Goal: Task Accomplishment & Management: Manage account settings

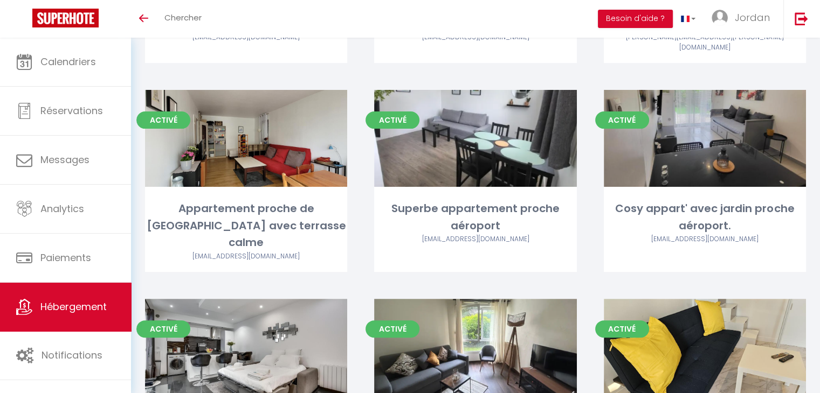
scroll to position [431, 0]
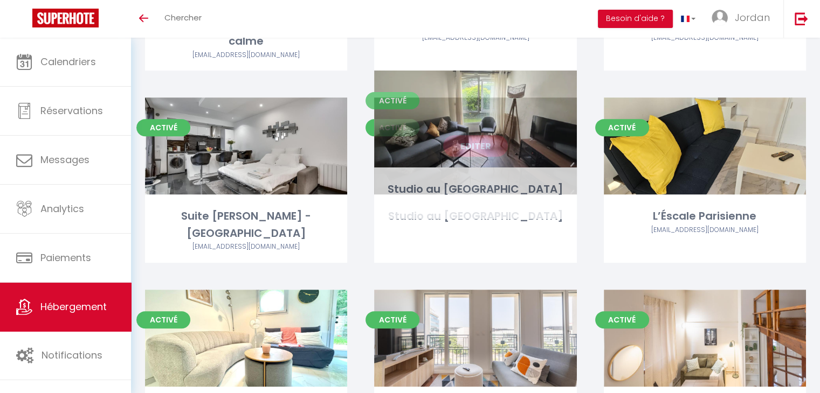
click at [468, 135] on link "Editer" at bounding box center [475, 146] width 65 height 22
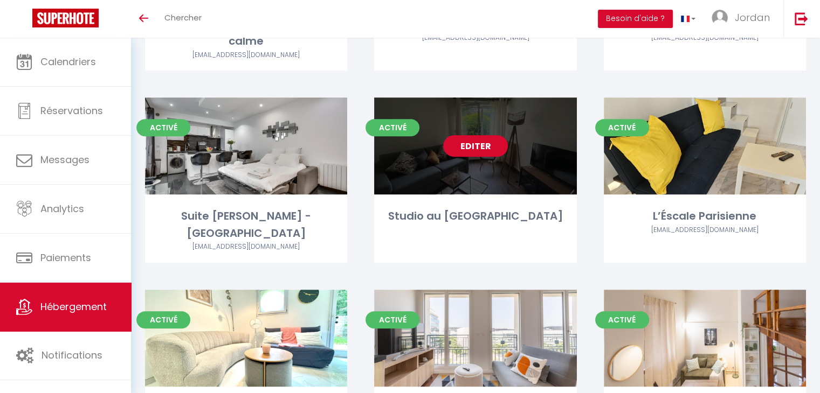
click at [482, 135] on link "Editer" at bounding box center [475, 146] width 65 height 22
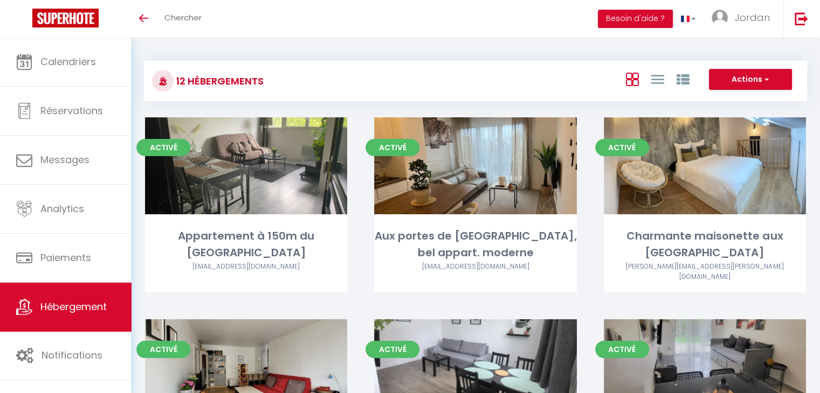
select select "3"
select select "2"
select select "1"
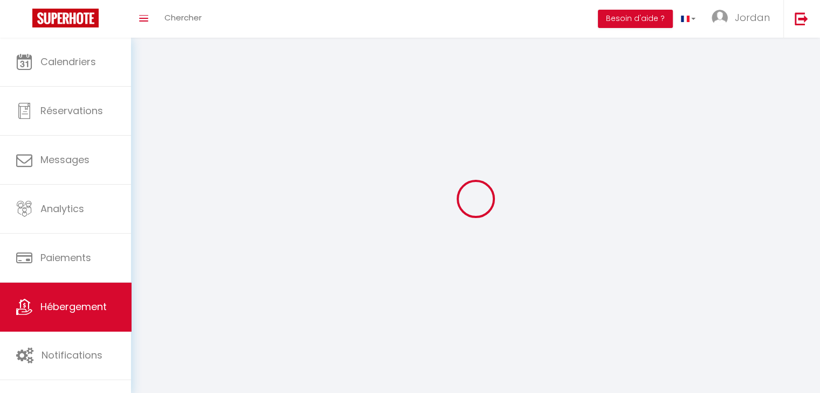
select select
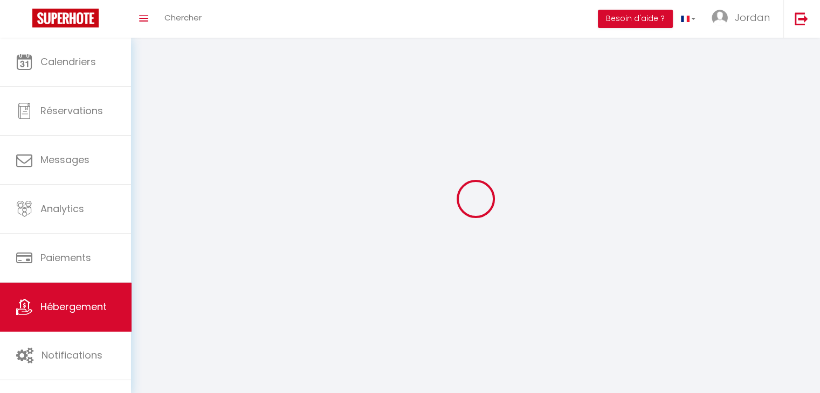
checkbox input "false"
select select
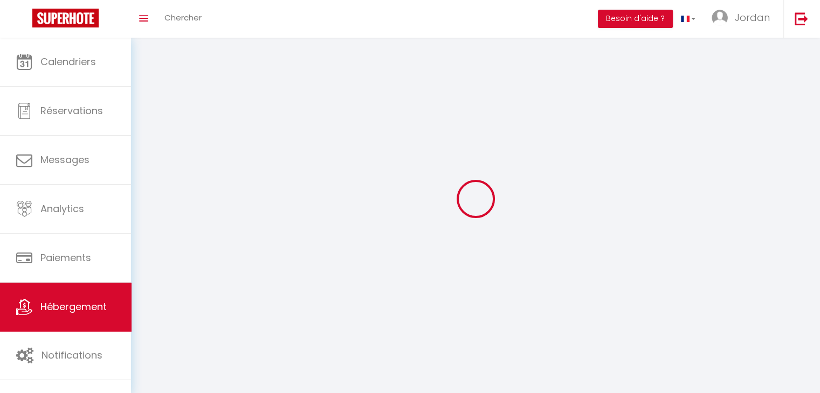
select select
select select "28"
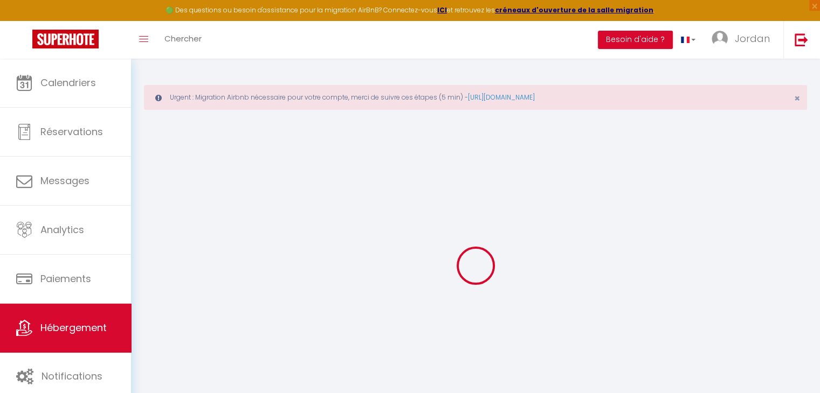
select select
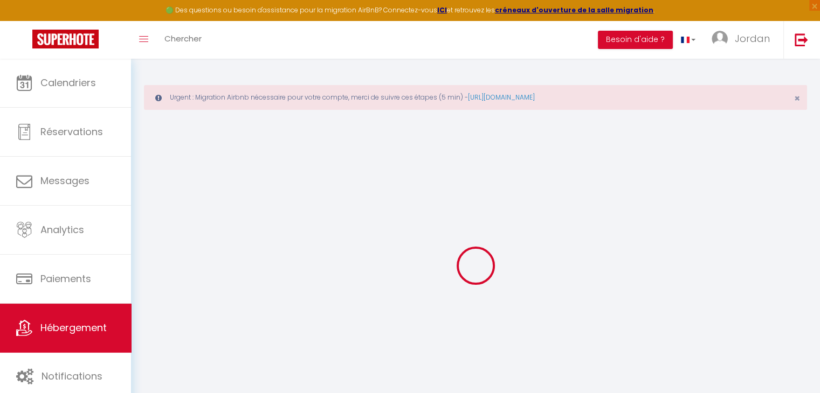
select select
checkbox input "false"
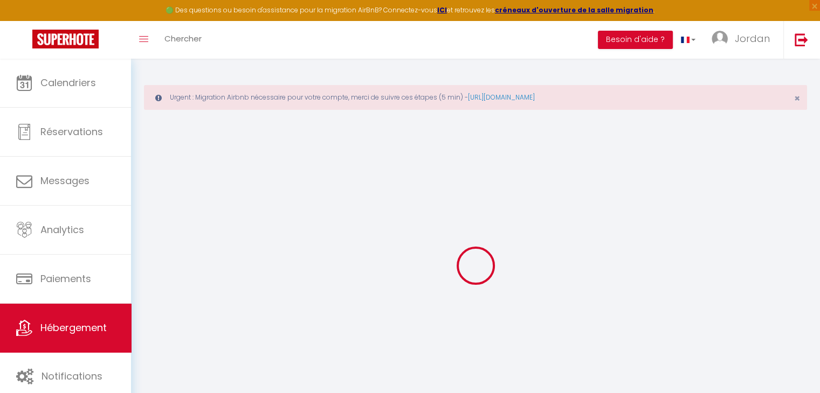
select select
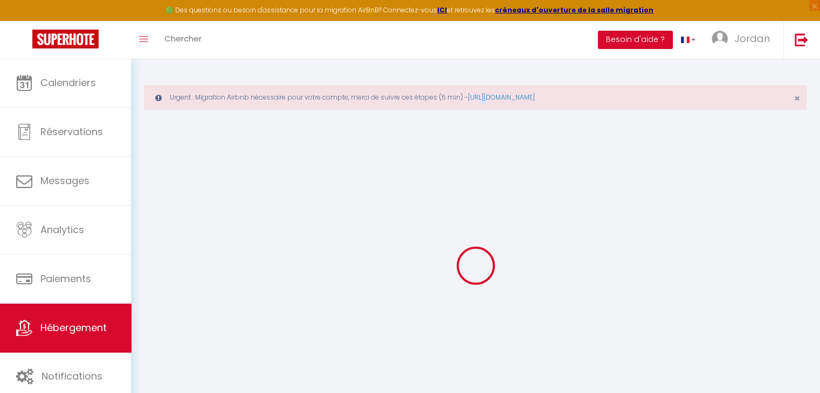
select select
checkbox input "false"
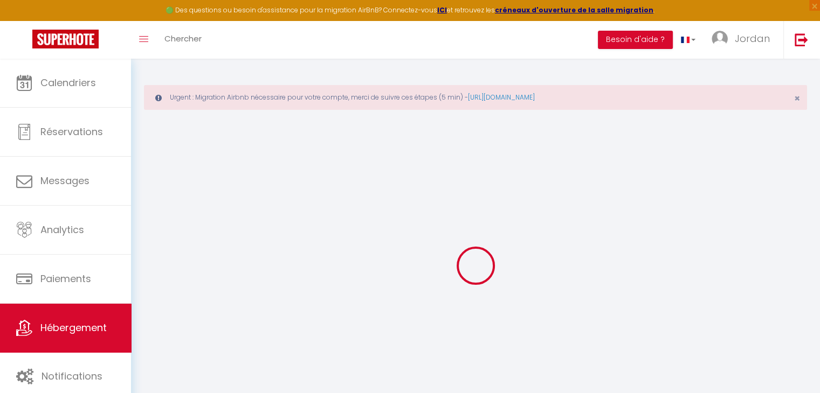
checkbox input "false"
select select
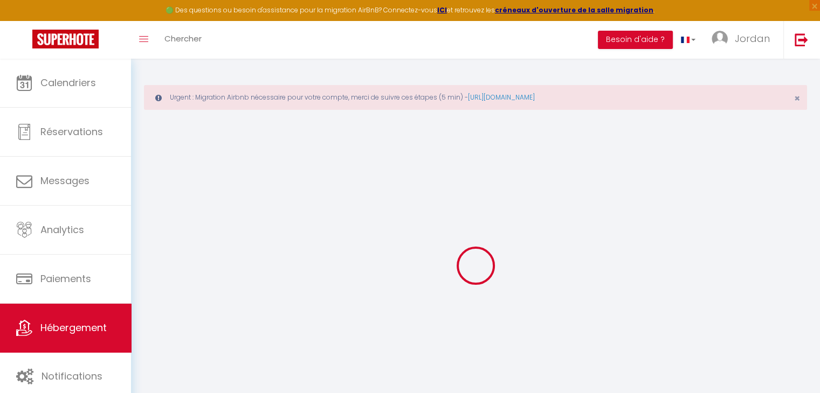
select select
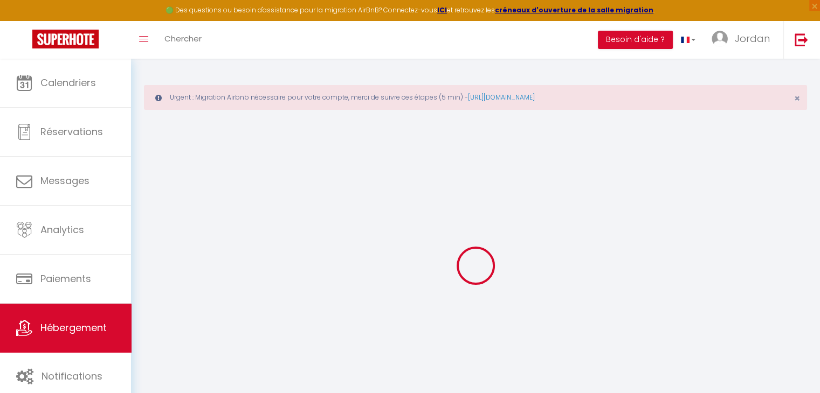
checkbox input "false"
select select
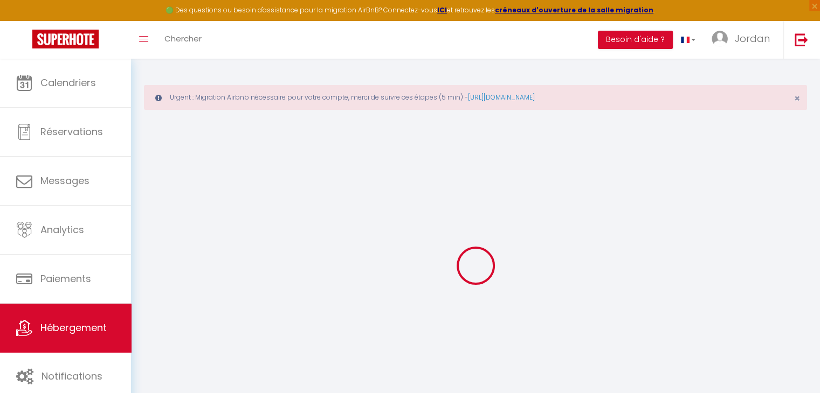
select select
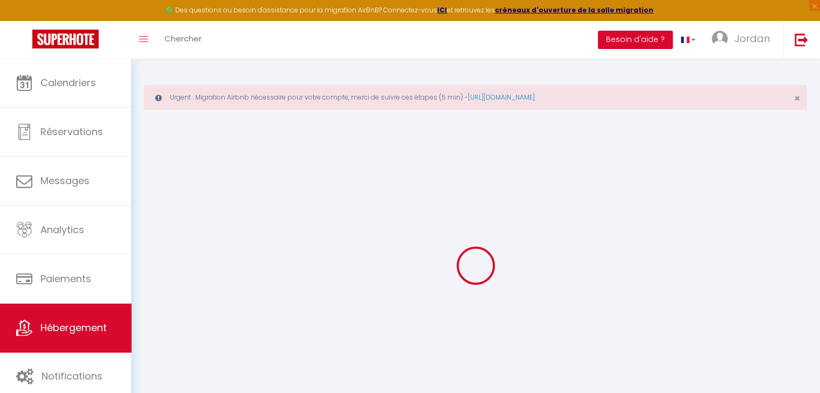
select select
checkbox input "false"
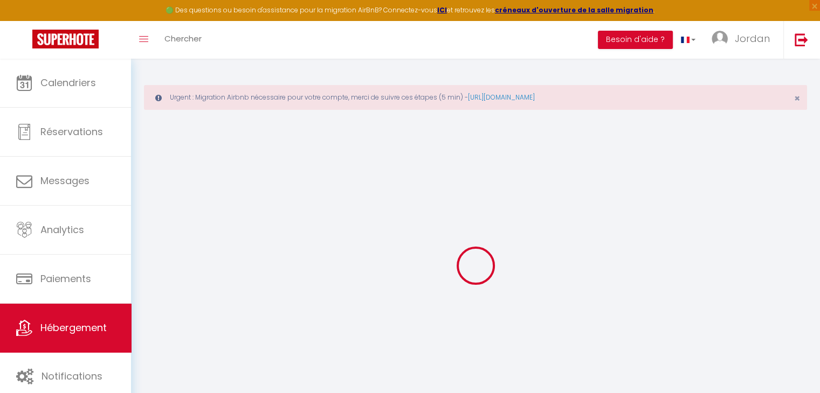
checkbox input "false"
select select
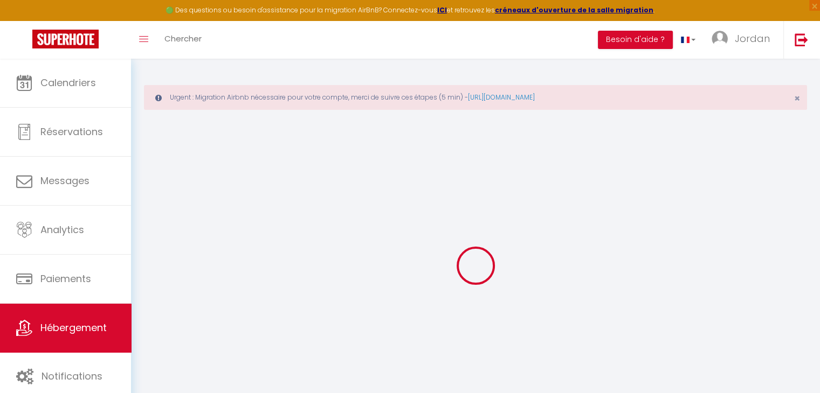
select select
checkbox input "false"
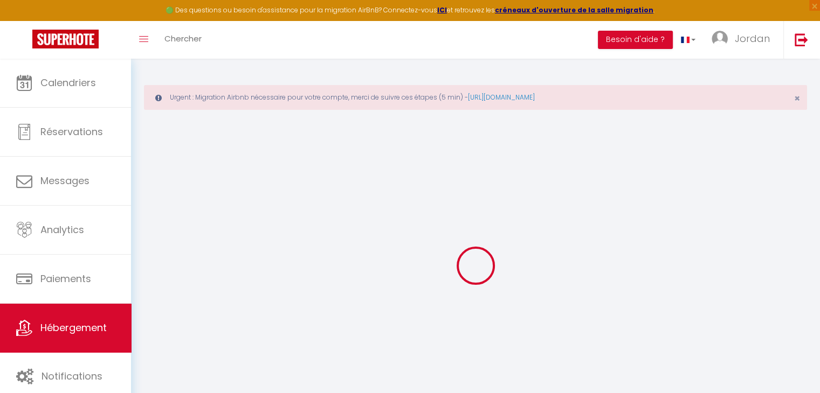
checkbox input "false"
select select
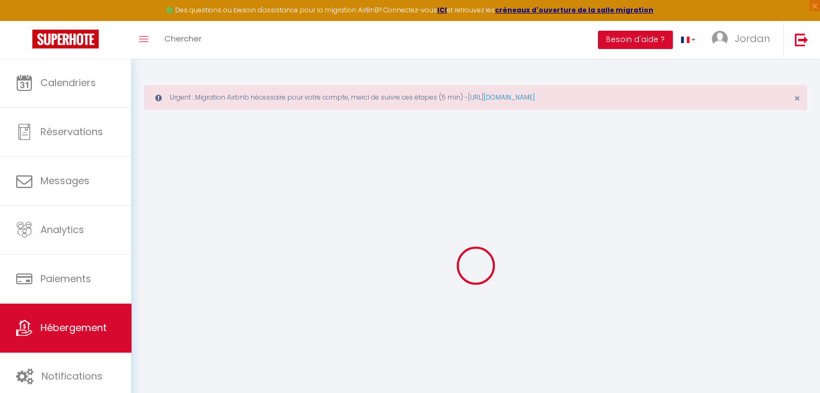
type input "Studio au [GEOGRAPHIC_DATA]"
type input "[PERSON_NAME]"
type input "Beauchet"
type input "IMMEUBLE [US_STATE] LOT 14 29 PARC D'ACTIVITE DE [GEOGRAPHIC_DATA]"
type input "97122"
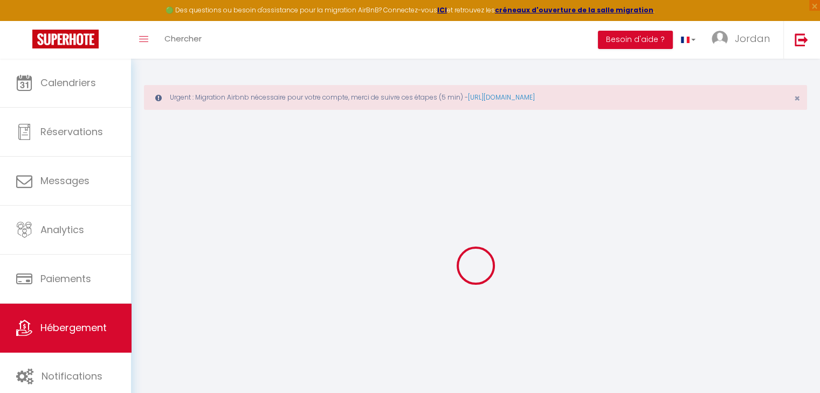
type input "BAIE MAHAULT"
select select "2"
type input "45"
type input "250"
select select
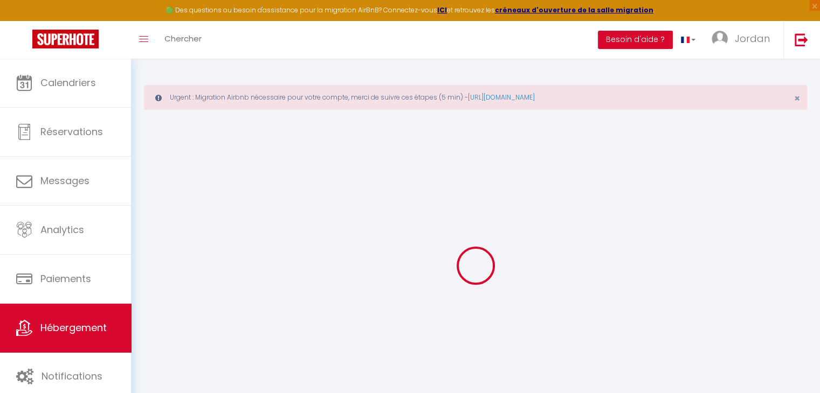
select select
type input "[STREET_ADDRESS][PERSON_NAME]"
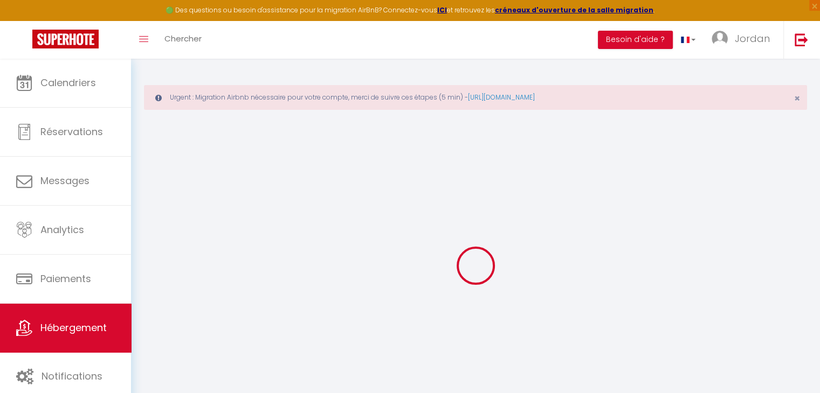
type input "94000"
type input "Créteil"
type input "[EMAIL_ADDRESS][DOMAIN_NAME]"
select select
checkbox input "false"
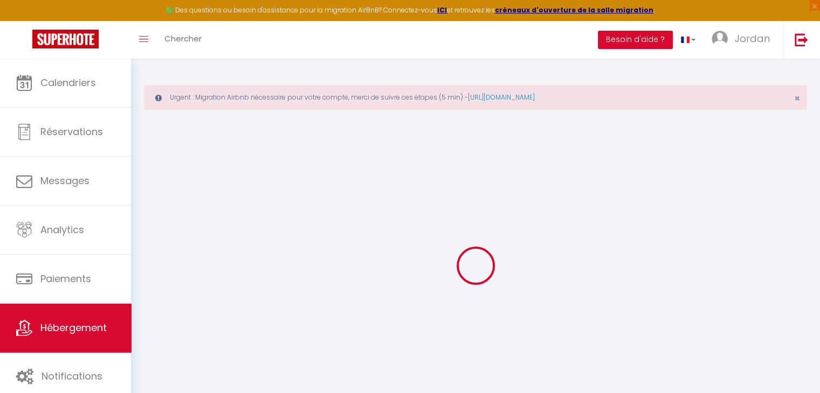
checkbox input "false"
type input "16.8"
type input "35"
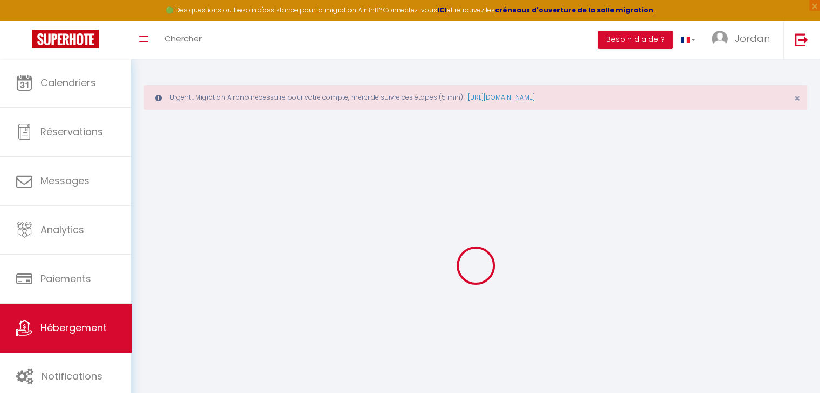
type input "0"
select select
checkbox input "false"
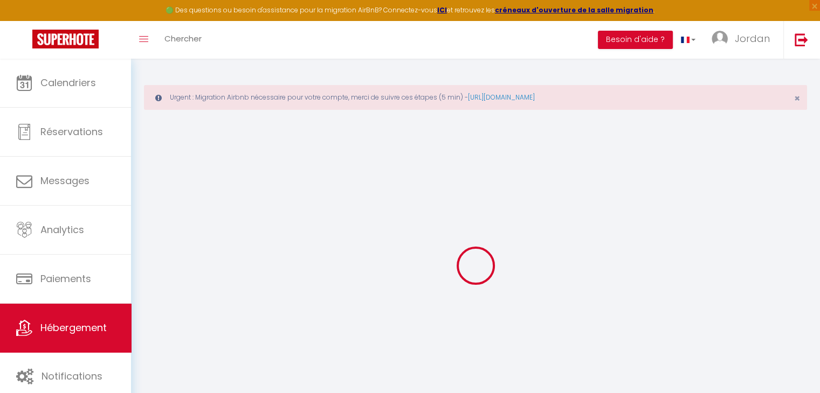
checkbox input "false"
select select
checkbox input "false"
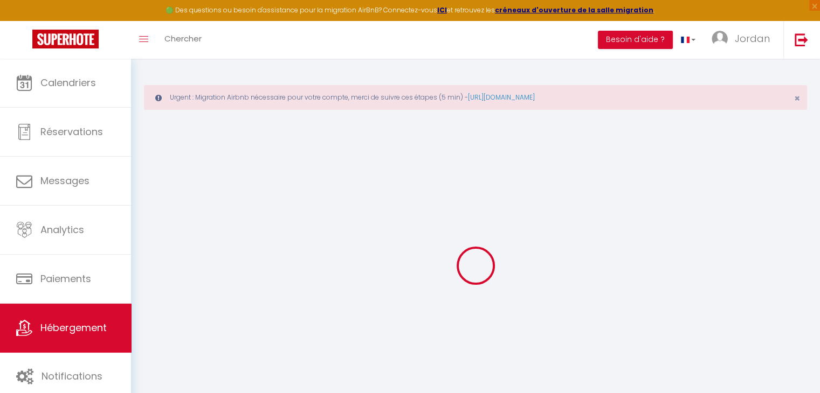
checkbox input "false"
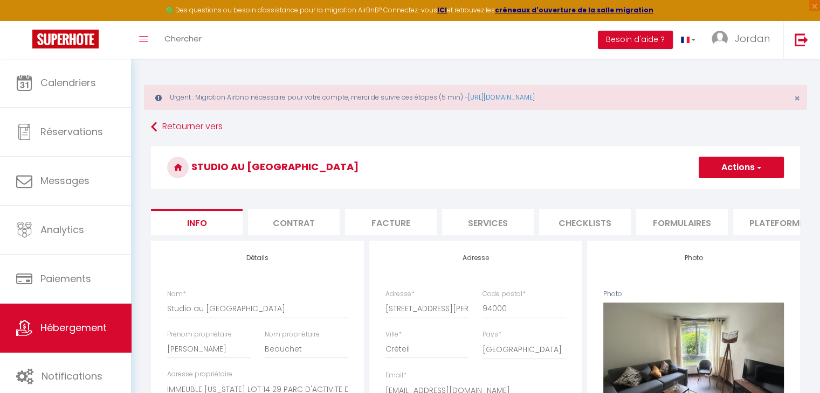
click at [605, 229] on li "Checklists" at bounding box center [585, 222] width 92 height 26
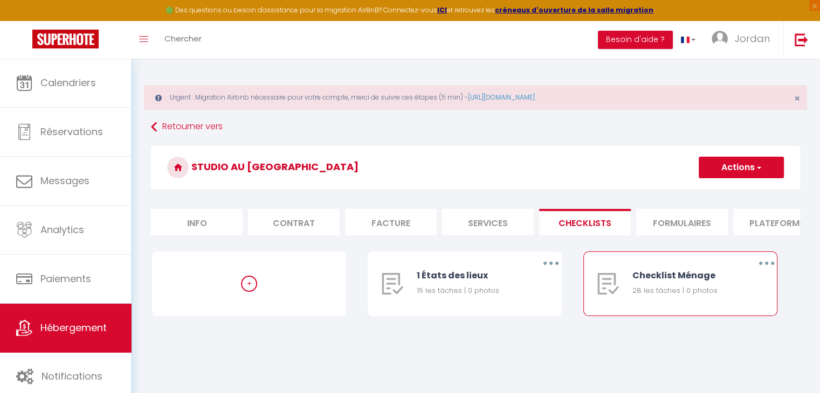
click at [765, 272] on button "button" at bounding box center [766, 263] width 30 height 17
click at [747, 317] on link "Dupliquer" at bounding box center [739, 308] width 80 height 18
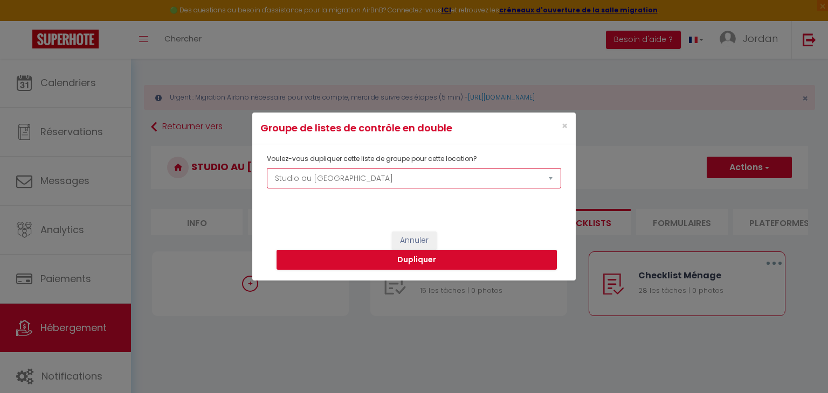
click at [370, 182] on select "Appartement à 150m du Stade de France Aux portes de Paris, bel appart. moderne …" at bounding box center [414, 178] width 294 height 20
click at [267, 168] on select "Appartement à 150m du Stade de France Aux portes de Paris, bel appart. moderne …" at bounding box center [414, 178] width 294 height 20
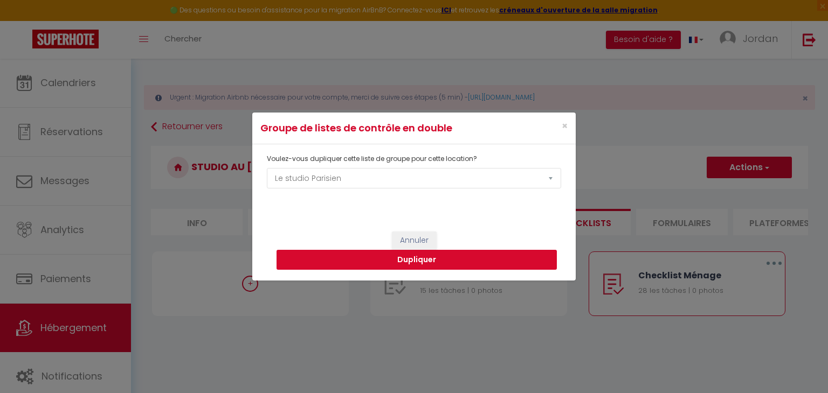
click at [342, 257] on button "Dupliquer" at bounding box center [416, 260] width 280 height 20
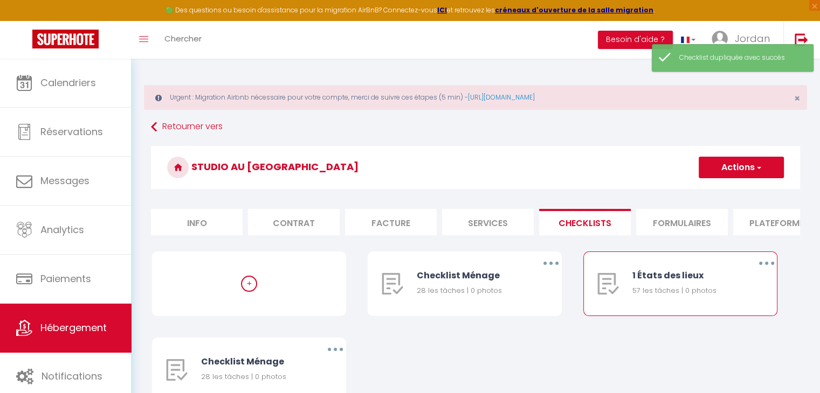
click at [763, 272] on button "button" at bounding box center [766, 263] width 30 height 17
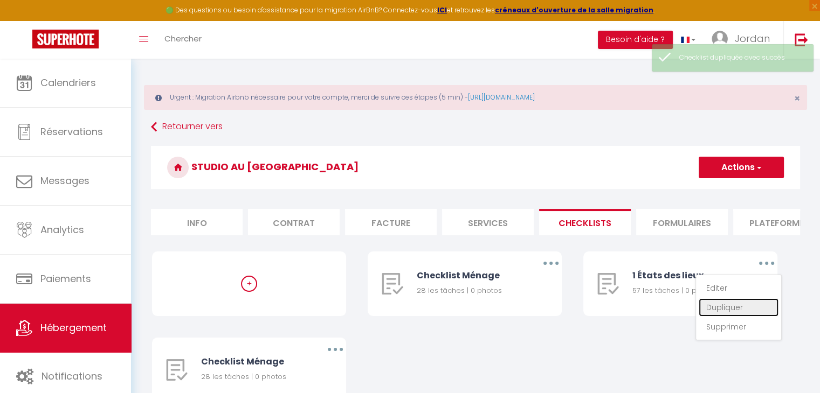
click at [746, 313] on link "Dupliquer" at bounding box center [739, 308] width 80 height 18
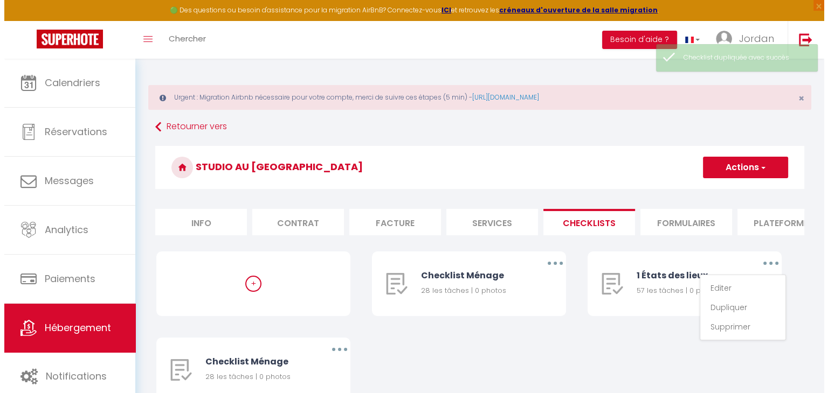
select select "54254"
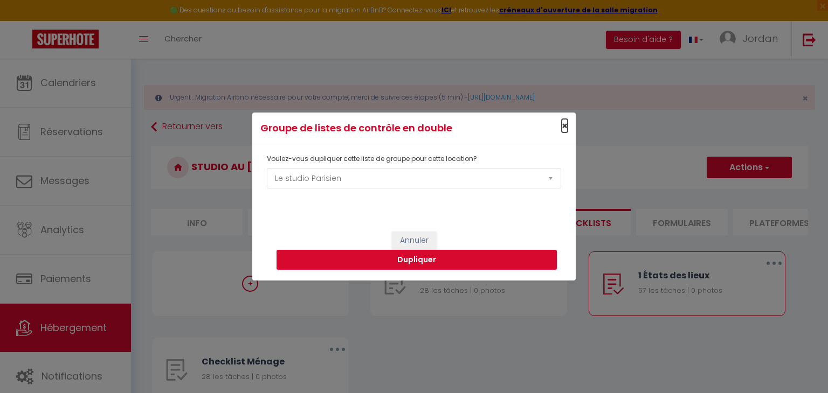
click at [564, 130] on span "×" at bounding box center [565, 125] width 6 height 13
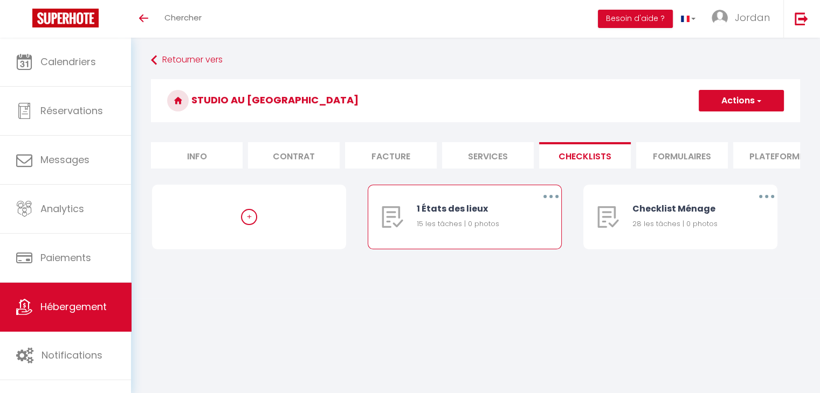
click at [548, 201] on button "button" at bounding box center [551, 196] width 30 height 17
click at [537, 267] on link "Supprimer" at bounding box center [523, 260] width 80 height 18
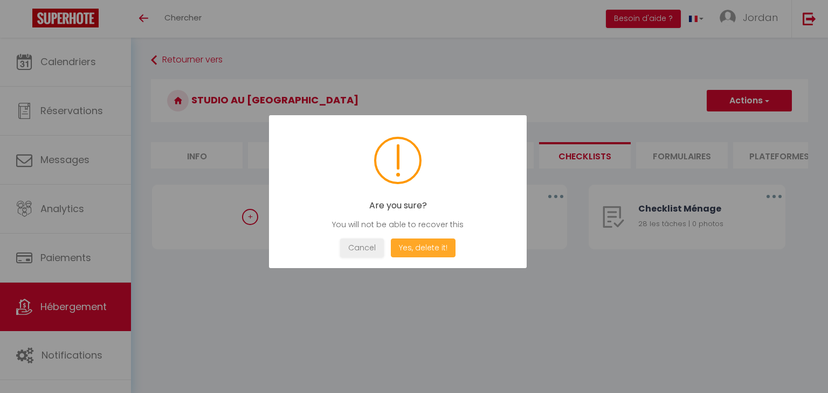
click at [437, 251] on button "Yes, delete it!" at bounding box center [423, 248] width 65 height 19
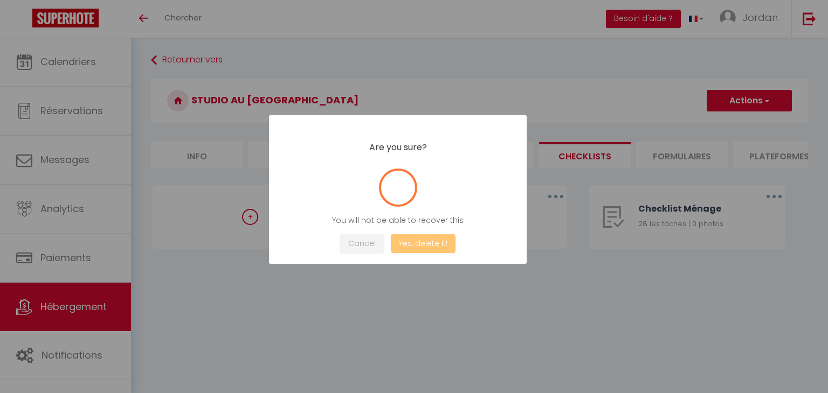
select select
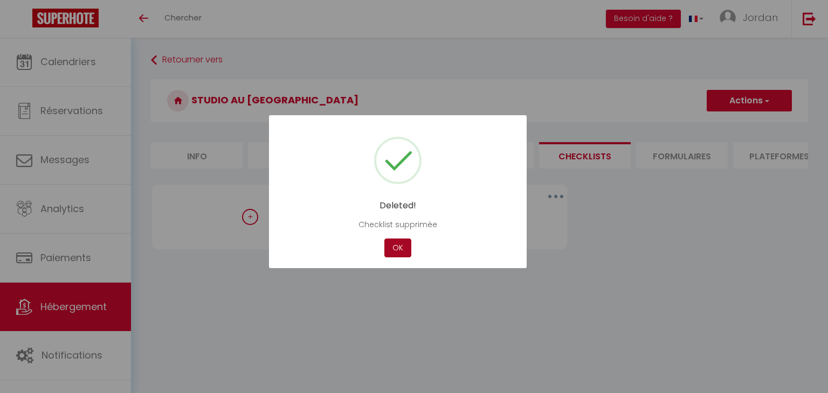
click at [408, 243] on button "OK" at bounding box center [397, 248] width 27 height 19
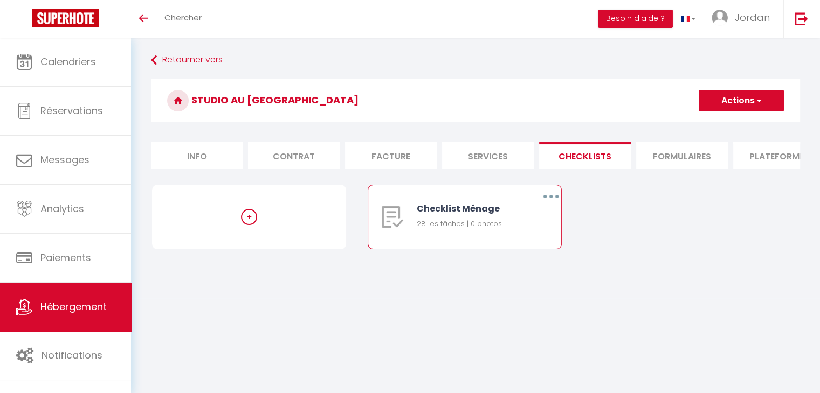
click at [450, 227] on div "28 les tâches | 0 photos" at bounding box center [470, 224] width 106 height 11
click at [549, 202] on button "button" at bounding box center [551, 196] width 30 height 17
click at [539, 231] on link "Editer" at bounding box center [523, 221] width 80 height 18
type input "Checklist Ménage"
type input "Procédure à suivre à la fin du ménage"
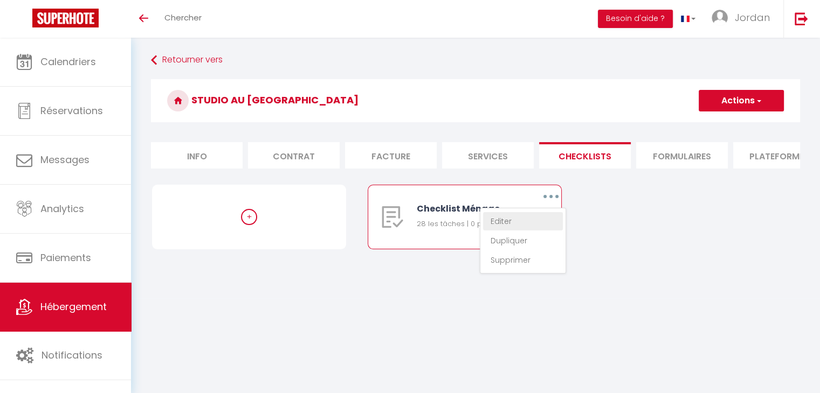
select select
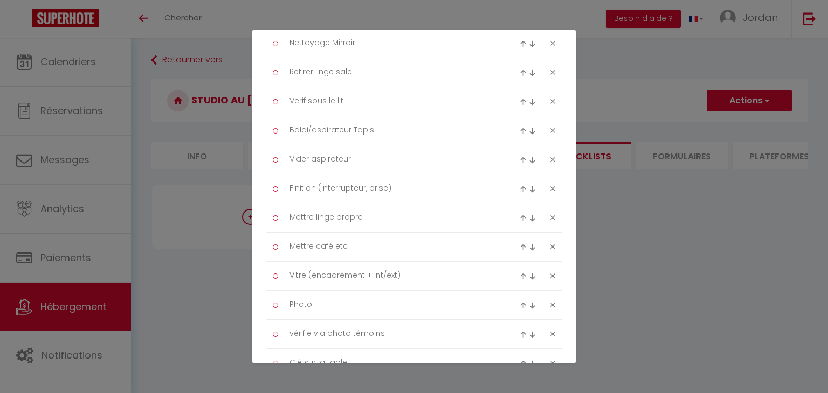
scroll to position [673, 0]
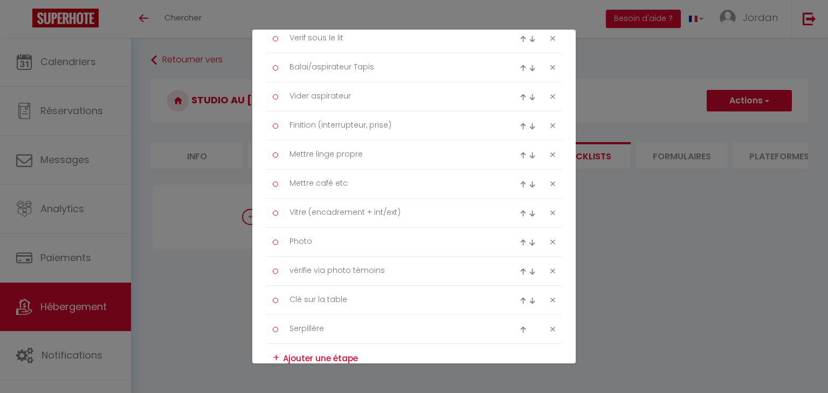
drag, startPoint x: 722, startPoint y: 292, endPoint x: 718, endPoint y: 287, distance: 6.1
click at [722, 292] on div "Liste de checklist × Titre * Checklist Ménage Description * Procédure à suivre …" at bounding box center [414, 196] width 828 height 393
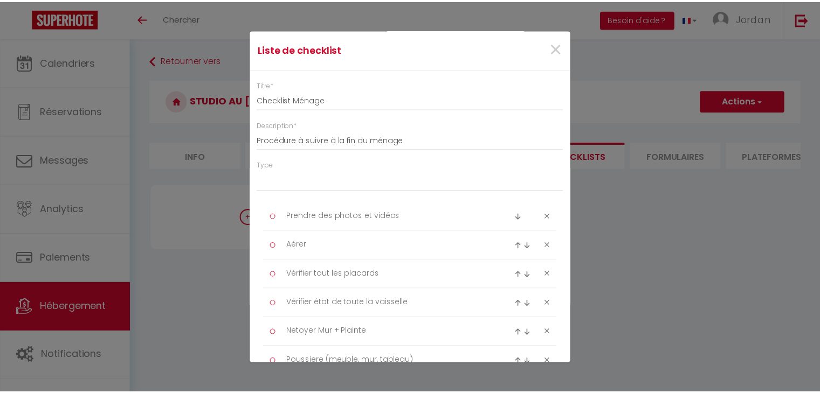
scroll to position [0, 0]
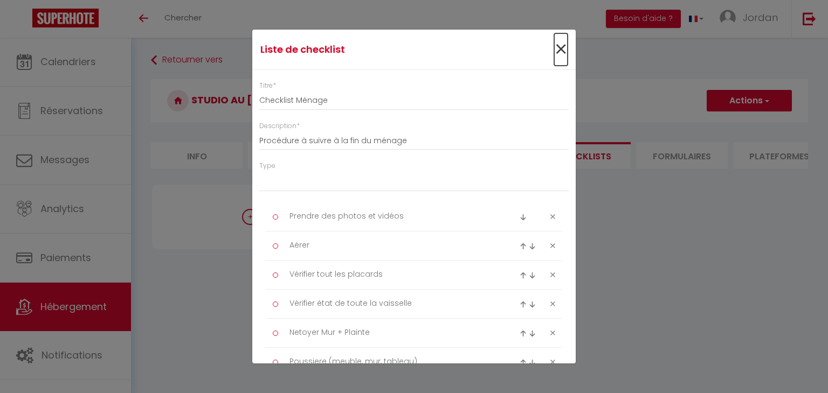
click at [554, 46] on span "×" at bounding box center [560, 49] width 13 height 32
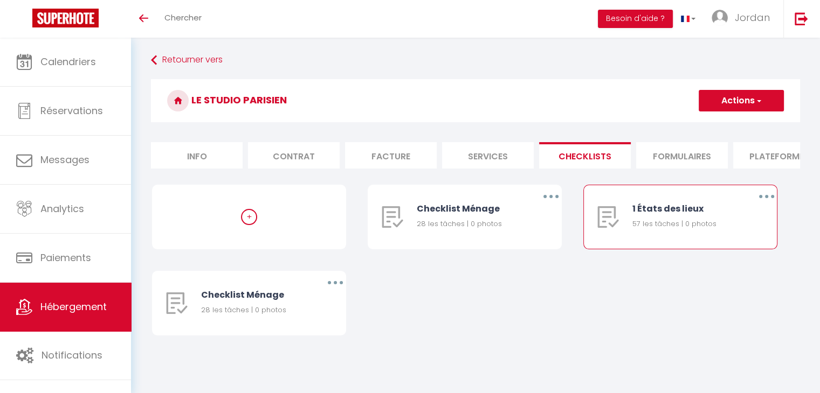
click at [765, 198] on icon "button" at bounding box center [766, 196] width 3 height 3
click at [711, 247] on link "Dupliquer" at bounding box center [739, 241] width 80 height 18
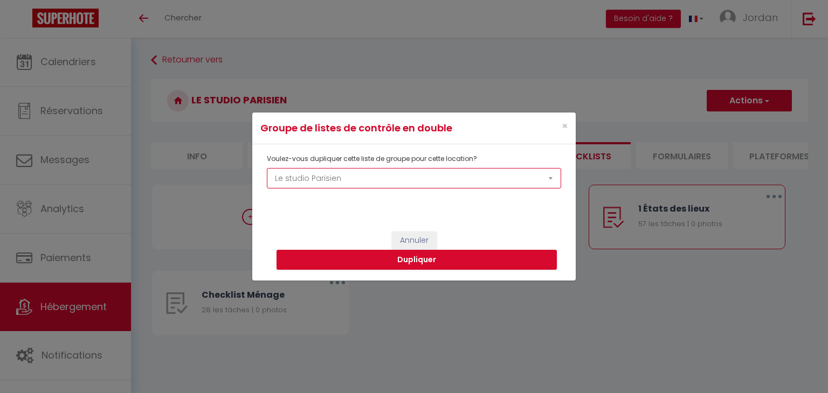
click at [432, 187] on select "Appartement à 150m du [GEOGRAPHIC_DATA] Aux portes de [GEOGRAPHIC_DATA], bel ap…" at bounding box center [414, 178] width 294 height 20
select select "54002"
click at [267, 168] on select "Appartement à 150m du [GEOGRAPHIC_DATA] Aux portes de [GEOGRAPHIC_DATA], bel ap…" at bounding box center [414, 178] width 294 height 20
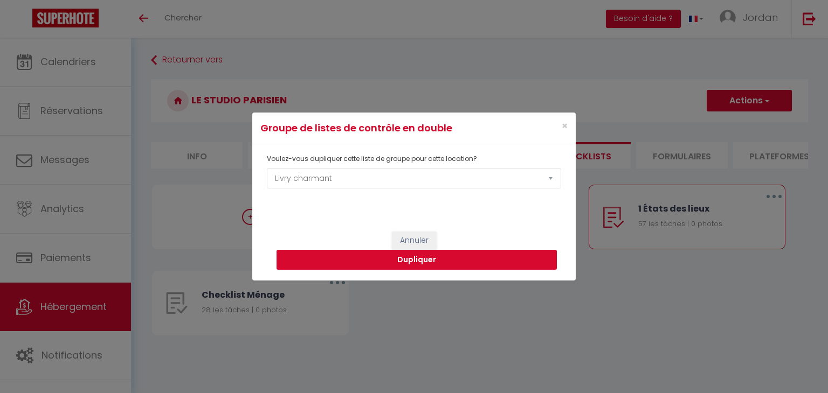
click at [389, 266] on button "Dupliquer" at bounding box center [416, 260] width 280 height 20
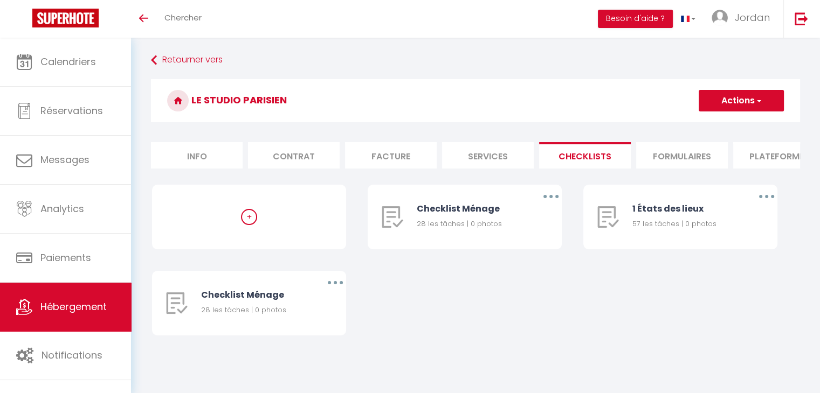
click at [315, 0] on html "🟢 Des questions ou besoin d'assistance pour la migration AirBnB? Connectez-vous…" at bounding box center [410, 196] width 820 height 393
click at [317, 0] on html "🟢 Des questions ou besoin d'assistance pour la migration AirBnB? Connectez-vous…" at bounding box center [410, 196] width 820 height 393
click at [308, 0] on html "🟢 Des questions ou besoin d'assistance pour la migration AirBnB? Connectez-vous…" at bounding box center [410, 196] width 820 height 393
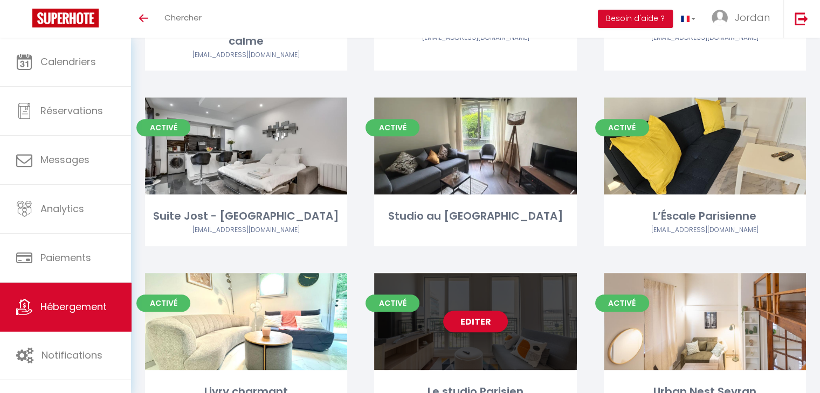
scroll to position [472, 0]
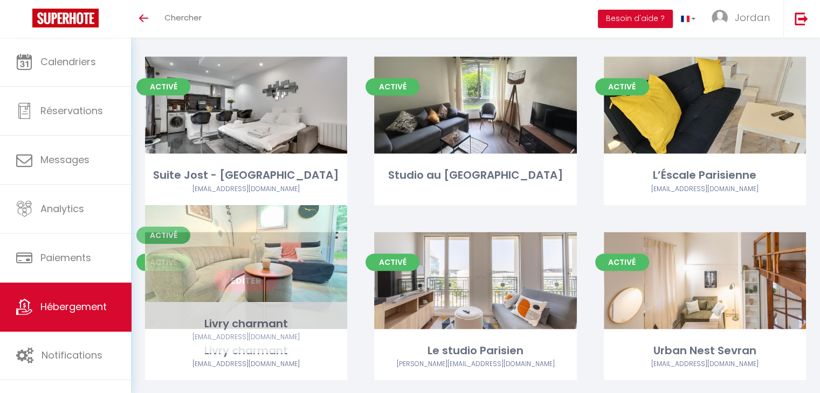
click at [262, 270] on link "Editer" at bounding box center [246, 281] width 65 height 22
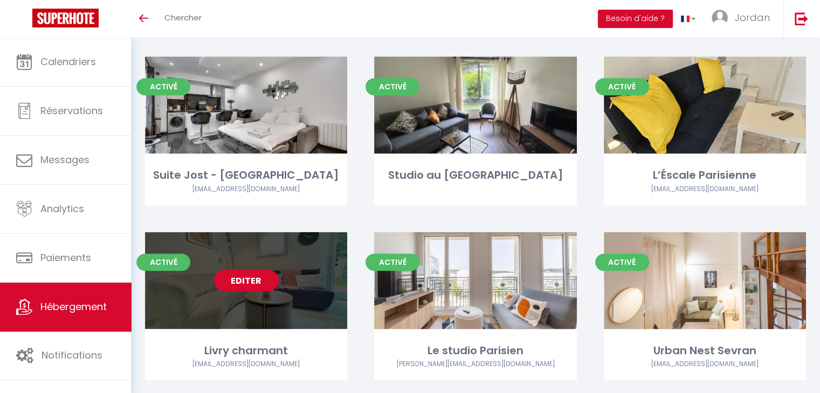
click at [262, 270] on link "Editer" at bounding box center [246, 281] width 65 height 22
select select "3"
select select "2"
select select "1"
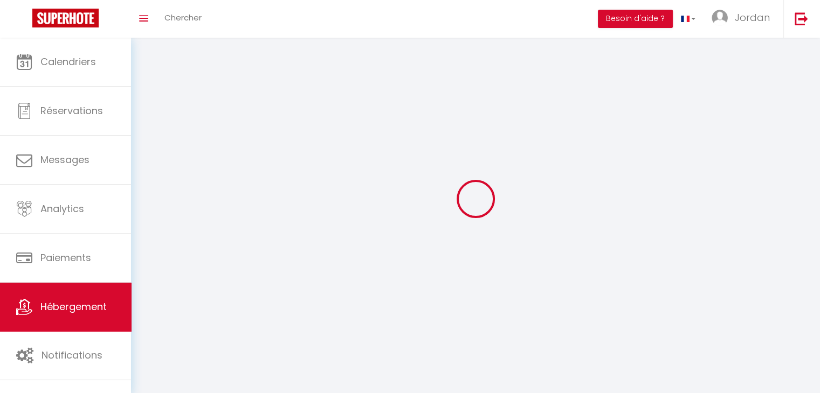
select select
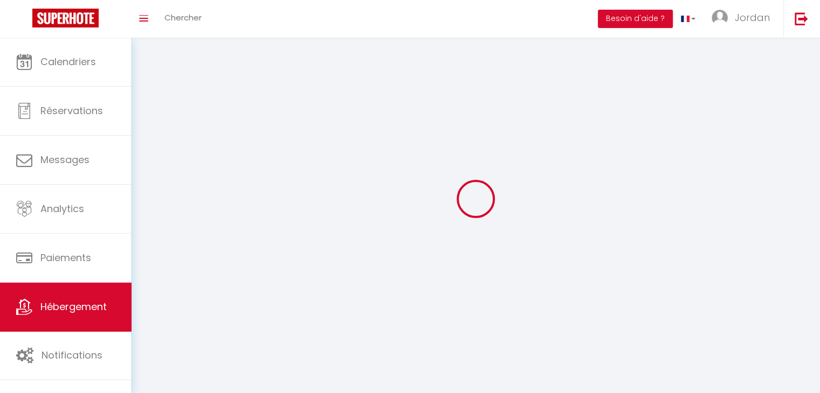
checkbox input "false"
select select
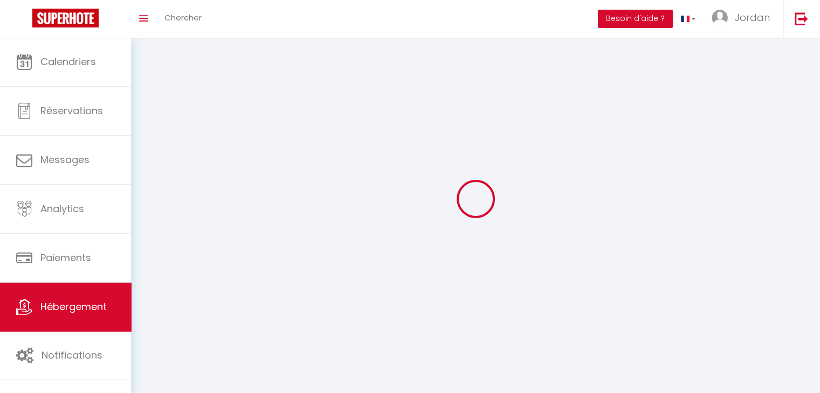
select select
select select "1"
select select
select select "28"
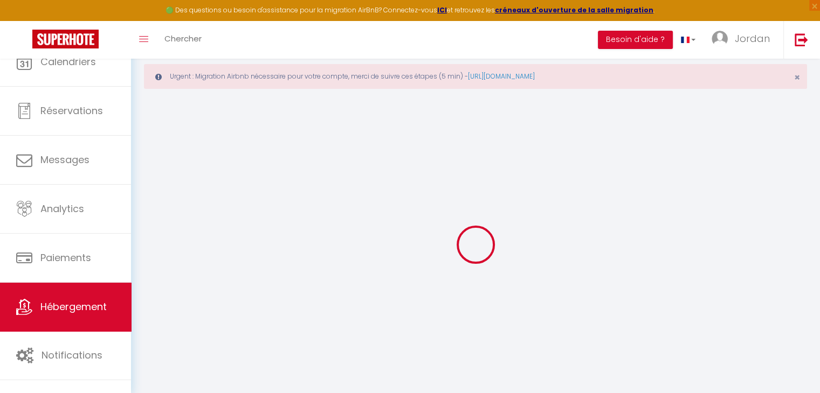
select select
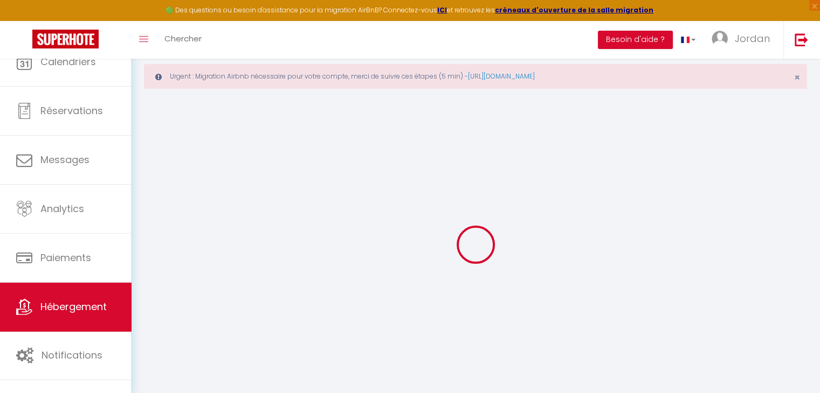
select select
checkbox input "false"
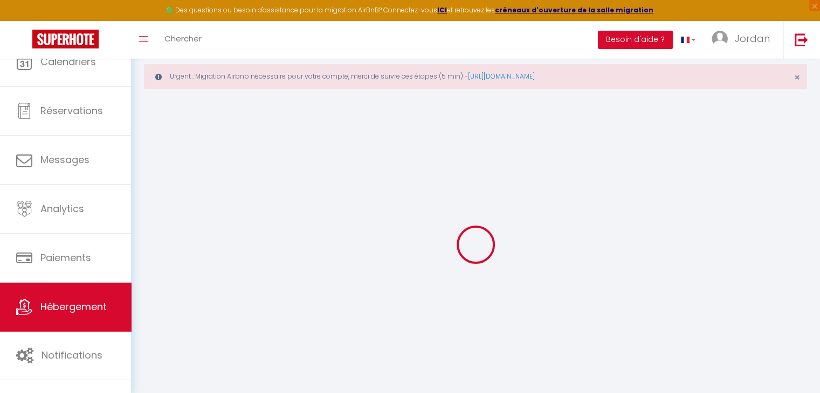
select select
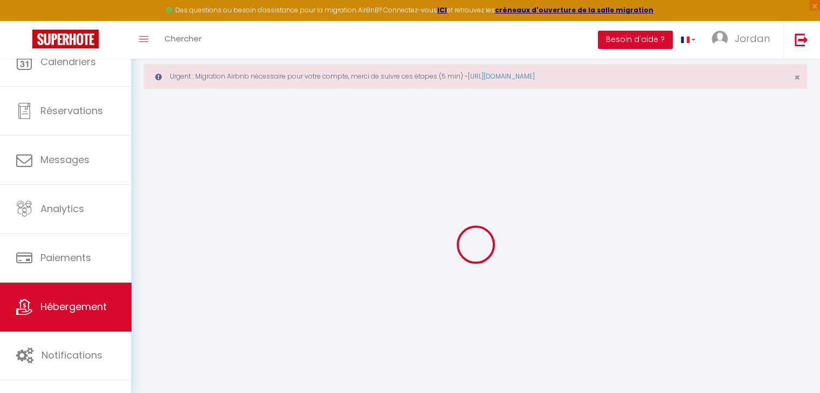
select select
checkbox input "false"
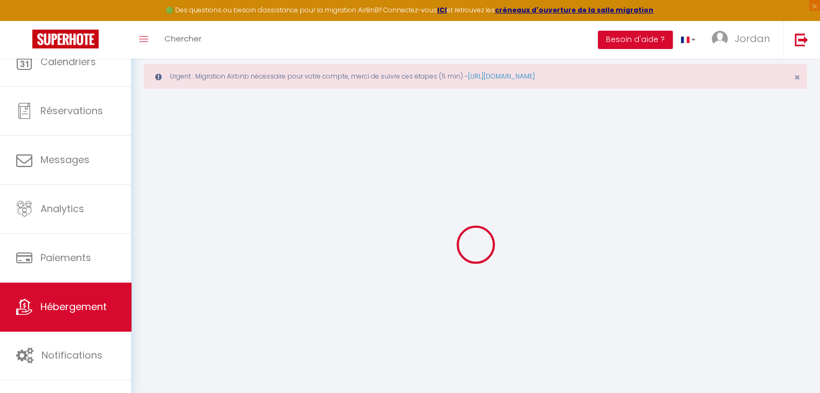
checkbox input "false"
select select
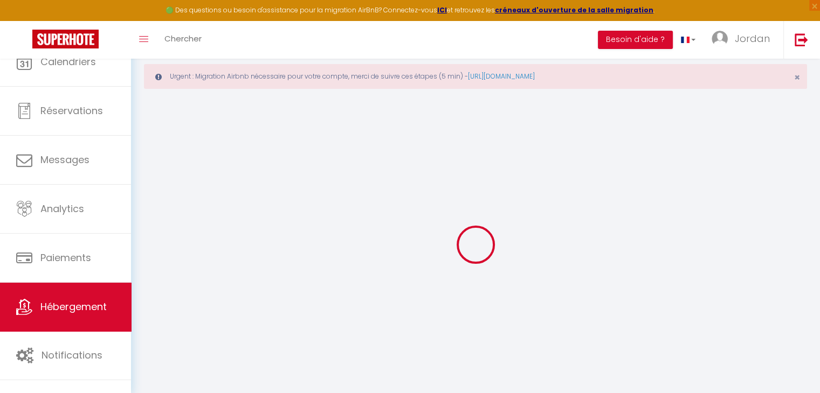
select select
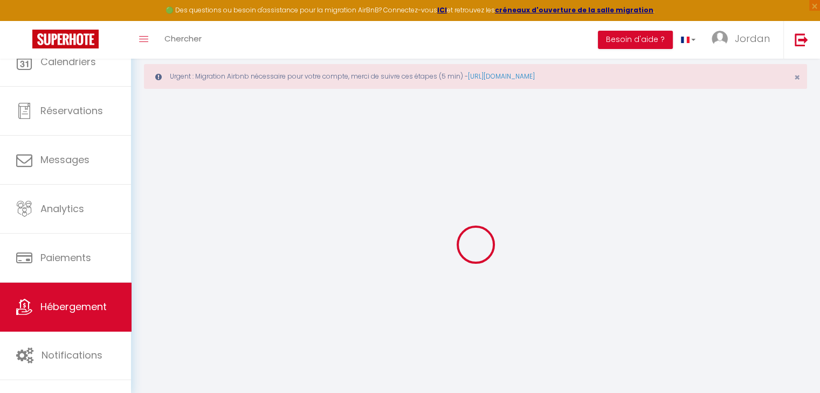
checkbox input "false"
select select
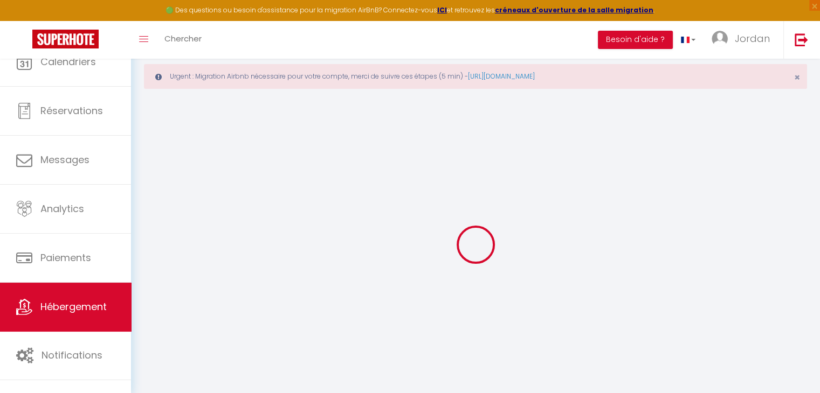
select select
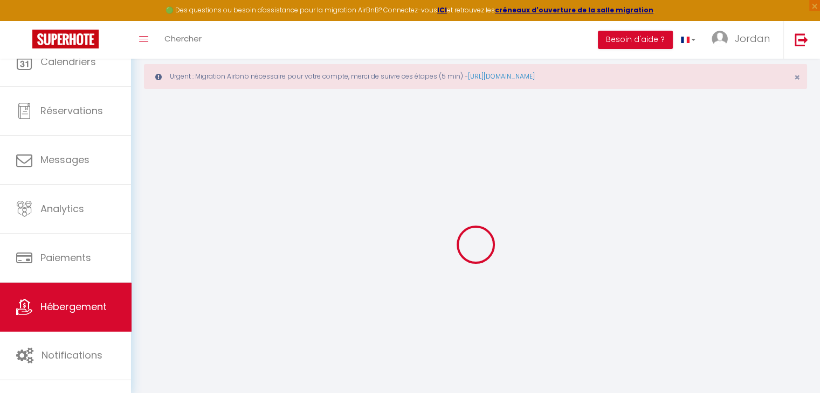
select select
checkbox input "false"
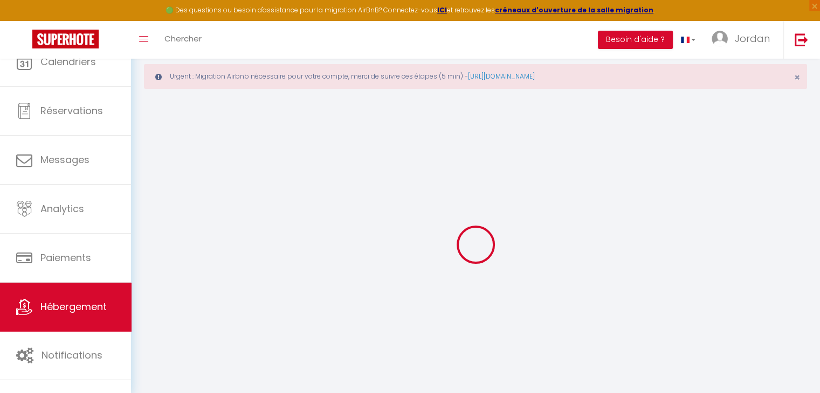
checkbox input "false"
select select
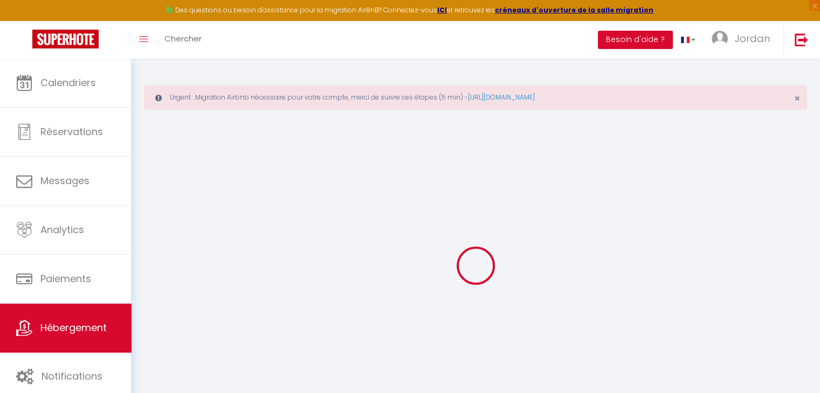
select select
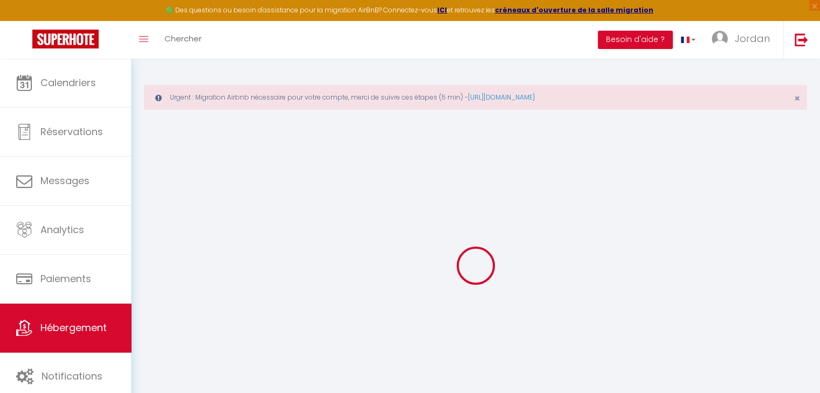
select select
checkbox input "false"
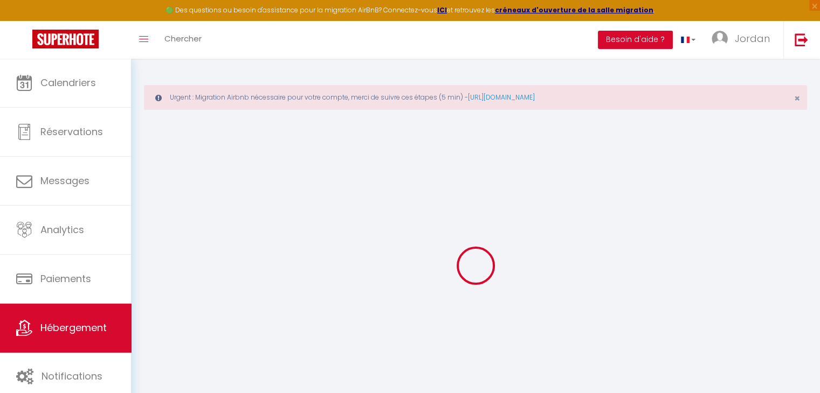
select select
type input "Livry charmant"
type input "[PERSON_NAME]"
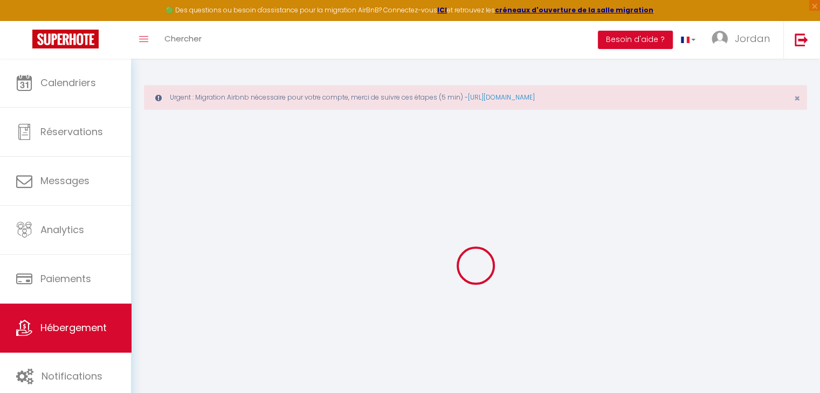
type input "[STREET_ADDRESS]"
type input "77580"
type input "Crécy la Chapelle"
select select "4"
type input "50"
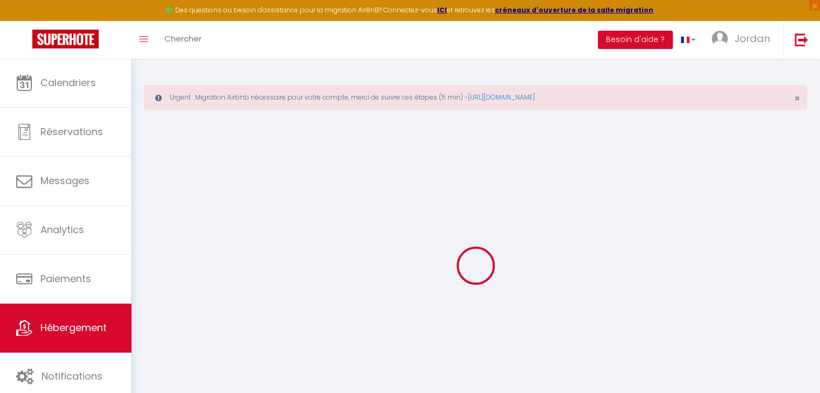
select select
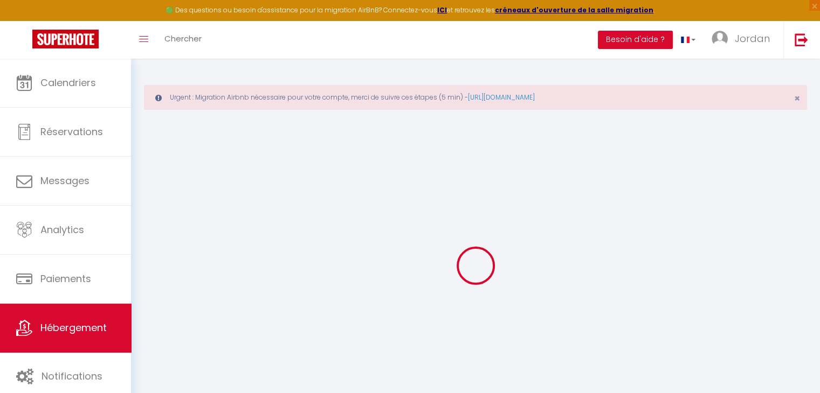
type input "[STREET_ADDRESS]"
type input "93190"
type input "[PERSON_NAME]"
type input "[PERSON_NAME][EMAIL_ADDRESS][DOMAIN_NAME]"
select select
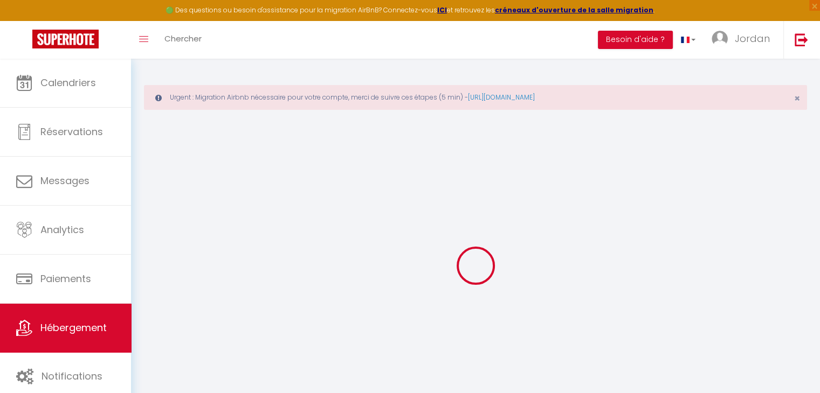
checkbox input "false"
type input "16.8"
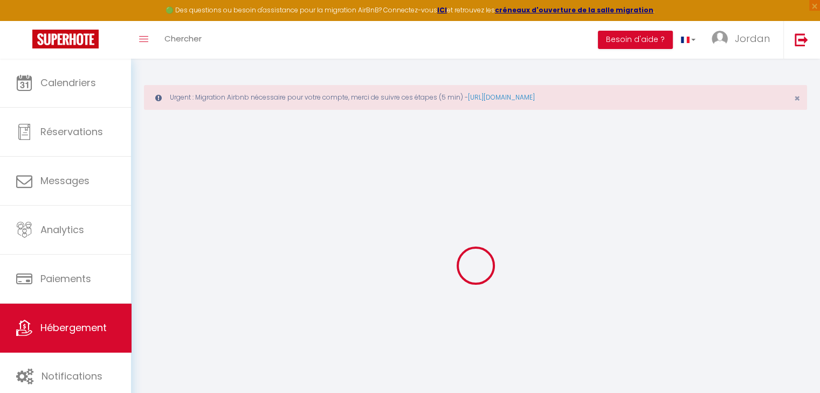
type input "50"
type input "20"
type input "0"
select select
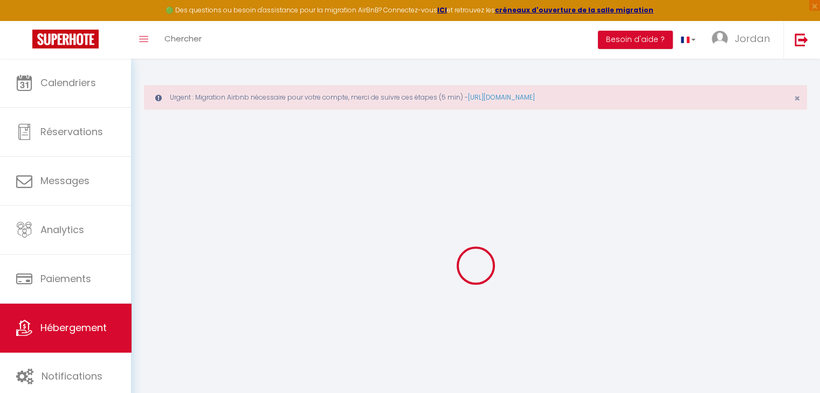
select select
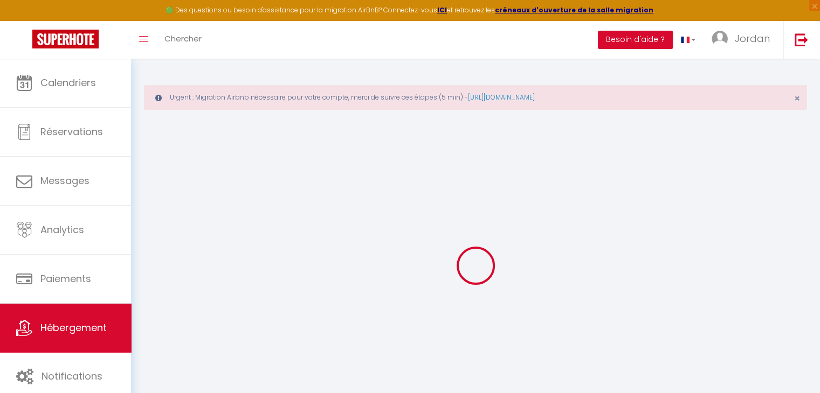
checkbox input "false"
select select
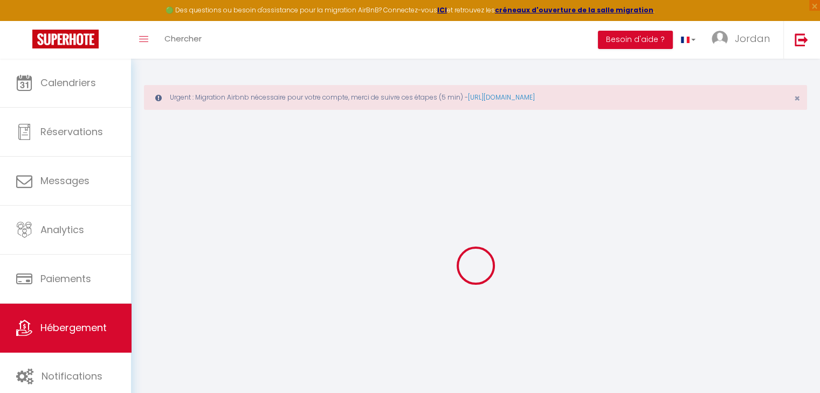
select select
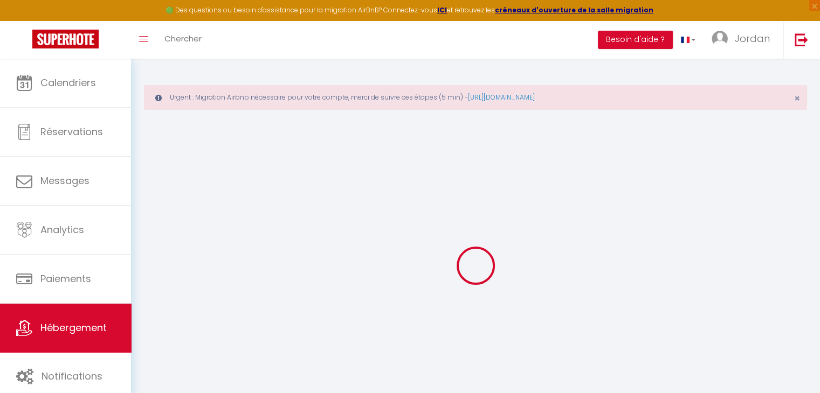
checkbox input "false"
select select
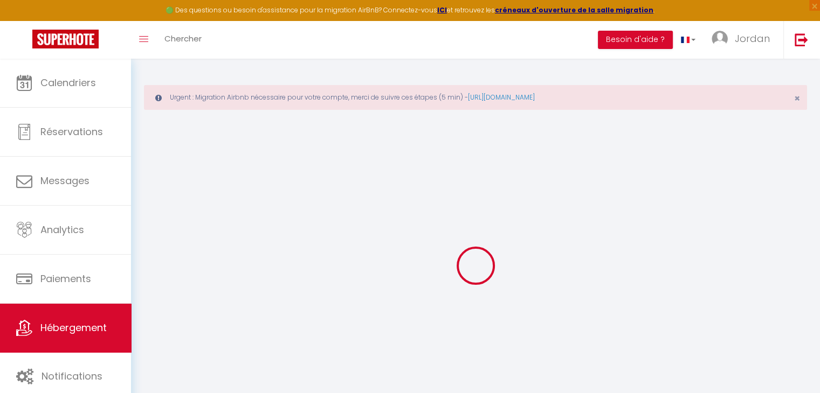
checkbox input "false"
select select "15:00"
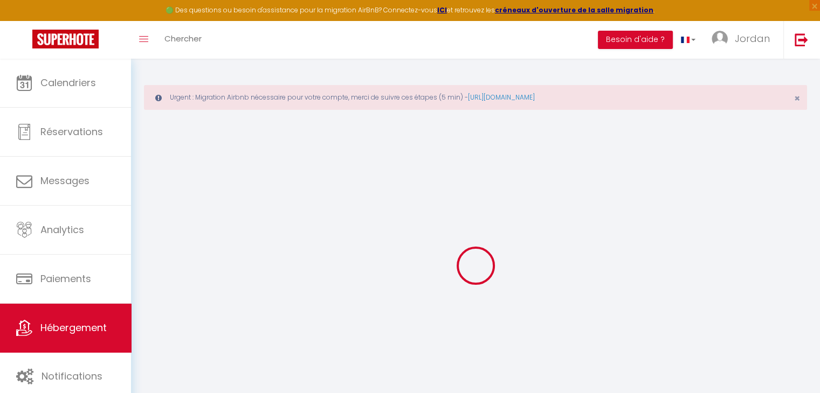
select select "23:45"
select select "11:00"
select select "30"
select select "120"
select select
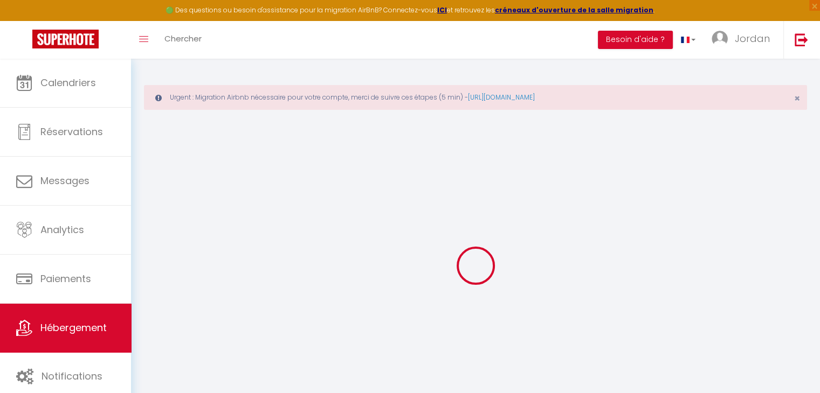
checkbox input "false"
select select
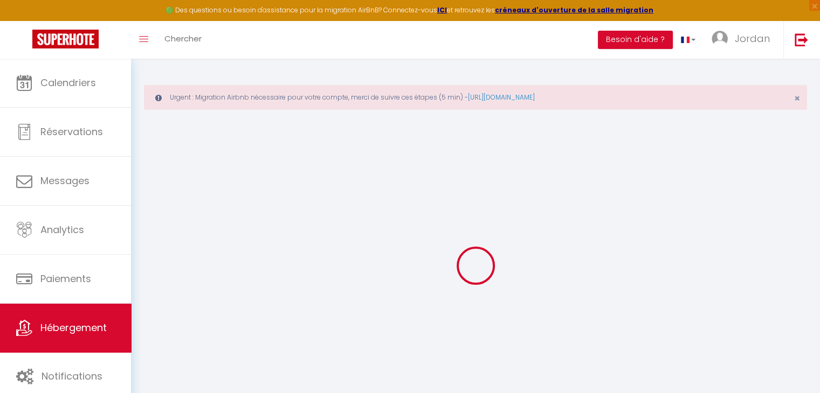
checkbox input "false"
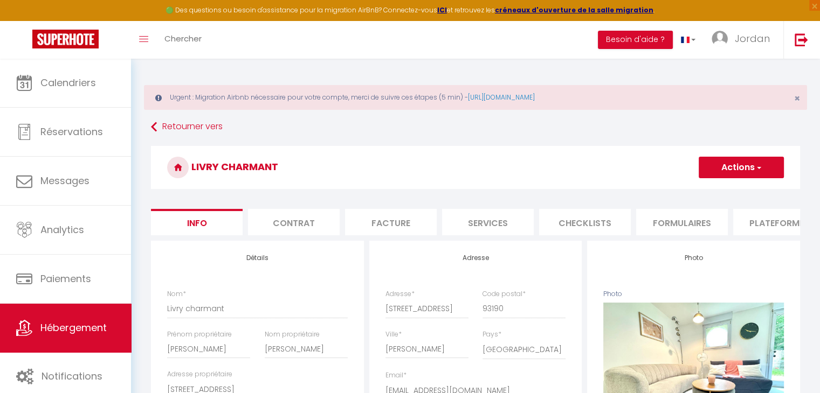
select select
checkbox input "false"
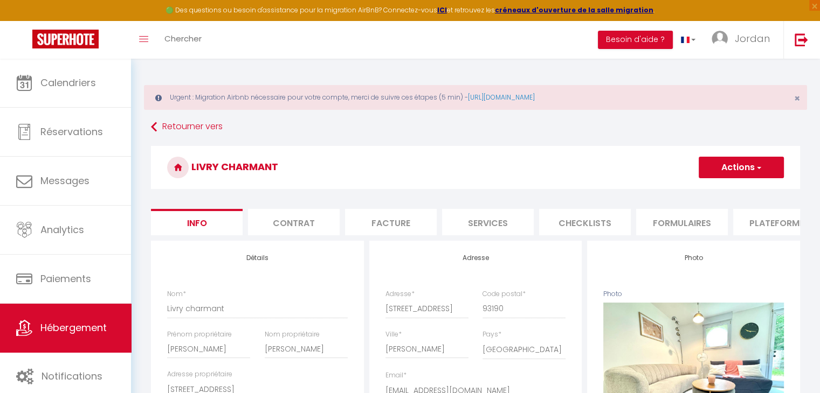
click at [584, 217] on li "Checklists" at bounding box center [585, 222] width 92 height 26
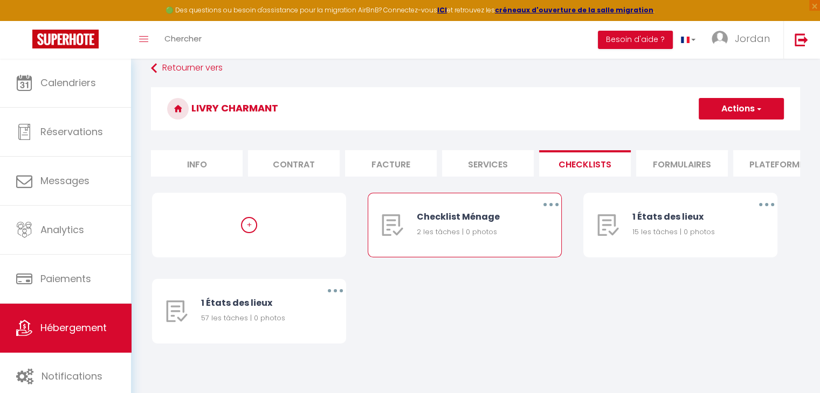
scroll to position [66, 0]
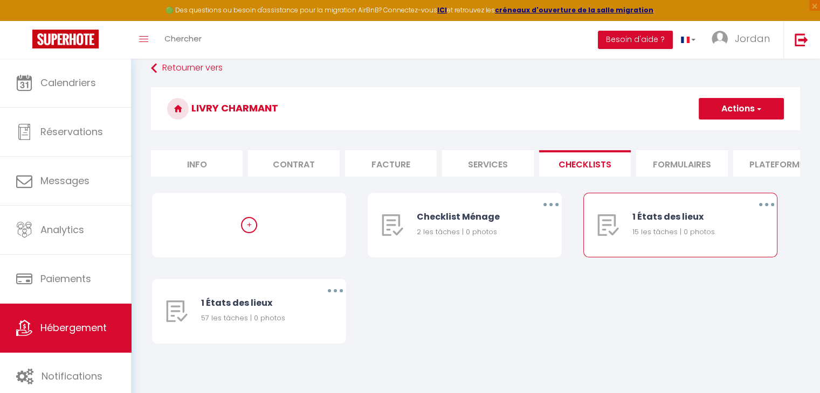
click at [765, 205] on icon "button" at bounding box center [766, 204] width 3 height 3
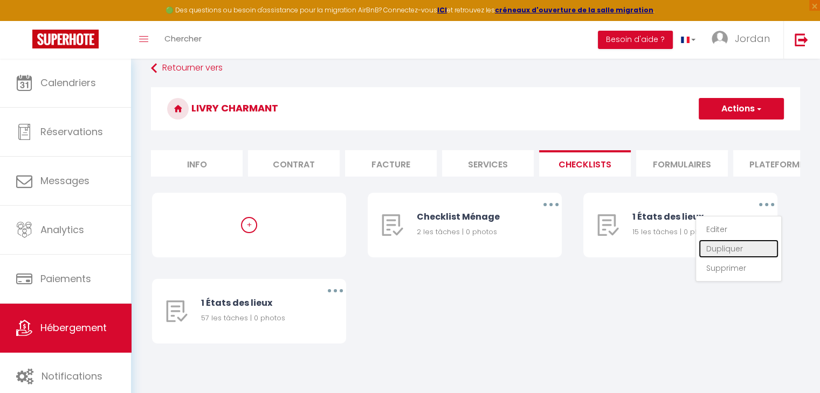
click at [744, 245] on link "Dupliquer" at bounding box center [739, 249] width 80 height 18
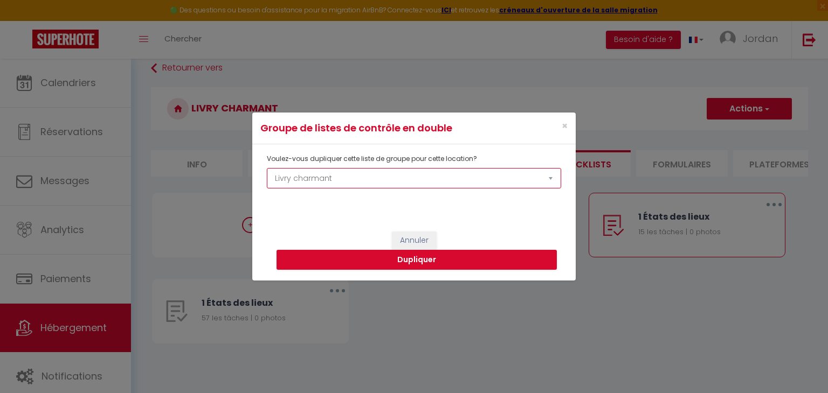
click at [375, 182] on select "Appartement à 150m du [GEOGRAPHIC_DATA] Aux portes de [GEOGRAPHIC_DATA], bel ap…" at bounding box center [414, 178] width 294 height 20
select select "54254"
click at [267, 168] on select "Appartement à 150m du [GEOGRAPHIC_DATA] Aux portes de [GEOGRAPHIC_DATA], bel ap…" at bounding box center [414, 178] width 294 height 20
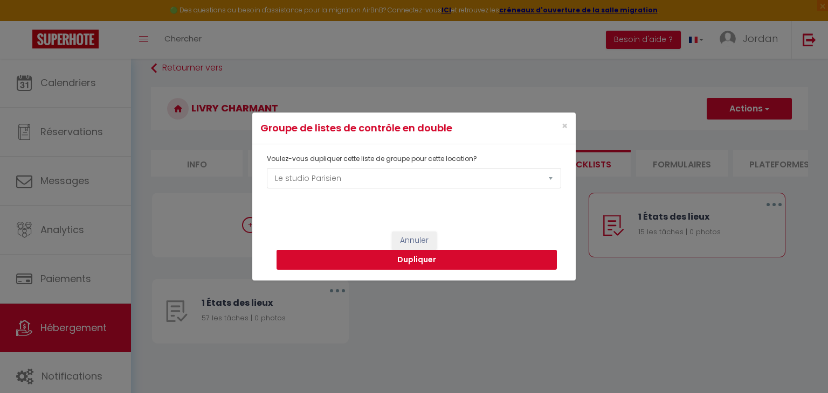
click at [365, 259] on button "Dupliquer" at bounding box center [416, 260] width 280 height 20
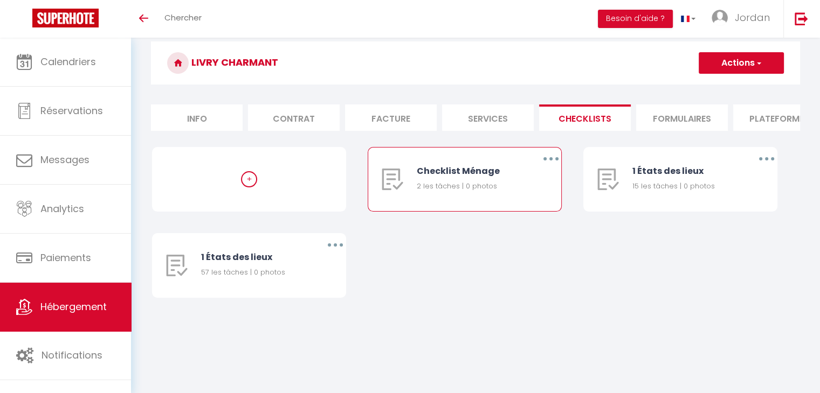
click at [549, 161] on icon "button" at bounding box center [550, 158] width 3 height 3
click at [533, 205] on link "Dupliquer" at bounding box center [523, 203] width 80 height 18
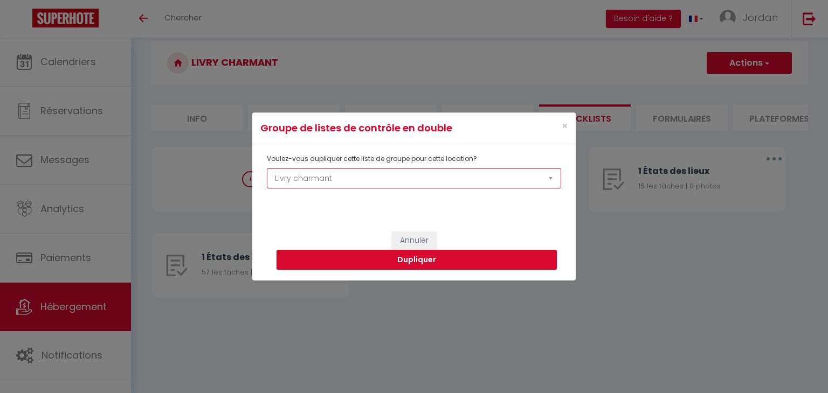
click at [308, 178] on select "Appartement à 150m du [GEOGRAPHIC_DATA] Aux portes de [GEOGRAPHIC_DATA], bel ap…" at bounding box center [414, 178] width 294 height 20
select select "54254"
click at [267, 168] on select "Appartement à 150m du [GEOGRAPHIC_DATA] Aux portes de [GEOGRAPHIC_DATA], bel ap…" at bounding box center [414, 178] width 294 height 20
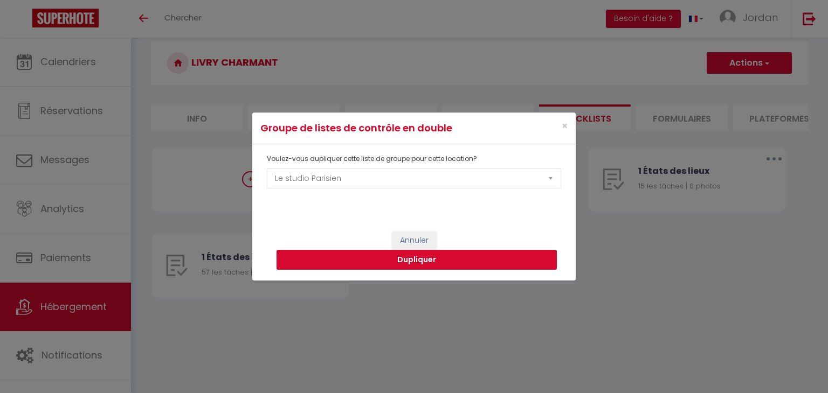
click at [324, 257] on button "Dupliquer" at bounding box center [416, 260] width 280 height 20
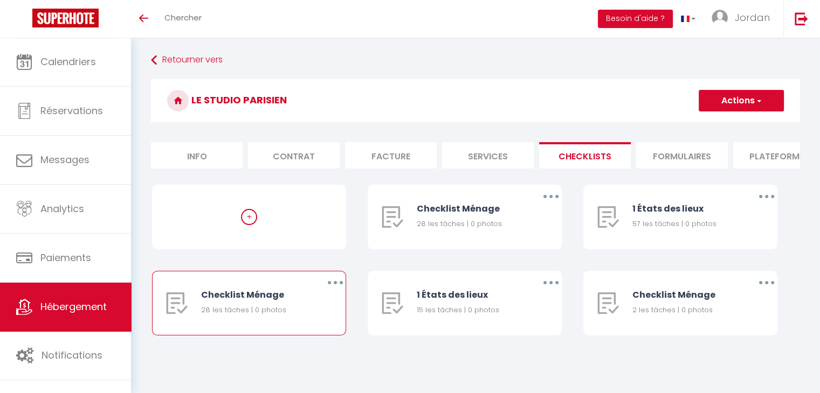
click at [330, 292] on button "button" at bounding box center [335, 282] width 30 height 17
click at [292, 351] on link "Supprimer" at bounding box center [307, 346] width 80 height 18
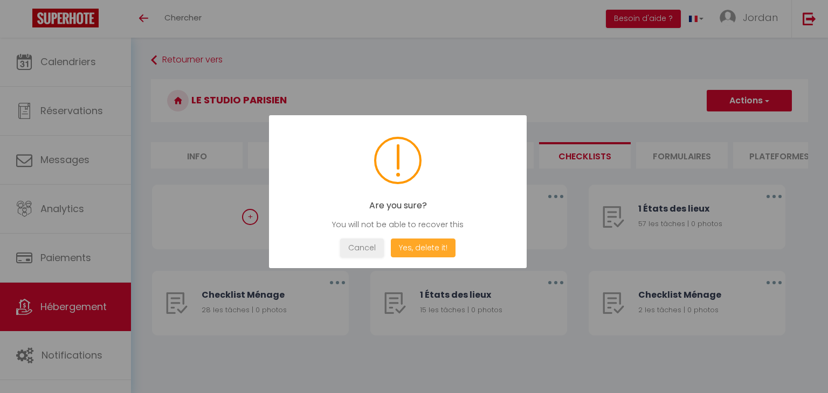
click at [428, 254] on button "Yes, delete it!" at bounding box center [423, 248] width 65 height 19
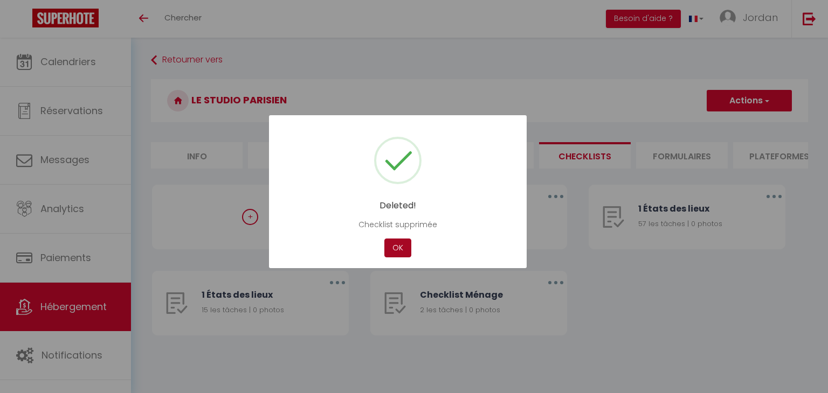
click at [394, 245] on button "OK" at bounding box center [397, 248] width 27 height 19
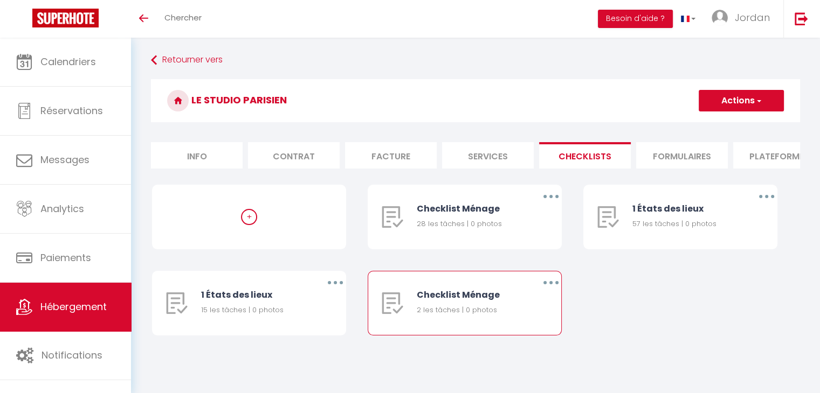
click at [548, 288] on button "button" at bounding box center [551, 282] width 30 height 17
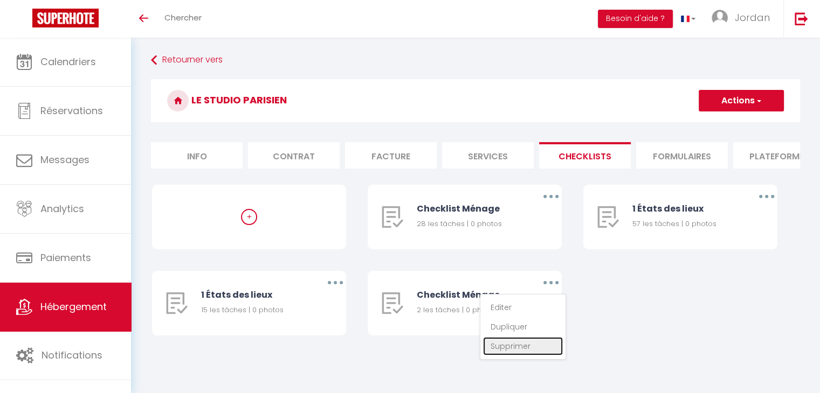
drag, startPoint x: 524, startPoint y: 351, endPoint x: 468, endPoint y: 336, distance: 57.4
click at [523, 351] on link "Supprimer" at bounding box center [523, 346] width 80 height 18
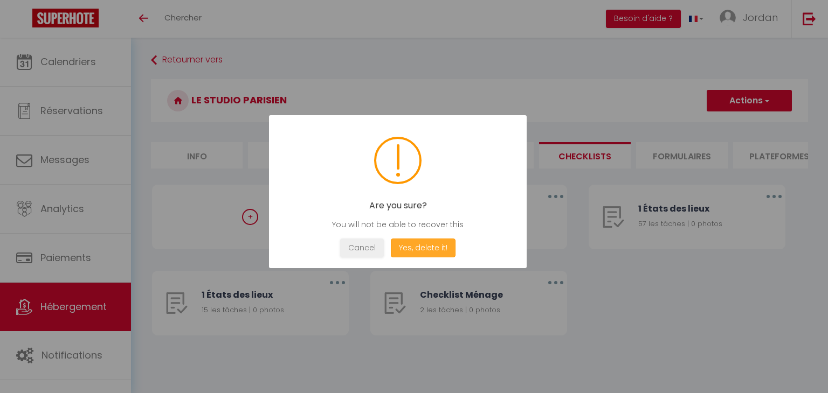
click at [416, 240] on button "Yes, delete it!" at bounding box center [423, 248] width 65 height 19
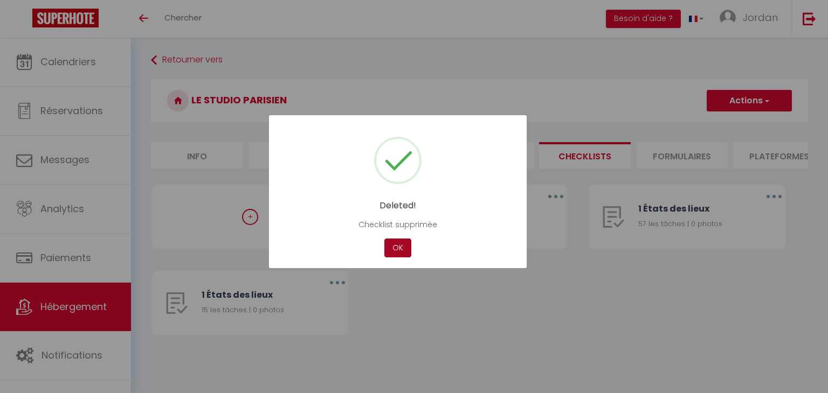
click at [392, 249] on button "OK" at bounding box center [397, 248] width 27 height 19
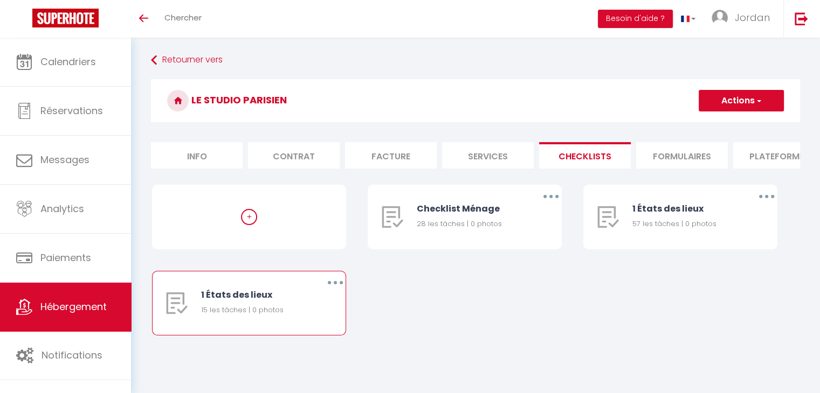
click at [337, 290] on button "button" at bounding box center [335, 282] width 30 height 17
click at [316, 352] on link "Supprimer" at bounding box center [307, 346] width 80 height 18
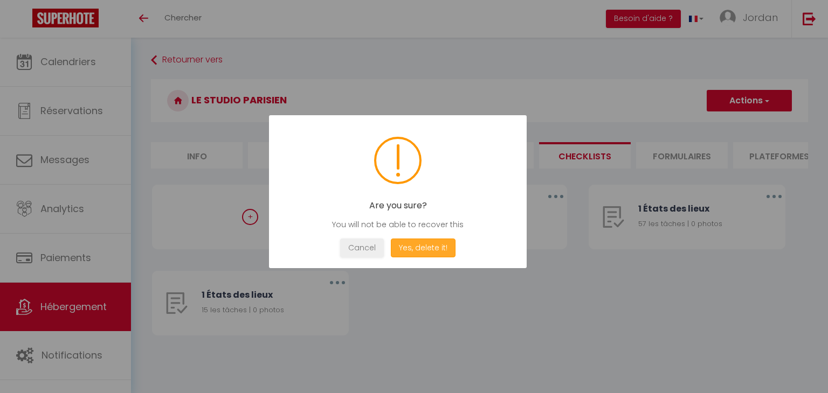
click at [414, 248] on button "Yes, delete it!" at bounding box center [423, 248] width 65 height 19
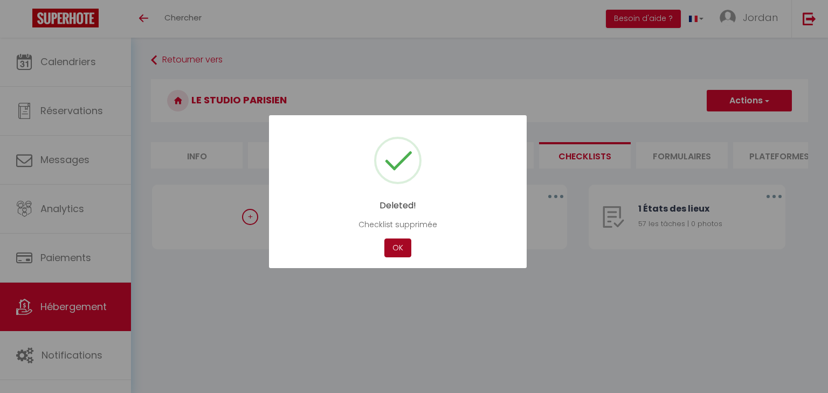
click at [404, 242] on button "OK" at bounding box center [397, 248] width 27 height 19
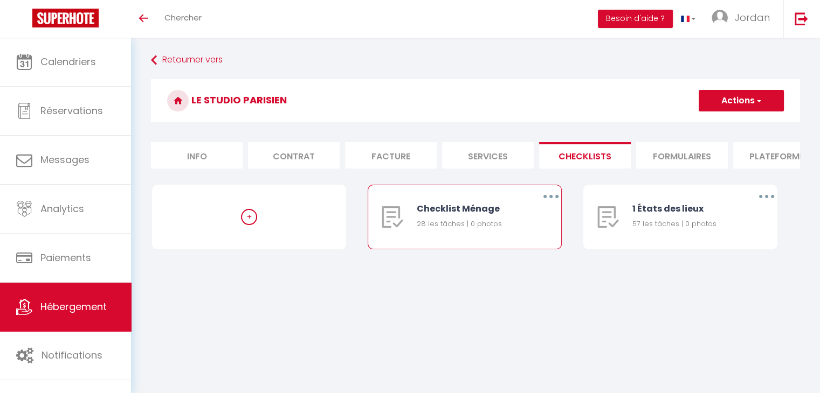
click at [555, 205] on button "button" at bounding box center [551, 196] width 30 height 17
click at [541, 246] on link "Dupliquer" at bounding box center [523, 241] width 80 height 18
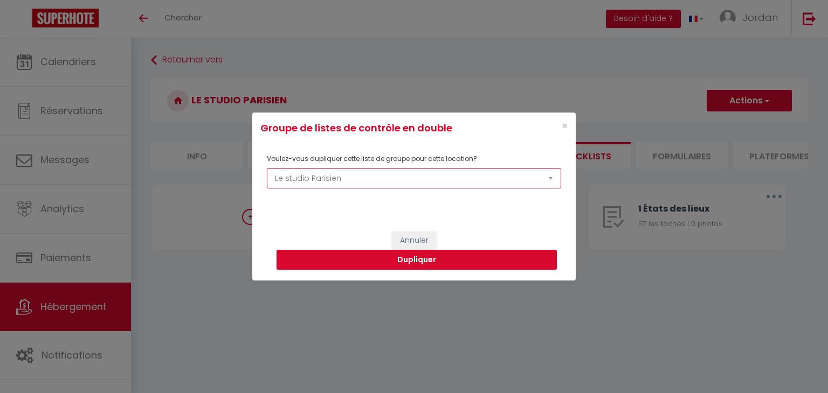
click at [335, 181] on select "Appartement à 150m du Stade de France Aux portes de Paris, bel appart. moderne …" at bounding box center [414, 178] width 294 height 20
click at [267, 168] on select "Appartement à 150m du Stade de France Aux portes de Paris, bel appart. moderne …" at bounding box center [414, 178] width 294 height 20
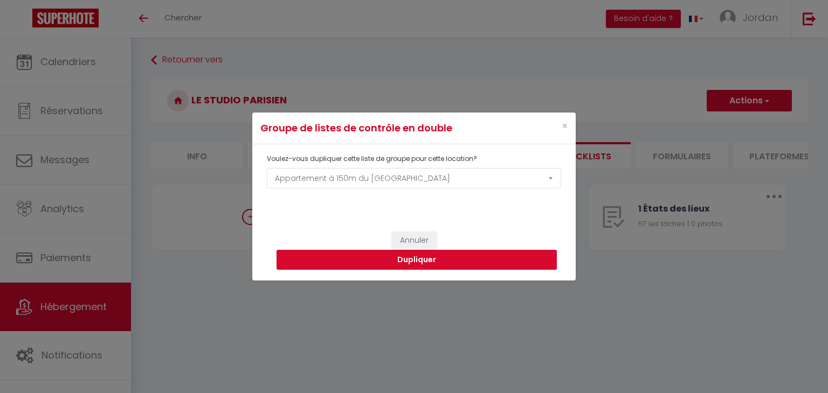
click at [334, 259] on button "Dupliquer" at bounding box center [416, 260] width 280 height 20
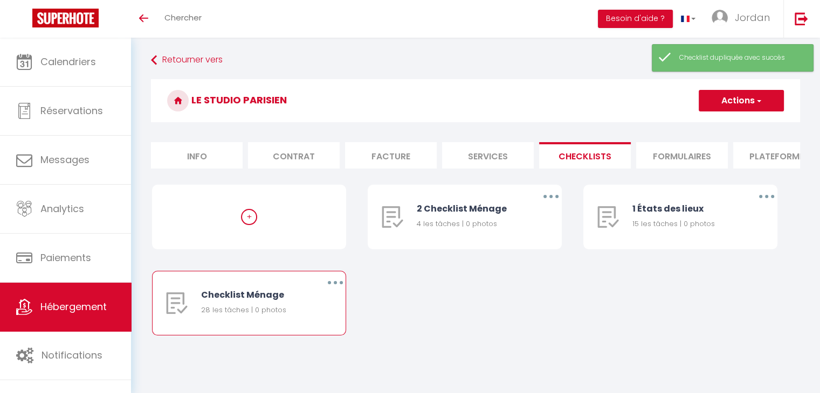
click at [333, 287] on button "button" at bounding box center [335, 282] width 30 height 17
click at [316, 333] on link "Dupliquer" at bounding box center [307, 327] width 80 height 18
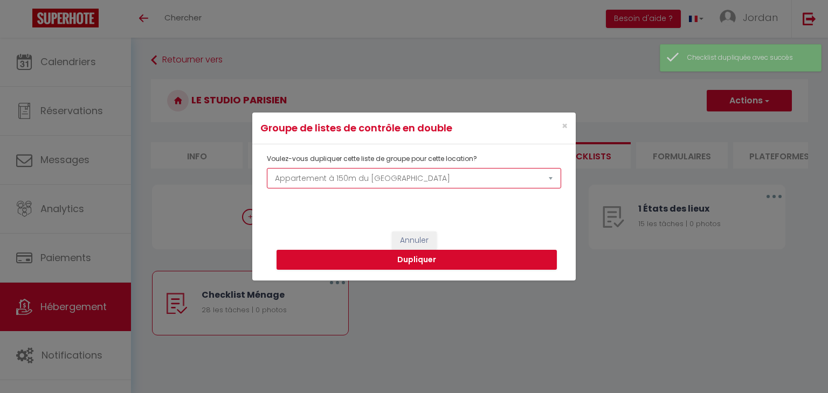
click at [343, 186] on select "Appartement à 150m du [GEOGRAPHIC_DATA] Aux portes de [GEOGRAPHIC_DATA], bel ap…" at bounding box center [414, 178] width 294 height 20
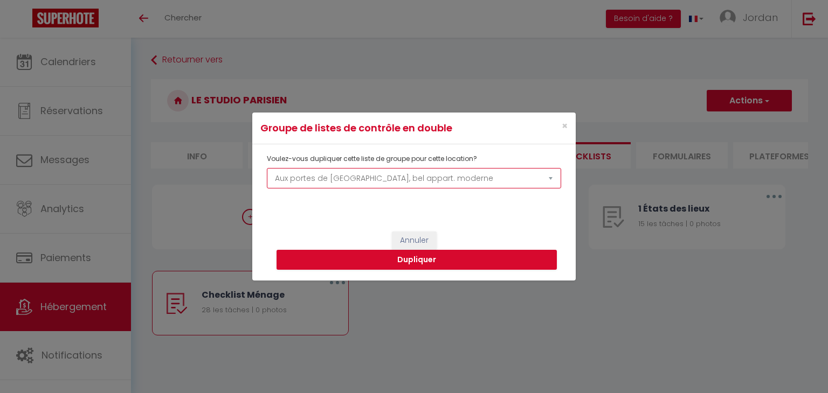
click at [267, 168] on select "Appartement à 150m du [GEOGRAPHIC_DATA] Aux portes de [GEOGRAPHIC_DATA], bel ap…" at bounding box center [414, 178] width 294 height 20
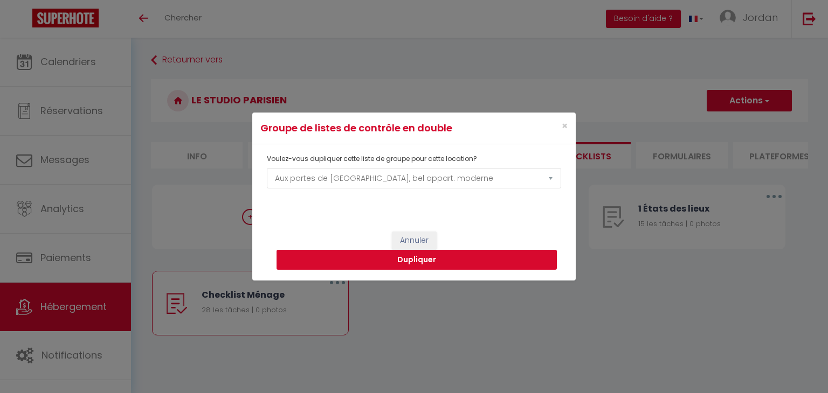
click at [349, 260] on button "Dupliquer" at bounding box center [416, 260] width 280 height 20
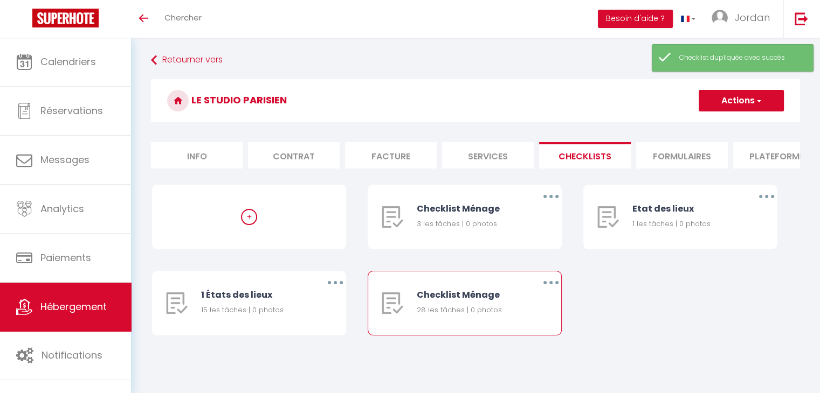
click at [554, 292] on button "button" at bounding box center [551, 282] width 30 height 17
drag, startPoint x: 522, startPoint y: 333, endPoint x: 509, endPoint y: 324, distance: 16.0
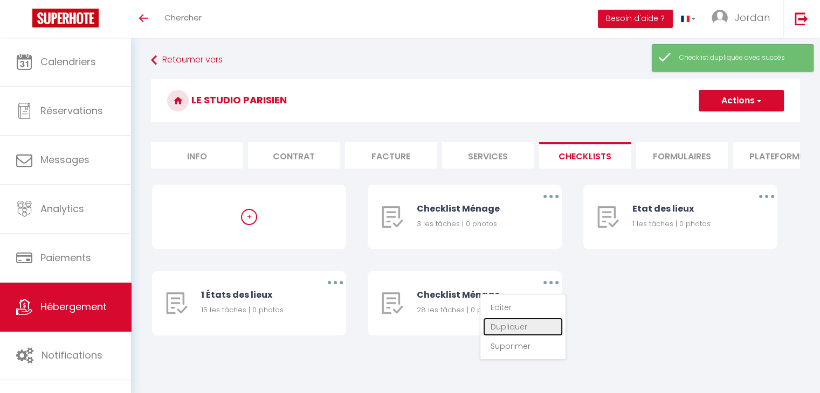
click at [522, 332] on link "Dupliquer" at bounding box center [523, 327] width 80 height 18
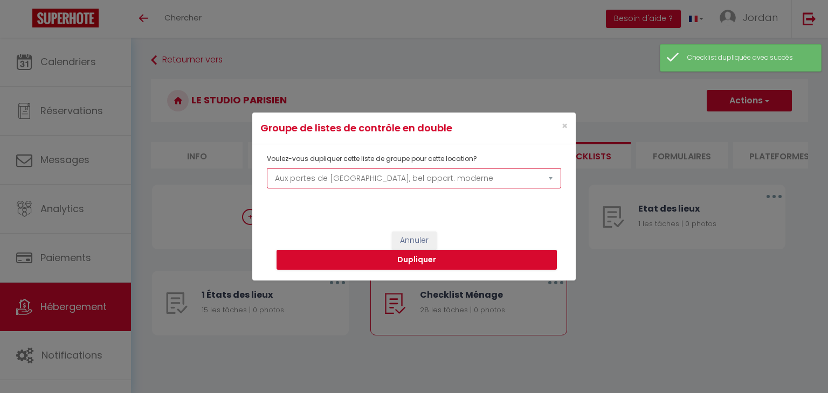
click at [342, 183] on select "Appartement à 150m du [GEOGRAPHIC_DATA] Aux portes de [GEOGRAPHIC_DATA], bel ap…" at bounding box center [414, 178] width 294 height 20
click at [267, 168] on select "Appartement à 150m du [GEOGRAPHIC_DATA] Aux portes de [GEOGRAPHIC_DATA], bel ap…" at bounding box center [414, 178] width 294 height 20
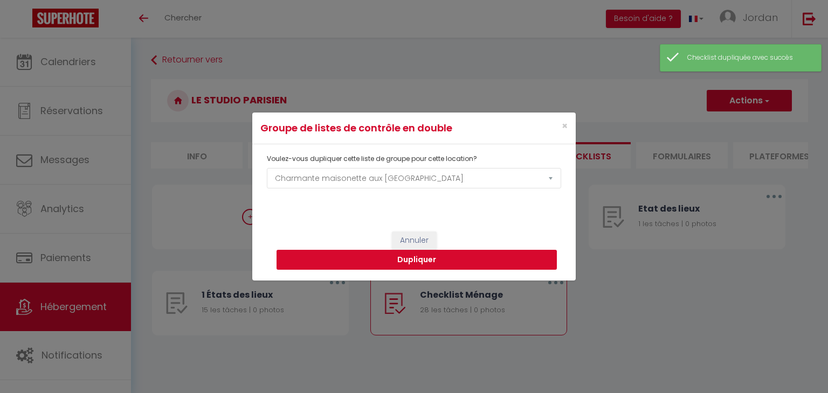
click at [338, 256] on button "Dupliquer" at bounding box center [416, 260] width 280 height 20
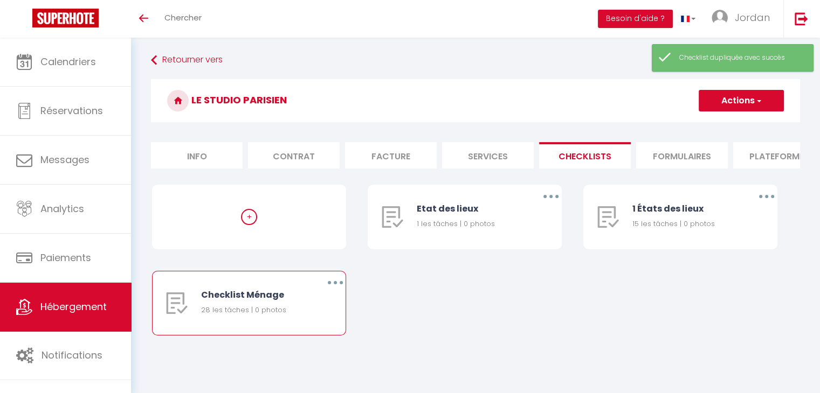
click at [338, 292] on button "button" at bounding box center [335, 282] width 30 height 17
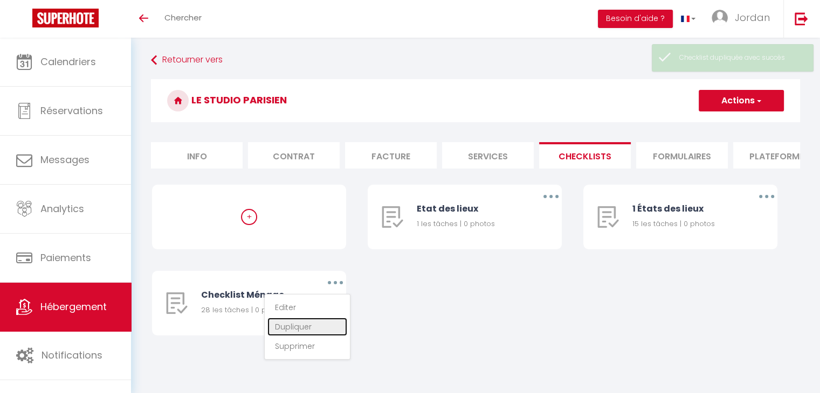
click at [298, 333] on link "Dupliquer" at bounding box center [307, 327] width 80 height 18
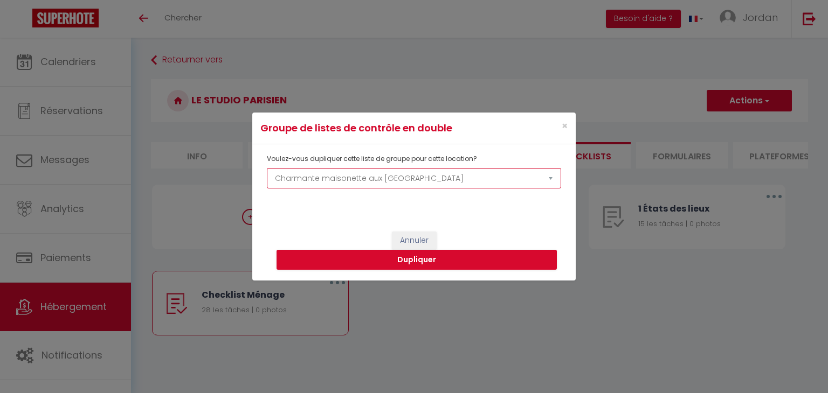
click at [366, 184] on select "Appartement à 150m du [GEOGRAPHIC_DATA] Aux portes de [GEOGRAPHIC_DATA], bel ap…" at bounding box center [414, 178] width 294 height 20
click at [267, 168] on select "Appartement à 150m du Stade de France Aux portes de Paris, bel appart. moderne …" at bounding box center [414, 178] width 294 height 20
click at [359, 261] on button "Dupliquer" at bounding box center [416, 260] width 280 height 20
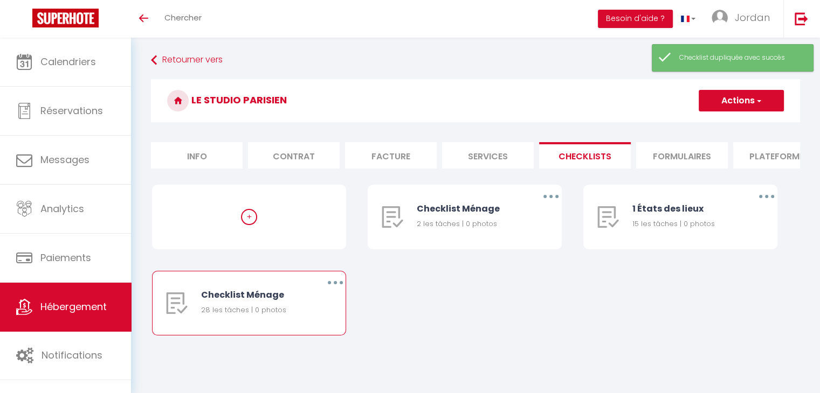
click at [335, 285] on icon "button" at bounding box center [335, 282] width 3 height 3
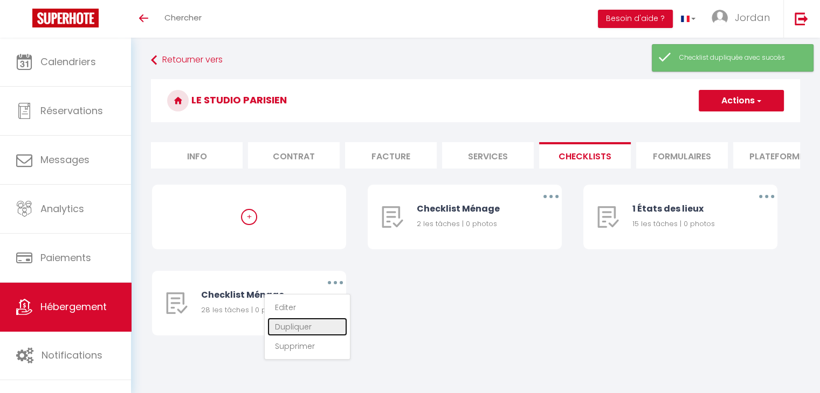
click at [310, 329] on link "Dupliquer" at bounding box center [307, 327] width 80 height 18
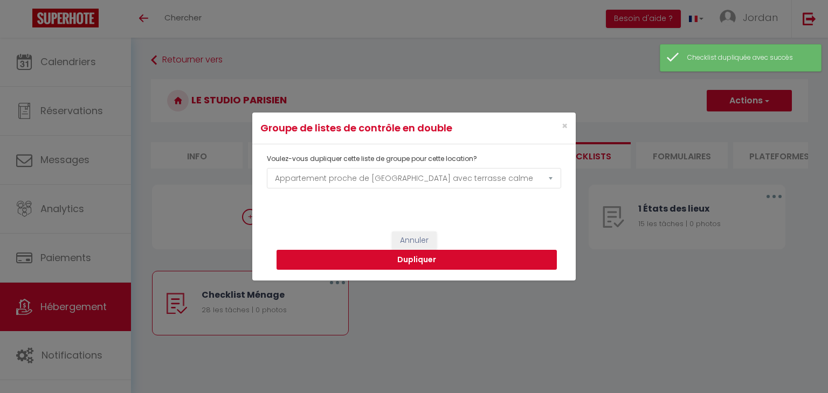
click at [365, 267] on button "Dupliquer" at bounding box center [416, 260] width 280 height 20
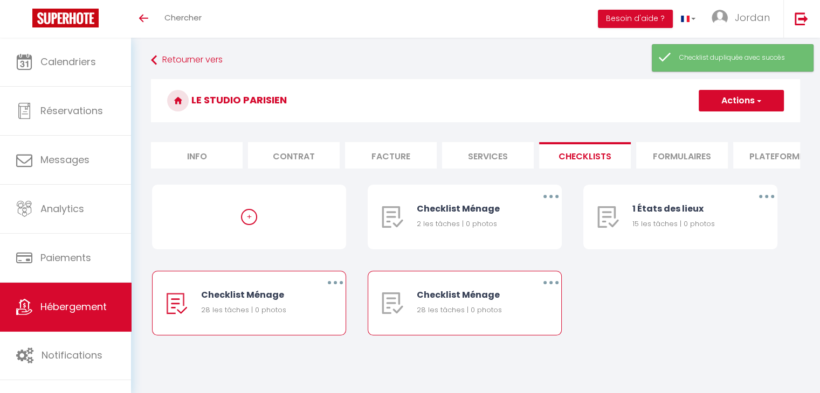
click at [548, 292] on button "button" at bounding box center [551, 282] width 30 height 17
click at [527, 331] on link "Dupliquer" at bounding box center [523, 327] width 80 height 18
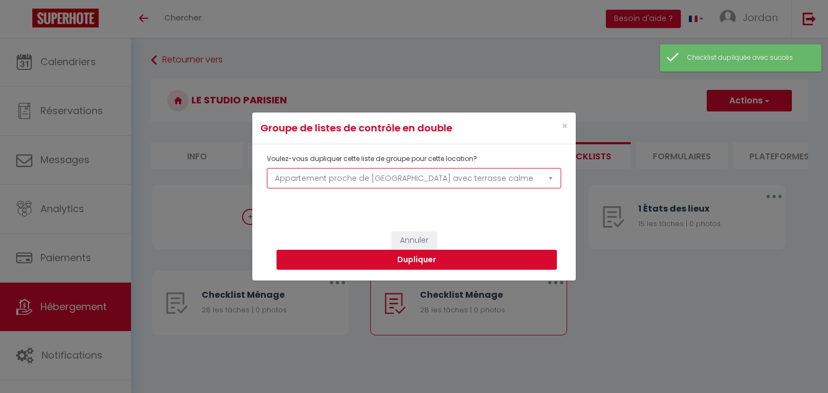
click at [388, 184] on select "Appartement à 150m du Stade de France Aux portes de Paris, bel appart. moderne …" at bounding box center [414, 178] width 294 height 20
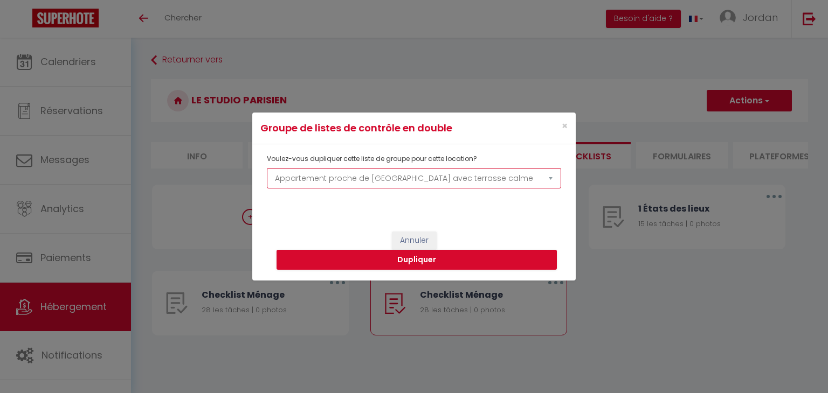
select select "54495"
click at [267, 168] on select "Appartement à 150m du Stade de France Aux portes de Paris, bel appart. moderne …" at bounding box center [414, 178] width 294 height 20
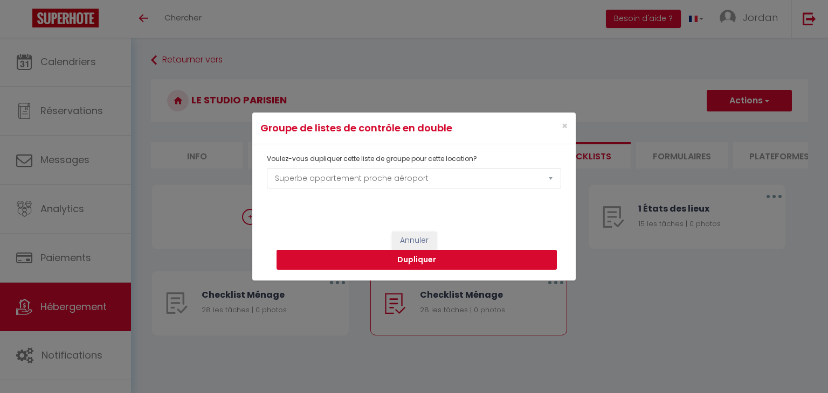
click at [359, 264] on button "Dupliquer" at bounding box center [416, 260] width 280 height 20
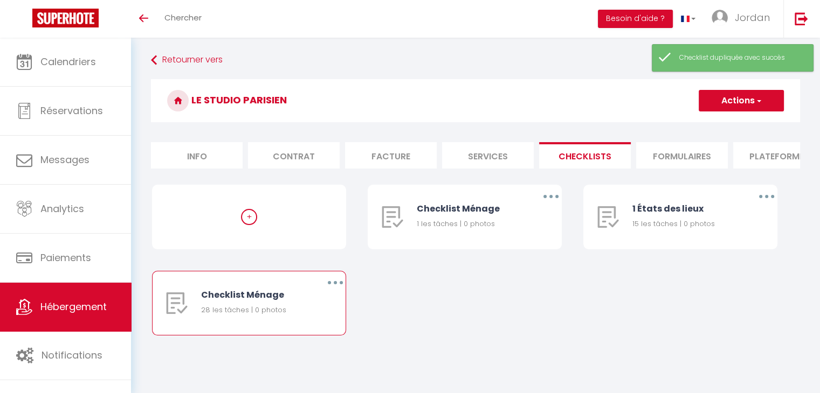
click at [340, 292] on button "button" at bounding box center [335, 282] width 30 height 17
click at [306, 332] on link "Dupliquer" at bounding box center [307, 327] width 80 height 18
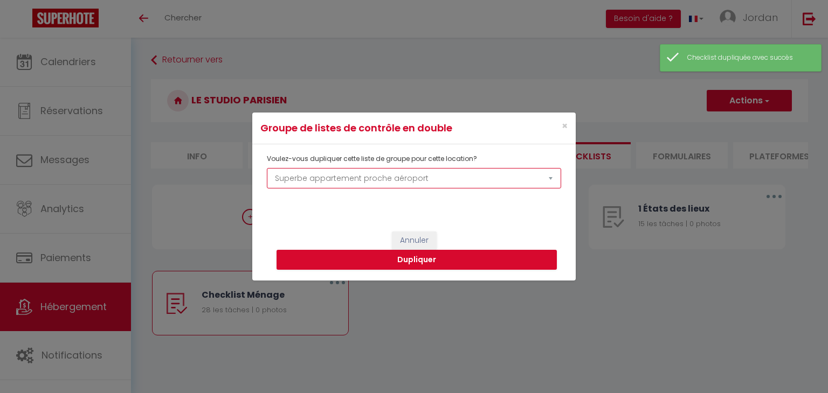
click at [351, 176] on select "Appartement à 150m du Stade de France Aux portes de Paris, bel appart. moderne …" at bounding box center [414, 178] width 294 height 20
select select "54253"
click at [267, 168] on select "Appartement à 150m du Stade de France Aux portes de Paris, bel appart. moderne …" at bounding box center [414, 178] width 294 height 20
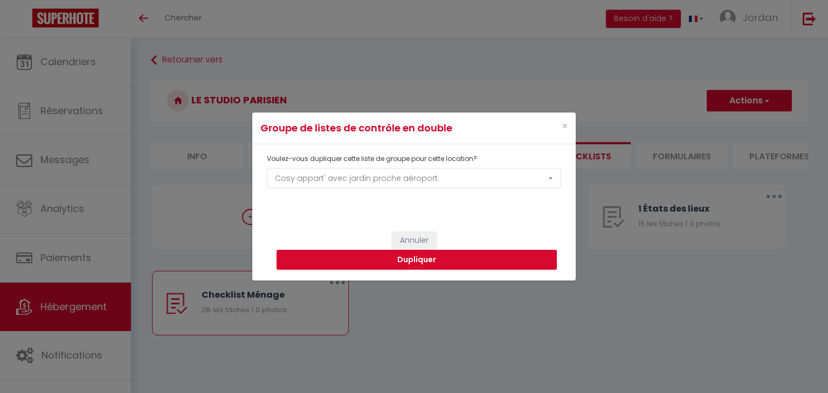
click at [339, 259] on button "Dupliquer" at bounding box center [416, 260] width 280 height 20
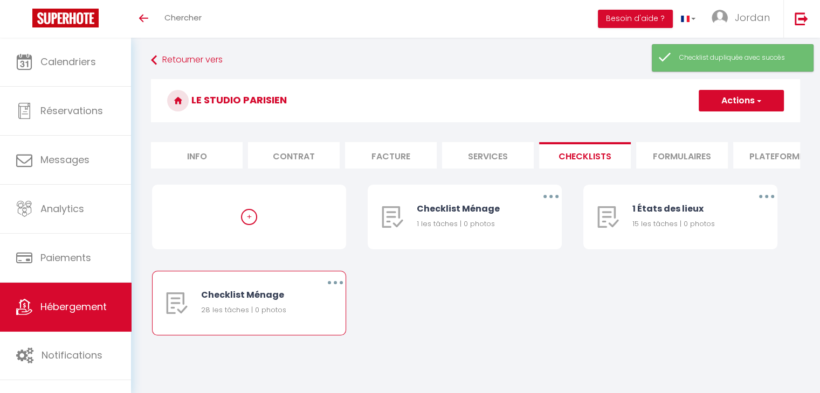
click at [339, 292] on button "button" at bounding box center [335, 282] width 30 height 17
click at [321, 336] on link "Dupliquer" at bounding box center [307, 327] width 80 height 18
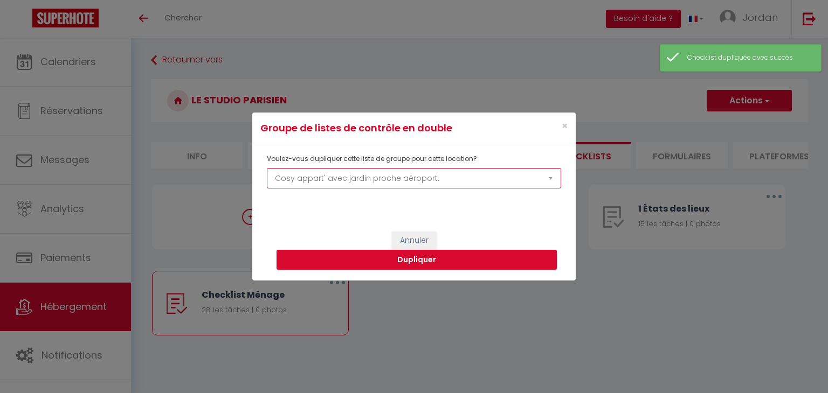
click at [317, 177] on select "Appartement à 150m du Stade de France Aux portes de Paris, bel appart. moderne …" at bounding box center [414, 178] width 294 height 20
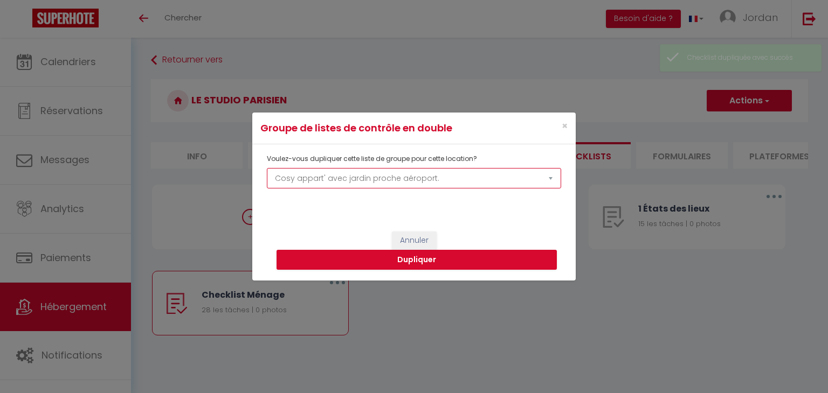
click at [267, 168] on select "Appartement à 150m du Stade de France Aux portes de Paris, bel appart. moderne …" at bounding box center [414, 178] width 294 height 20
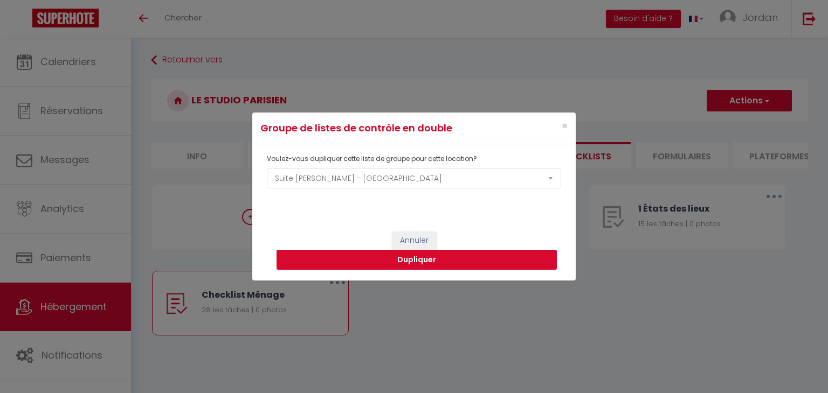
click at [352, 268] on button "Dupliquer" at bounding box center [416, 260] width 280 height 20
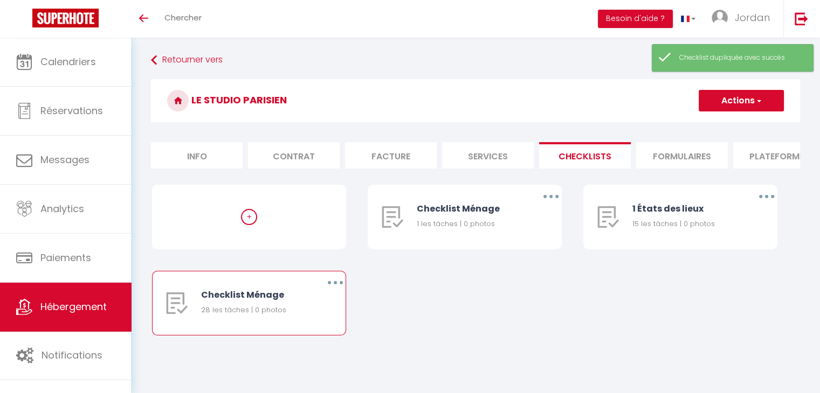
click at [337, 289] on button "button" at bounding box center [335, 282] width 30 height 17
click at [317, 330] on link "Dupliquer" at bounding box center [307, 327] width 80 height 18
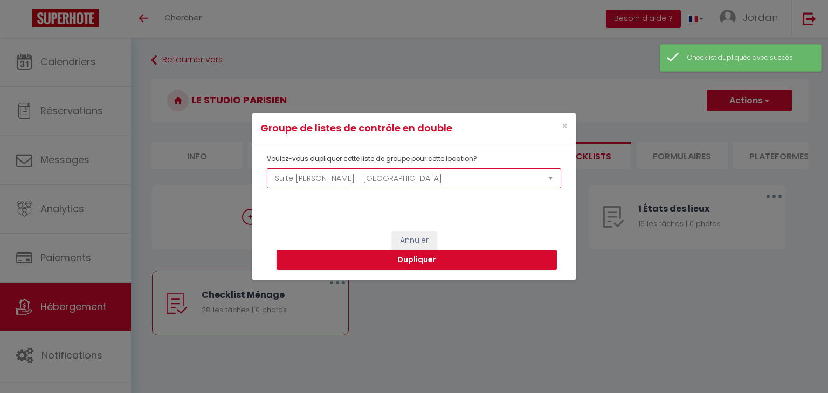
click at [326, 182] on select "Appartement à 150m du Stade de France Aux portes de Paris, bel appart. moderne …" at bounding box center [414, 178] width 294 height 20
select select "55090"
click at [267, 168] on select "Appartement à 150m du Stade de France Aux portes de Paris, bel appart. moderne …" at bounding box center [414, 178] width 294 height 20
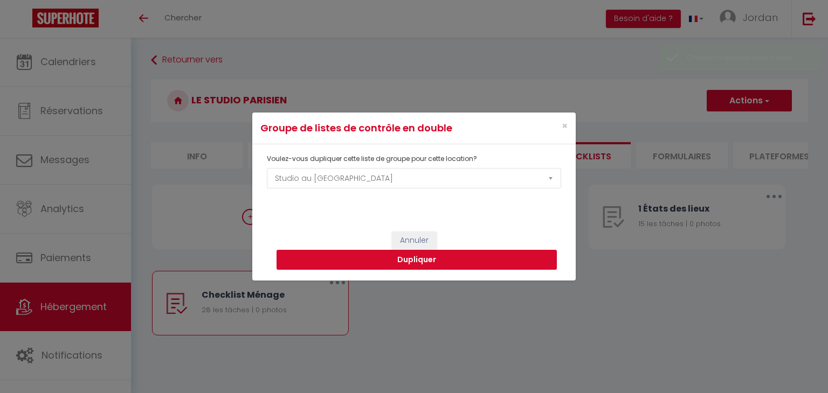
click at [337, 258] on button "Dupliquer" at bounding box center [416, 260] width 280 height 20
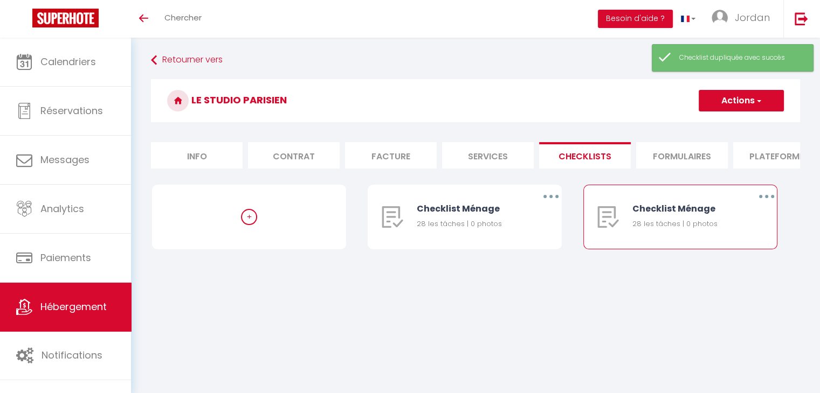
click at [764, 205] on button "button" at bounding box center [766, 196] width 30 height 17
click at [723, 250] on link "Dupliquer" at bounding box center [739, 241] width 80 height 18
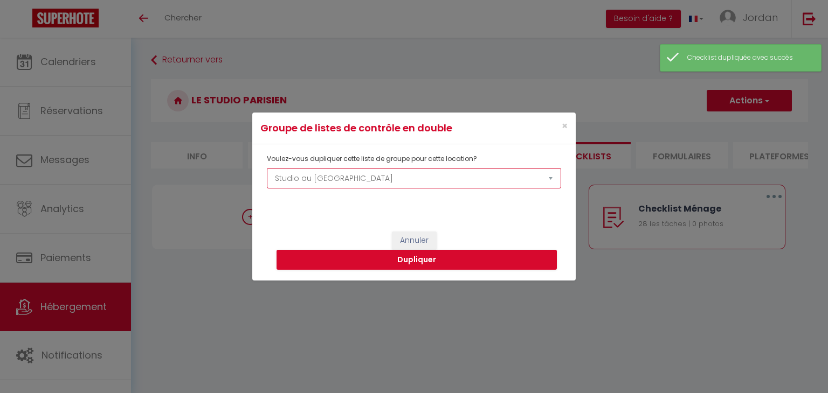
click at [373, 184] on select "Appartement à 150m du Stade de France Aux portes de Paris, bel appart. moderne …" at bounding box center [414, 178] width 294 height 20
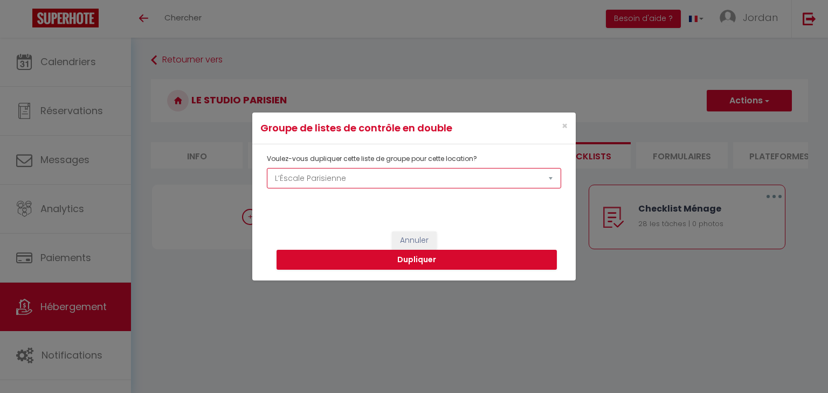
click at [267, 168] on select "Appartement à 150m du Stade de France Aux portes de Paris, bel appart. moderne …" at bounding box center [414, 178] width 294 height 20
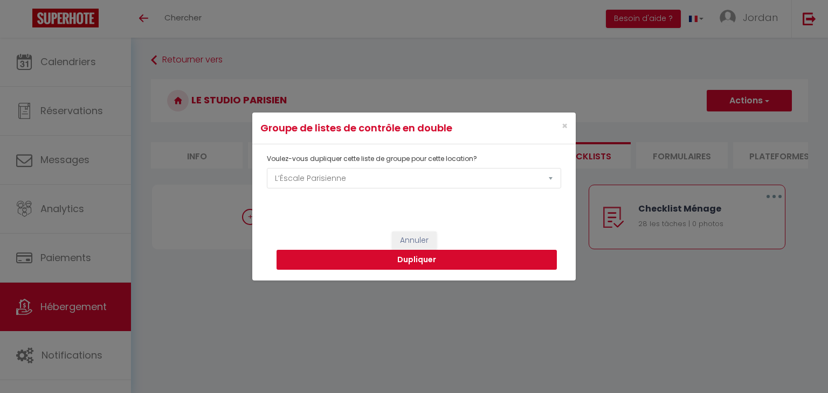
click at [327, 262] on button "Dupliquer" at bounding box center [416, 260] width 280 height 20
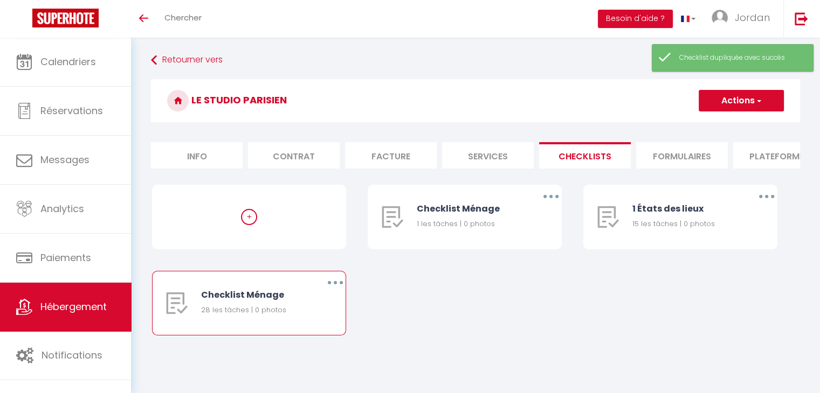
click at [340, 290] on button "button" at bounding box center [335, 282] width 30 height 17
click at [301, 336] on link "Dupliquer" at bounding box center [307, 327] width 80 height 18
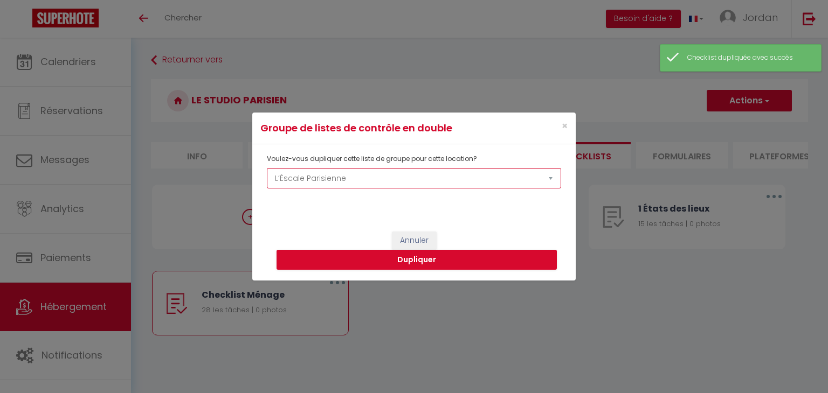
click at [341, 186] on select "Appartement à 150m du Stade de France Aux portes de Paris, bel appart. moderne …" at bounding box center [414, 178] width 294 height 20
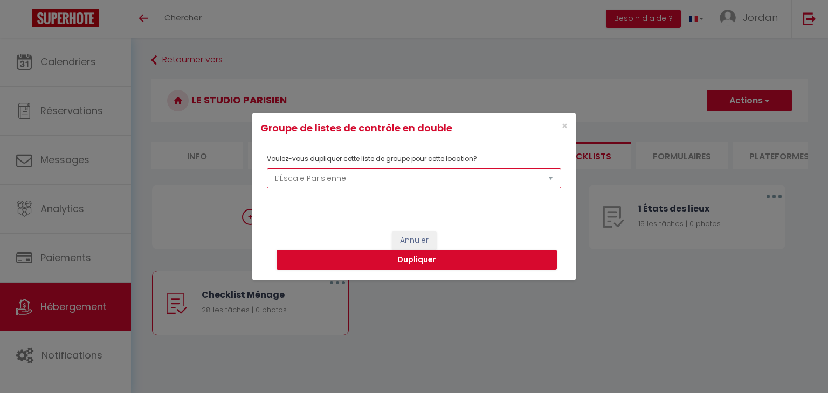
select select "67222"
click at [267, 168] on select "Appartement à 150m du Stade de France Aux portes de Paris, bel appart. moderne …" at bounding box center [414, 178] width 294 height 20
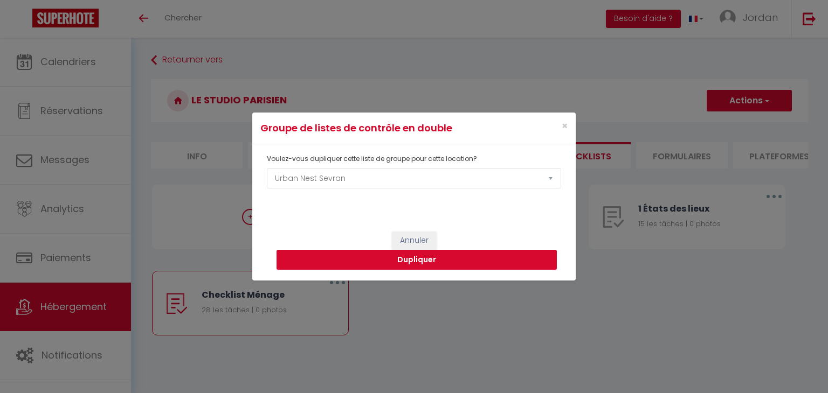
click at [332, 264] on button "Dupliquer" at bounding box center [416, 260] width 280 height 20
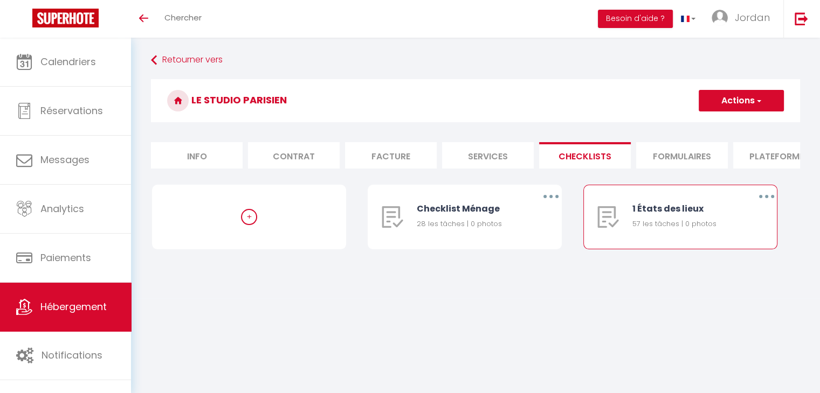
click at [763, 199] on button "button" at bounding box center [766, 196] width 30 height 17
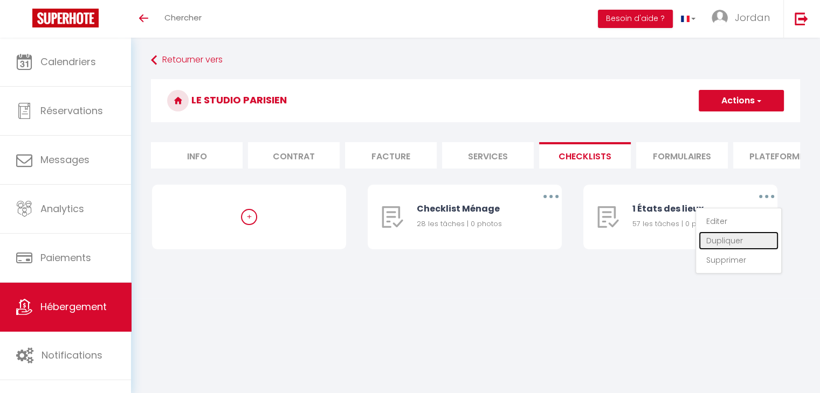
click at [756, 246] on link "Dupliquer" at bounding box center [739, 241] width 80 height 18
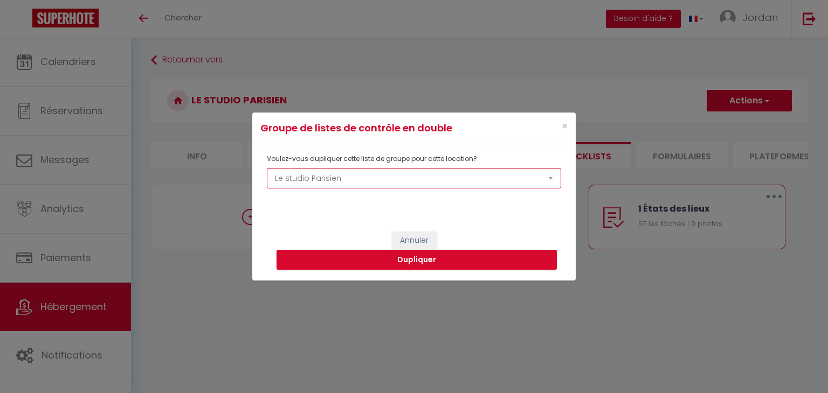
click at [303, 181] on select "Appartement à 150m du [GEOGRAPHIC_DATA] Aux portes de [GEOGRAPHIC_DATA], bel ap…" at bounding box center [414, 178] width 294 height 20
click at [267, 168] on select "Appartement à 150m du [GEOGRAPHIC_DATA] Aux portes de [GEOGRAPHIC_DATA], bel ap…" at bounding box center [414, 178] width 294 height 20
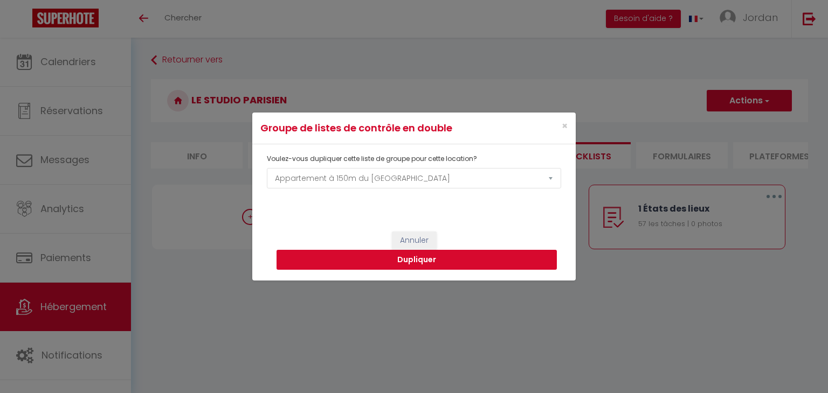
click at [331, 255] on button "Dupliquer" at bounding box center [416, 260] width 280 height 20
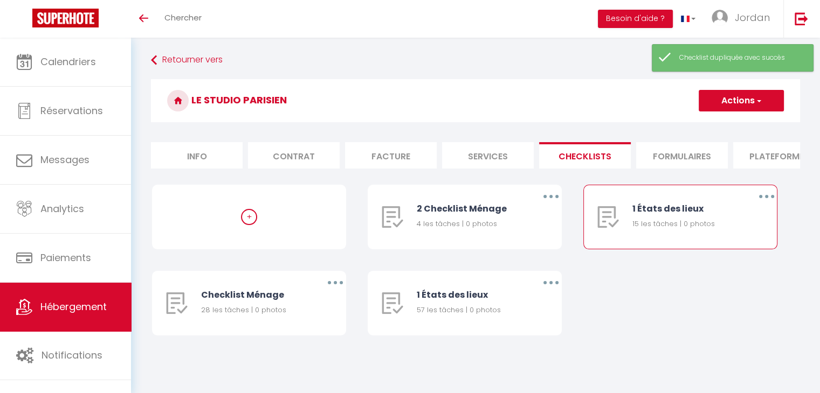
click at [766, 205] on button "button" at bounding box center [766, 196] width 30 height 17
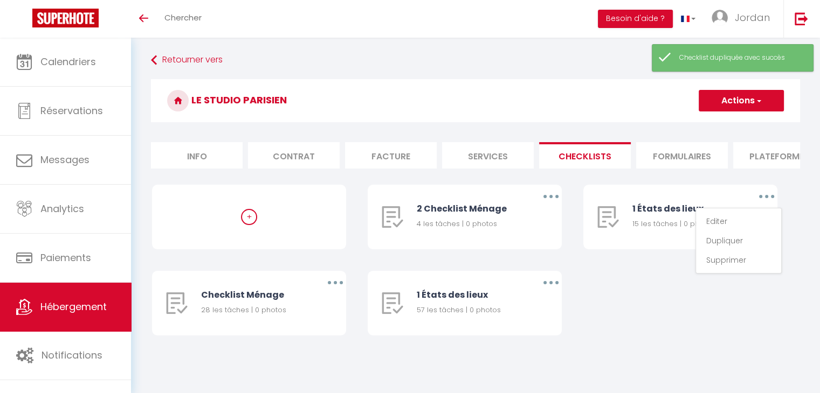
click at [672, 337] on div "+ 2 Checklist Ménage 4 les tâches | 0 photos Editer Dupliquer Supprimer 1 États…" at bounding box center [475, 271] width 647 height 172
click at [549, 292] on button "button" at bounding box center [551, 282] width 30 height 17
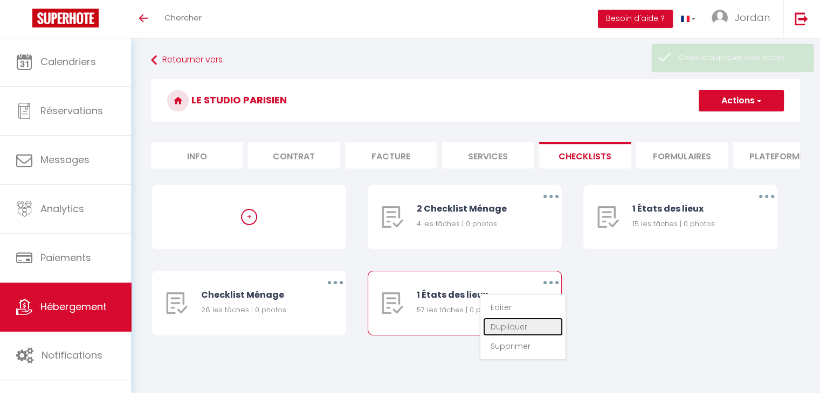
click at [513, 335] on link "Dupliquer" at bounding box center [523, 327] width 80 height 18
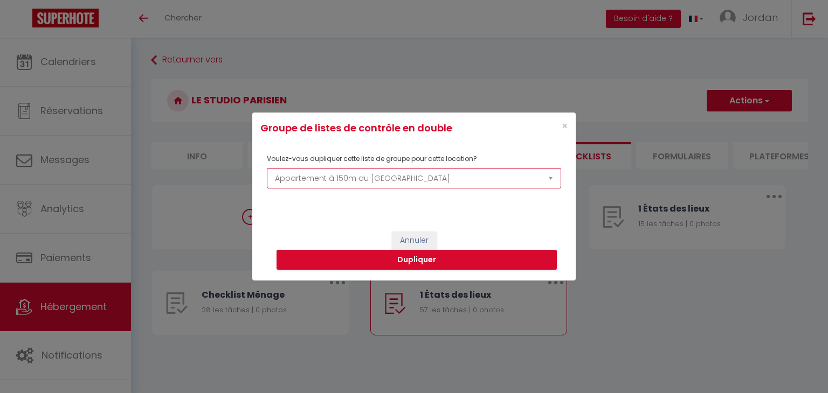
click at [348, 182] on select "Appartement à 150m du [GEOGRAPHIC_DATA] Aux portes de [GEOGRAPHIC_DATA], bel ap…" at bounding box center [414, 178] width 294 height 20
click at [267, 168] on select "Appartement à 150m du [GEOGRAPHIC_DATA] Aux portes de [GEOGRAPHIC_DATA], bel ap…" at bounding box center [414, 178] width 294 height 20
click at [323, 267] on button "Dupliquer" at bounding box center [416, 260] width 280 height 20
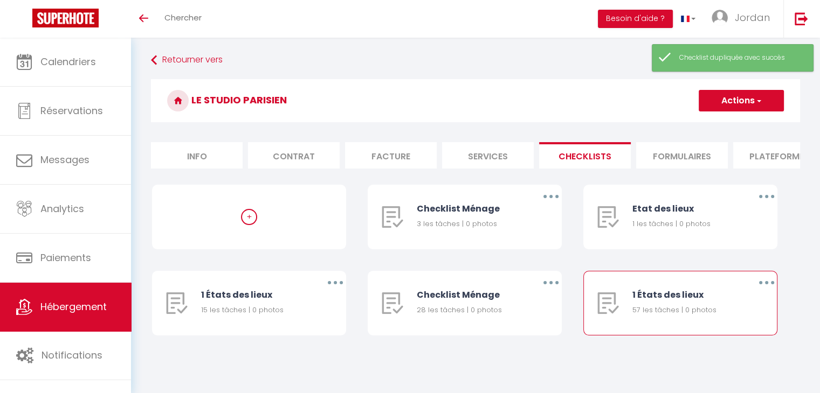
click at [772, 291] on button "button" at bounding box center [766, 282] width 30 height 17
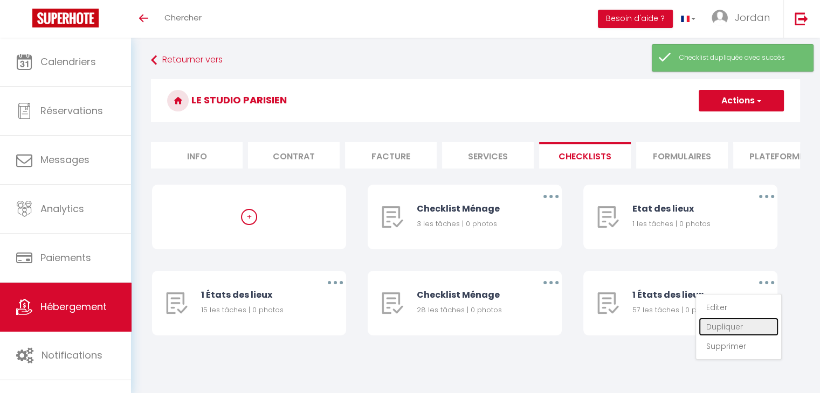
click at [731, 330] on link "Dupliquer" at bounding box center [739, 327] width 80 height 18
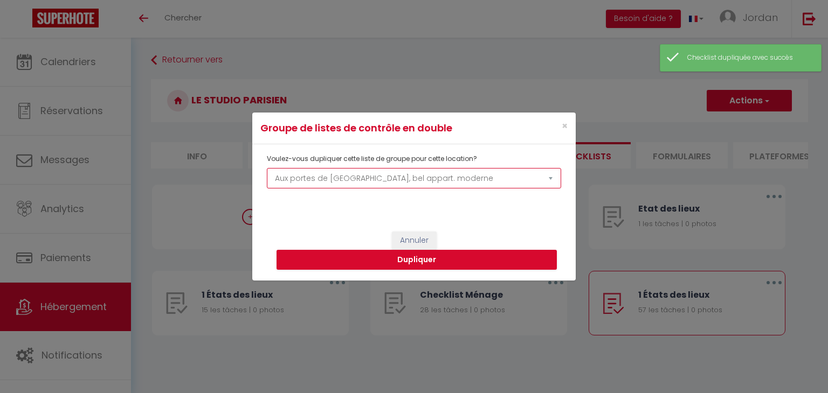
click at [350, 177] on select "Appartement à 150m du [GEOGRAPHIC_DATA] Aux portes de [GEOGRAPHIC_DATA], bel ap…" at bounding box center [414, 178] width 294 height 20
click at [267, 168] on select "Appartement à 150m du Stade de France Aux portes de Paris, bel appart. moderne …" at bounding box center [414, 178] width 294 height 20
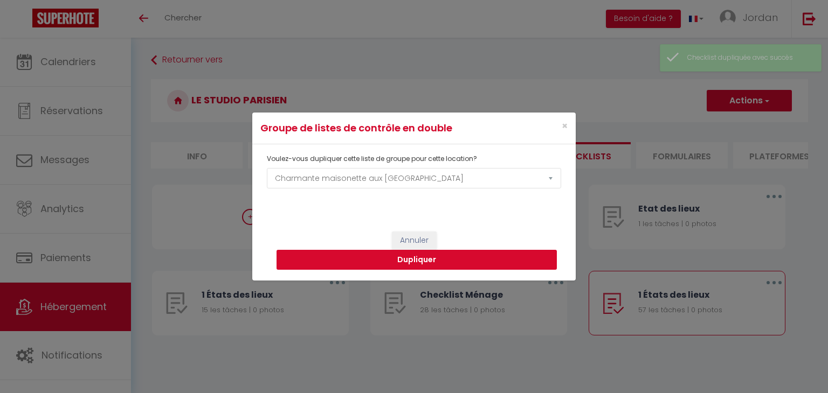
click at [317, 262] on button "Dupliquer" at bounding box center [416, 260] width 280 height 20
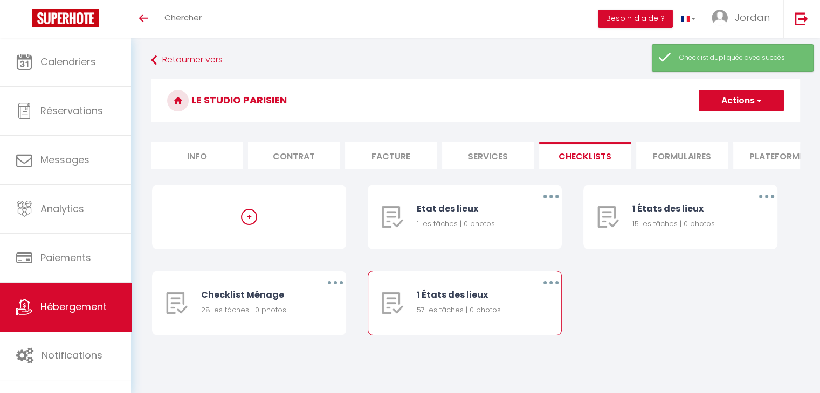
click at [551, 287] on button "button" at bounding box center [551, 282] width 30 height 17
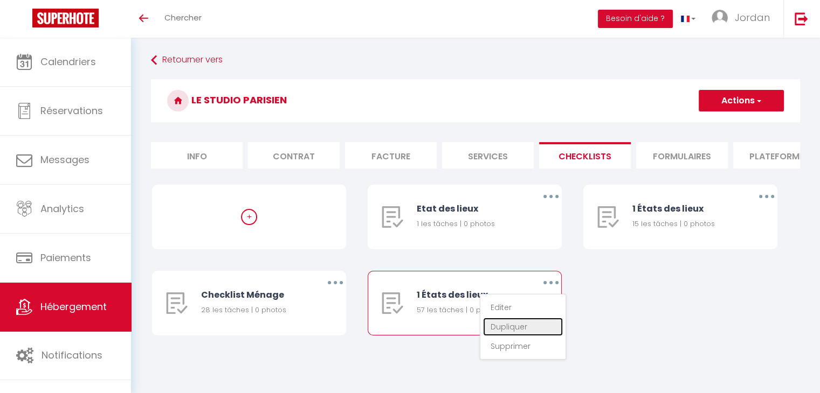
click at [528, 334] on link "Dupliquer" at bounding box center [523, 327] width 80 height 18
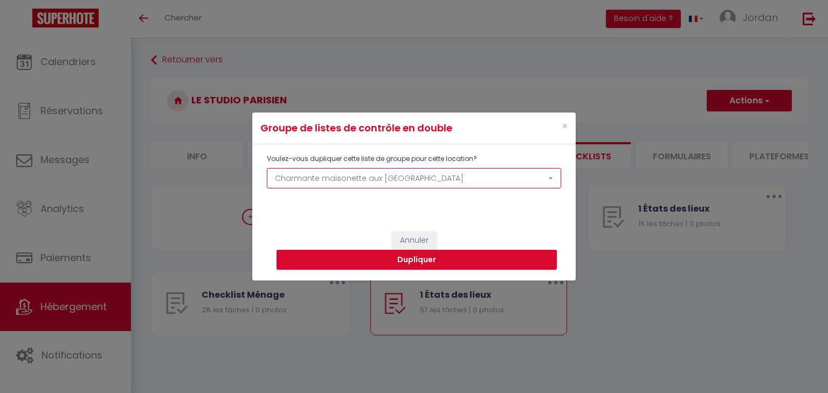
click at [319, 175] on select "Appartement à 150m du Stade de France Aux portes de Paris, bel appart. moderne …" at bounding box center [414, 178] width 294 height 20
select select "53580"
click at [267, 168] on select "Appartement à 150m du Stade de France Aux portes de Paris, bel appart. moderne …" at bounding box center [414, 178] width 294 height 20
click at [306, 259] on button "Dupliquer" at bounding box center [416, 260] width 280 height 20
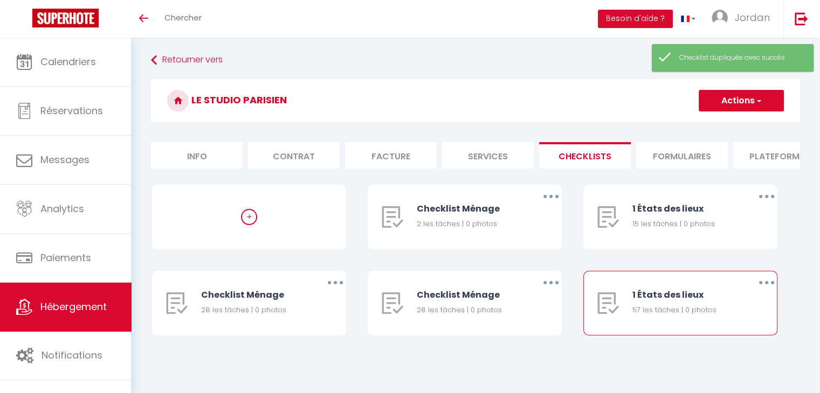
click at [764, 292] on button "button" at bounding box center [766, 282] width 30 height 17
click at [743, 336] on link "Dupliquer" at bounding box center [739, 327] width 80 height 18
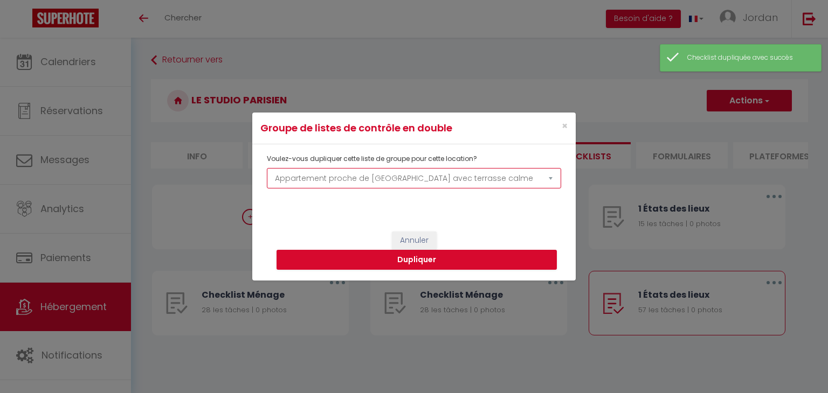
click at [360, 174] on select "Appartement à 150m du Stade de France Aux portes de Paris, bel appart. moderne …" at bounding box center [414, 178] width 294 height 20
click at [267, 168] on select "Appartement à 150m du Stade de France Aux portes de Paris, bel appart. moderne …" at bounding box center [414, 178] width 294 height 20
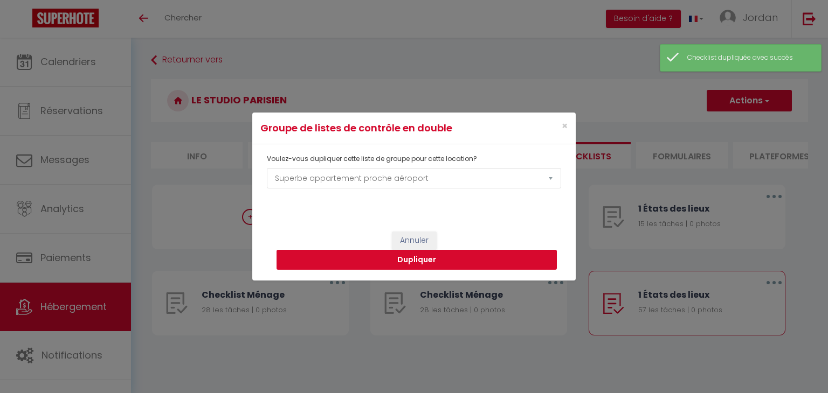
click at [426, 261] on button "Dupliquer" at bounding box center [416, 260] width 280 height 20
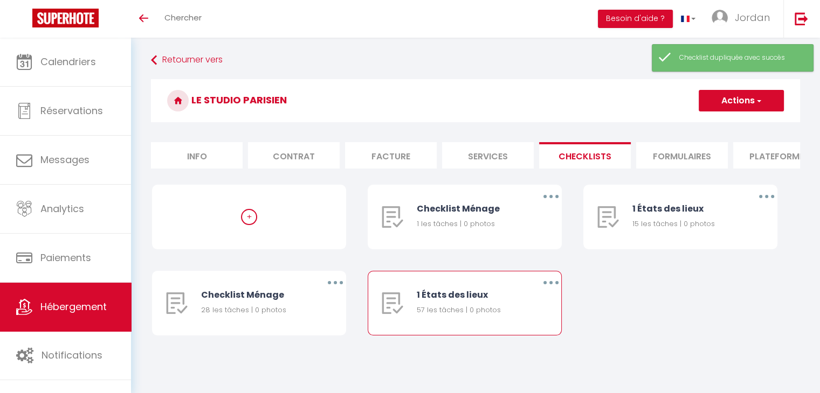
click at [547, 291] on button "button" at bounding box center [551, 282] width 30 height 17
click at [530, 332] on link "Dupliquer" at bounding box center [523, 327] width 80 height 18
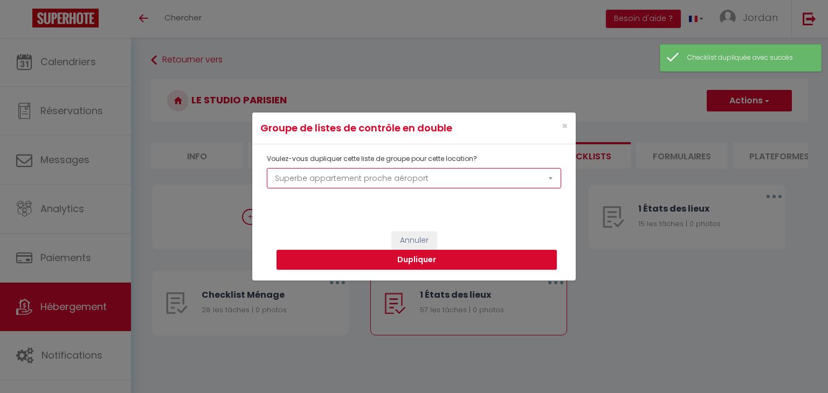
click at [388, 173] on select "Appartement à 150m du Stade de France Aux portes de Paris, bel appart. moderne …" at bounding box center [414, 178] width 294 height 20
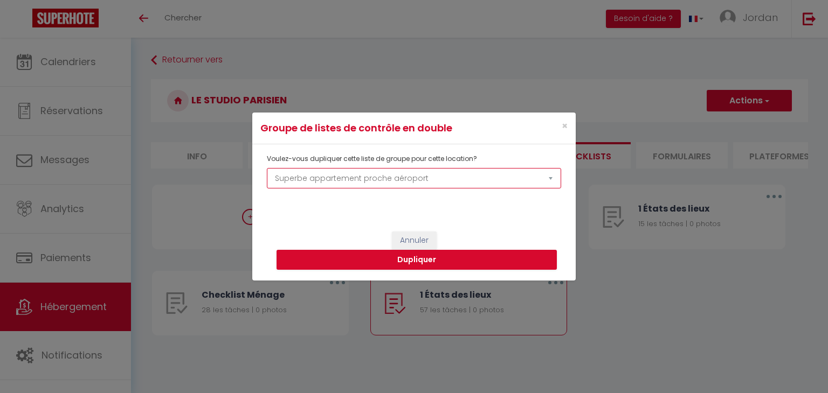
click at [267, 168] on select "Appartement à 150m du Stade de France Aux portes de Paris, bel appart. moderne …" at bounding box center [414, 178] width 294 height 20
click at [371, 257] on button "Dupliquer" at bounding box center [416, 260] width 280 height 20
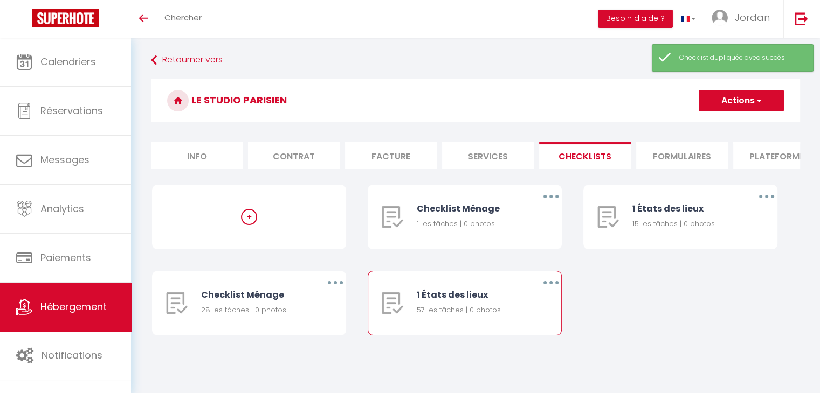
click at [544, 287] on button "button" at bounding box center [551, 282] width 30 height 17
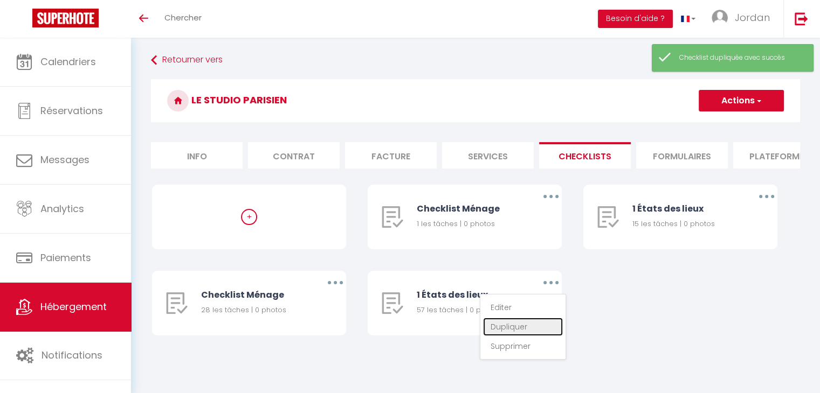
click at [522, 331] on link "Dupliquer" at bounding box center [523, 327] width 80 height 18
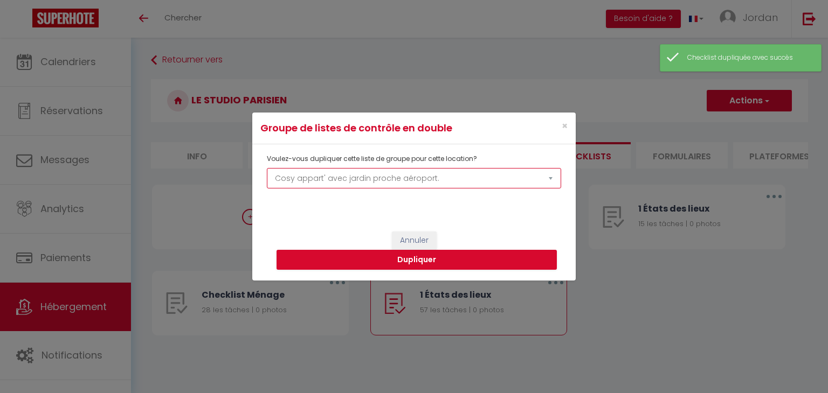
click at [506, 174] on select "Appartement à 150m du Stade de France Aux portes de Paris, bel appart. moderne …" at bounding box center [414, 178] width 294 height 20
select select "66815"
click at [267, 168] on select "Appartement à 150m du Stade de France Aux portes de Paris, bel appart. moderne …" at bounding box center [414, 178] width 294 height 20
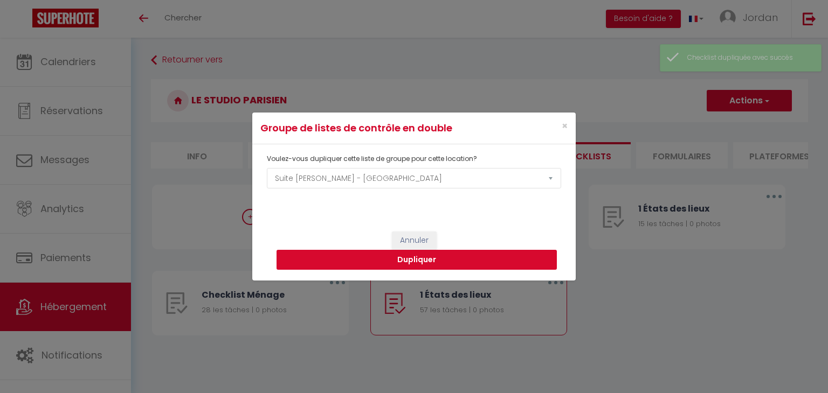
click at [344, 258] on button "Dupliquer" at bounding box center [416, 260] width 280 height 20
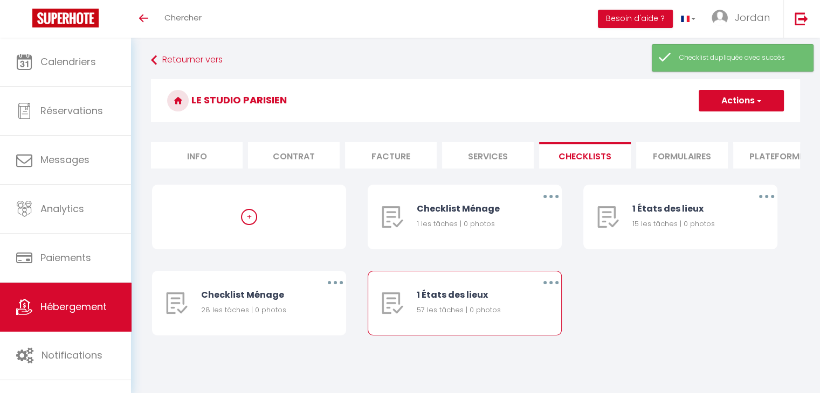
click at [555, 292] on button "button" at bounding box center [551, 282] width 30 height 17
click at [515, 335] on link "Dupliquer" at bounding box center [523, 327] width 80 height 18
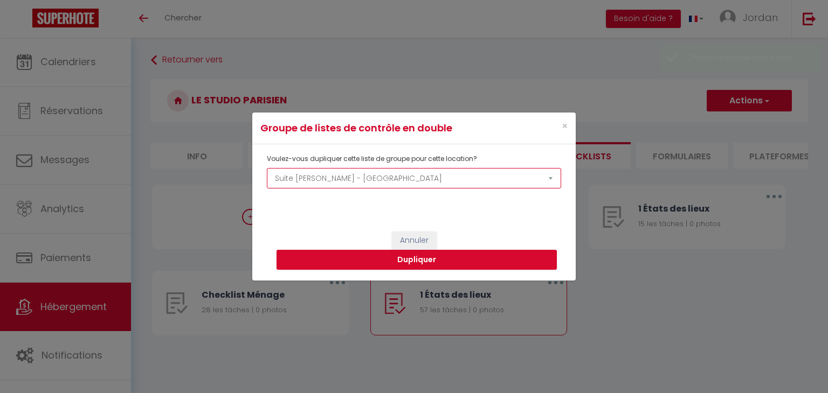
click at [357, 175] on select "Appartement à 150m du Stade de France Aux portes de Paris, bel appart. moderne …" at bounding box center [414, 178] width 294 height 20
click at [267, 168] on select "Appartement à 150m du Stade de France Aux portes de Paris, bel appart. moderne …" at bounding box center [414, 178] width 294 height 20
click at [312, 174] on select "Appartement à 150m du Stade de France Aux portes de Paris, bel appart. moderne …" at bounding box center [414, 178] width 294 height 20
click at [267, 168] on select "Appartement à 150m du Stade de France Aux portes de Paris, bel appart. moderne …" at bounding box center [414, 178] width 294 height 20
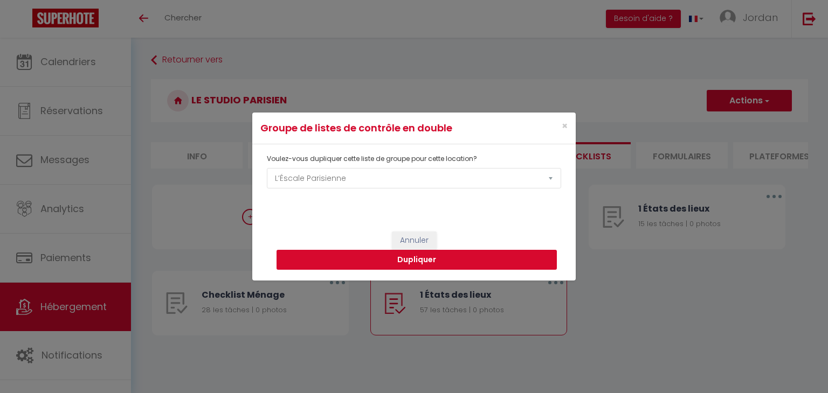
click at [295, 261] on button "Dupliquer" at bounding box center [416, 260] width 280 height 20
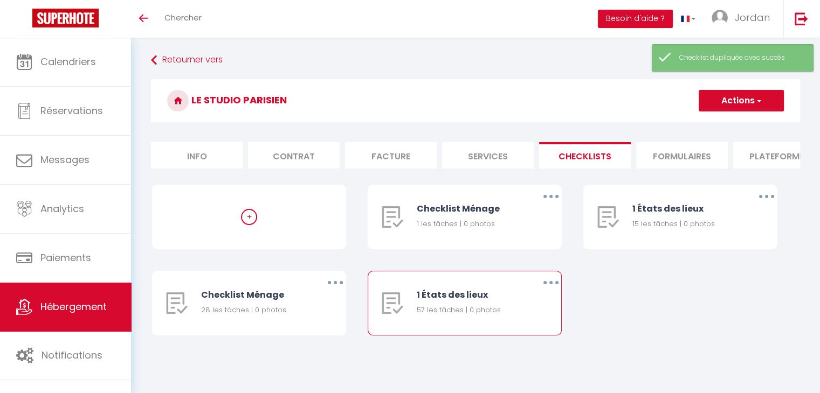
click at [543, 287] on button "button" at bounding box center [551, 282] width 30 height 17
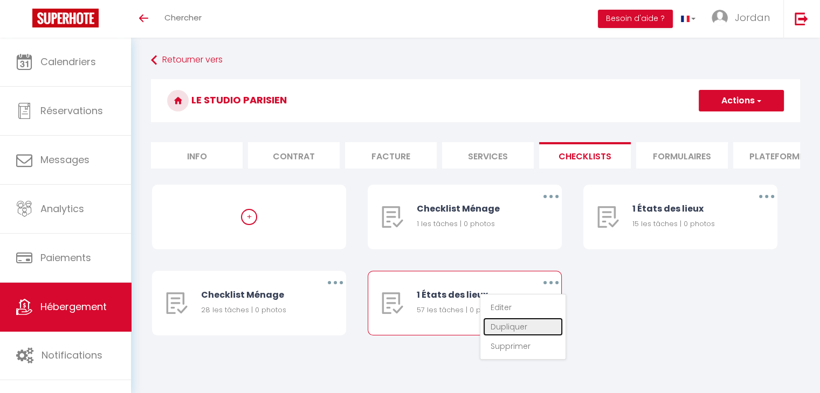
click at [526, 331] on link "Dupliquer" at bounding box center [523, 327] width 80 height 18
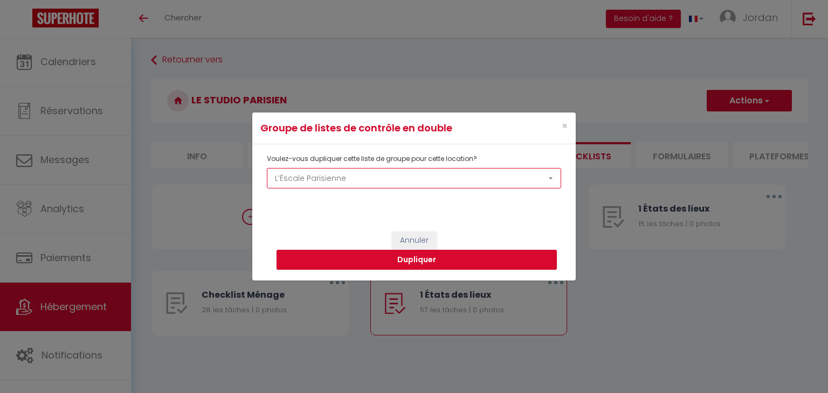
click at [356, 182] on select "Appartement à 150m du Stade de France Aux portes de Paris, bel appart. moderne …" at bounding box center [414, 178] width 294 height 20
click at [267, 168] on select "Appartement à 150m du Stade de France Aux portes de Paris, bel appart. moderne …" at bounding box center [414, 178] width 294 height 20
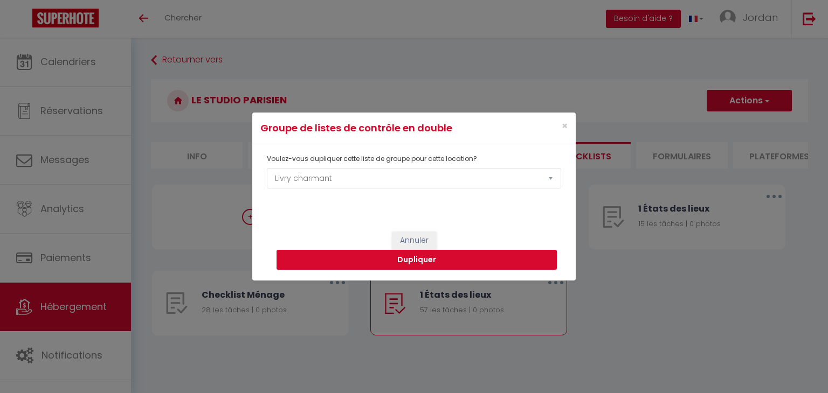
click at [376, 260] on button "Dupliquer" at bounding box center [416, 260] width 280 height 20
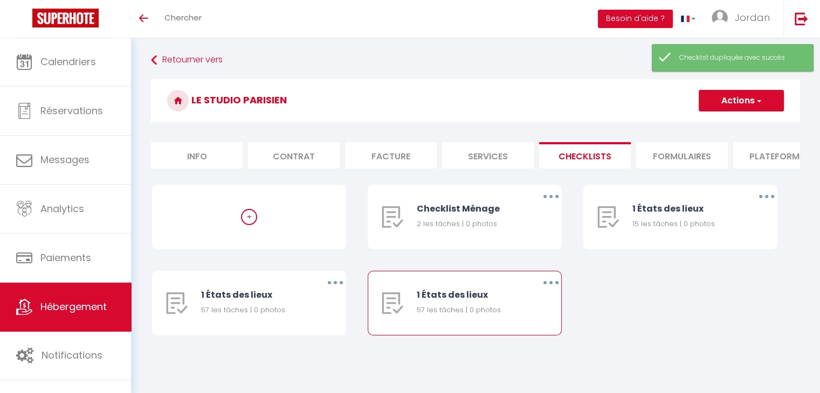
click at [551, 292] on button "button" at bounding box center [551, 282] width 30 height 17
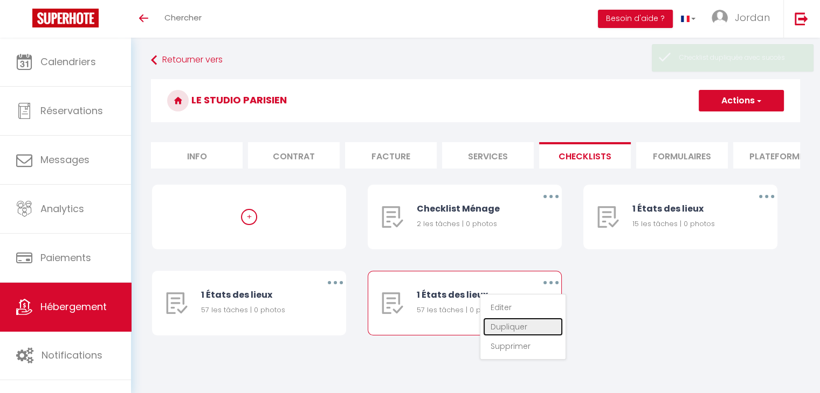
click at [552, 328] on link "Dupliquer" at bounding box center [523, 327] width 80 height 18
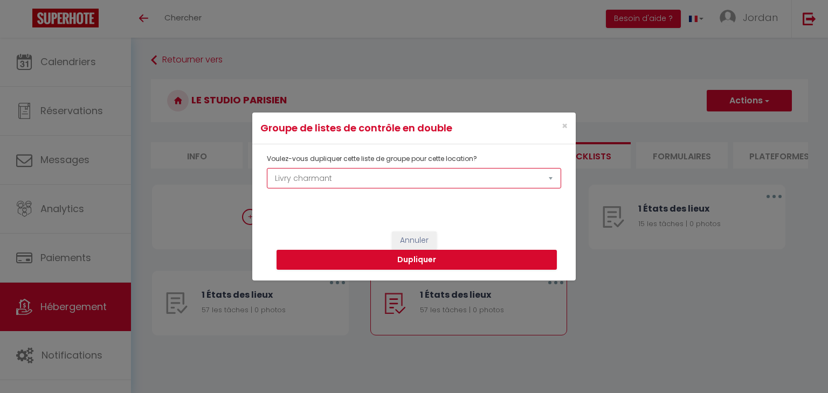
click at [371, 175] on select "Appartement à 150m du Stade de France Aux portes de Paris, bel appart. moderne …" at bounding box center [414, 178] width 294 height 20
click at [267, 168] on select "Appartement à 150m du Stade de France Aux portes de Paris, bel appart. moderne …" at bounding box center [414, 178] width 294 height 20
click at [325, 184] on select "Appartement à 150m du Stade de France Aux portes de Paris, bel appart. moderne …" at bounding box center [414, 178] width 294 height 20
select select "67222"
click at [267, 168] on select "Appartement à 150m du Stade de France Aux portes de Paris, bel appart. moderne …" at bounding box center [414, 178] width 294 height 20
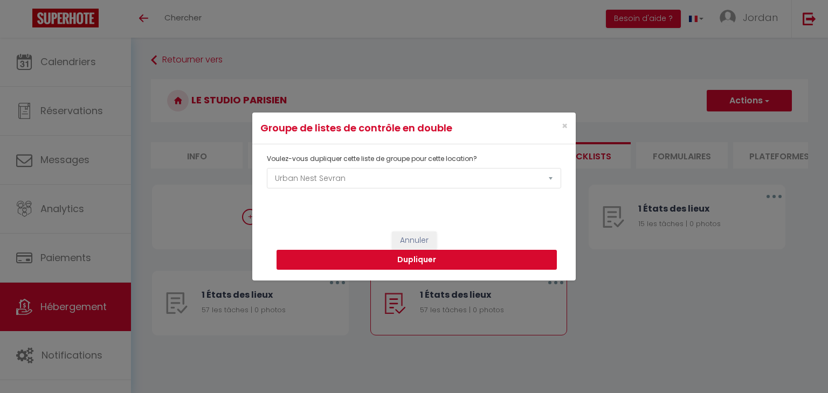
click at [340, 264] on button "Dupliquer" at bounding box center [416, 260] width 280 height 20
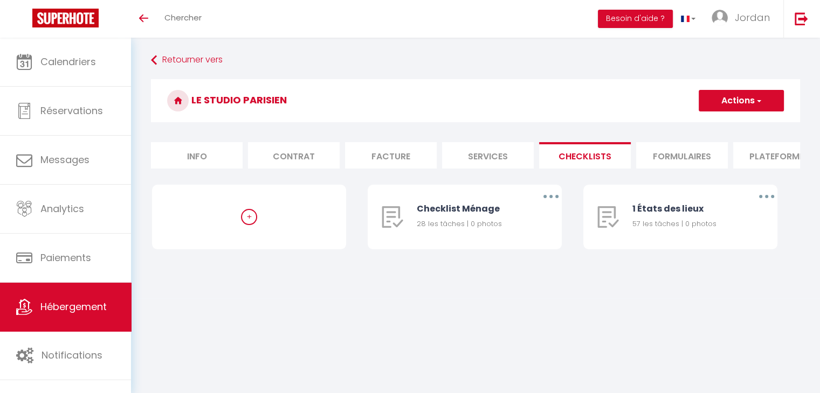
click at [54, 303] on span "Hébergement" at bounding box center [73, 306] width 66 height 13
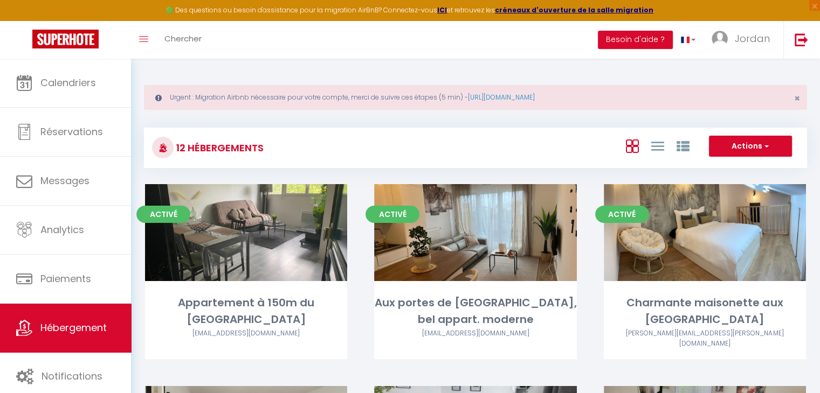
click at [376, 140] on div "Actions Créer un Hébergement Nouveau groupe" at bounding box center [585, 148] width 441 height 24
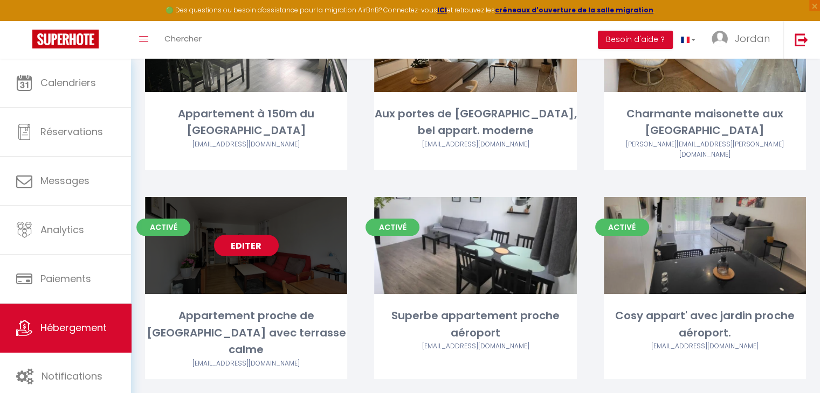
scroll to position [216, 0]
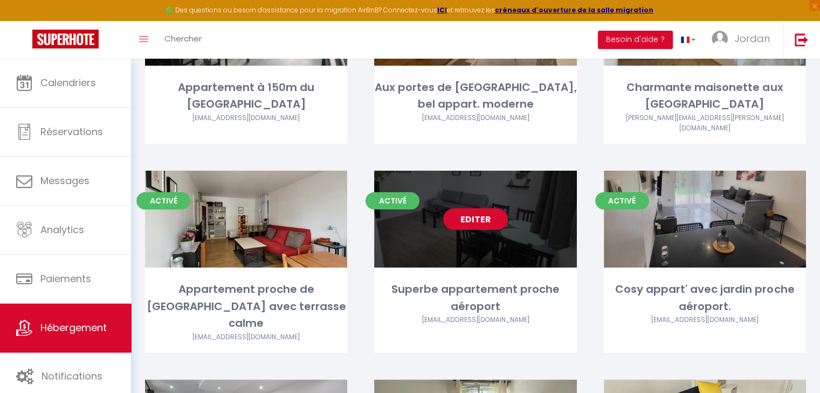
drag, startPoint x: 464, startPoint y: 206, endPoint x: 473, endPoint y: 203, distance: 10.4
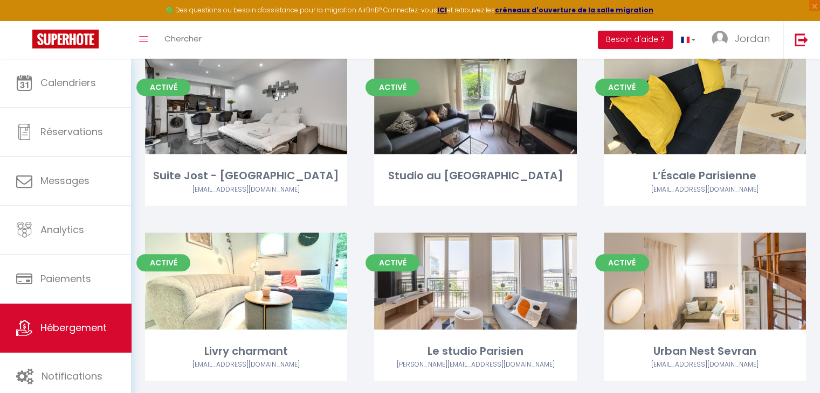
scroll to position [539, 0]
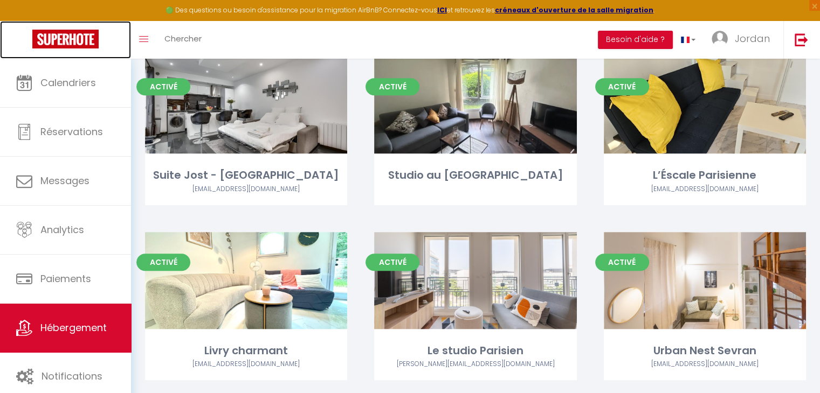
click at [78, 39] on img at bounding box center [65, 39] width 66 height 19
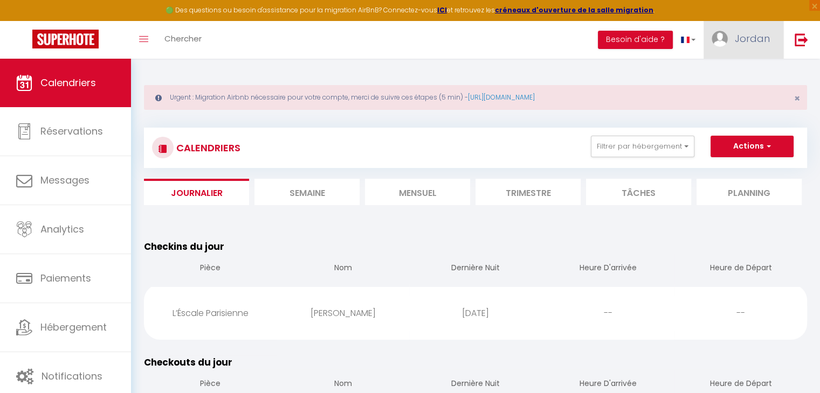
click at [735, 49] on link "Jordan" at bounding box center [743, 40] width 80 height 38
click at [736, 72] on link "Paramètres" at bounding box center [740, 75] width 80 height 18
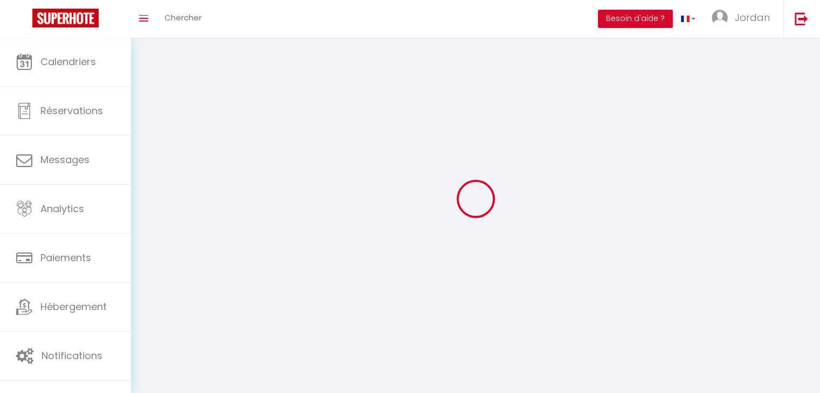
type input "Jordan"
type input "Hippocrate"
type input "0752028975"
type input "[STREET_ADDRESS]"
type input "75008"
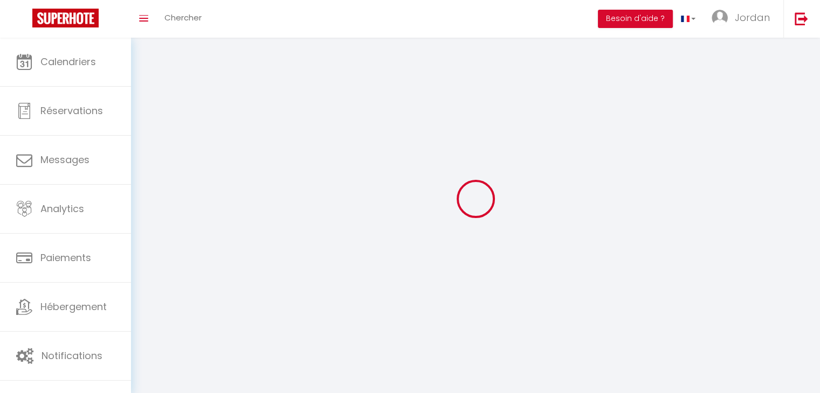
type input "[GEOGRAPHIC_DATA]"
type input "rnSwt4EFwZSb09rGrFvMcPxvH"
type input "aym6kNgVmvG5VrOJpocoAPisT"
select select "28"
select select "fr"
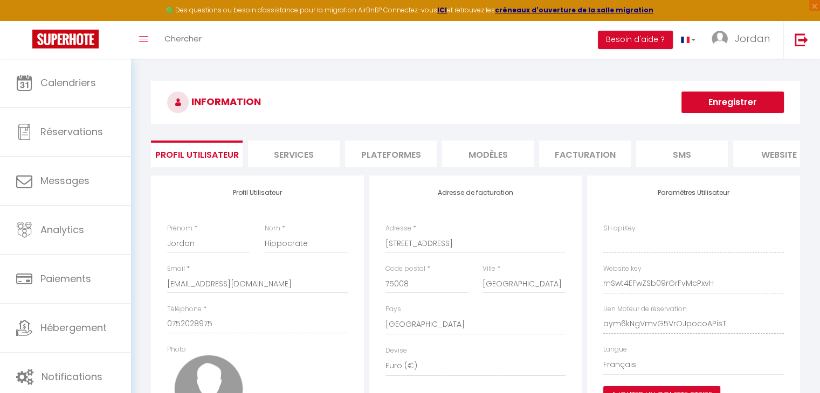
type input "rnSwt4EFwZSb09rGrFvMcPxvH"
type input "aym6kNgVmvG5VrOJpocoAPisT"
type input "[URL][DOMAIN_NAME]"
click at [389, 158] on li "Plateformes" at bounding box center [391, 154] width 92 height 26
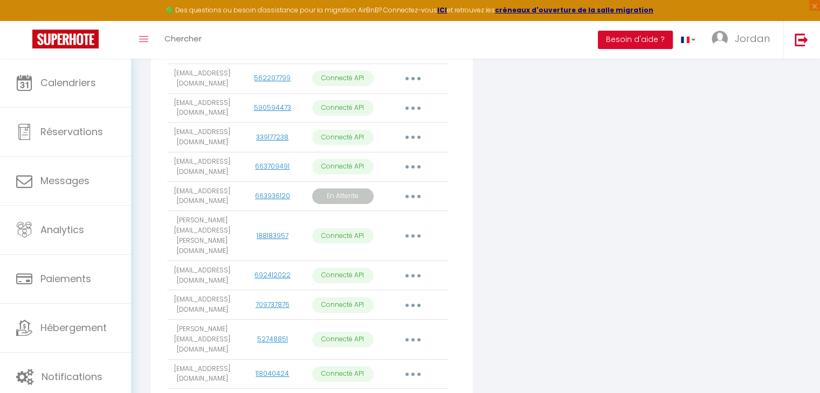
scroll to position [239, 0]
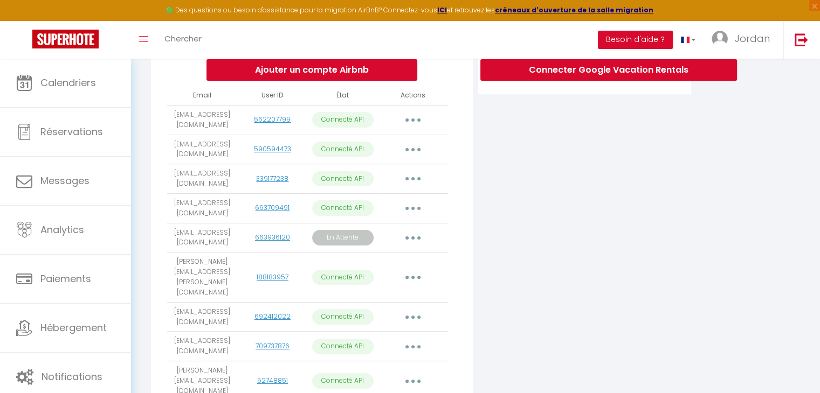
drag, startPoint x: 172, startPoint y: 122, endPoint x: 224, endPoint y: 130, distance: 52.9
click at [224, 130] on td "[EMAIL_ADDRESS][DOMAIN_NAME]" at bounding box center [202, 120] width 70 height 30
copy td "[EMAIL_ADDRESS][DOMAIN_NAME]"
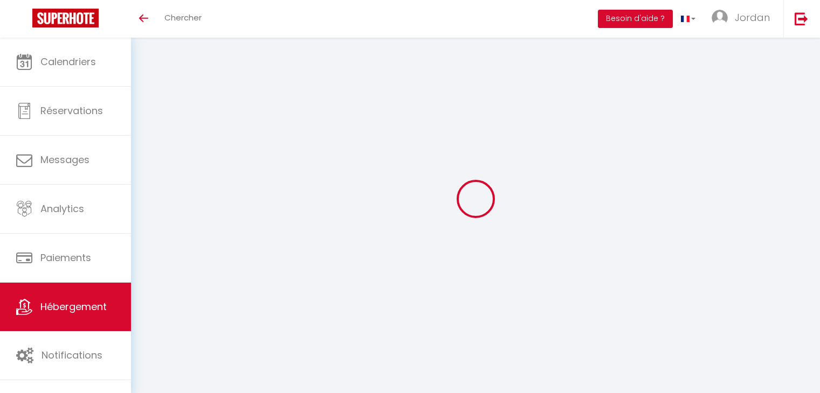
select select "3"
select select "2"
select select "1"
select select
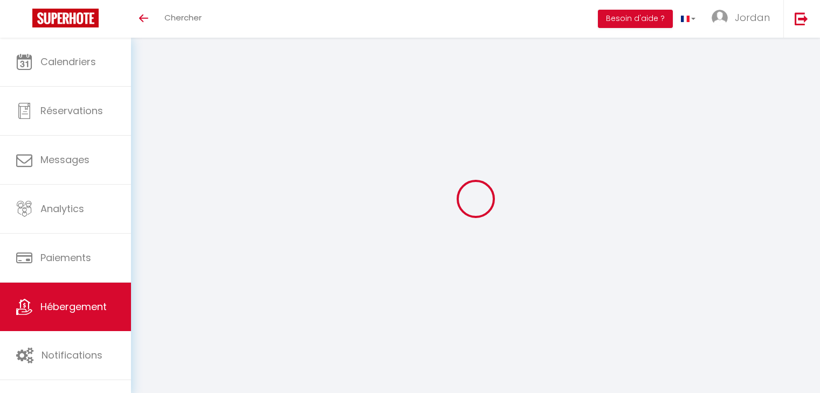
select select "28"
select select
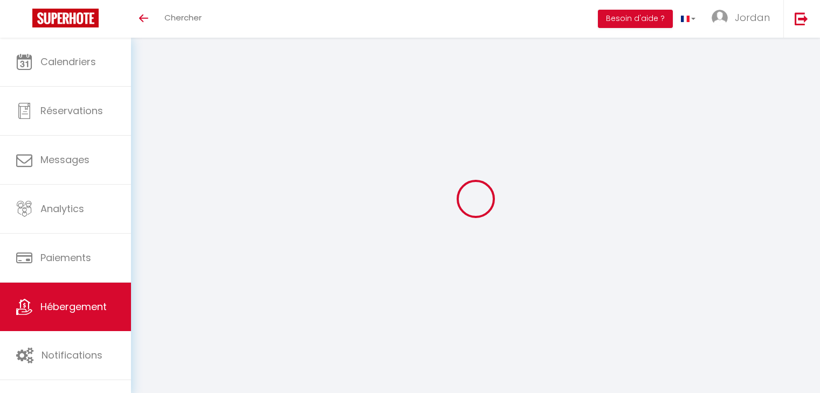
select select
checkbox input "false"
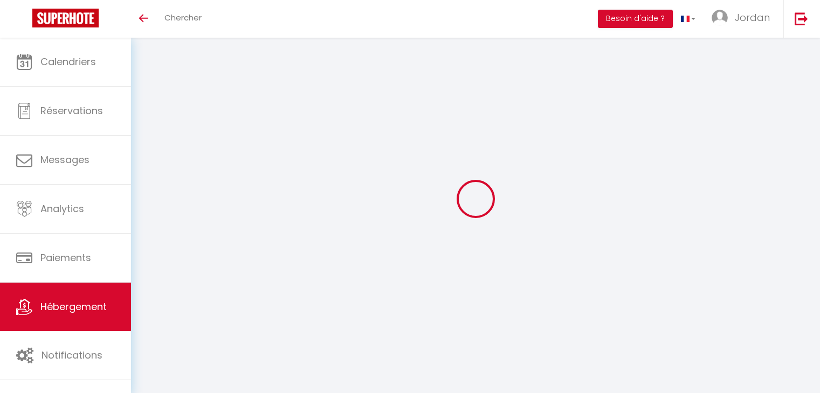
checkbox input "false"
select select
type input "Appartement à 150m du [GEOGRAPHIC_DATA]"
type input "Abdelaziz"
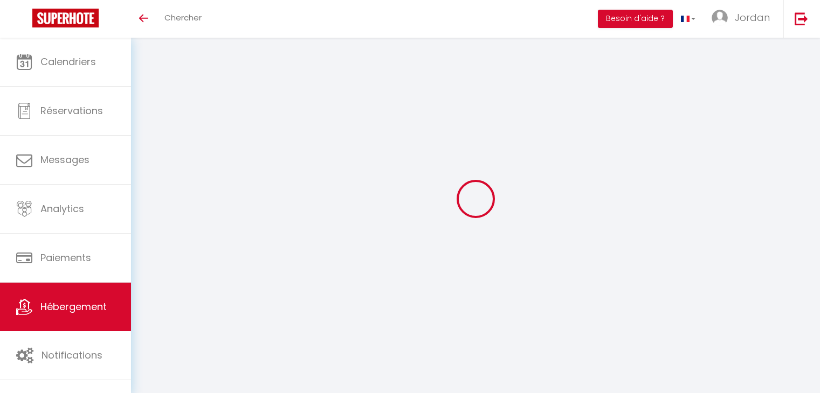
type input "El Fakiri"
type input "16 rue jesses owens"
type input "93210"
type input "Plaine saint denis"
type input "80"
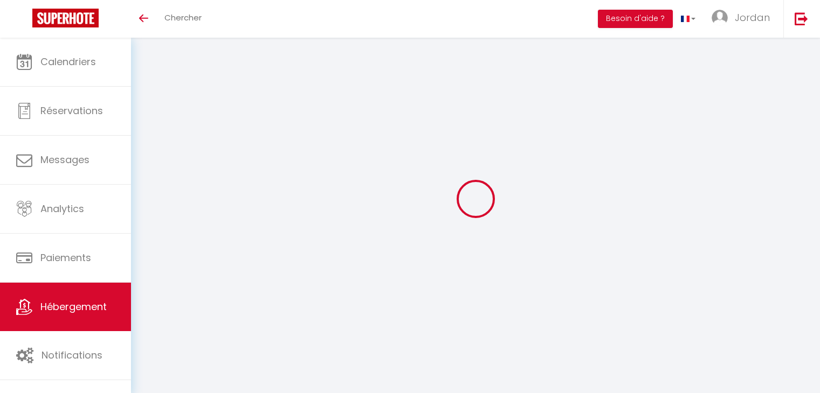
type input "50"
type input "300"
select select
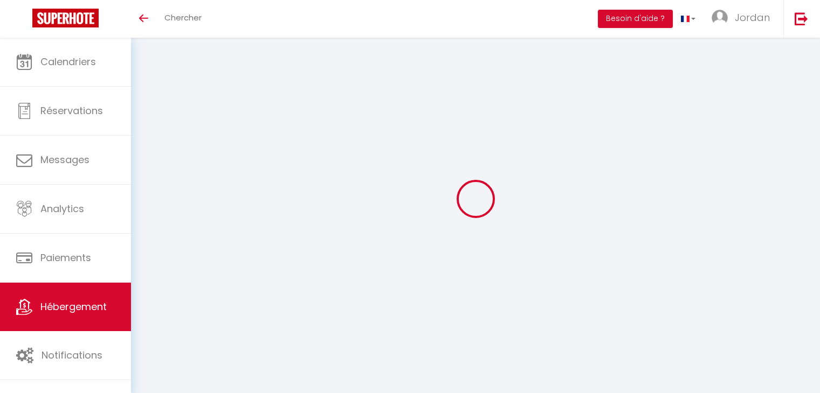
select select
type input "16 rue jesse owens"
type input "93210"
type input "Plaine saint denis"
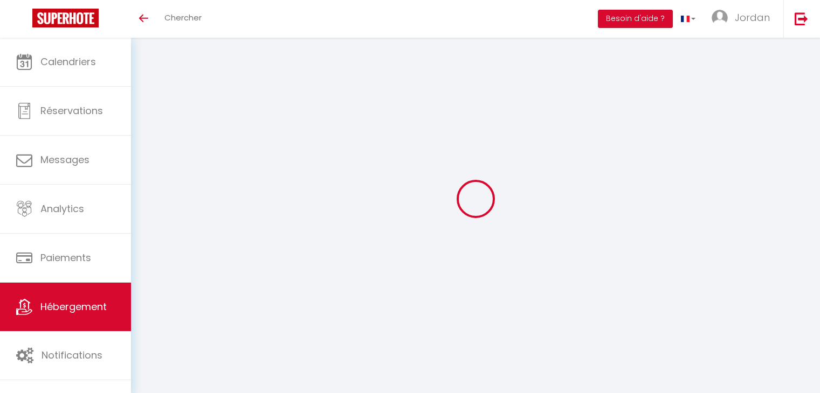
type input "belliemilio@gmail.com"
select select "10822"
checkbox input "true"
checkbox input "false"
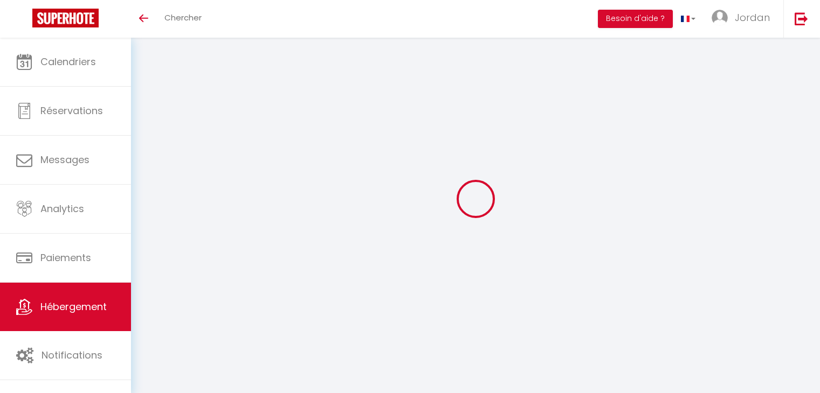
checkbox input "false"
type input "16.8"
type input "50"
type input "20"
type input "0"
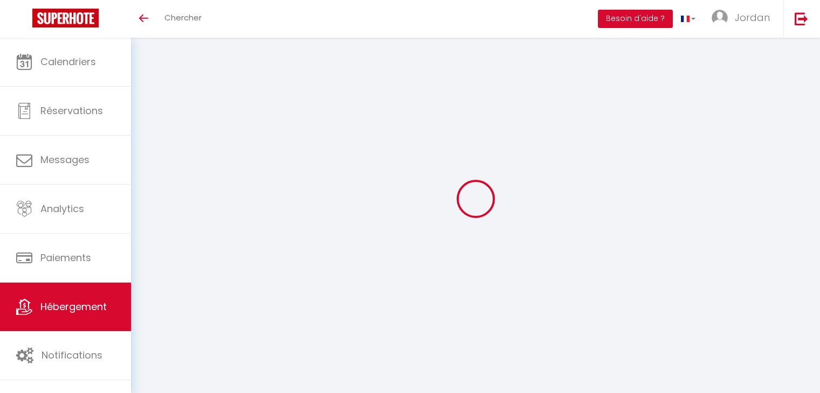
type input "0"
select select
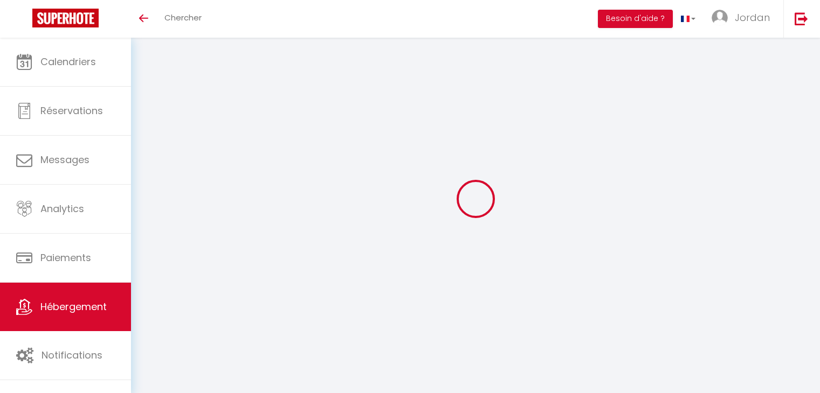
select select
checkbox input "true"
checkbox input "false"
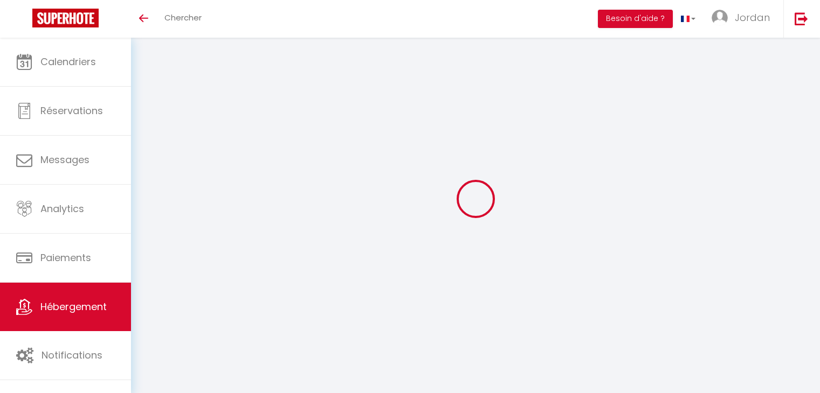
checkbox input "true"
checkbox input "false"
select select "15:00"
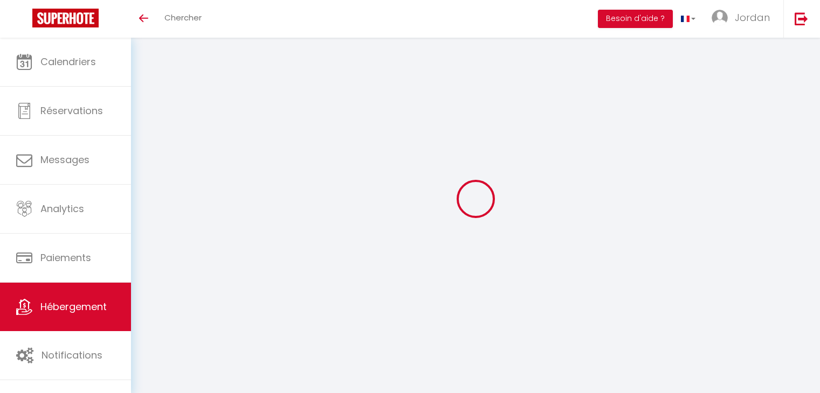
select select "23:00"
select select "11:00"
select select "30"
select select "120"
checkbox input "true"
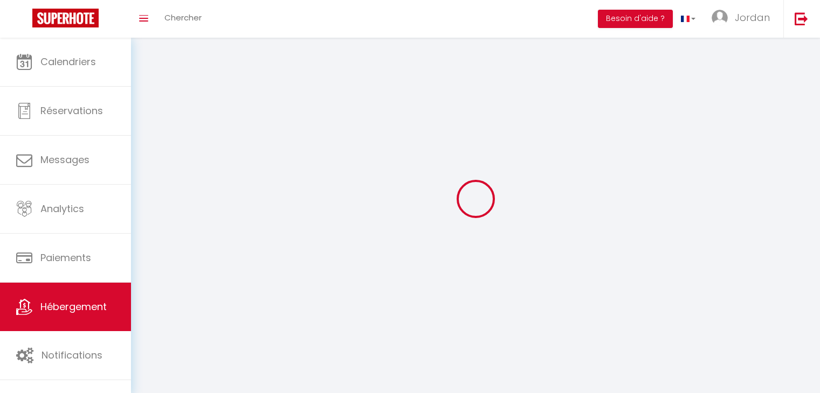
checkbox input "false"
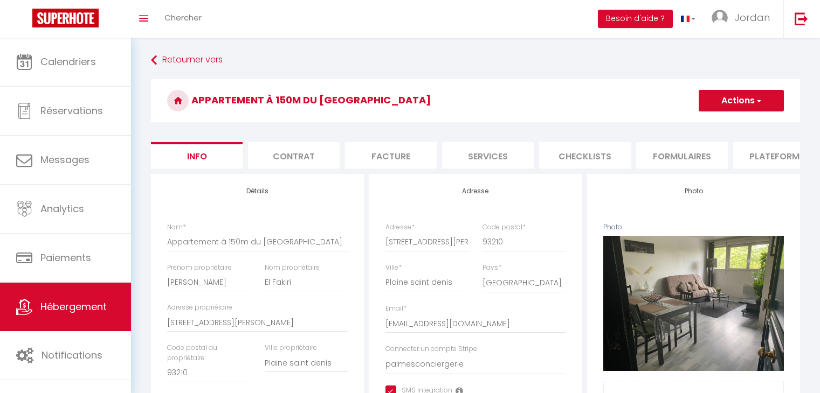
checkbox input "true"
checkbox input "false"
click at [578, 157] on li "Checklists" at bounding box center [585, 155] width 92 height 26
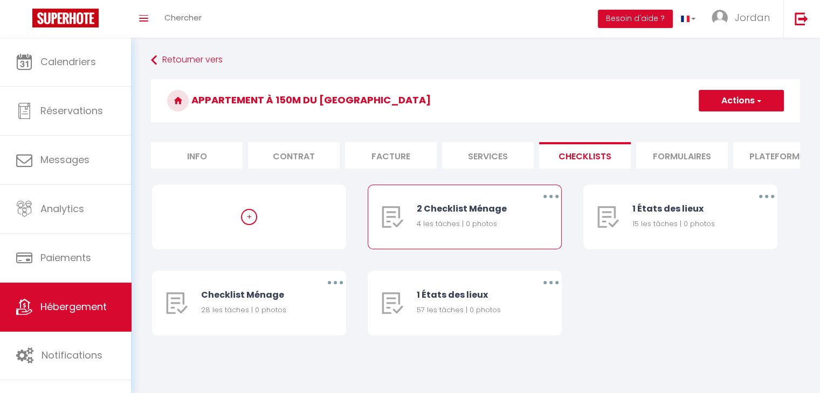
click at [549, 205] on button "button" at bounding box center [551, 196] width 30 height 17
click at [523, 264] on link "Supprimer" at bounding box center [523, 260] width 80 height 18
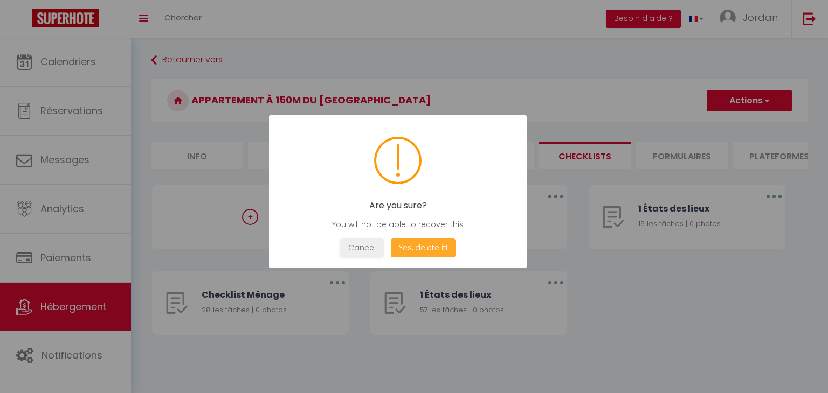
click at [445, 245] on button "Yes, delete it!" at bounding box center [423, 248] width 65 height 19
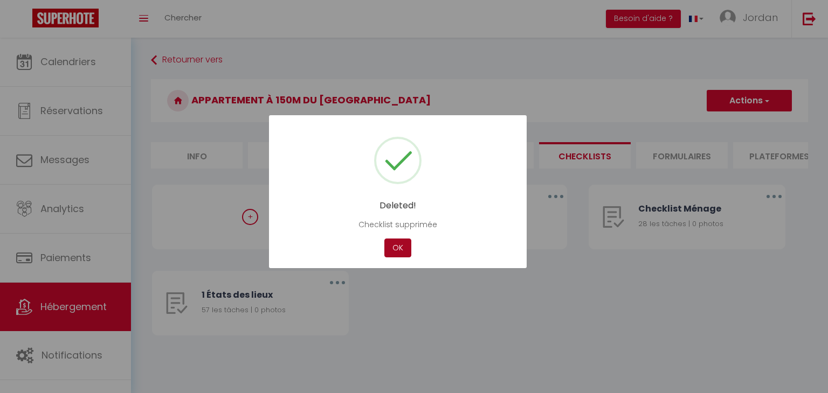
click at [396, 246] on button "OK" at bounding box center [397, 248] width 27 height 19
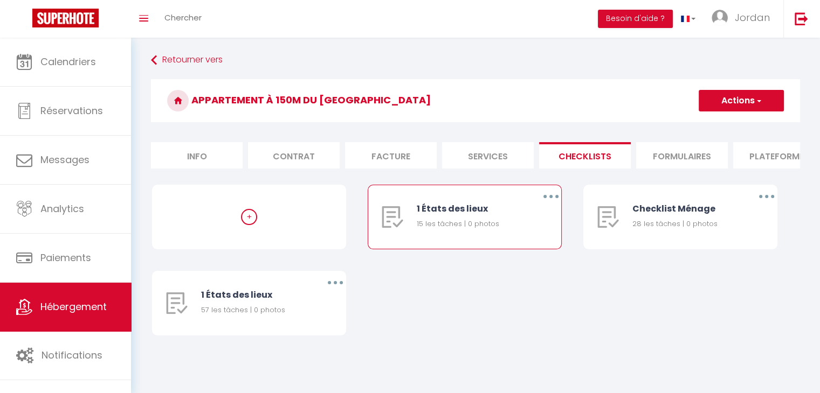
click at [545, 204] on button "button" at bounding box center [551, 196] width 30 height 17
click at [527, 261] on link "Supprimer" at bounding box center [523, 260] width 80 height 18
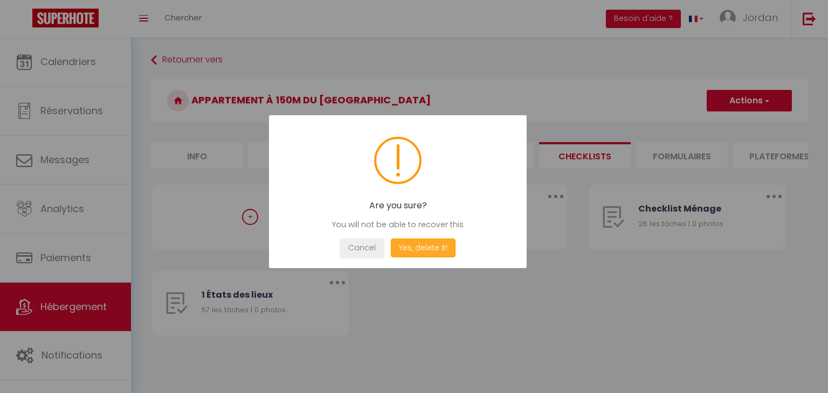
click at [427, 243] on button "Yes, delete it!" at bounding box center [423, 248] width 65 height 19
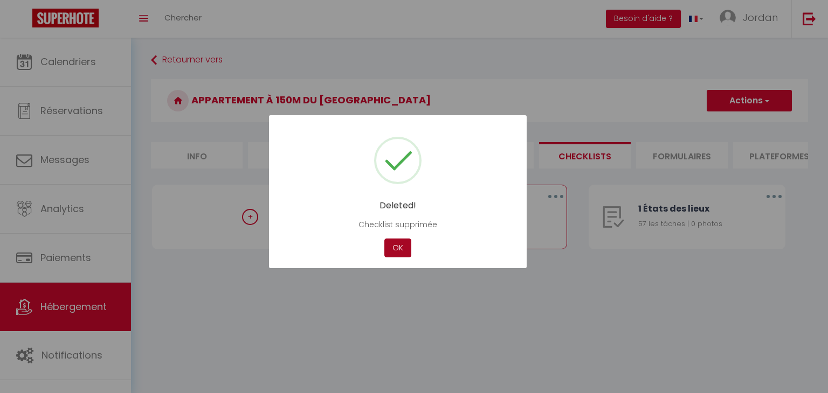
drag, startPoint x: 392, startPoint y: 246, endPoint x: 385, endPoint y: 226, distance: 20.5
click at [392, 245] on button "OK" at bounding box center [397, 248] width 27 height 19
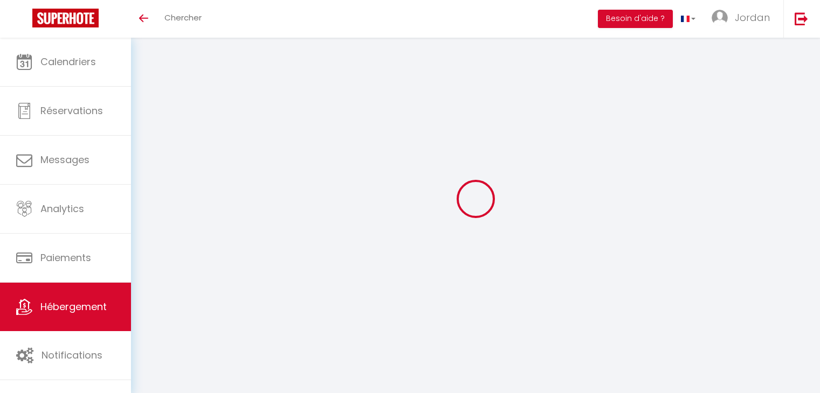
select select "3"
select select "2"
select select "1"
select select
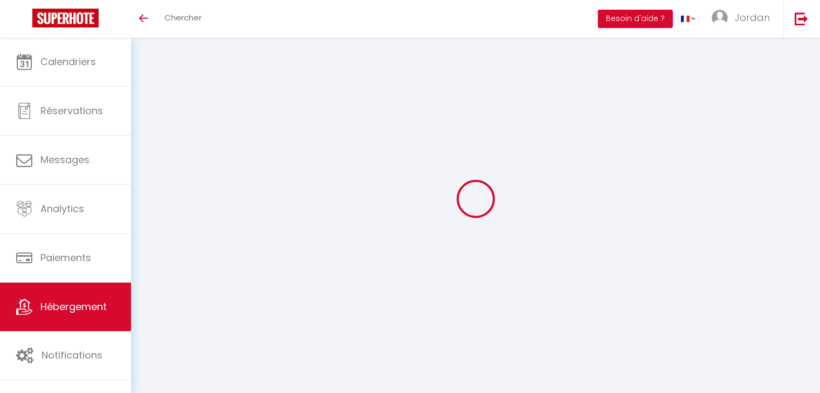
select select "28"
select select
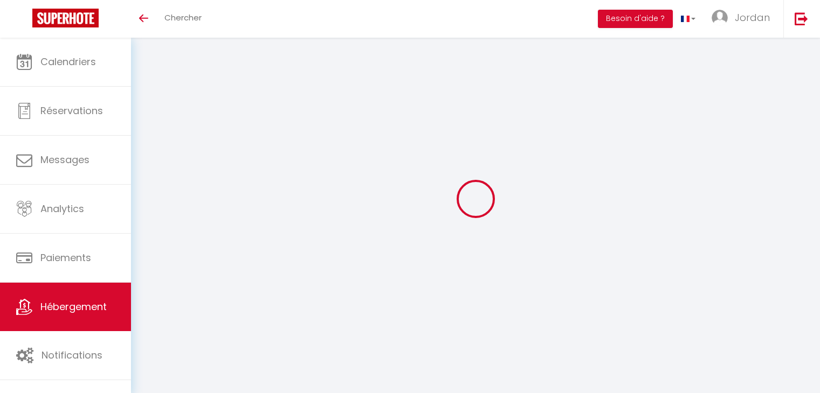
select select
checkbox input "false"
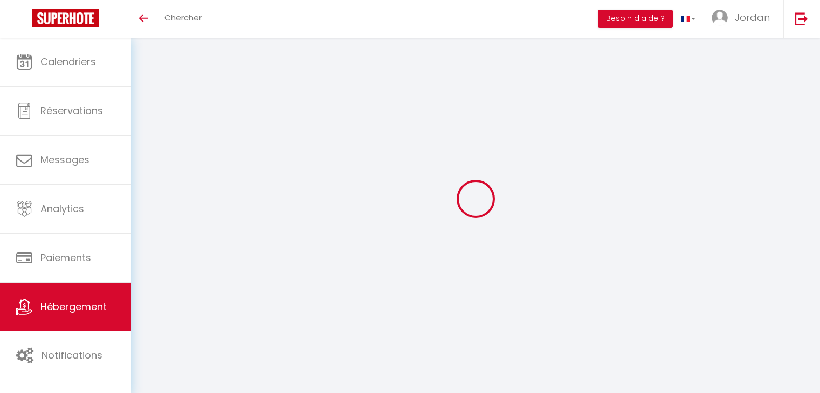
checkbox input "false"
select select
type input "Aux portes de [GEOGRAPHIC_DATA], bel appart. moderne"
type input "Gnagna"
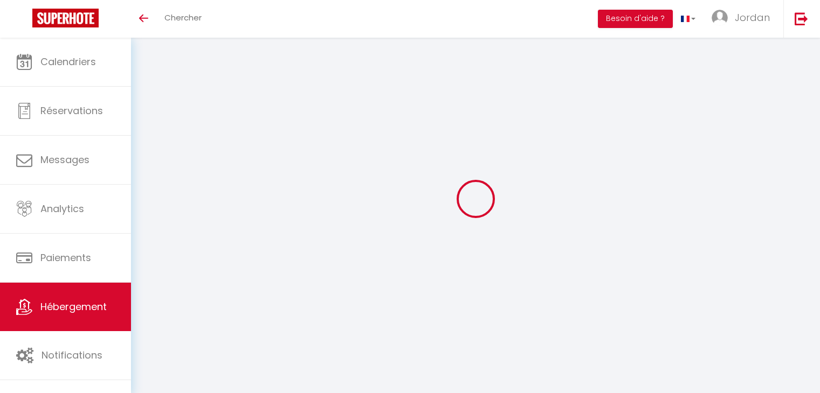
type input "Faty"
select select "2"
type input "100"
type input "40"
select select
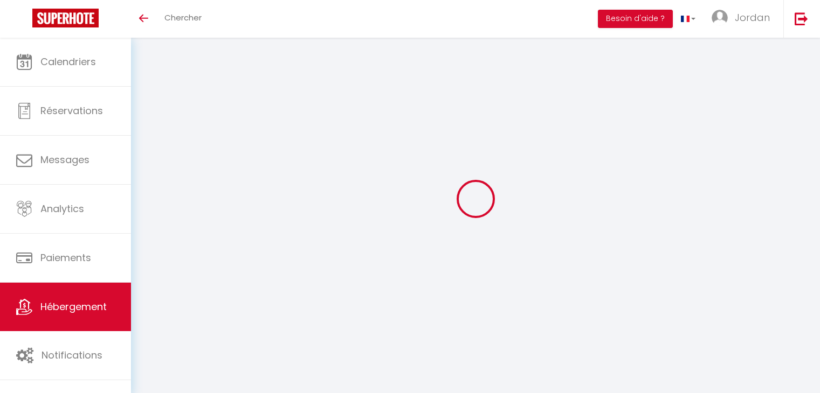
select select
type input "120 Rue Paul de Kock"
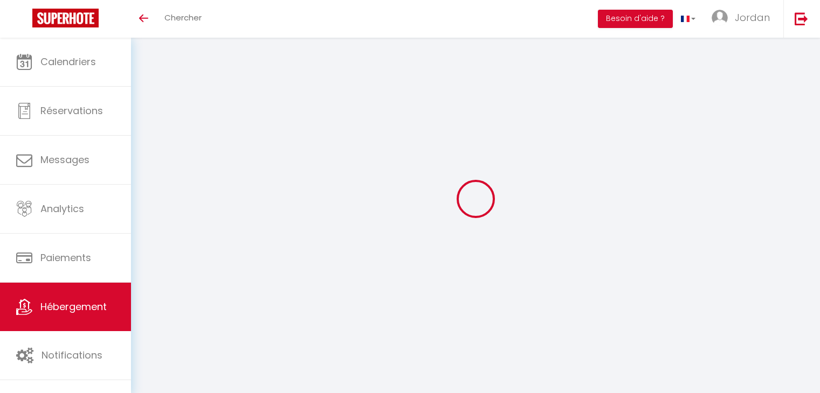
type input "93230"
type input "Romainville"
type input "[EMAIL_ADDRESS][DOMAIN_NAME]"
select select
checkbox input "false"
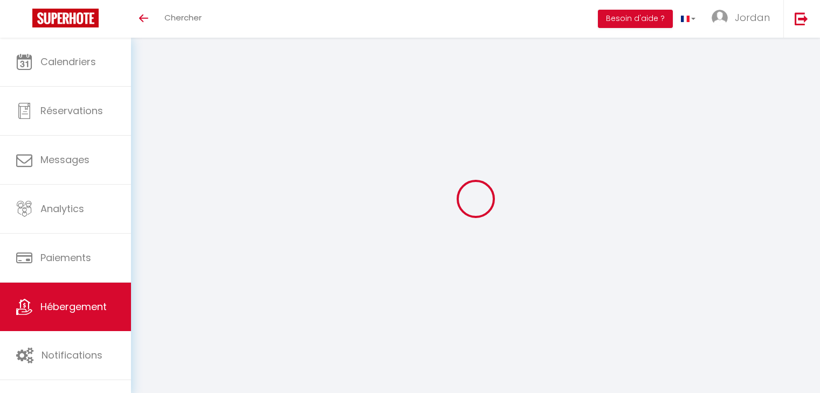
checkbox input "false"
type input "16.8"
type input "50"
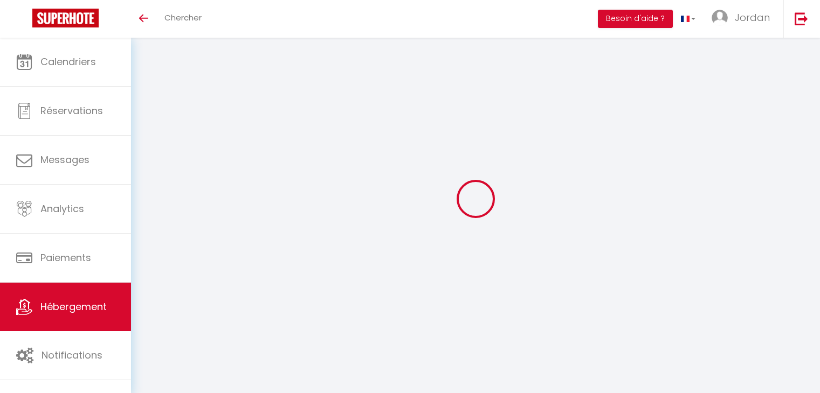
type input "20"
type input "0"
select select
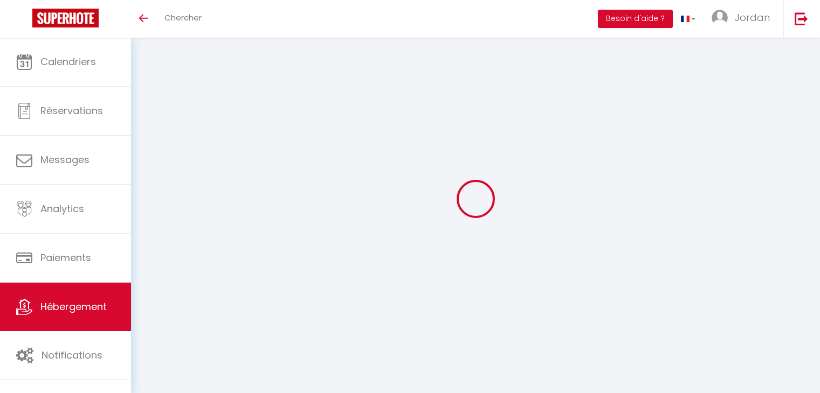
select select
checkbox input "false"
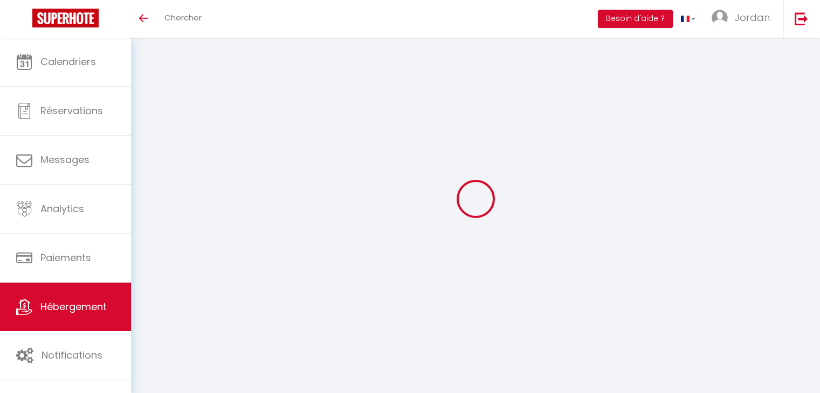
checkbox input "false"
select select
checkbox input "false"
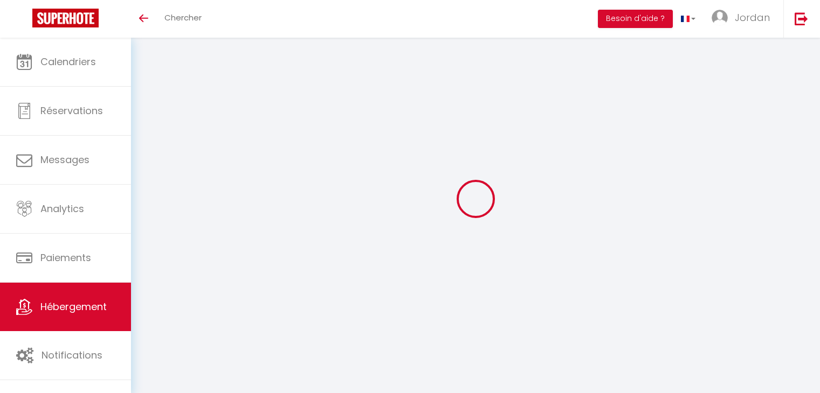
checkbox input "false"
select select "15:00"
select select "23:00"
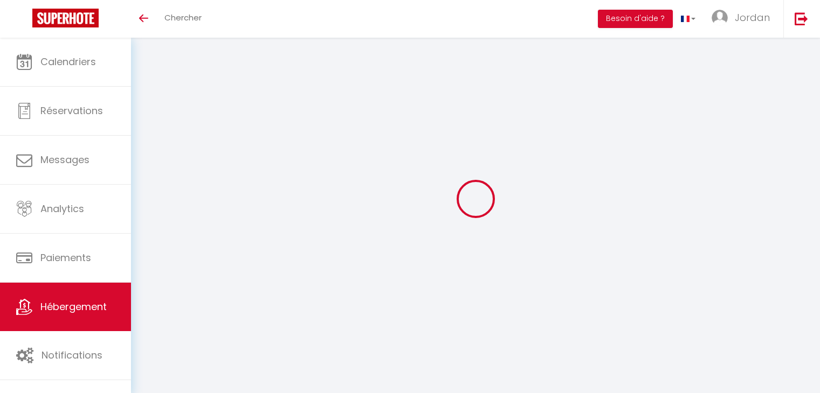
select select "11:00"
select select "30"
select select "120"
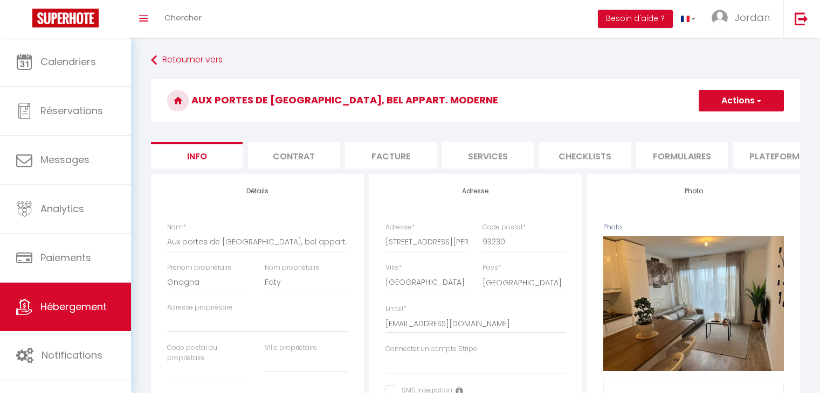
select select
checkbox input "false"
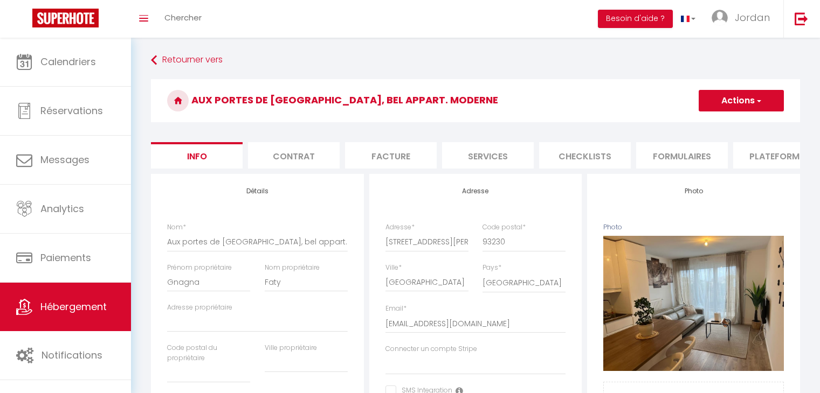
select select
checkbox input "false"
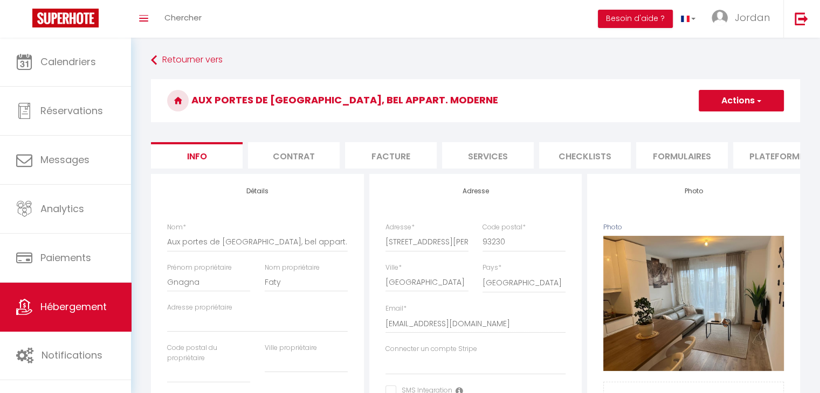
click at [599, 147] on li "Checklists" at bounding box center [585, 155] width 92 height 26
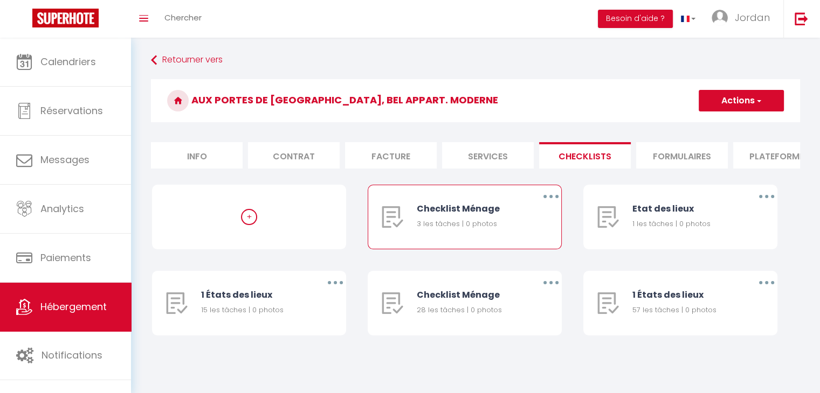
click at [547, 205] on button "button" at bounding box center [551, 196] width 30 height 17
click at [541, 262] on link "Supprimer" at bounding box center [523, 260] width 80 height 18
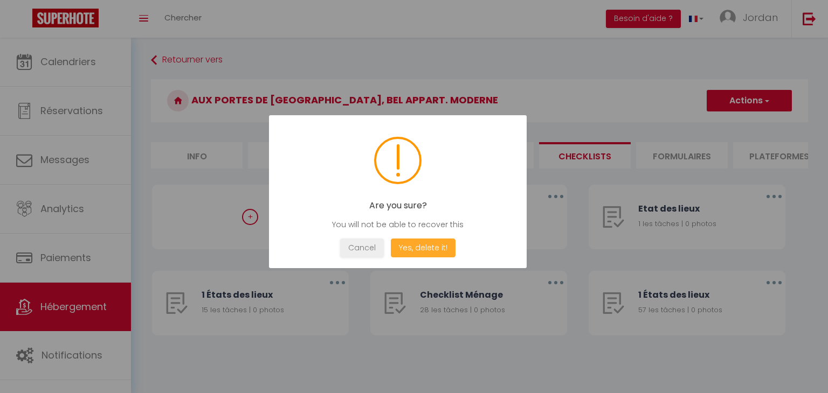
click at [438, 244] on button "Yes, delete it!" at bounding box center [423, 248] width 65 height 19
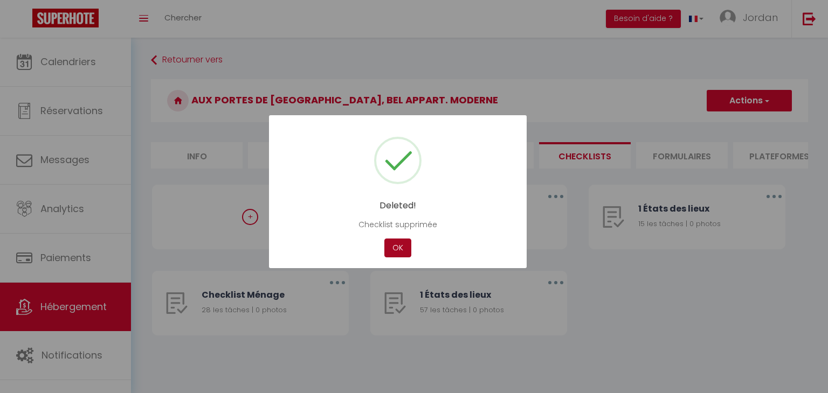
click at [399, 241] on button "OK" at bounding box center [397, 248] width 27 height 19
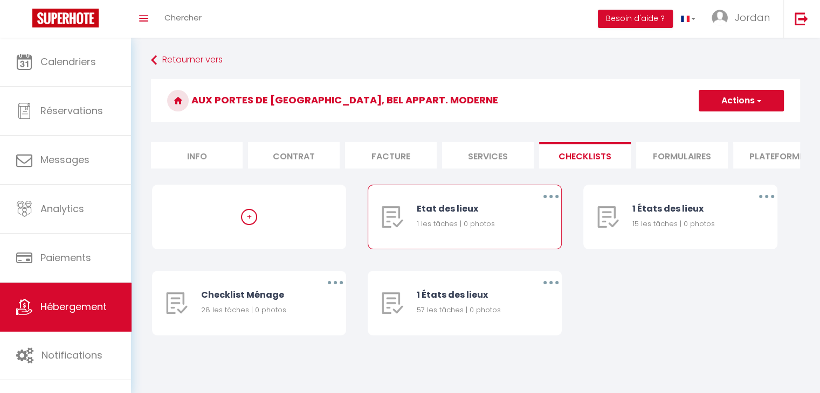
click at [552, 198] on icon "button" at bounding box center [550, 196] width 3 height 3
click at [518, 264] on link "Supprimer" at bounding box center [523, 260] width 80 height 18
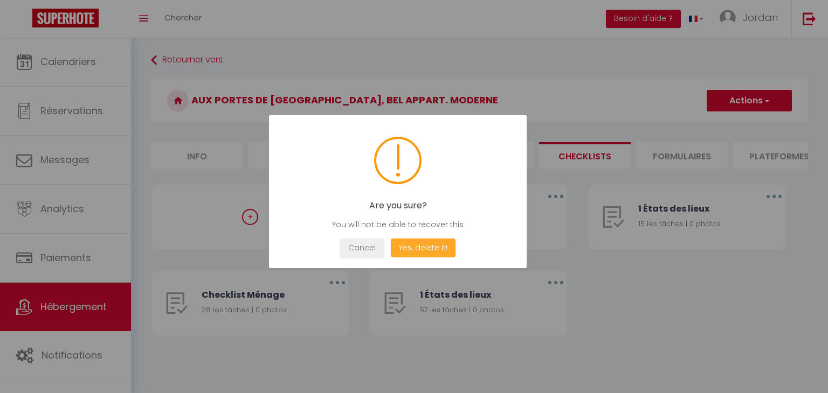
click at [428, 246] on button "Yes, delete it!" at bounding box center [423, 248] width 65 height 19
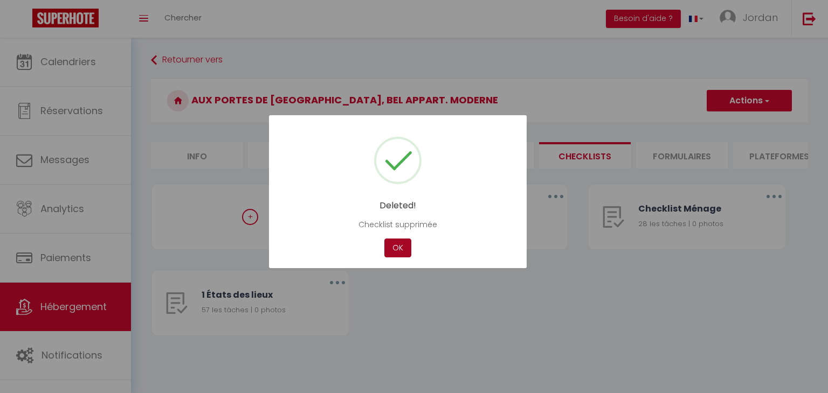
click at [411, 248] on div "OK" at bounding box center [398, 248] width 32 height 19
click at [399, 247] on button "OK" at bounding box center [397, 248] width 27 height 19
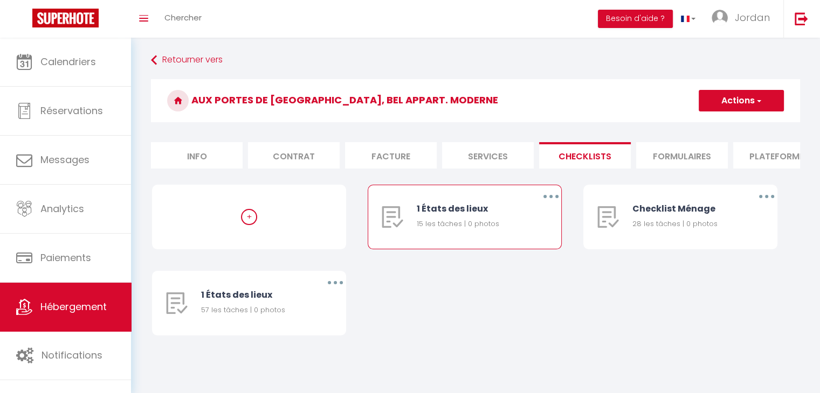
click at [546, 204] on button "button" at bounding box center [551, 196] width 30 height 17
click at [509, 266] on link "Supprimer" at bounding box center [523, 260] width 80 height 18
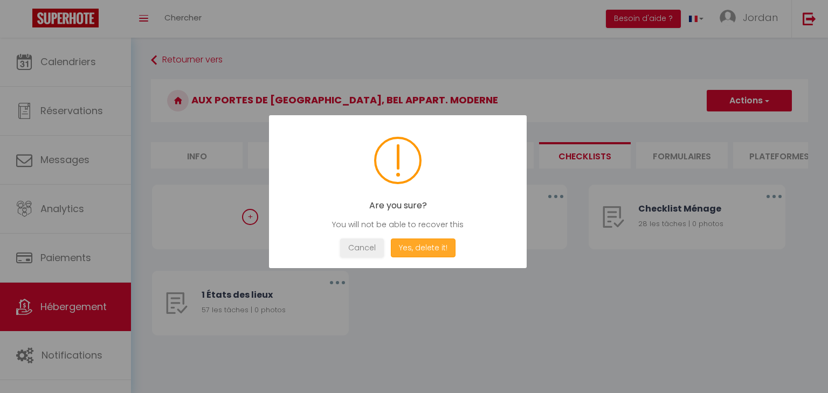
click at [438, 243] on button "Yes, delete it!" at bounding box center [423, 248] width 65 height 19
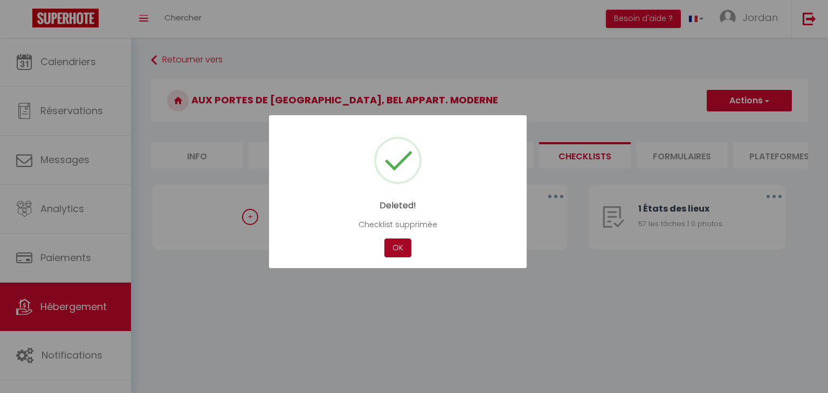
click at [404, 250] on button "OK" at bounding box center [397, 248] width 27 height 19
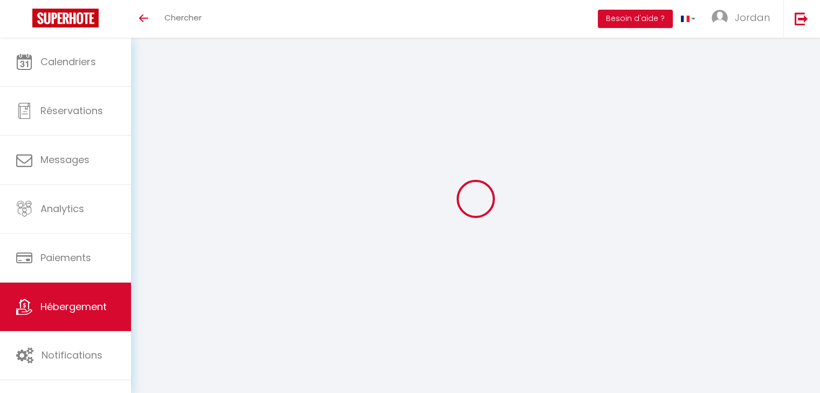
select select "3"
select select "2"
select select "1"
select select
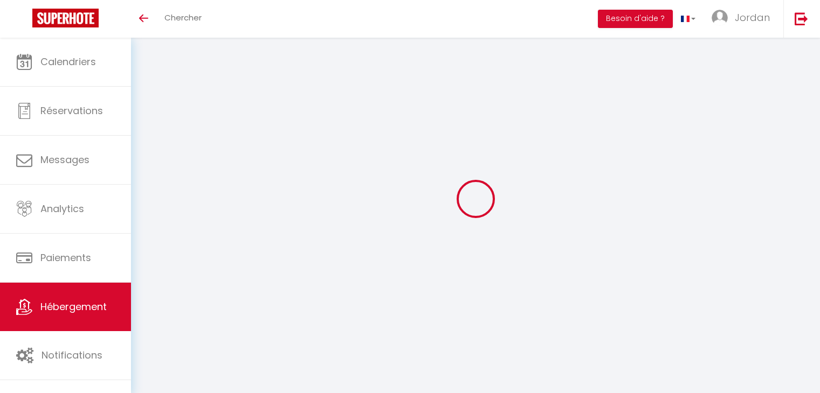
select select "28"
select select
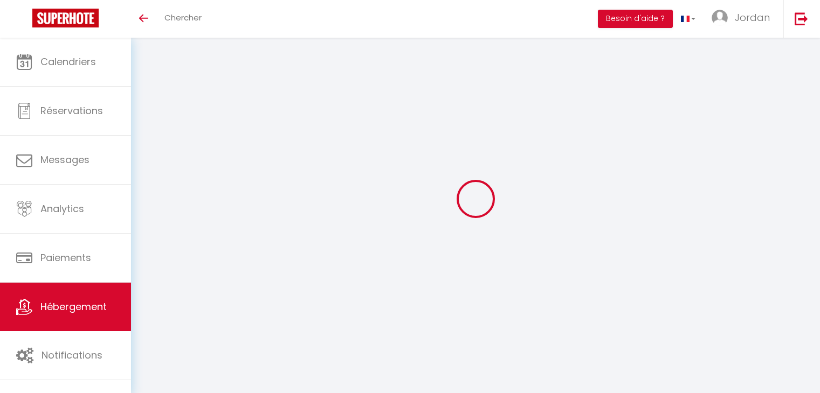
select select
checkbox input "false"
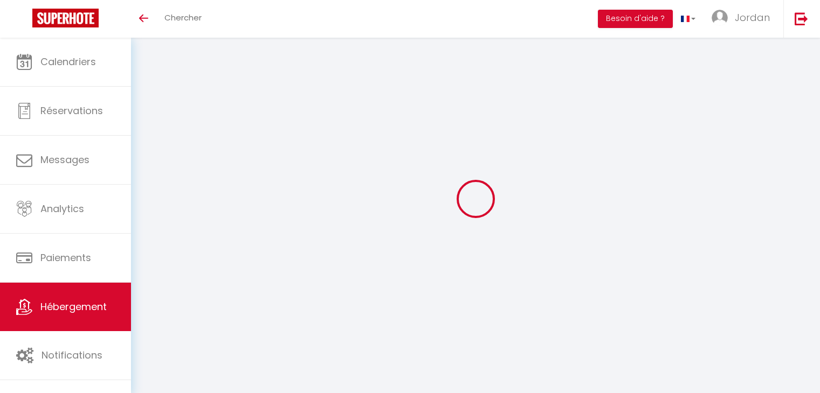
checkbox input "false"
select select
type input "Charmante maisonette aux [GEOGRAPHIC_DATA]"
type input "lionel"
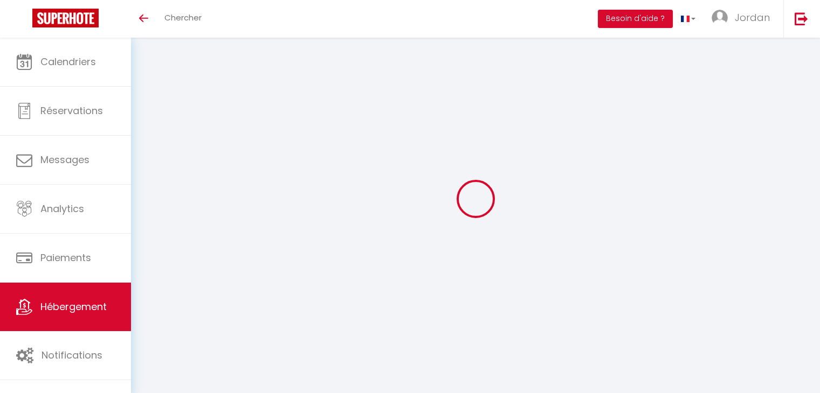
type input "Pain"
type input "30 Rue Eugene sue"
type input "93700"
type input "Drancy"
type input "70"
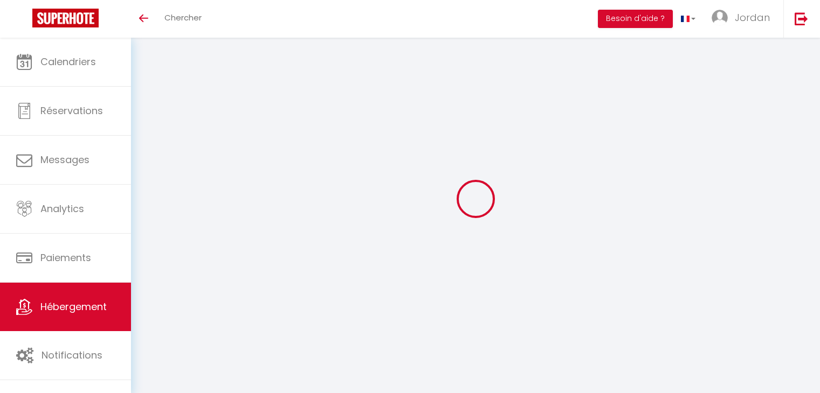
type input "50"
select select
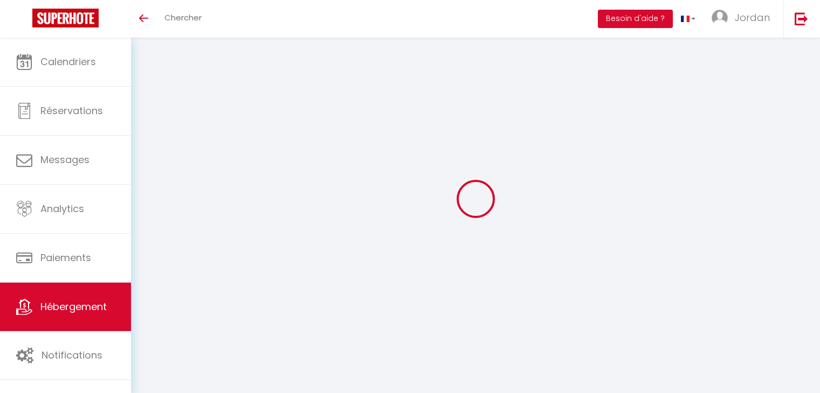
select select
type input "30 Rue eugene sue"
type input "93700"
type input "Drancy"
type input "lionel.pain@gmail.com"
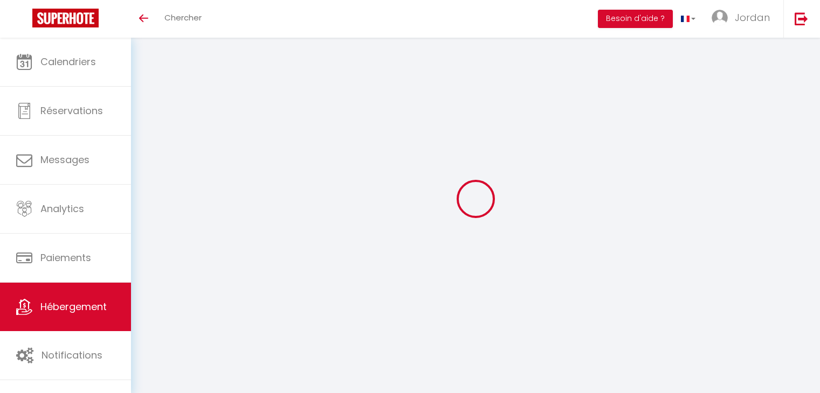
select select
checkbox input "false"
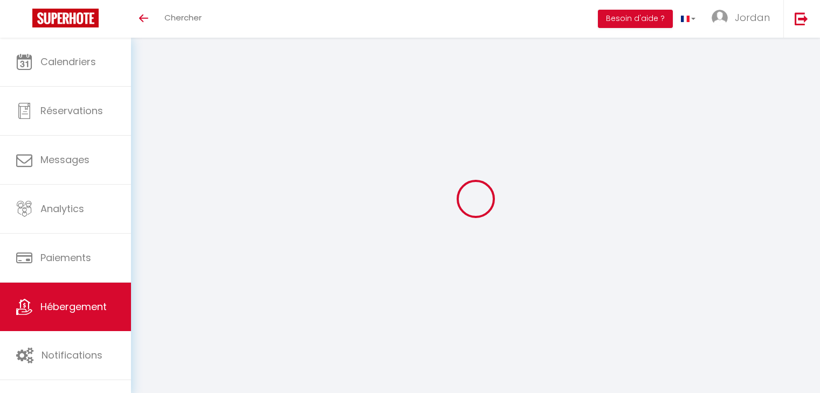
type input "16.8"
type input "50"
type input "20"
type input "0"
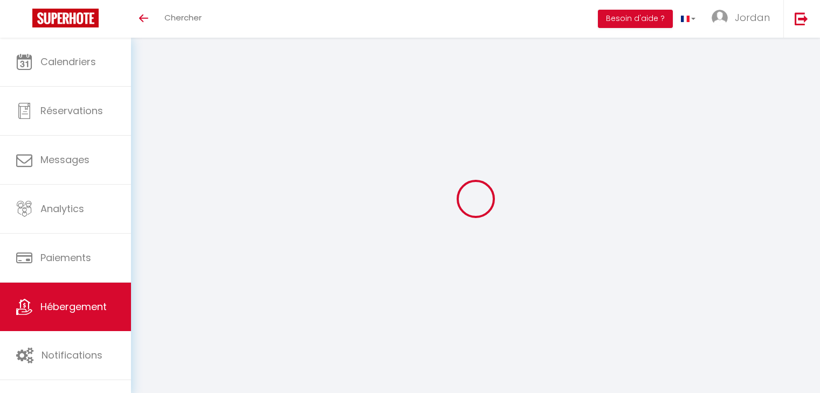
select select
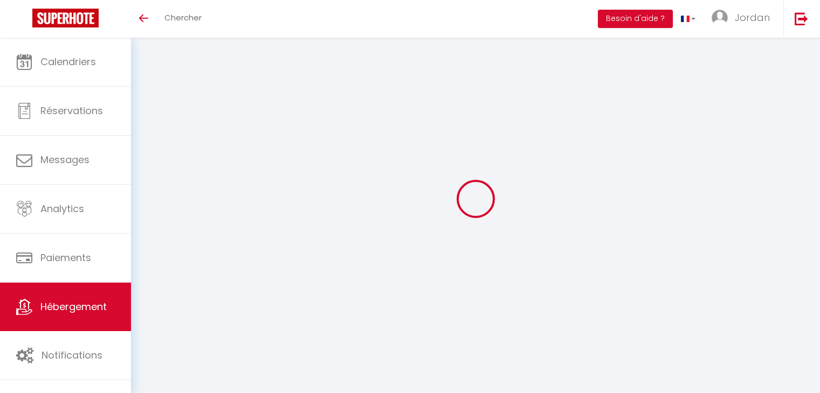
select select
checkbox input "false"
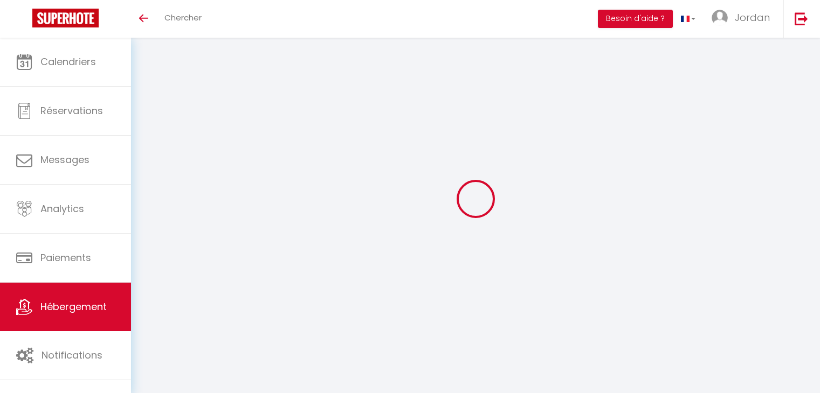
select select
checkbox input "false"
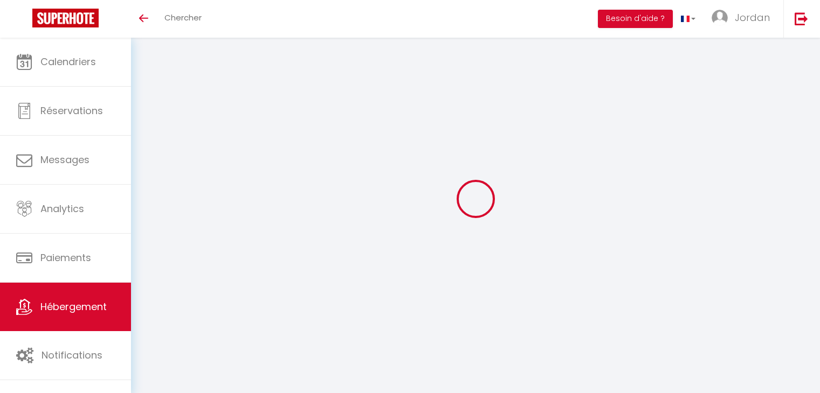
select select "15:00"
select select "23:00"
select select "11:00"
select select "30"
select select "120"
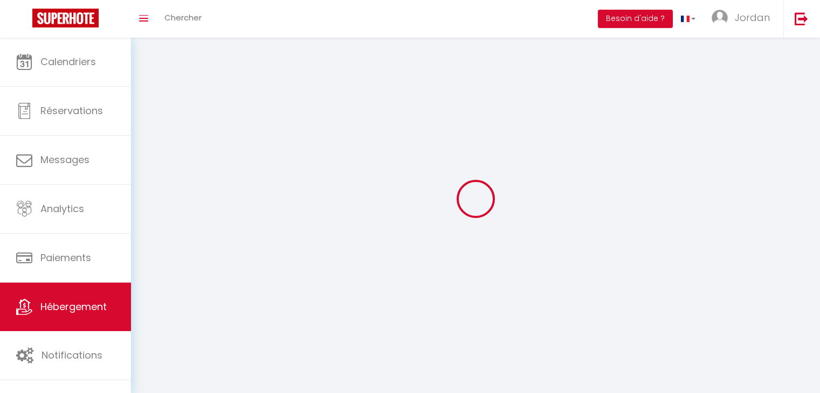
select select
checkbox input "false"
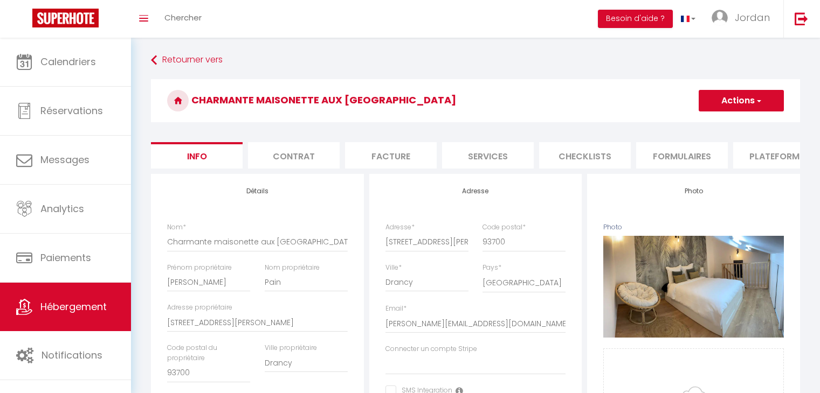
select select
checkbox input "false"
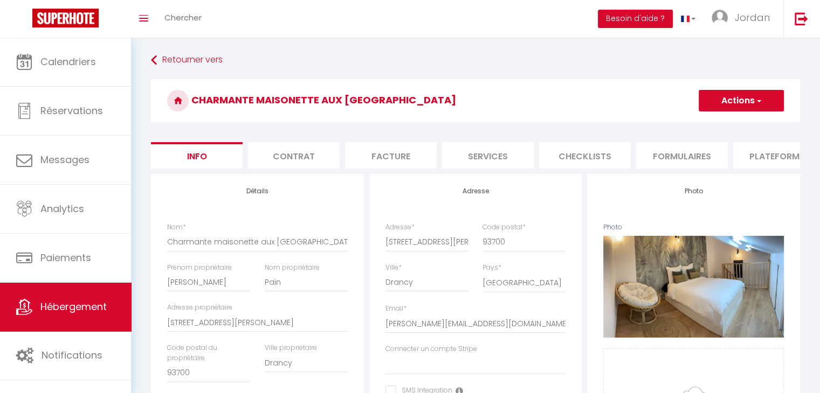
click at [600, 154] on li "Checklists" at bounding box center [585, 155] width 92 height 26
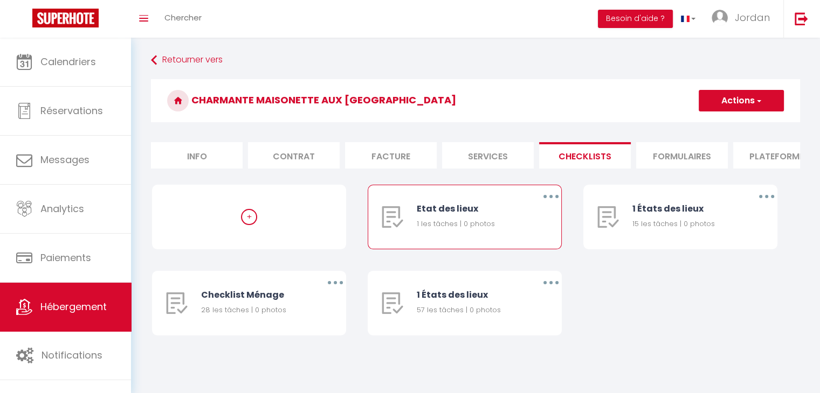
click at [552, 198] on icon "button" at bounding box center [550, 196] width 3 height 3
click at [533, 266] on link "Supprimer" at bounding box center [523, 260] width 80 height 18
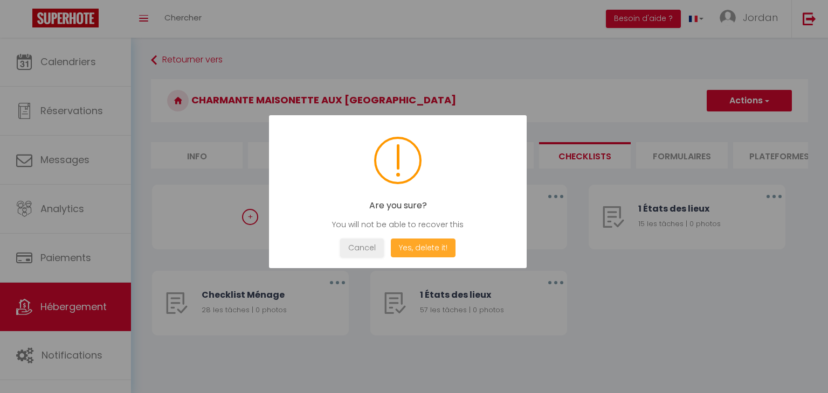
click at [425, 242] on button "Yes, delete it!" at bounding box center [423, 248] width 65 height 19
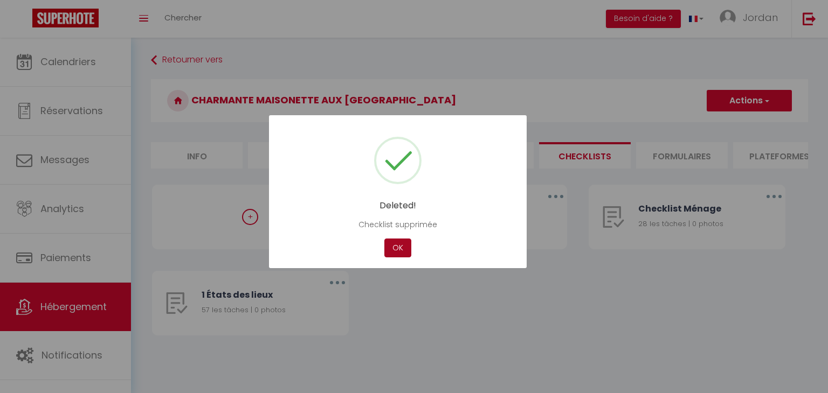
click at [406, 246] on button "OK" at bounding box center [397, 248] width 27 height 19
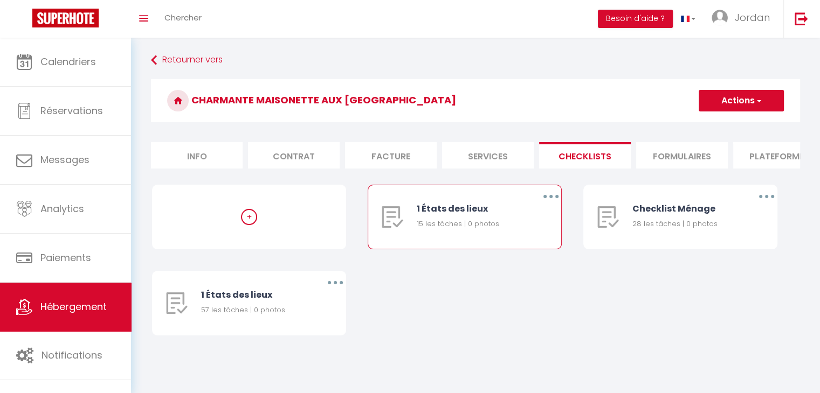
click at [555, 201] on button "button" at bounding box center [551, 196] width 30 height 17
click at [511, 269] on link "Supprimer" at bounding box center [523, 260] width 80 height 18
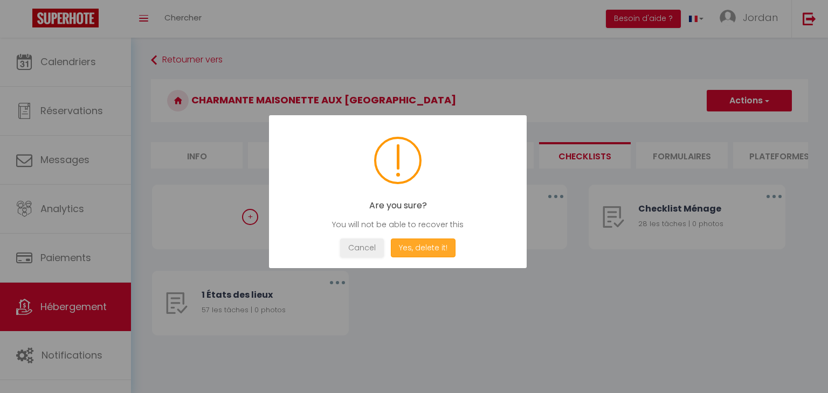
click at [441, 246] on button "Yes, delete it!" at bounding box center [423, 248] width 65 height 19
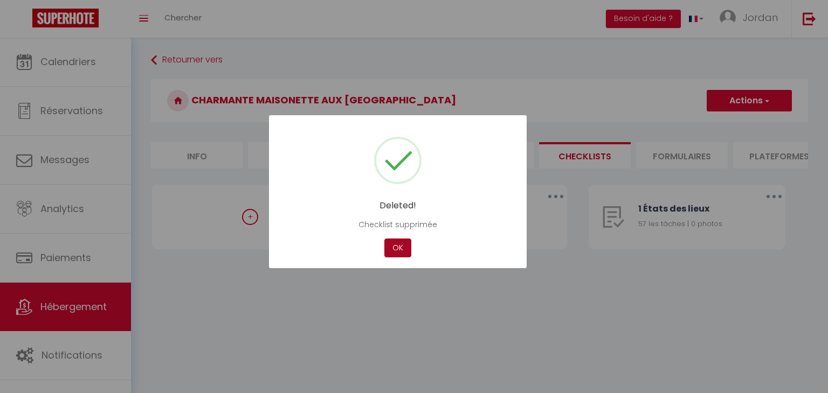
click at [393, 246] on button "OK" at bounding box center [397, 248] width 27 height 19
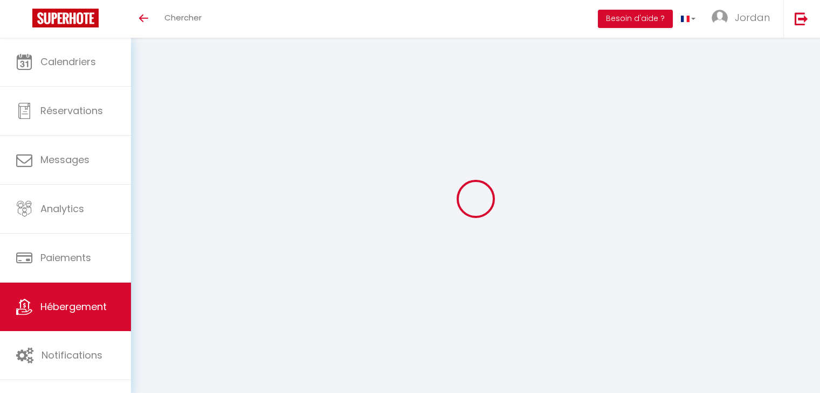
select select "3"
select select "2"
select select "1"
select select
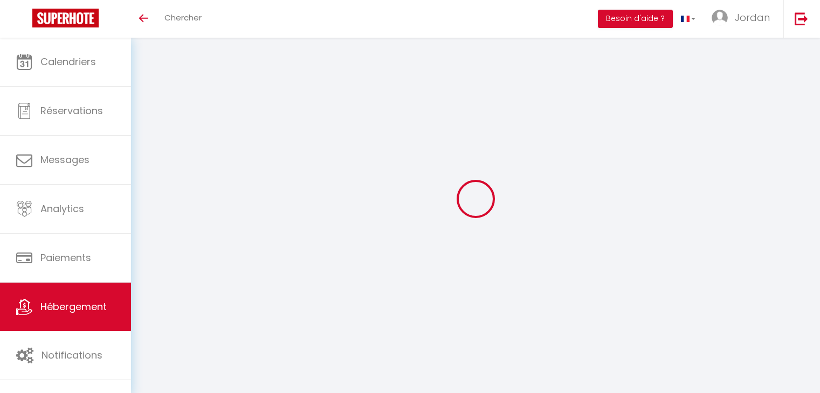
select select "28"
select select
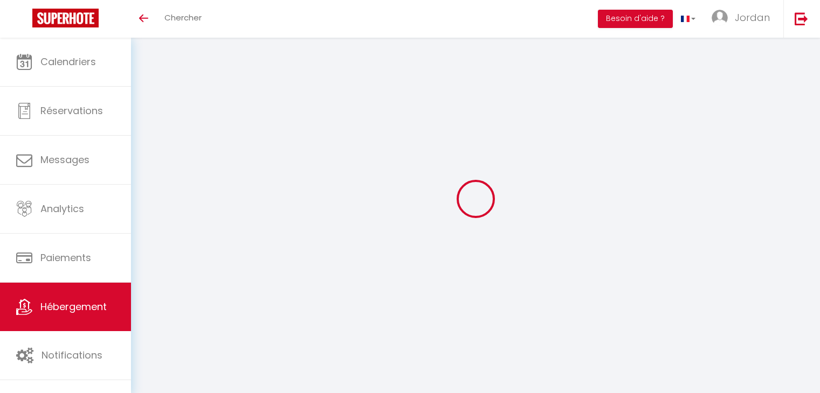
select select
checkbox input "false"
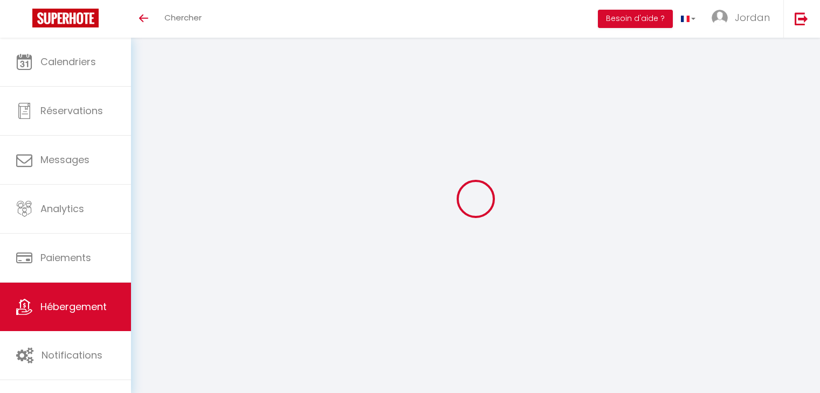
checkbox input "false"
select select
type input "Appartement proche de [GEOGRAPHIC_DATA] avec terrasse calme"
type input "Jungyun"
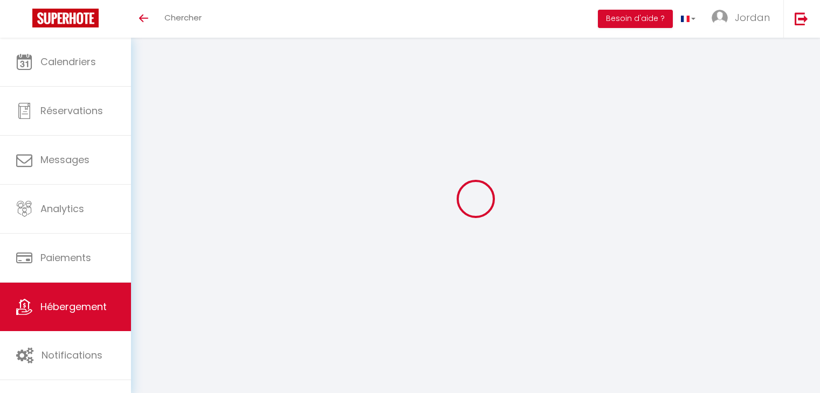
type input "Shin"
type input "171 rue de billancourt"
type input "92100"
type input "Boulogne billancourt"
select select "5"
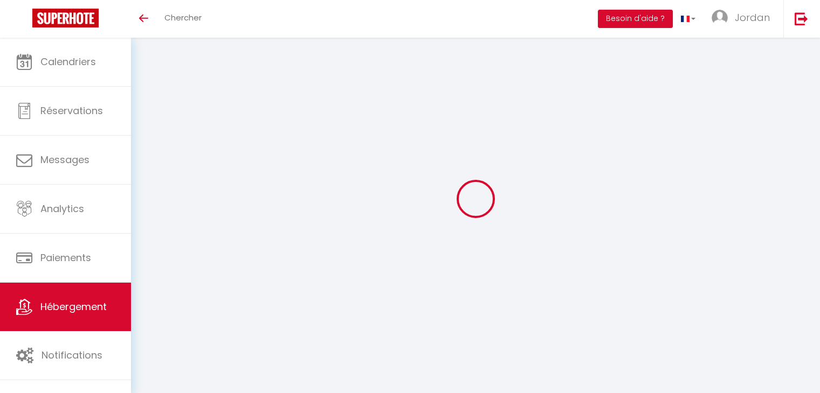
type input "110"
type input "55"
type input "500"
select select
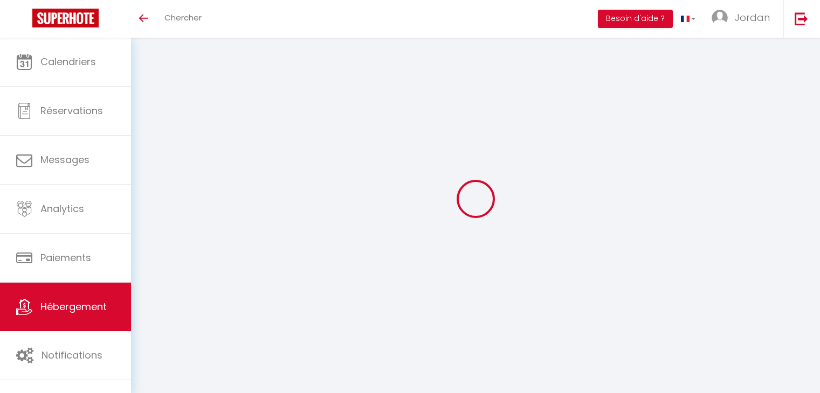
select select
type input "171 rue de billancourt"
type input "92100"
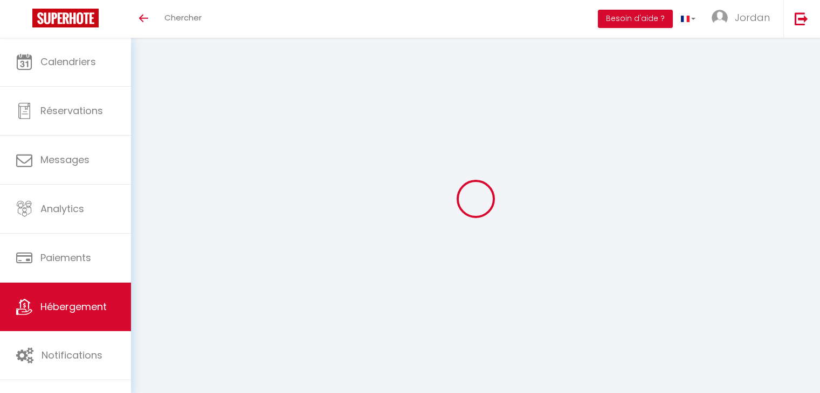
type input "Boulogne billancourt"
type input "[EMAIL_ADDRESS][DOMAIN_NAME]"
select select
checkbox input "false"
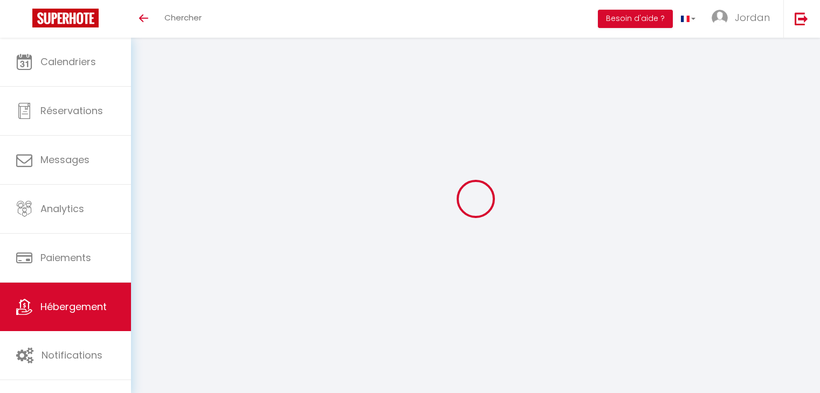
checkbox input "false"
type input "16.8"
type input "60"
type input "20"
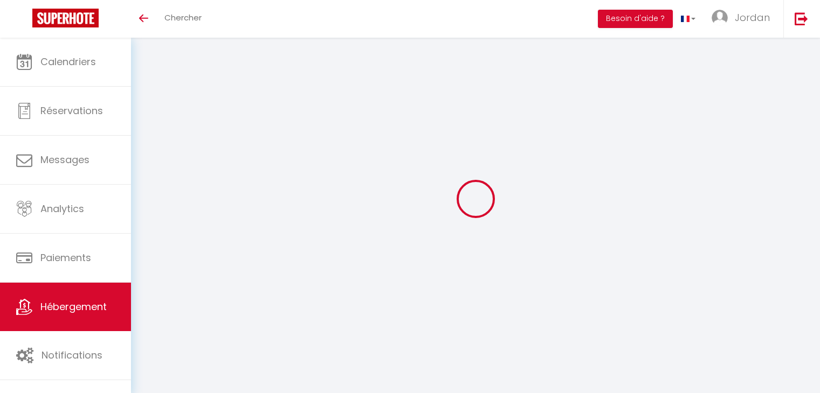
type input "0"
select select
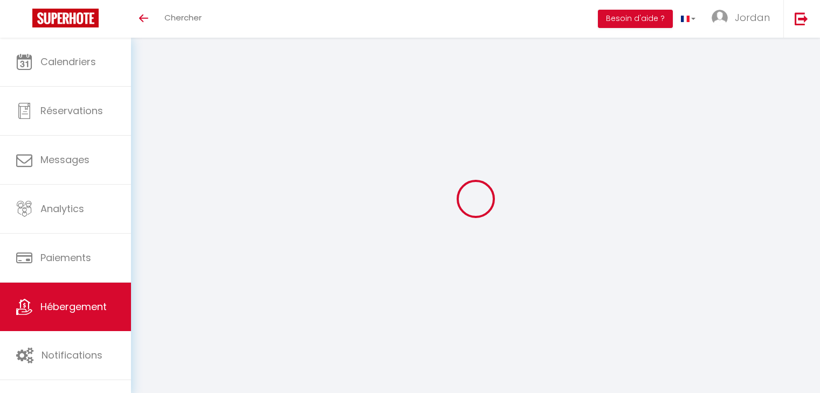
select select
checkbox input "false"
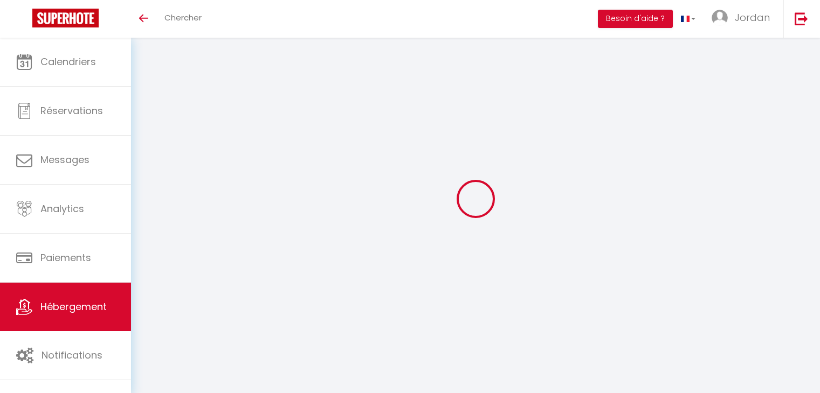
checkbox input "false"
select select
checkbox input "false"
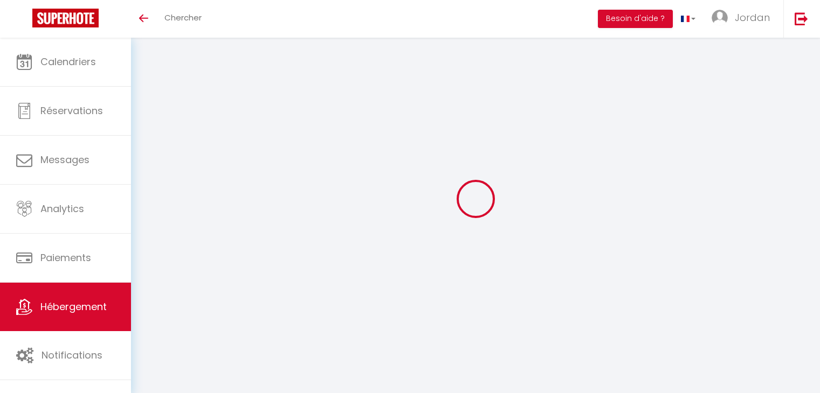
checkbox input "false"
select select
checkbox input "false"
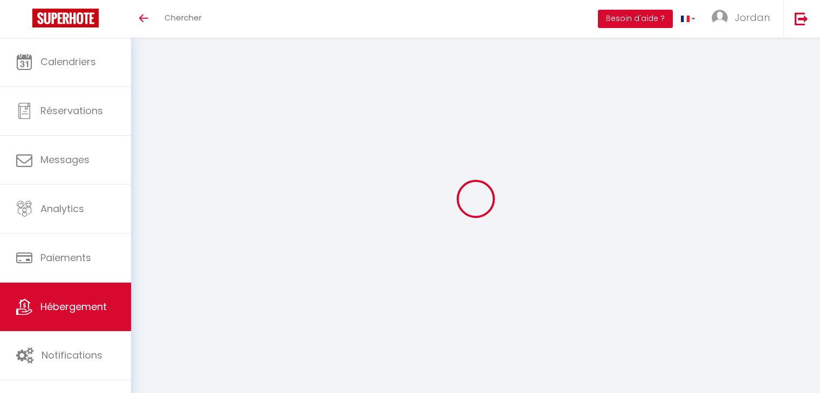
checkbox input "false"
select select "15:00"
select select "23:00"
select select "11:00"
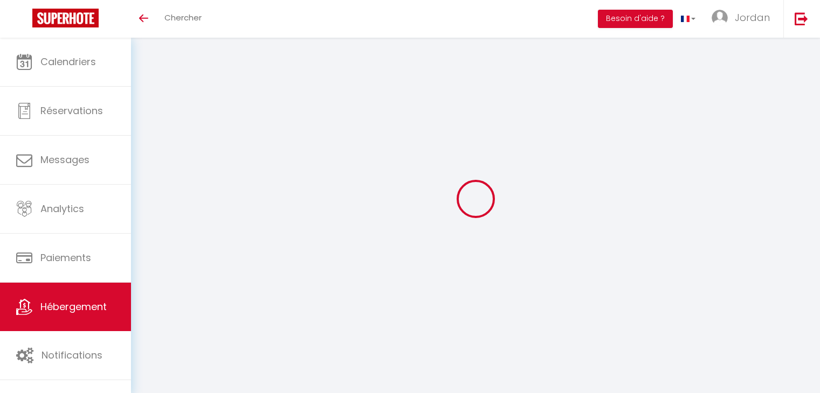
select select "30"
select select "120"
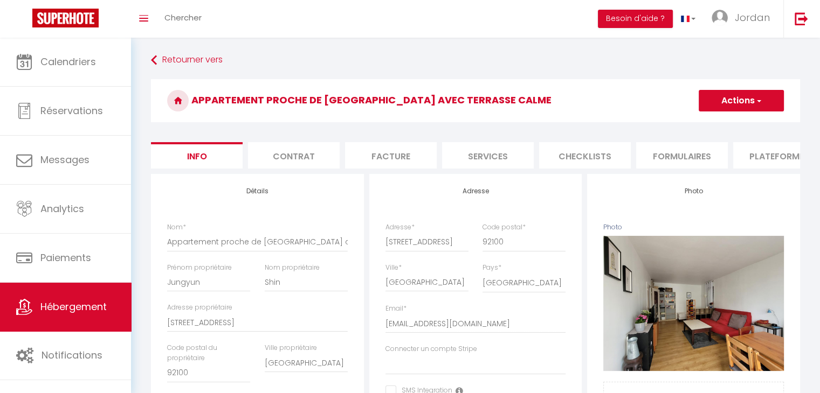
click li "Checklists"
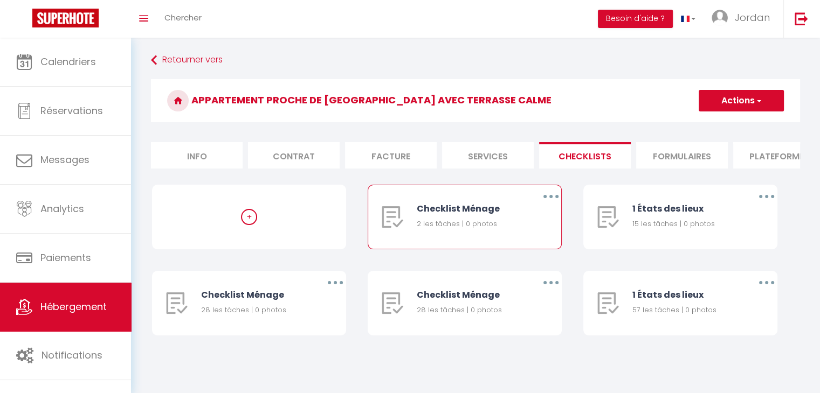
click button "button"
click link "Supprimer"
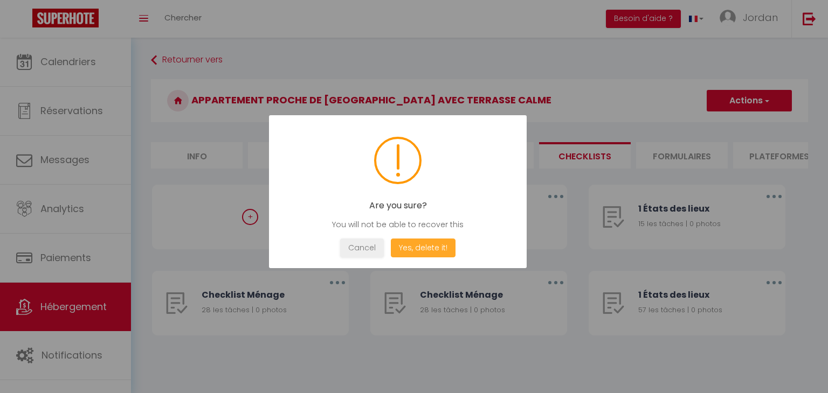
click button "Yes, delete it!"
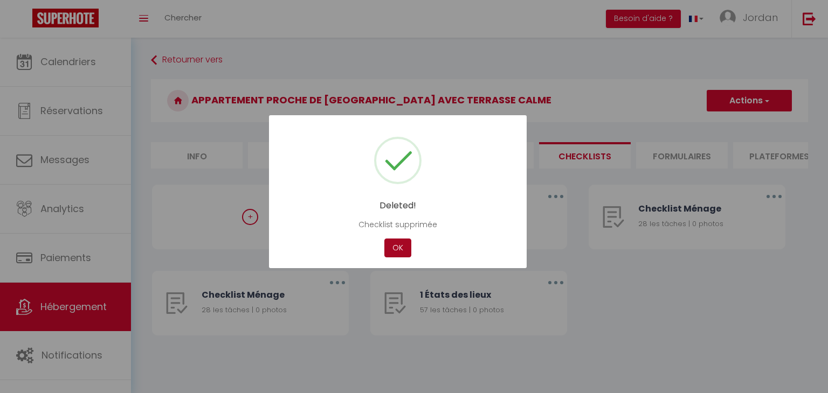
click button "OK"
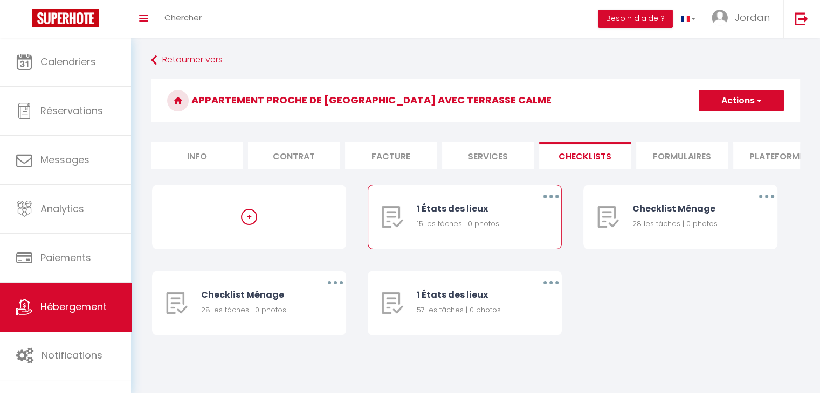
click button "button"
click link "Supprimer"
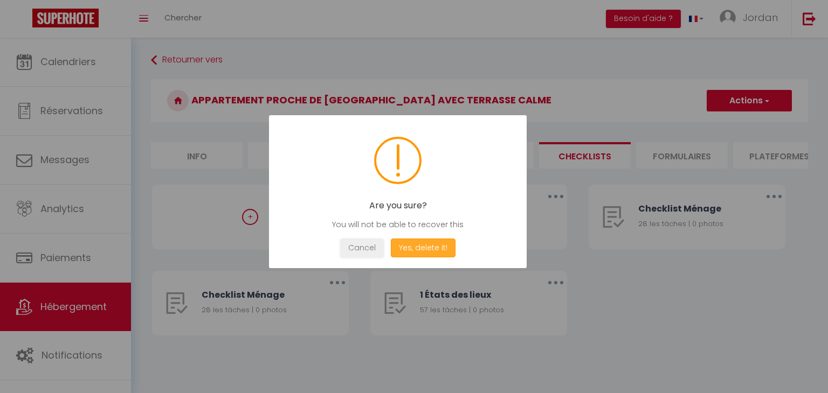
click button "Yes, delete it!"
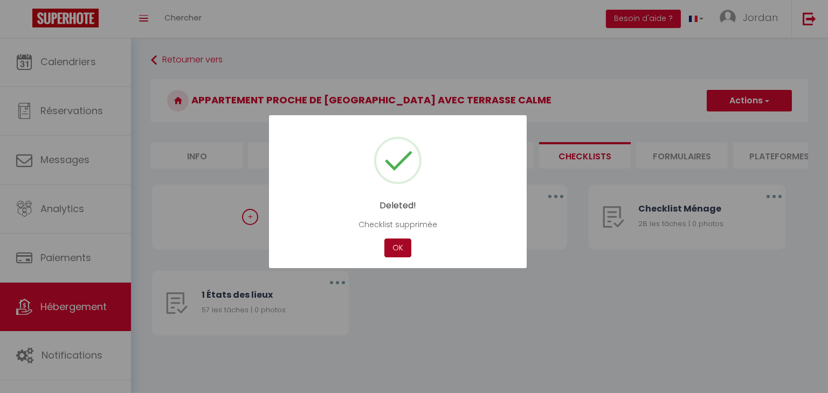
drag, startPoint x: 396, startPoint y: 246, endPoint x: 407, endPoint y: 244, distance: 11.0
click button "OK"
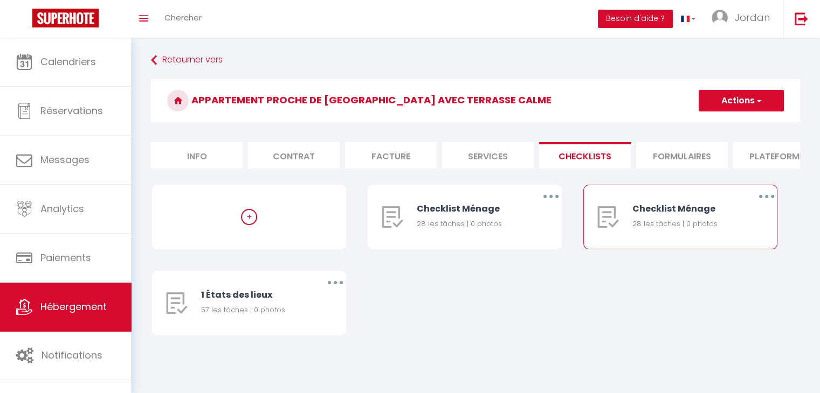
click icon "button"
click link "Supprimer"
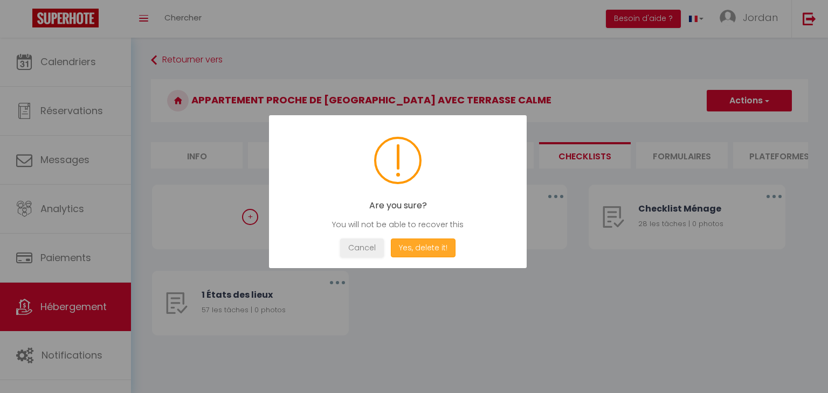
click button "Yes, delete it!"
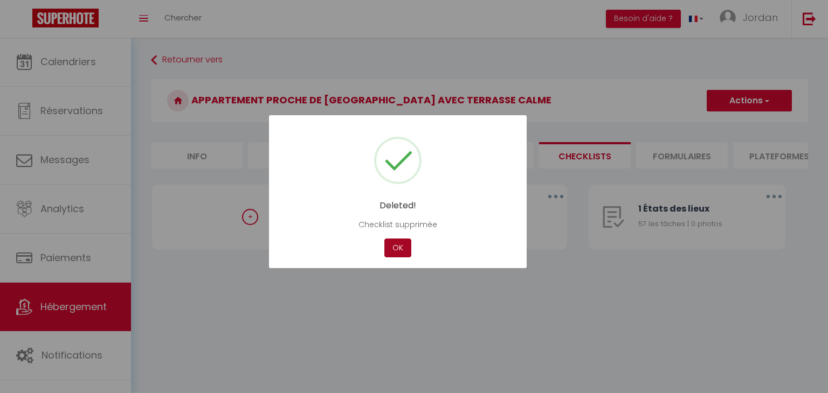
click button "OK"
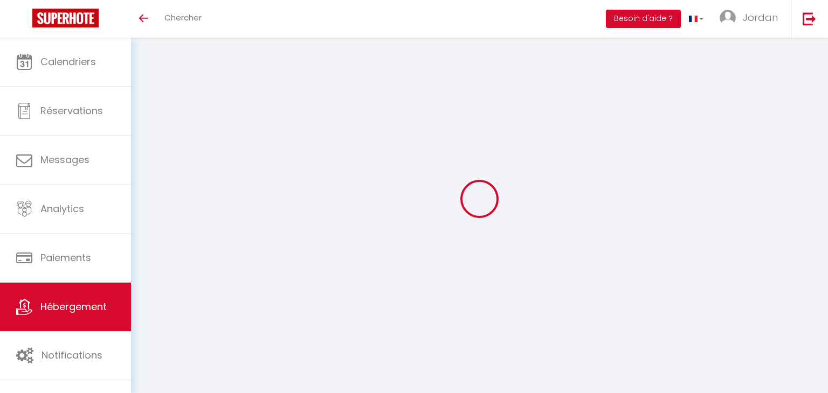
select select "3"
select select "2"
select select "1"
select select
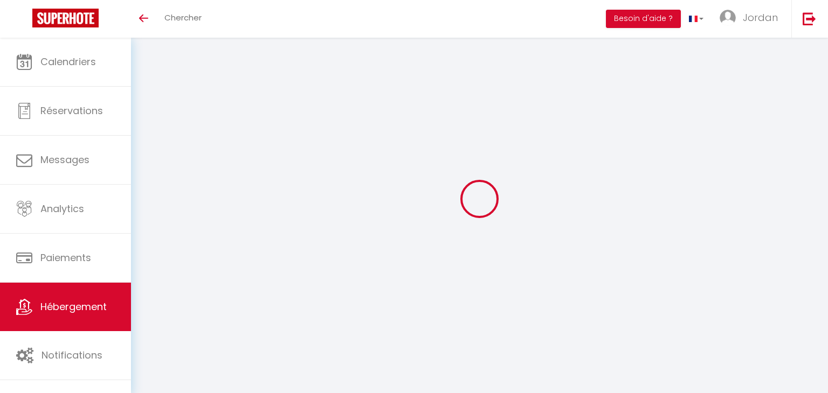
select select "28"
select select
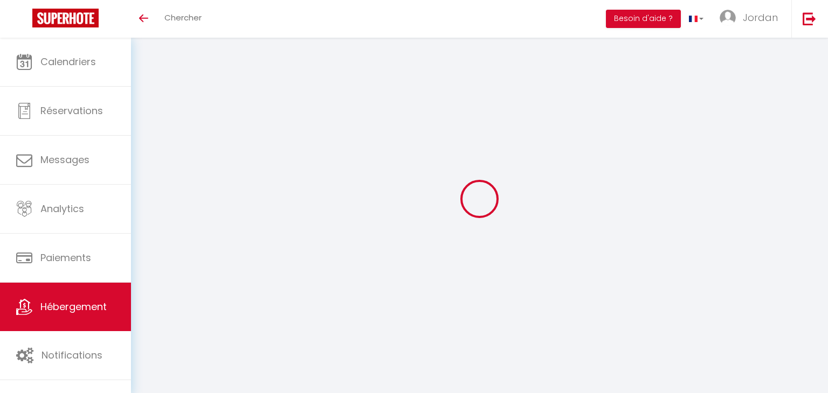
select select
checkbox input "false"
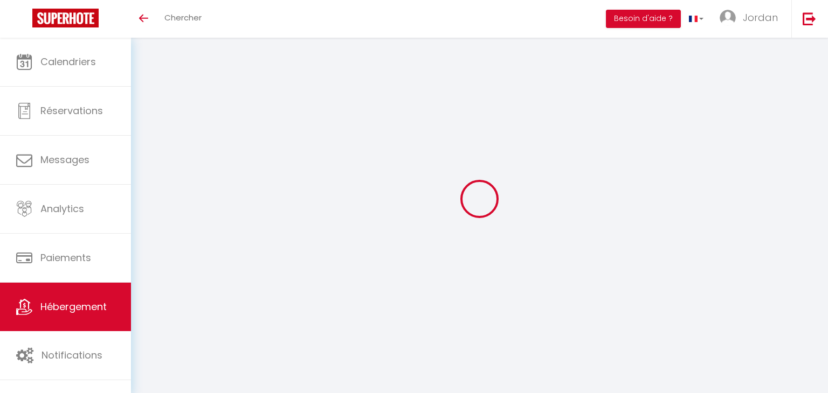
checkbox input "false"
select select
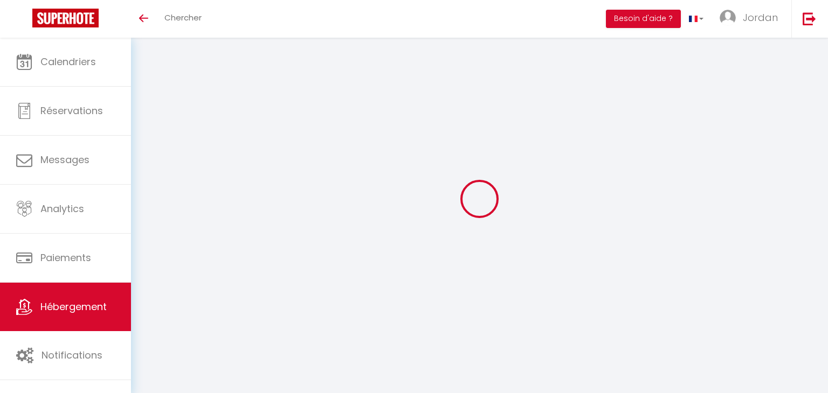
select select
checkbox input "false"
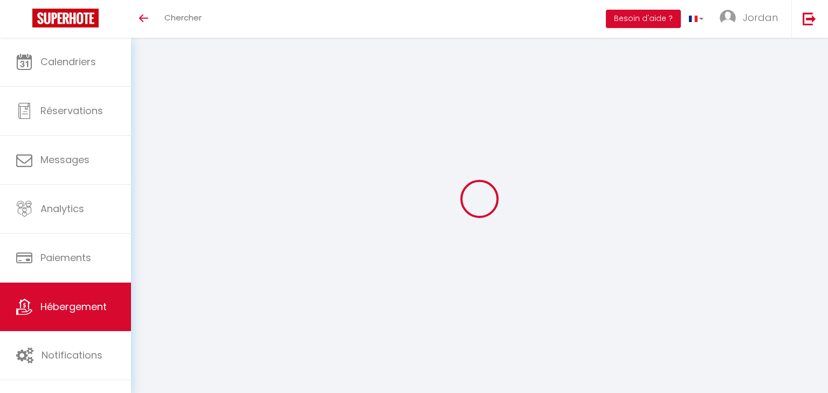
checkbox input "false"
select select
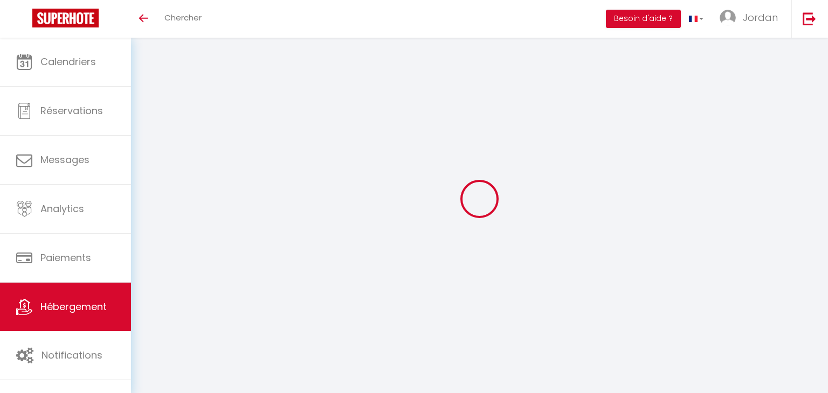
select select
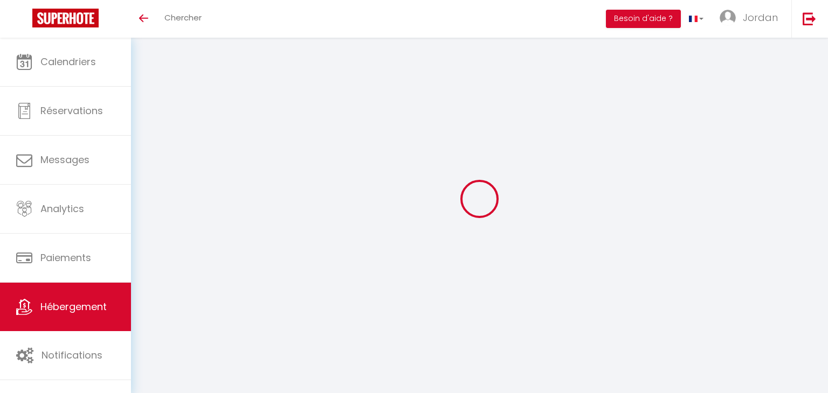
select select
checkbox input "false"
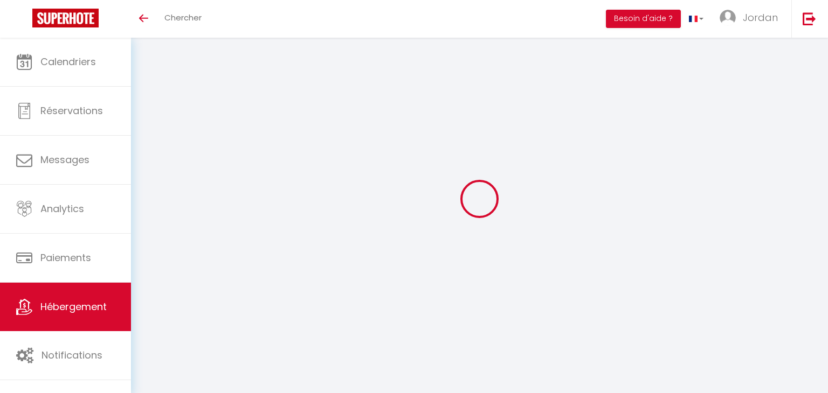
select select
type input "Superbe appartement proche aéroport"
type input "[PERSON_NAME]"
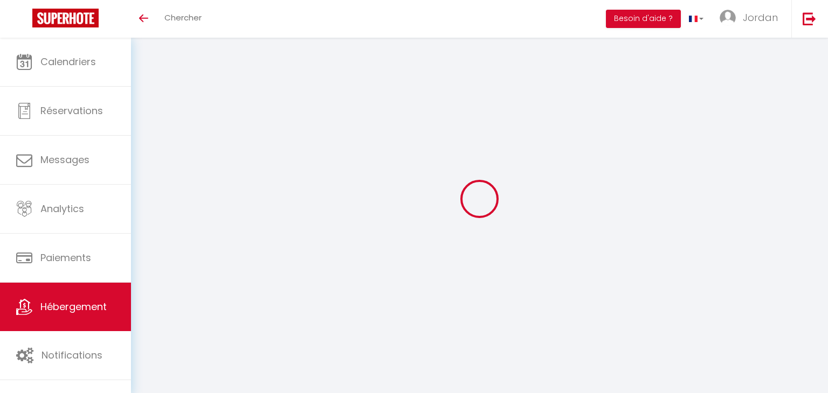
type input "[STREET_ADDRESS]"
type input "93600"
type input "Aulnay-sous-bois"
type input "65"
type input "45"
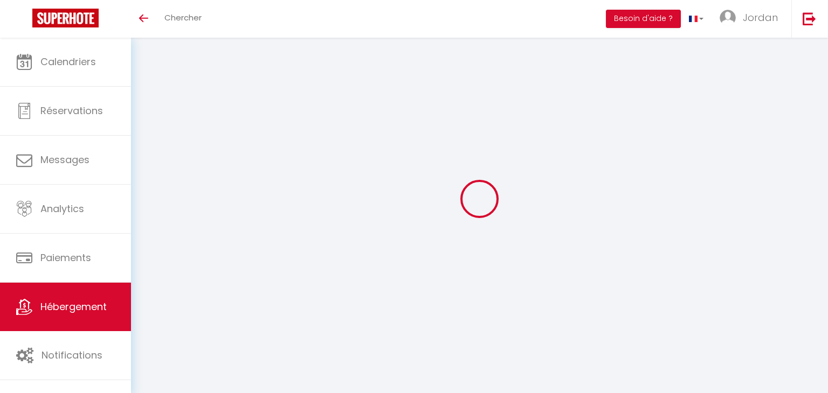
type input "250"
select select
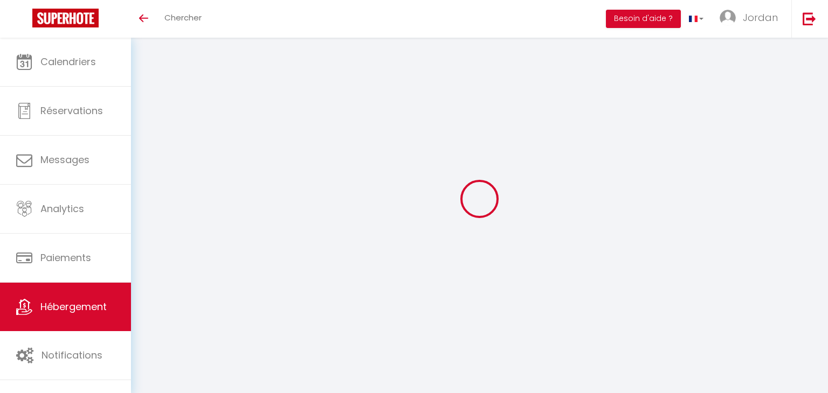
select select
type input "[STREET_ADDRESS] cariou"
type input "93150"
type input "Le blanc mesnil"
type input "[EMAIL_ADDRESS][DOMAIN_NAME]"
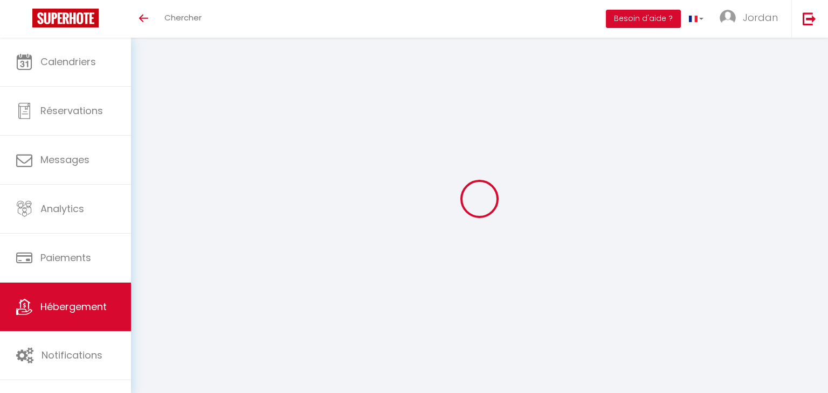
select select "11148"
checkbox input "false"
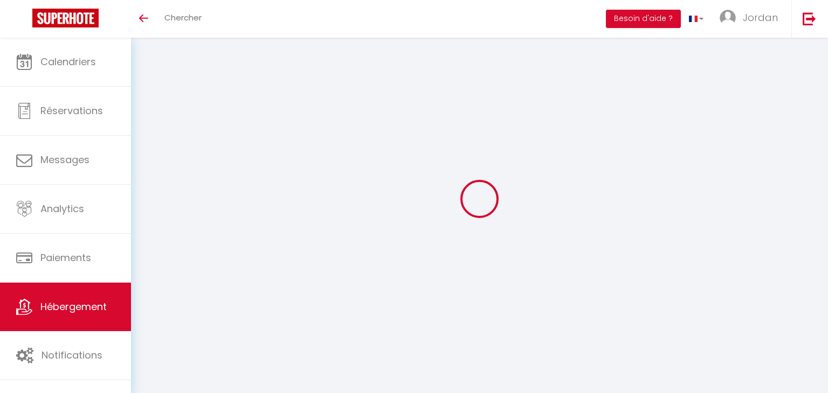
type input "16.8"
type input "35"
type input "0"
select select
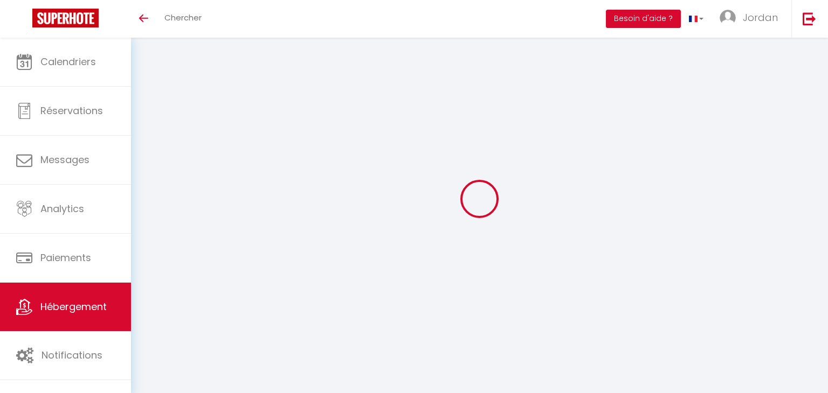
select select
checkbox input "false"
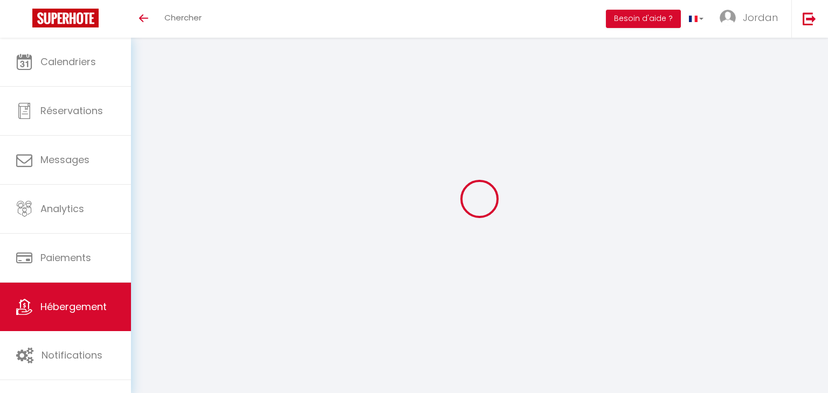
checkbox input "false"
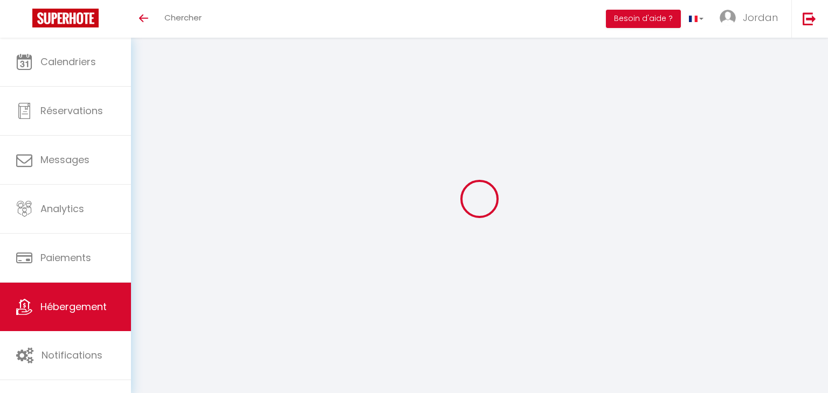
checkbox input "false"
select select "15:00"
select select "23:00"
select select "11:00"
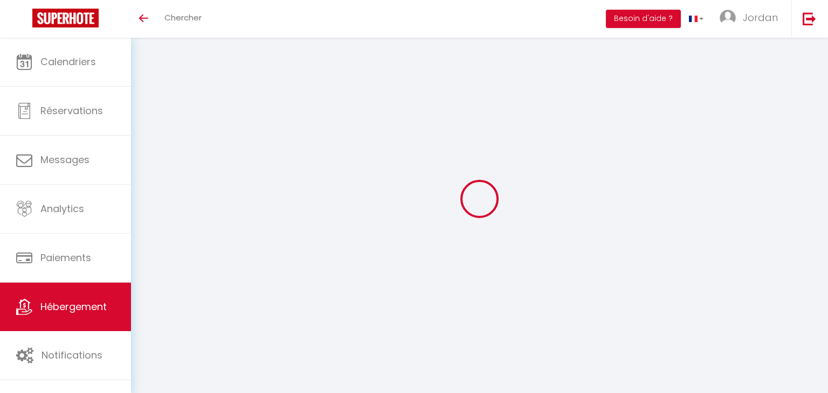
select select "30"
select select "120"
checkbox input "false"
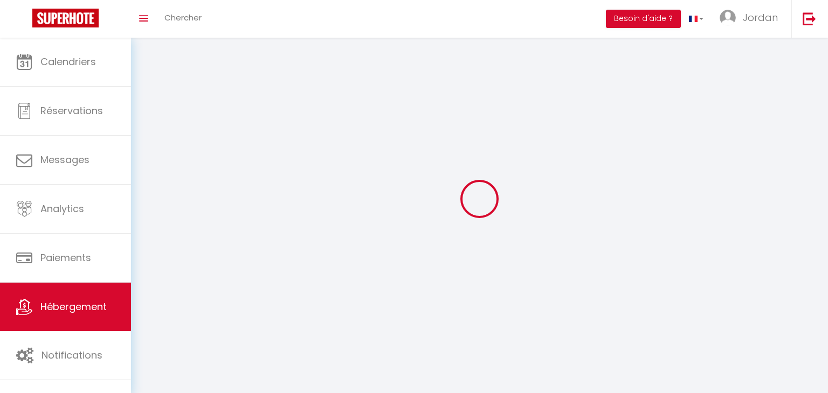
checkbox input "false"
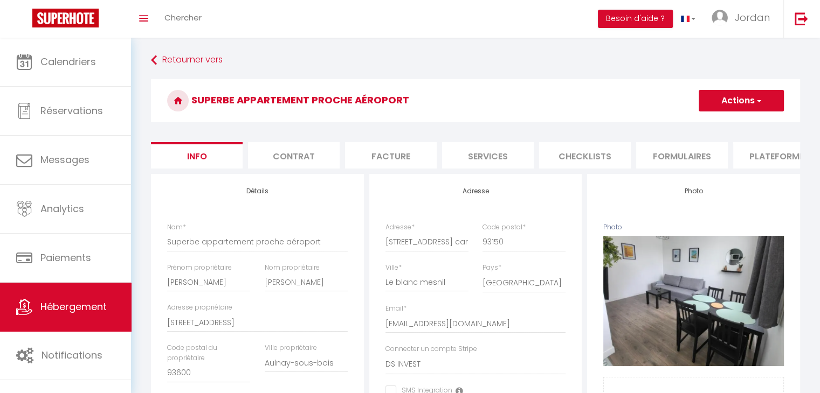
click at [602, 162] on li "Checklists" at bounding box center [585, 155] width 92 height 26
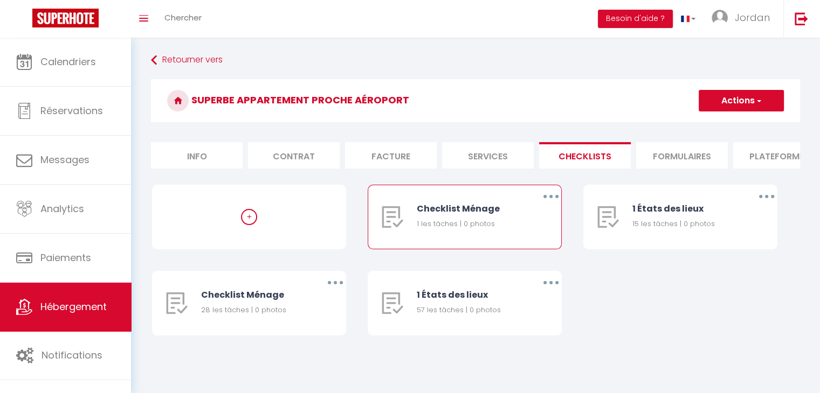
click at [546, 205] on button "button" at bounding box center [551, 196] width 30 height 17
click at [535, 269] on link "Supprimer" at bounding box center [523, 260] width 80 height 18
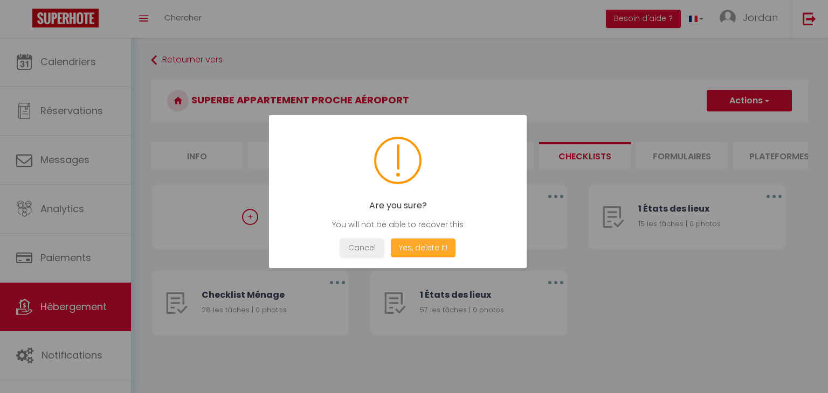
click at [421, 242] on button "Yes, delete it!" at bounding box center [423, 248] width 65 height 19
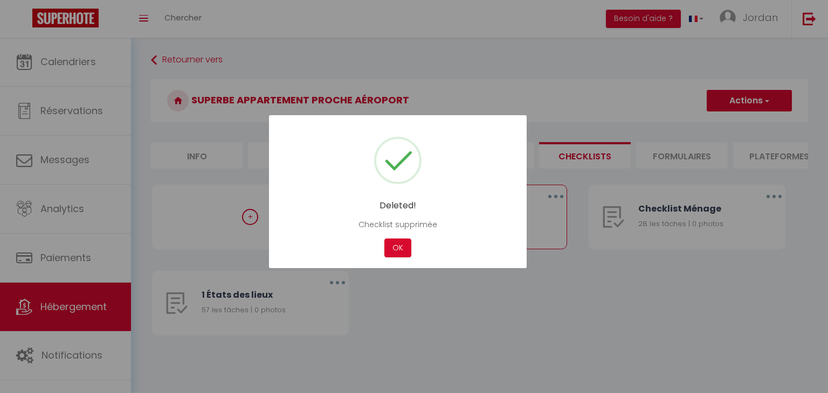
drag, startPoint x: 406, startPoint y: 248, endPoint x: 447, endPoint y: 247, distance: 41.5
click at [407, 248] on button "OK" at bounding box center [397, 248] width 27 height 19
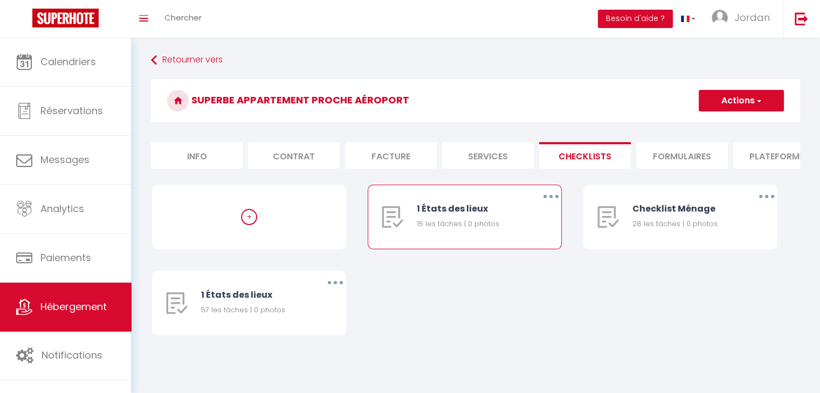
click at [551, 198] on icon "button" at bounding box center [550, 196] width 3 height 3
click at [533, 269] on link "Supprimer" at bounding box center [523, 260] width 80 height 18
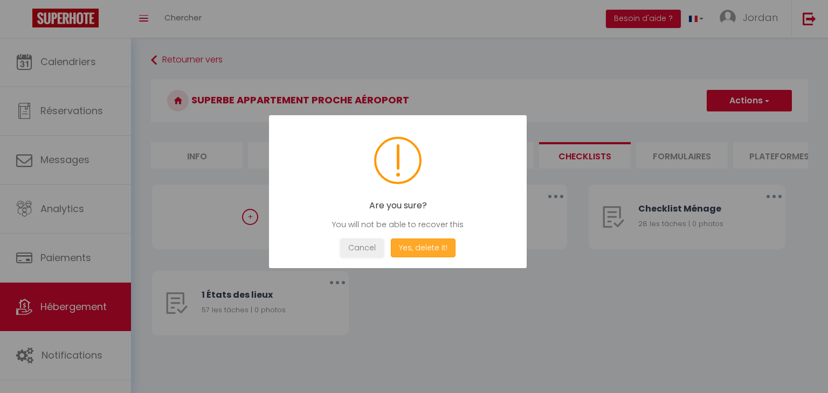
click at [425, 251] on button "Yes, delete it!" at bounding box center [423, 248] width 65 height 19
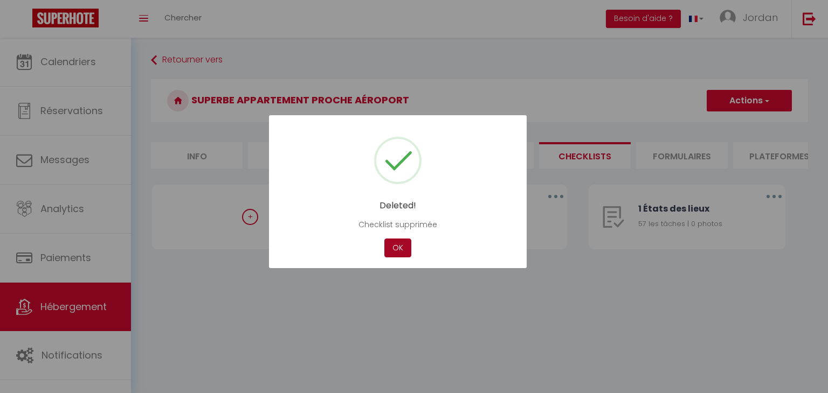
click at [388, 247] on button "OK" at bounding box center [397, 248] width 27 height 19
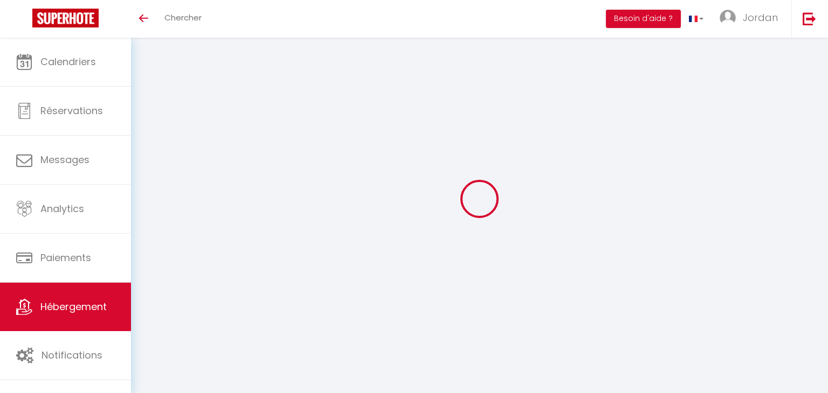
select select "3"
select select "2"
select select "1"
select select
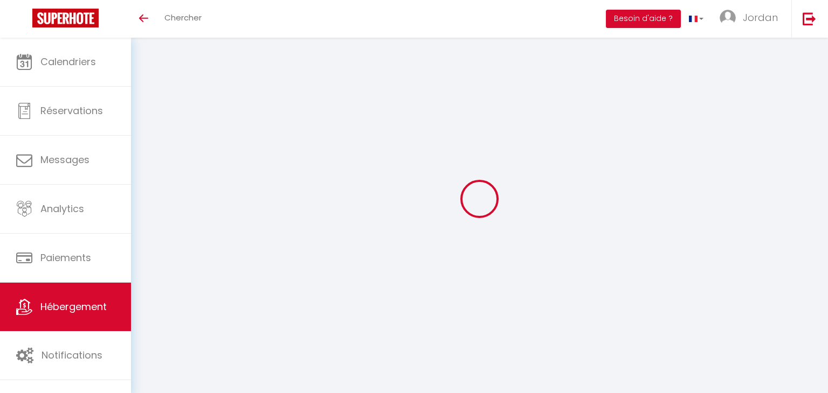
select select "28"
select select
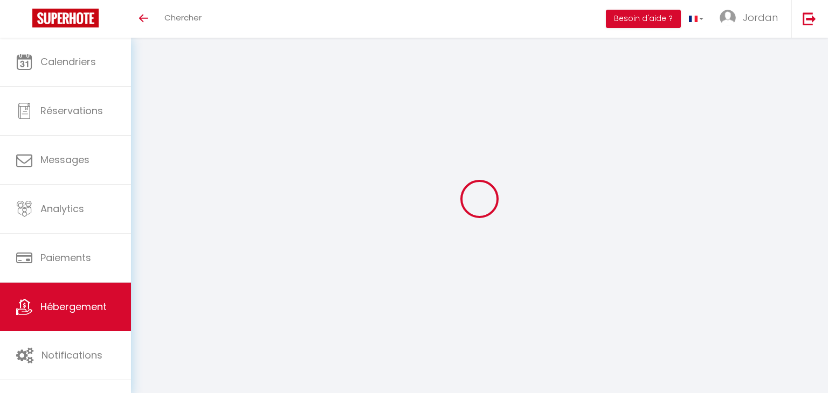
select select
checkbox input "false"
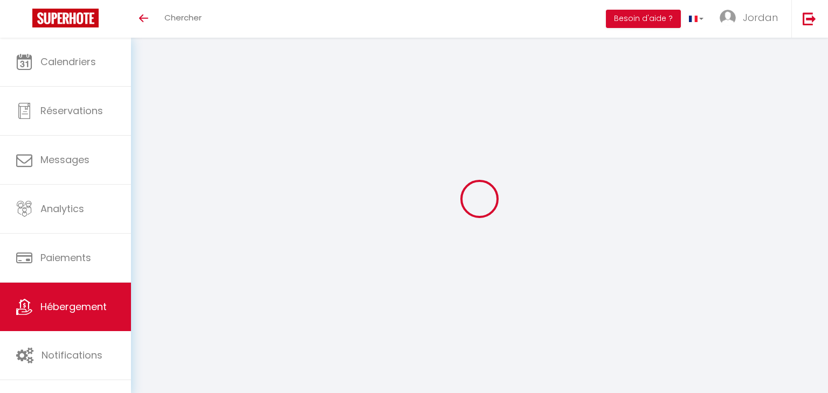
checkbox input "false"
select select
type input "Cosy appart' avec jardin proche aéroport."
type input "[PERSON_NAME]"
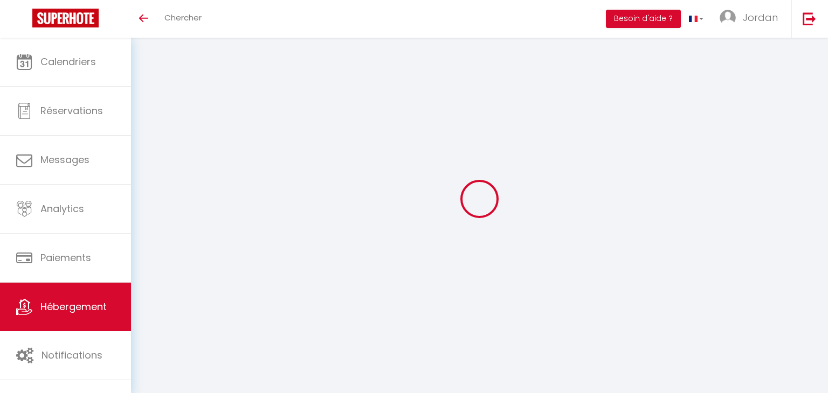
type input "[PERSON_NAME]"
type input "[STREET_ADDRESS]"
type input "93600"
type input "Aulnay-sous-bois"
type input "60"
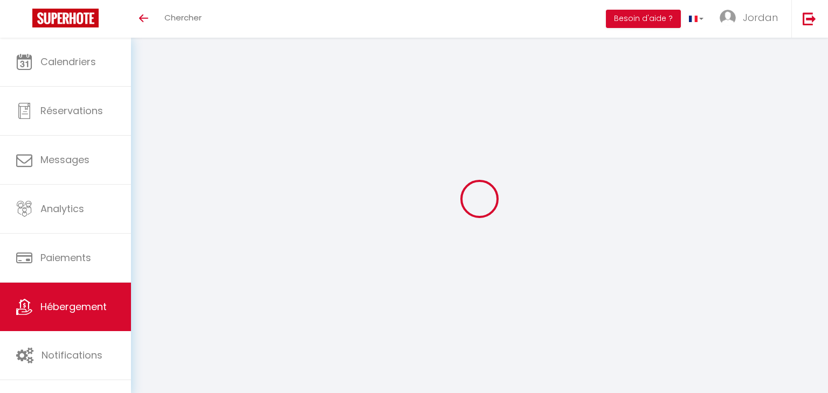
type input "45"
type input "300"
select select
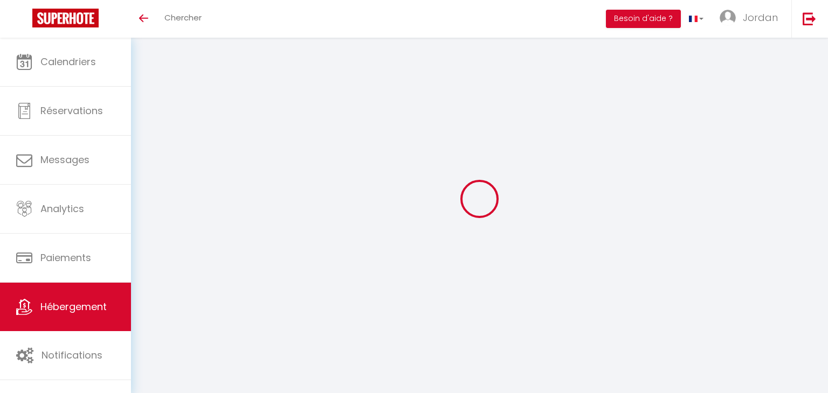
select select
type input "[STREET_ADDRESS][PERSON_NAME]"
type input "93150"
type input "Le blanc Mesnil"
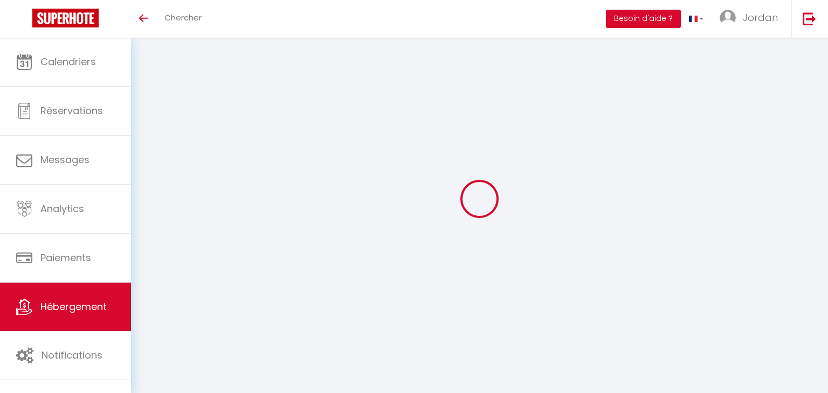
type input "[EMAIL_ADDRESS][DOMAIN_NAME]"
select select "11148"
checkbox input "false"
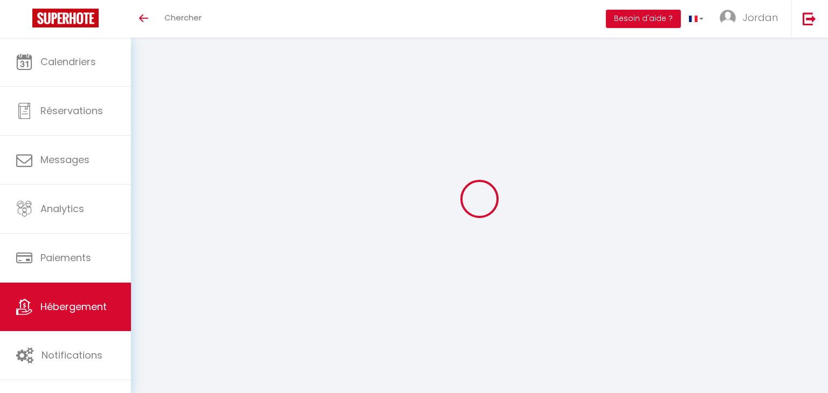
checkbox input "false"
type input "16.8"
type input "35"
type input "0"
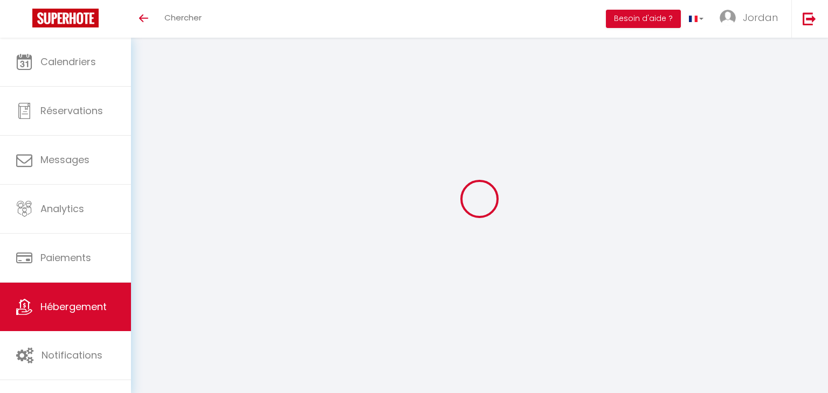
select select
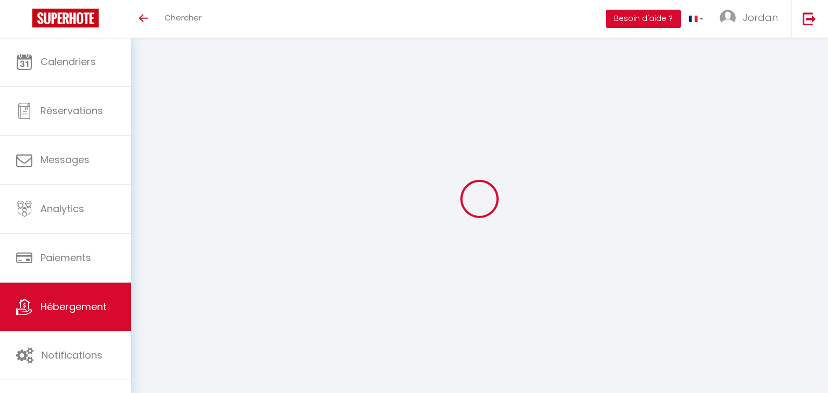
checkbox input "false"
select select "15:00"
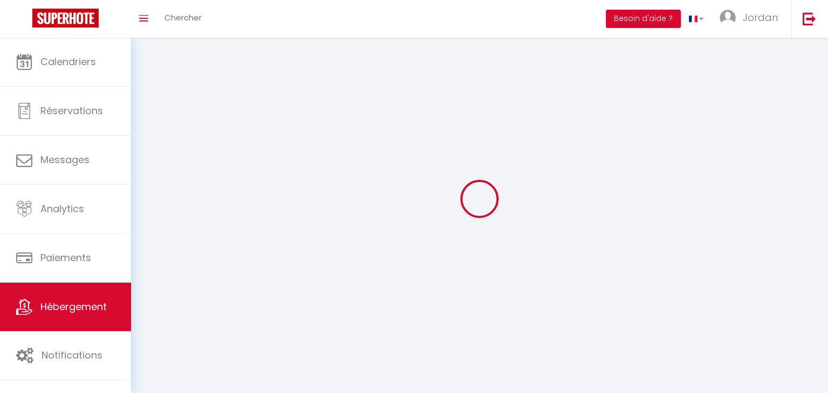
select select "23:00"
select select "11:00"
select select "30"
select select "120"
checkbox input "false"
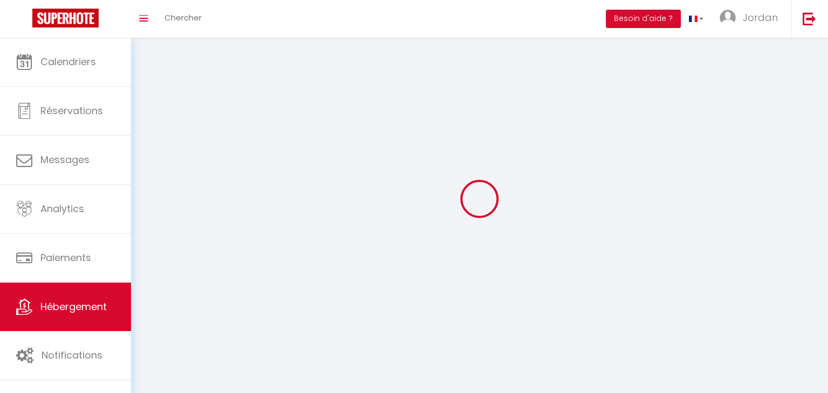
checkbox input "false"
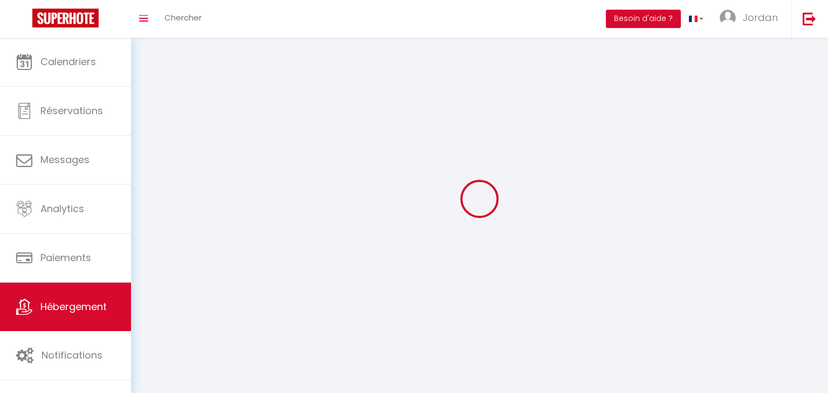
checkbox input "false"
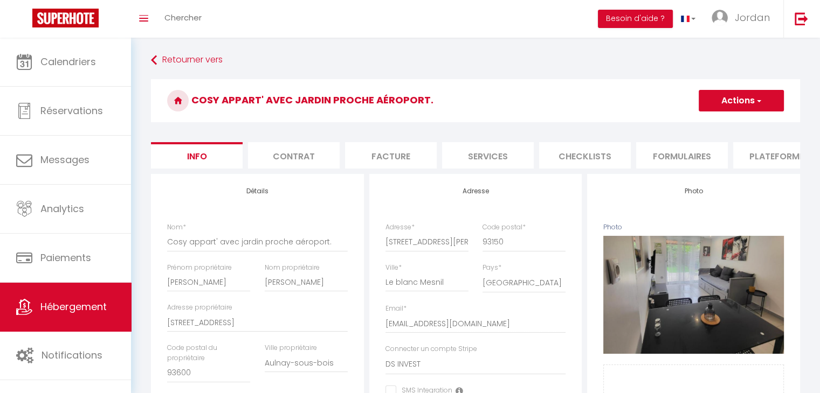
click at [568, 149] on li "Checklists" at bounding box center [585, 155] width 92 height 26
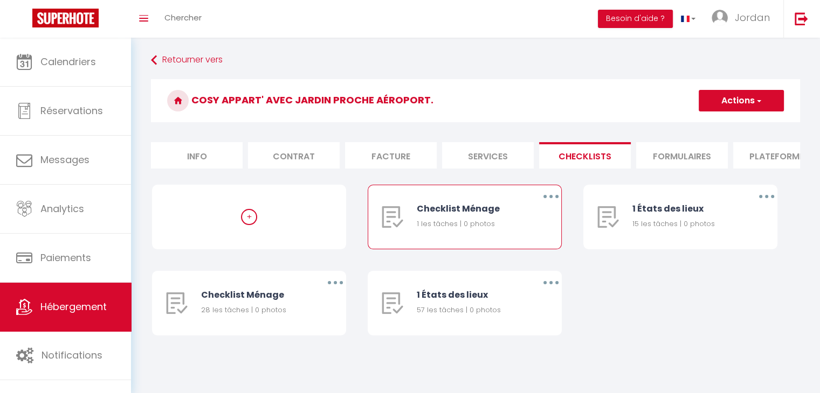
click at [540, 198] on button "button" at bounding box center [551, 196] width 30 height 17
click at [514, 269] on link "Supprimer" at bounding box center [523, 260] width 80 height 18
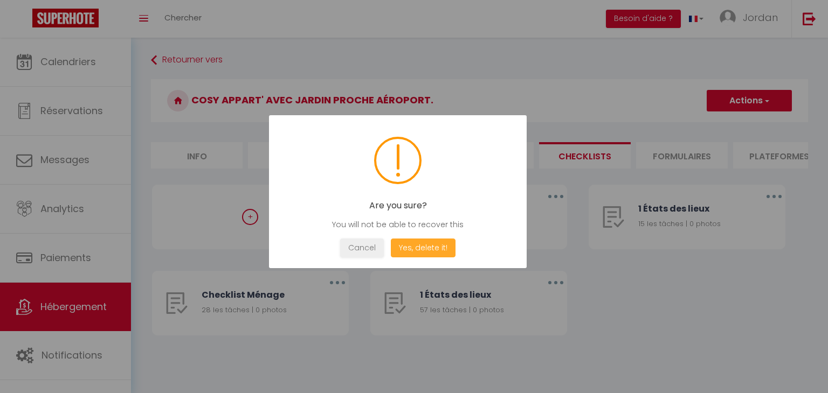
click at [422, 240] on button "Yes, delete it!" at bounding box center [423, 248] width 65 height 19
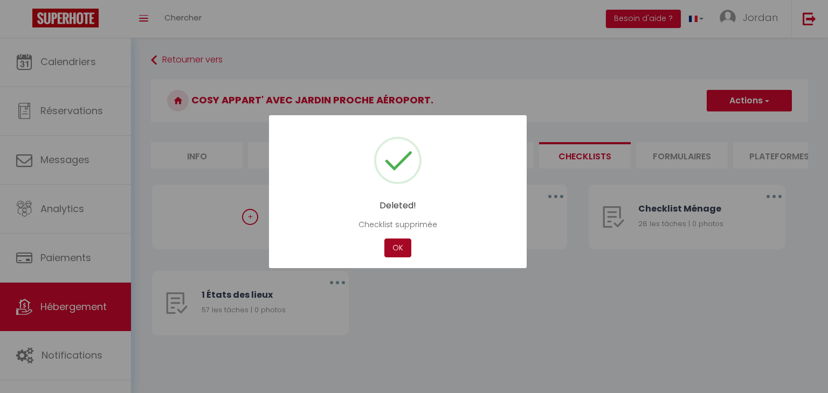
click at [395, 247] on button "OK" at bounding box center [397, 248] width 27 height 19
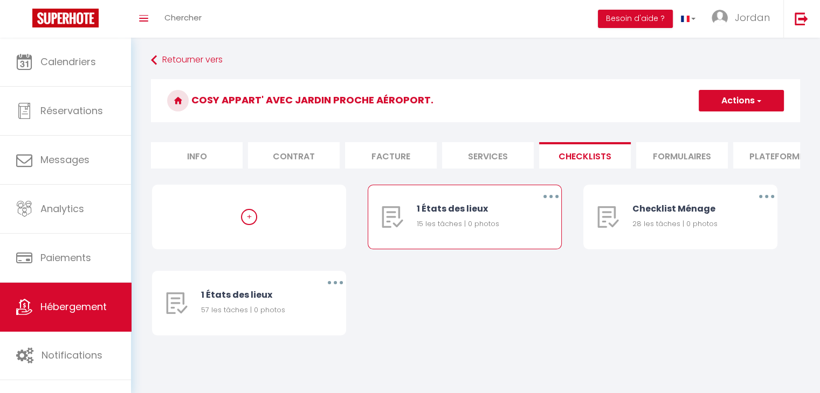
click at [548, 205] on button "button" at bounding box center [551, 196] width 30 height 17
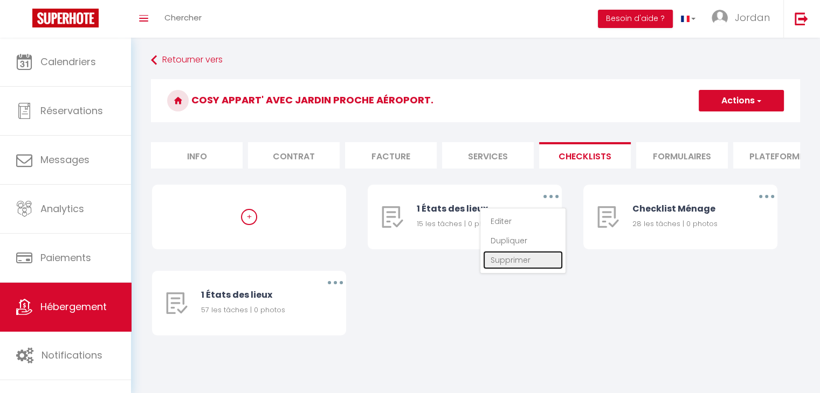
click at [515, 269] on link "Supprimer" at bounding box center [523, 260] width 80 height 18
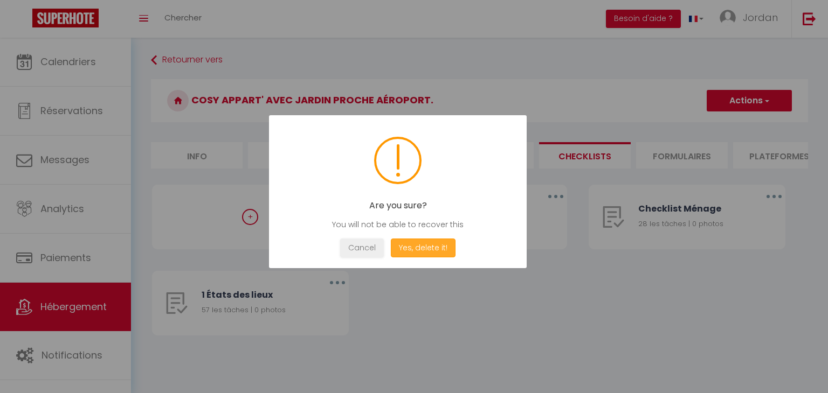
click at [435, 248] on button "Yes, delete it!" at bounding box center [423, 248] width 65 height 19
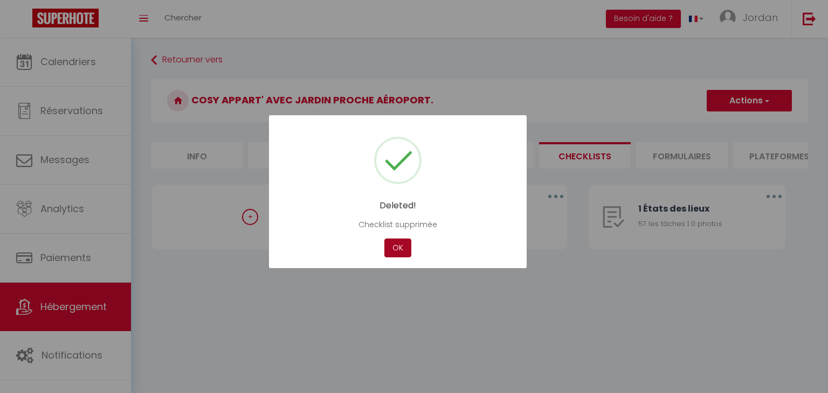
click at [404, 245] on button "OK" at bounding box center [397, 248] width 27 height 19
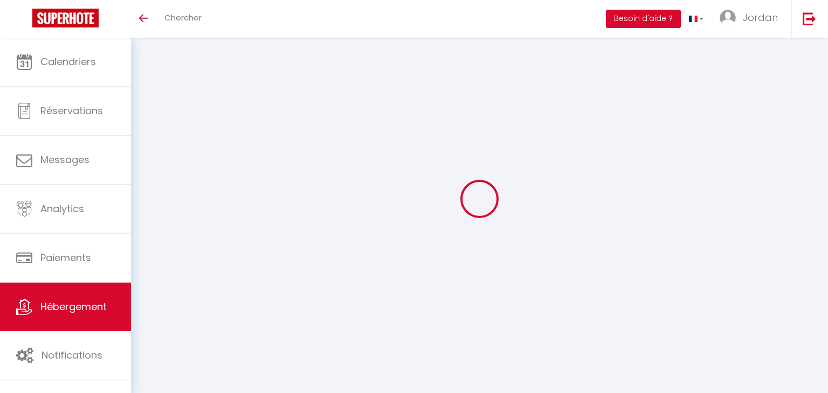
select select "3"
select select "2"
select select "1"
select select
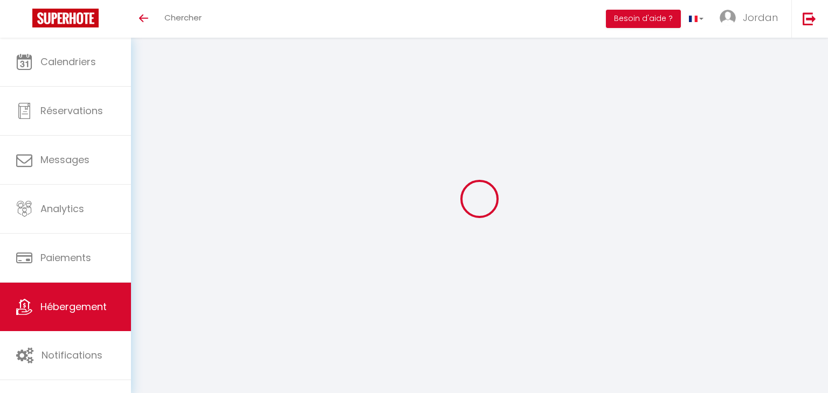
select select "28"
select select
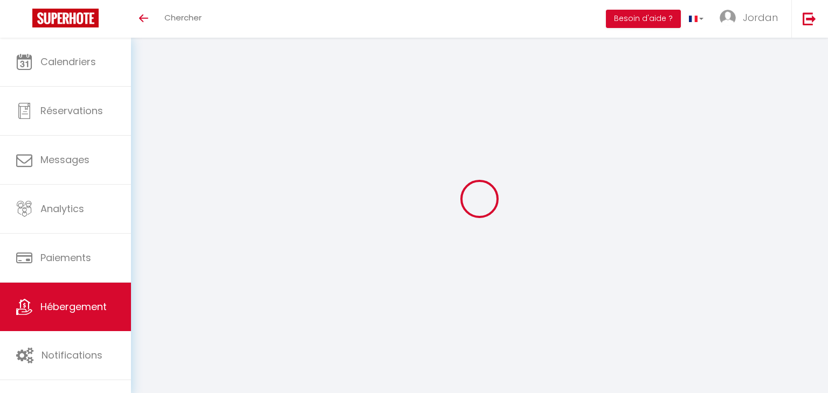
select select
checkbox input "false"
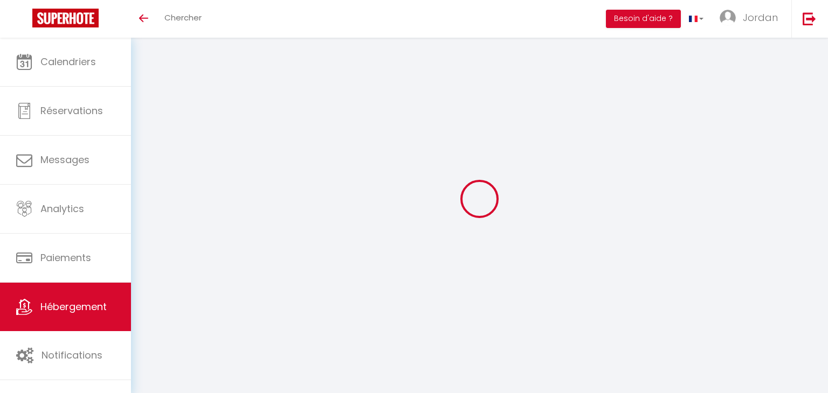
checkbox input "false"
select select
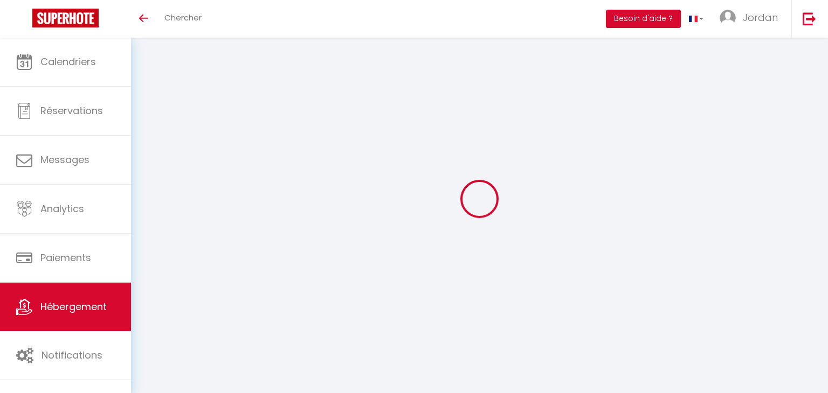
select select
checkbox input "false"
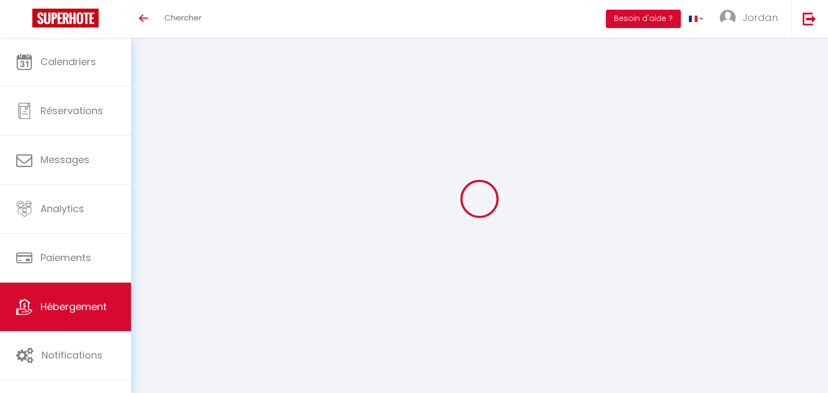
checkbox input "false"
select select
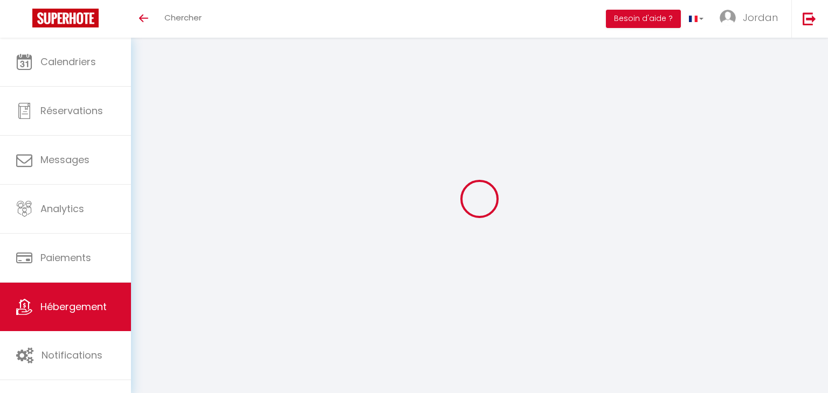
type input "Suite [PERSON_NAME] - [GEOGRAPHIC_DATA]"
type input "[PERSON_NAME]"
type input "FEGHOULI (KHEROUA)"
select select "6"
select select "4"
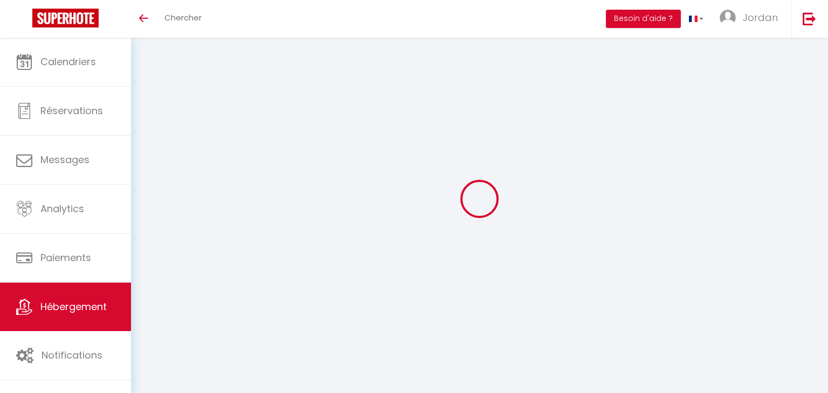
select select "2"
type input "190"
type input "150"
type input "600"
select select
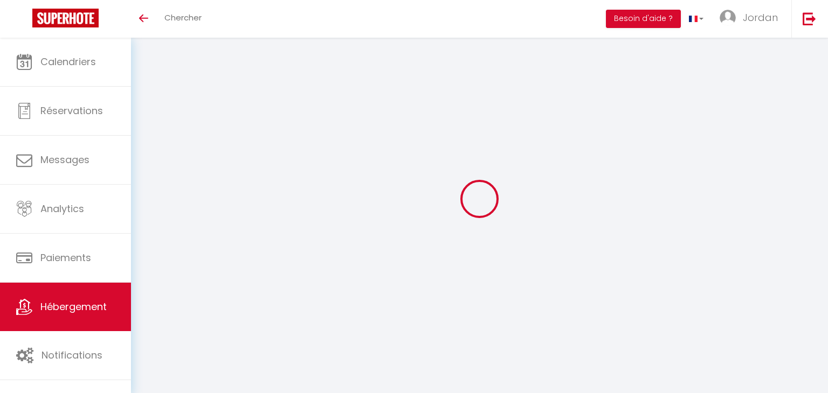
select select
type input "[STREET_ADDRESS][PERSON_NAME]"
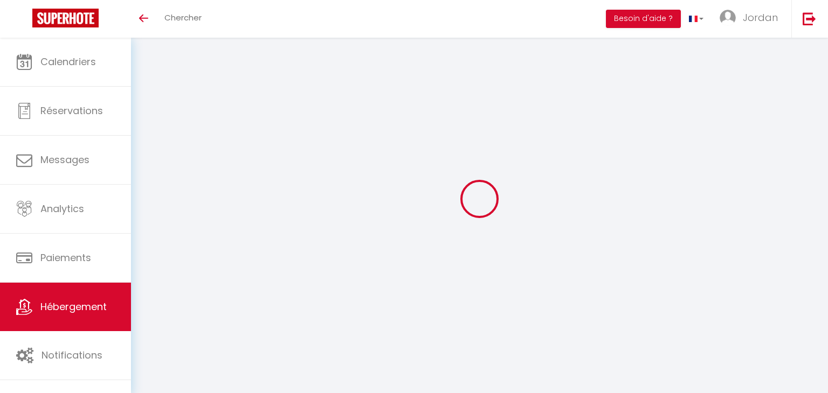
type input "75017"
type input "[GEOGRAPHIC_DATA]"
type input "[EMAIL_ADDRESS][DOMAIN_NAME]"
select select
checkbox input "false"
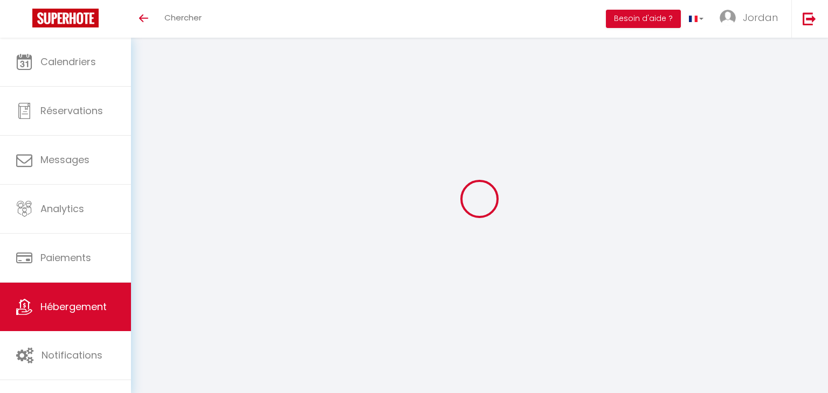
checkbox input "false"
type input "14.4"
type input "100"
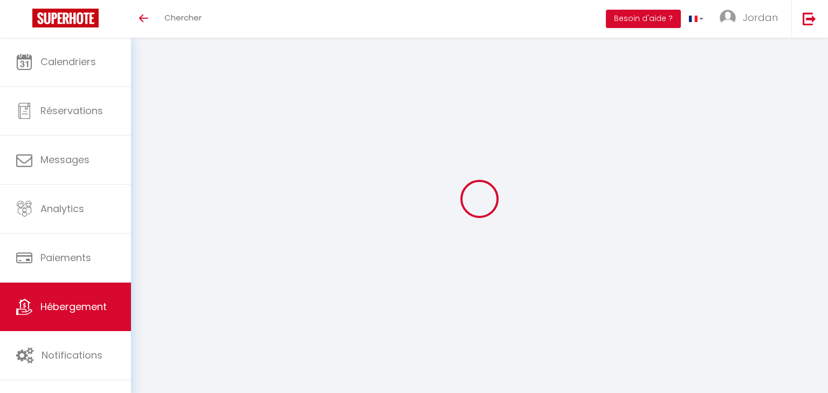
type input "50"
type input "0"
select select
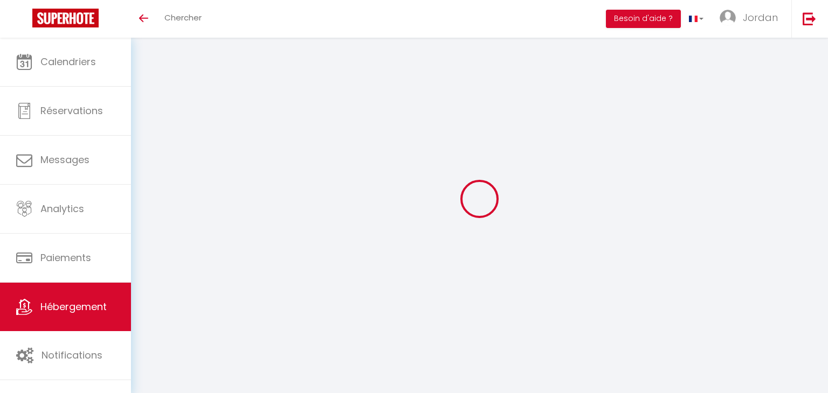
select select
checkbox input "false"
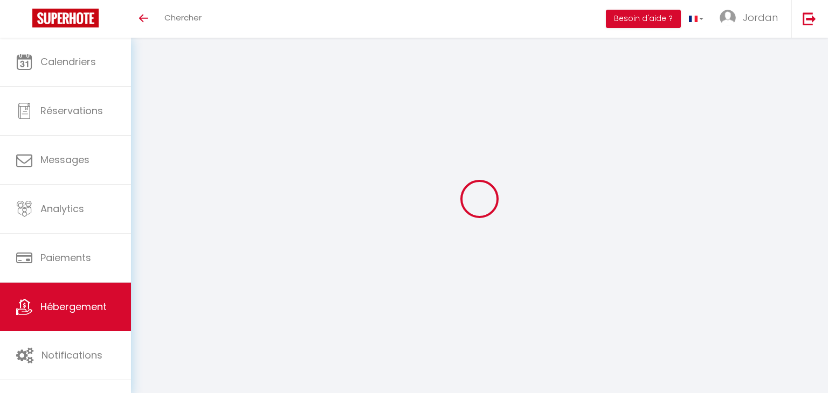
checkbox input "false"
select select
checkbox input "false"
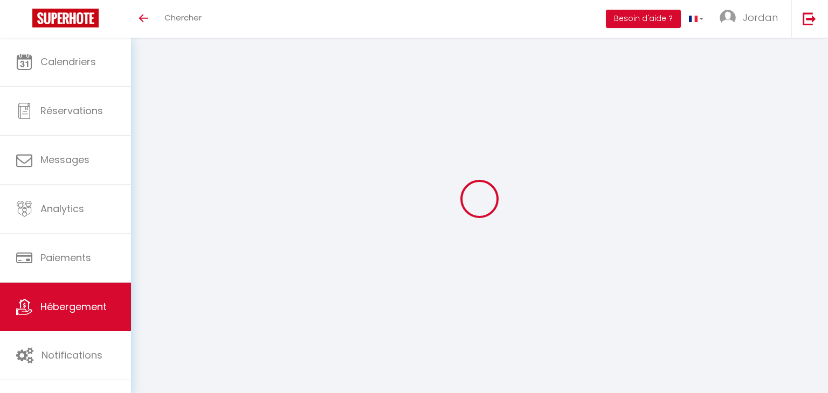
checkbox input "false"
select select "16:00"
select select "23:00"
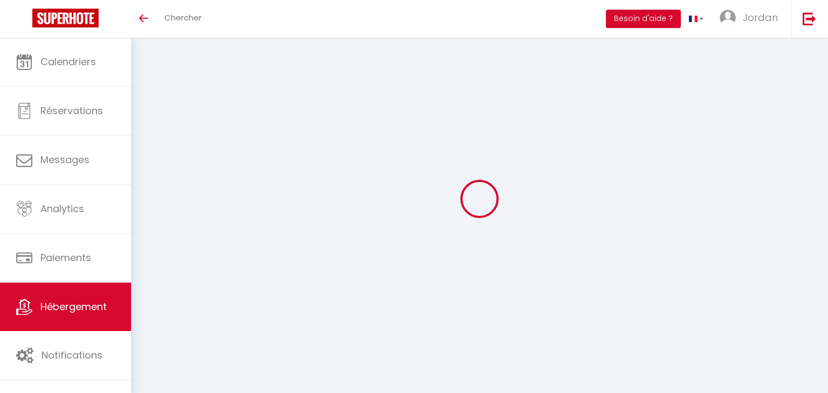
select select "11:00"
select select "30"
select select "120"
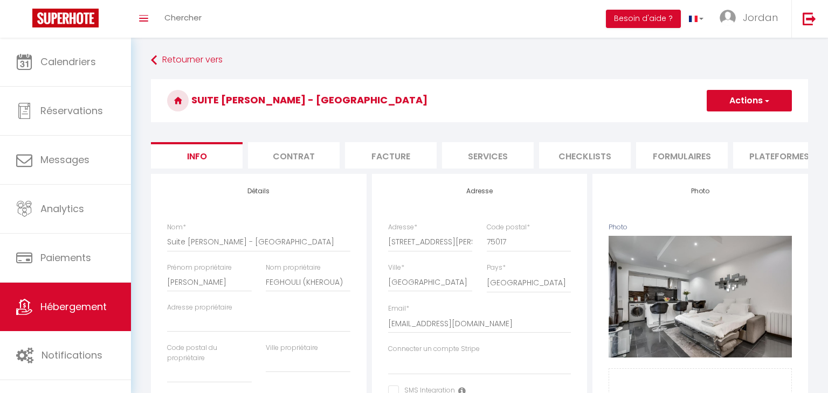
select select
checkbox input "false"
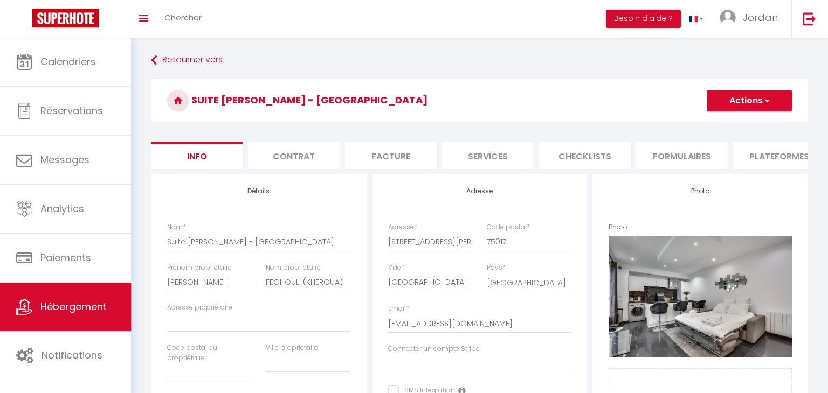
select select
checkbox input "false"
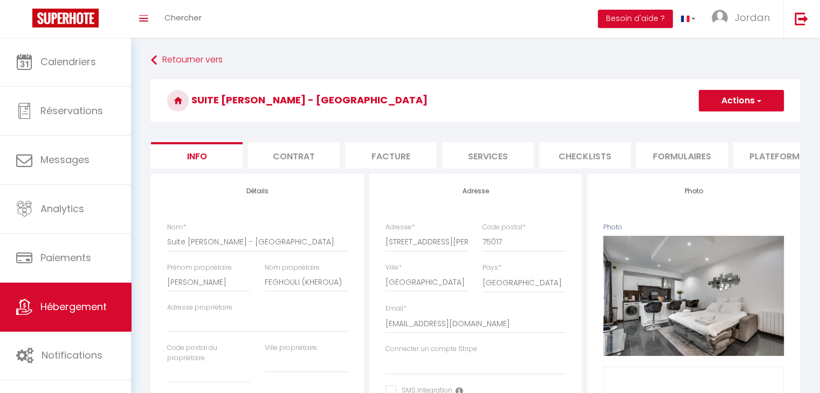
click at [557, 159] on li "Checklists" at bounding box center [585, 155] width 92 height 26
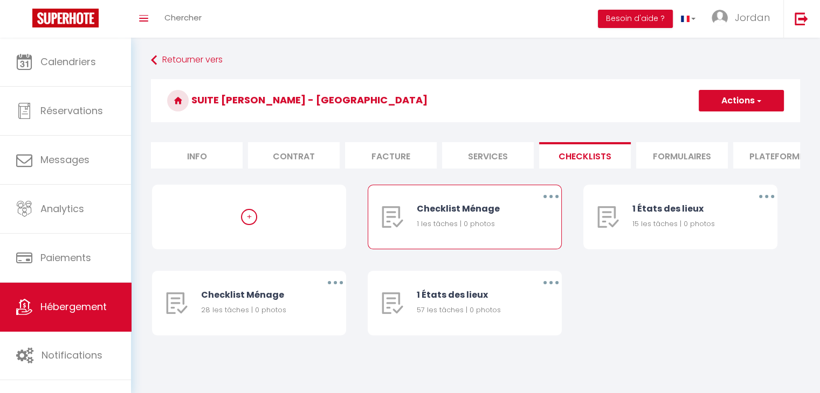
click at [545, 205] on button "button" at bounding box center [551, 196] width 30 height 17
click at [516, 268] on link "Supprimer" at bounding box center [523, 260] width 80 height 18
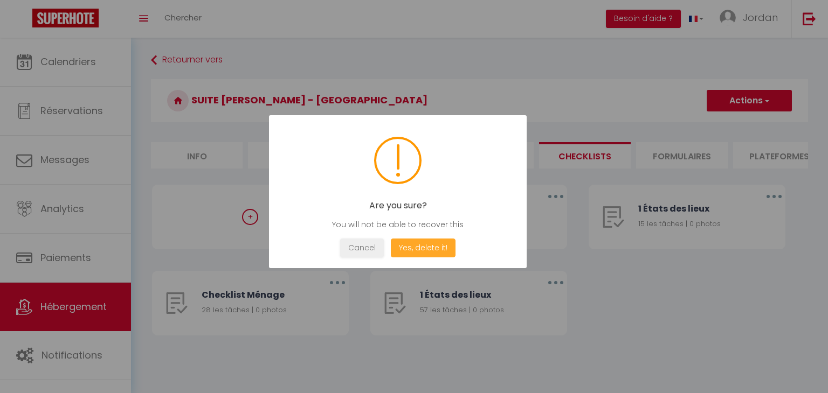
click at [403, 245] on button "Yes, delete it!" at bounding box center [423, 248] width 65 height 19
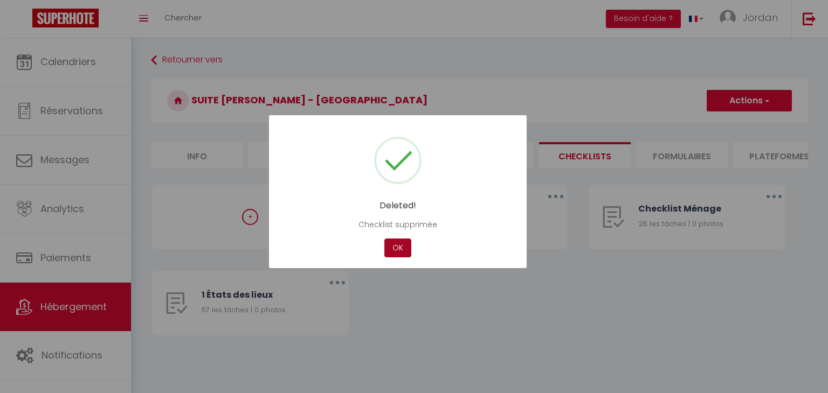
click at [403, 245] on button "OK" at bounding box center [397, 248] width 27 height 19
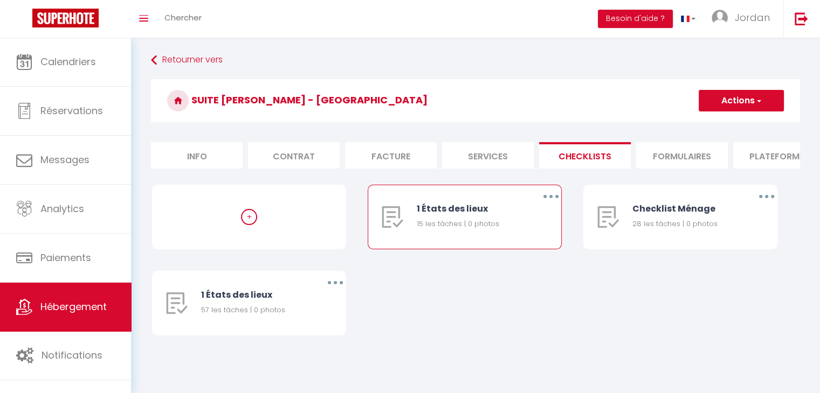
click at [554, 204] on button "button" at bounding box center [551, 196] width 30 height 17
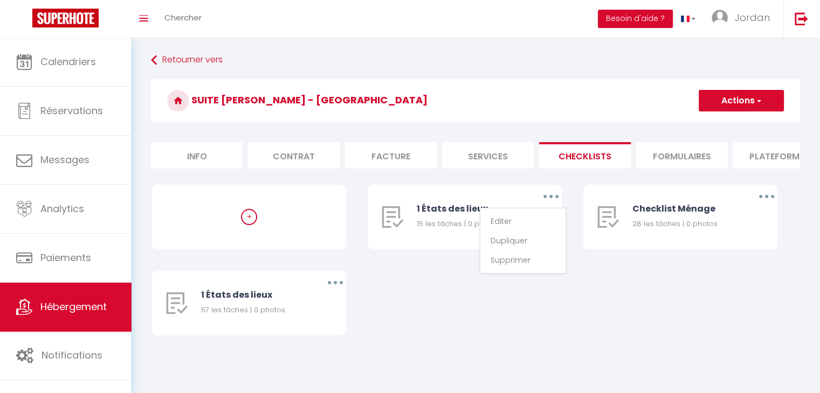
click at [457, 320] on div "+ 1 États des lieux 15 les tâches | 0 photos Editer Dupliquer Supprimer Checkli…" at bounding box center [475, 271] width 647 height 172
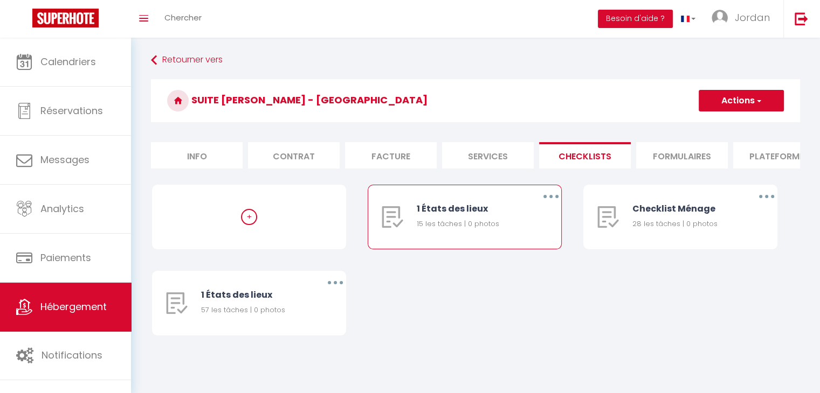
click at [550, 198] on icon "button" at bounding box center [550, 196] width 3 height 3
click at [517, 269] on link "Supprimer" at bounding box center [523, 260] width 80 height 18
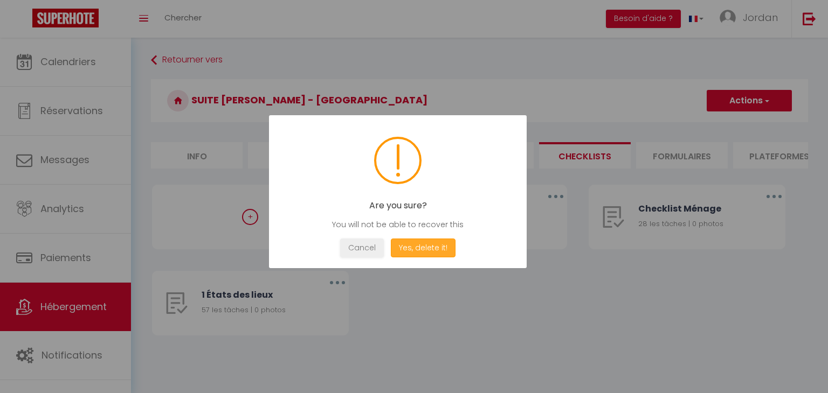
click at [417, 246] on button "Yes, delete it!" at bounding box center [423, 248] width 65 height 19
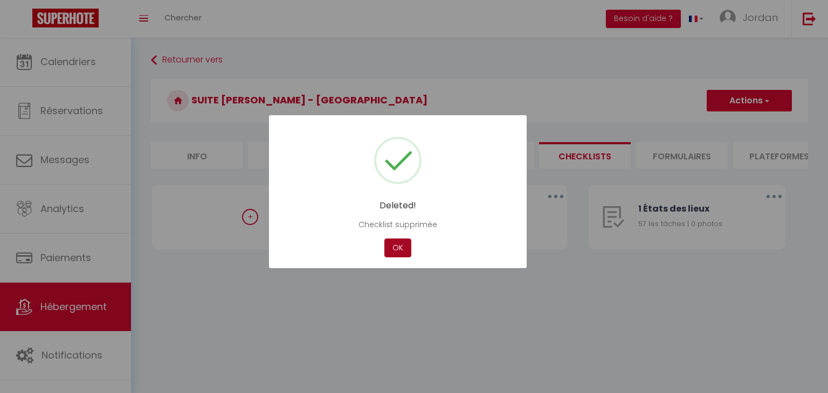
click at [393, 250] on button "OK" at bounding box center [397, 248] width 27 height 19
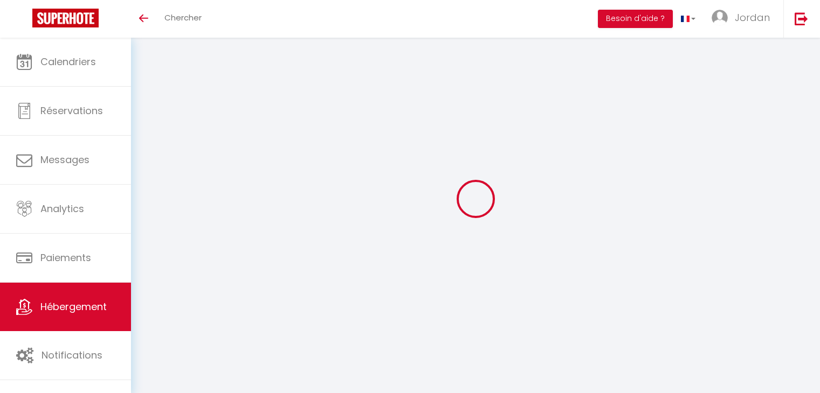
select select "3"
select select "2"
select select "1"
select select
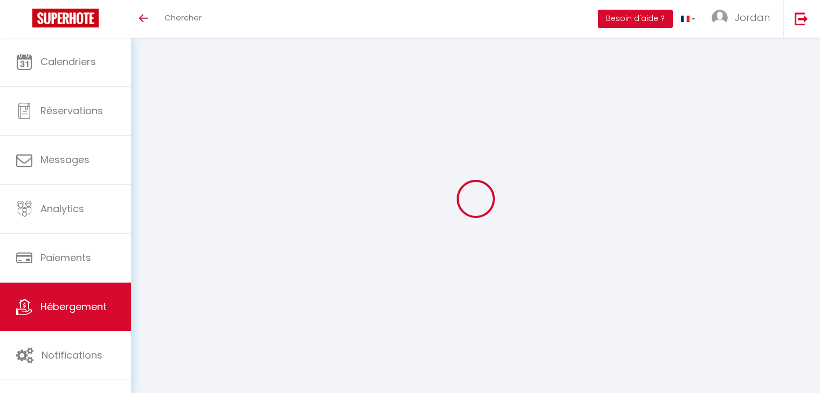
select select "28"
type input "Studio au [GEOGRAPHIC_DATA]"
type input "[PERSON_NAME]"
type input "Beauchet"
type input "IMMEUBLE [US_STATE] LOT 14 29 PARC D'ACTIVITE DE [GEOGRAPHIC_DATA]"
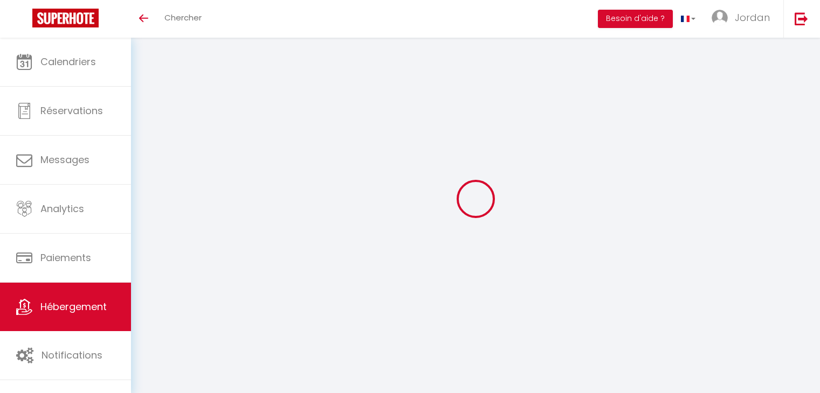
type input "97122"
type input "BAIE MAHAULT"
select select "2"
type input "45"
type input "250"
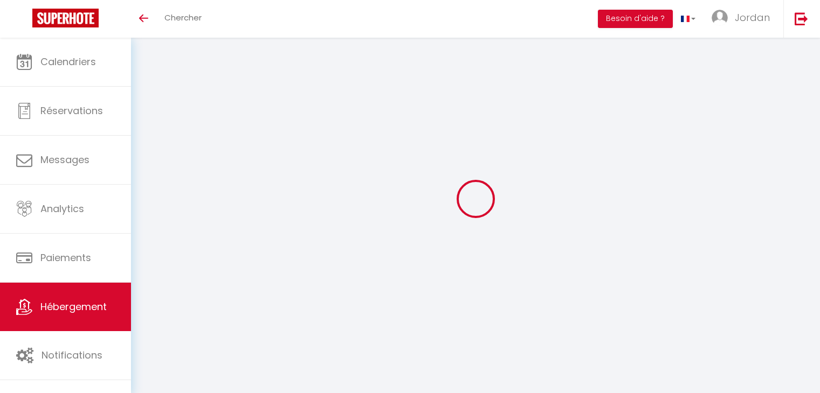
select select
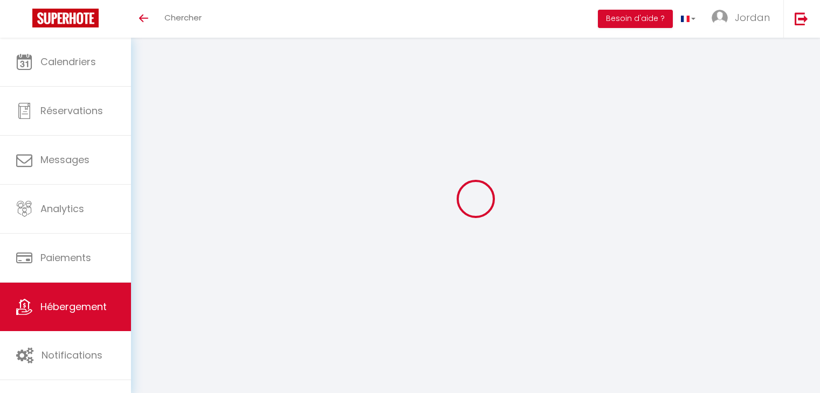
type input "[STREET_ADDRESS][PERSON_NAME]"
type input "94000"
type input "Créteil"
type input "[EMAIL_ADDRESS][DOMAIN_NAME]"
select select
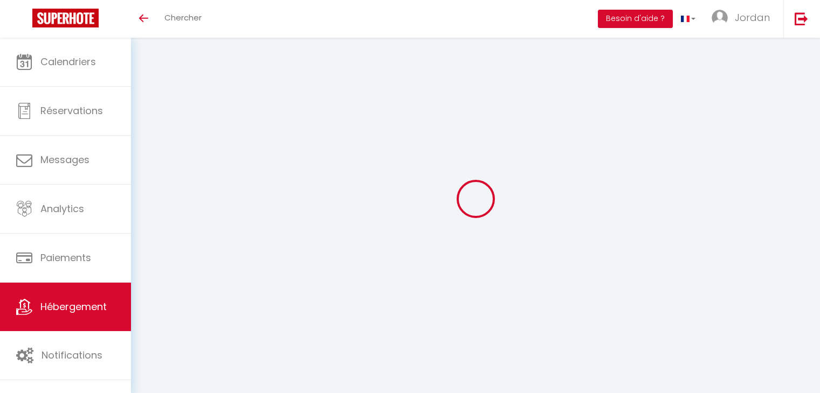
checkbox input "false"
select select
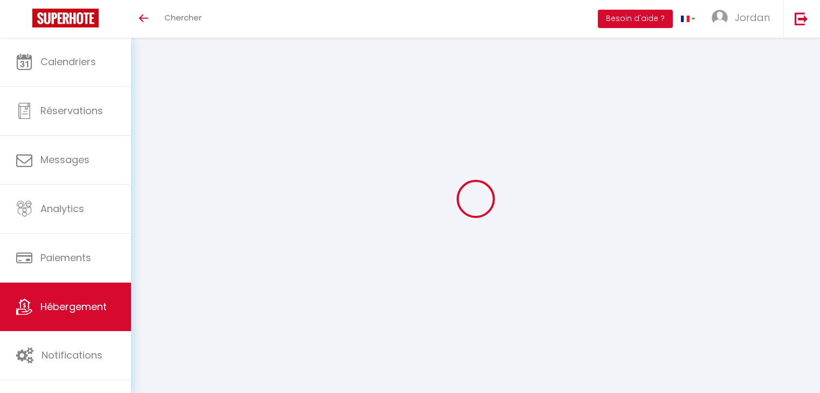
select select
type input "16.8"
type input "35"
type input "0"
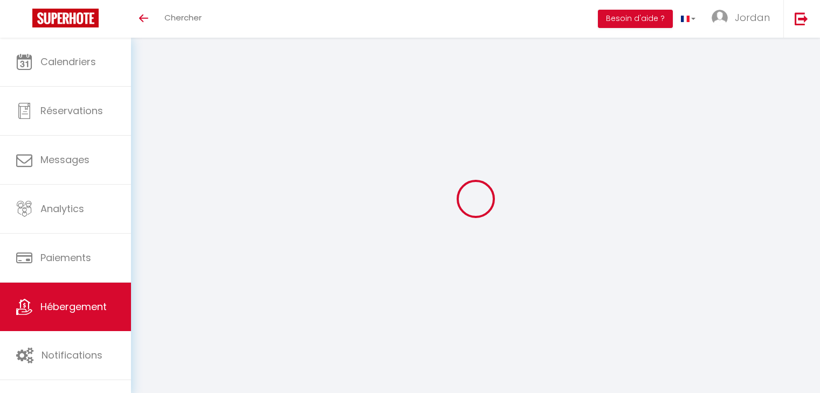
select select
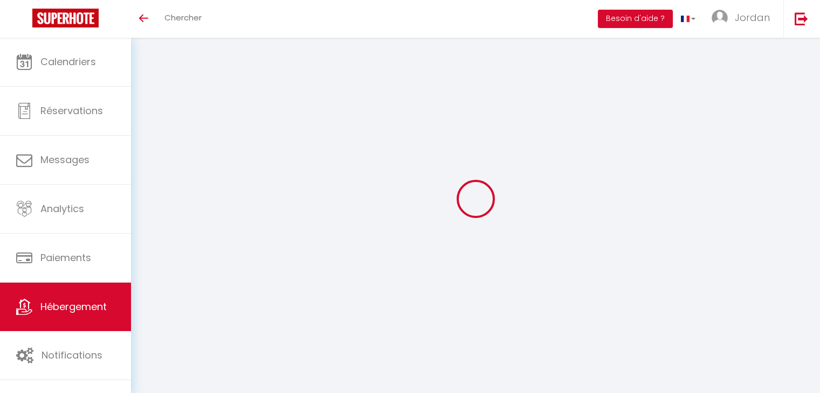
select select
checkbox input "false"
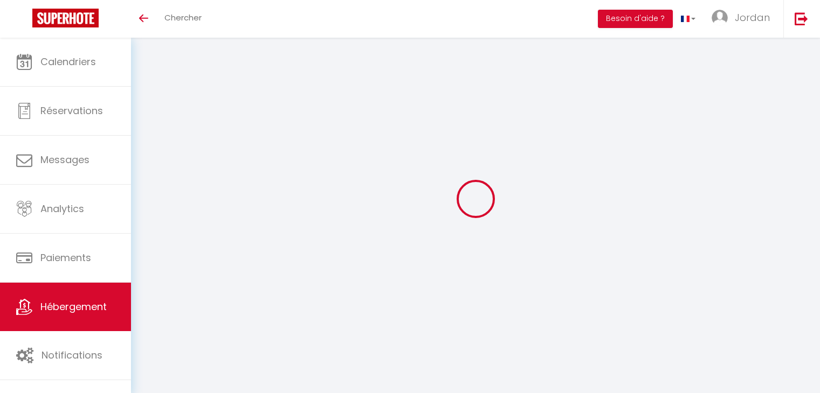
select select
checkbox input "false"
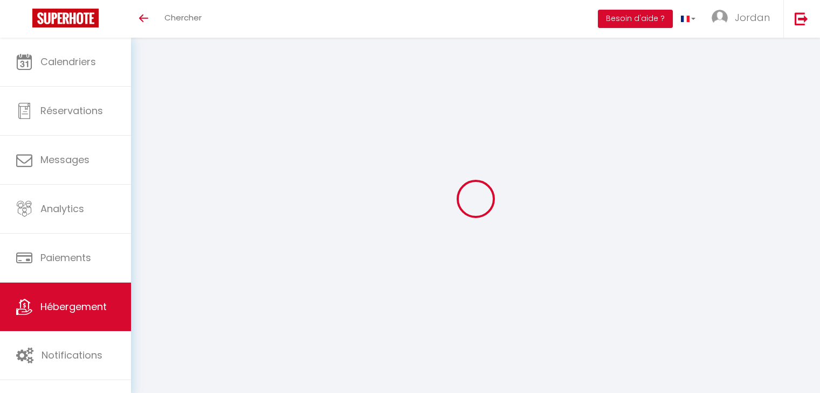
select select "15:00"
select select "23:00"
select select "11:00"
select select "30"
select select "120"
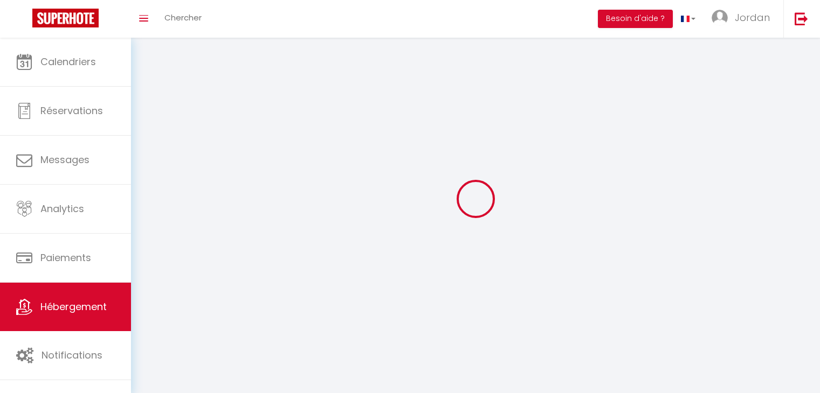
select select
checkbox input "false"
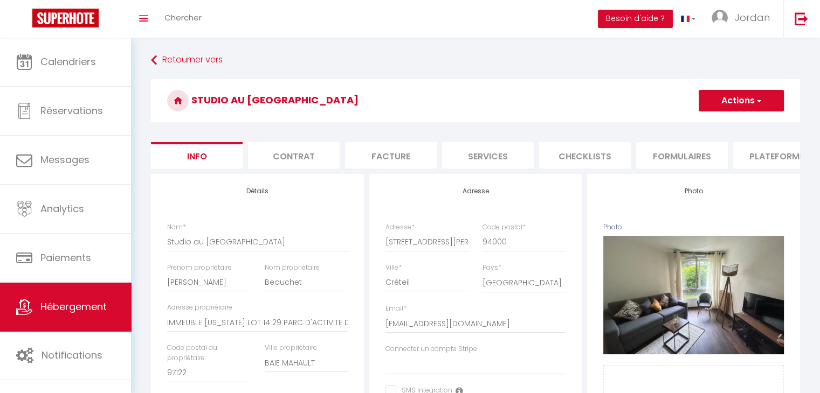
click at [683, 167] on li "Formulaires" at bounding box center [682, 155] width 92 height 26
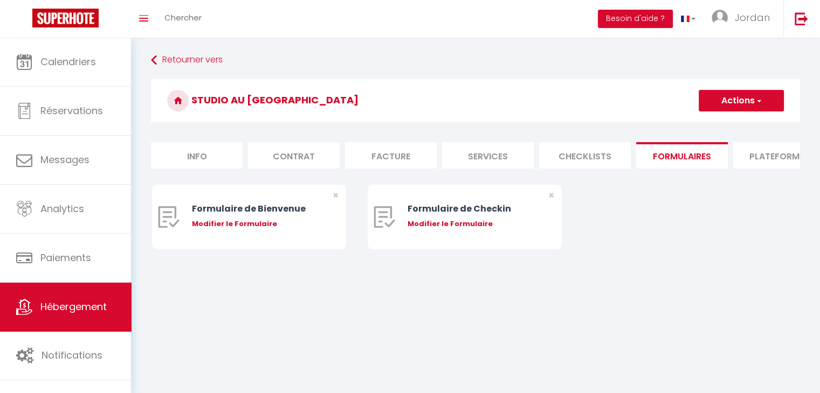
click at [595, 161] on li "Checklists" at bounding box center [585, 155] width 92 height 26
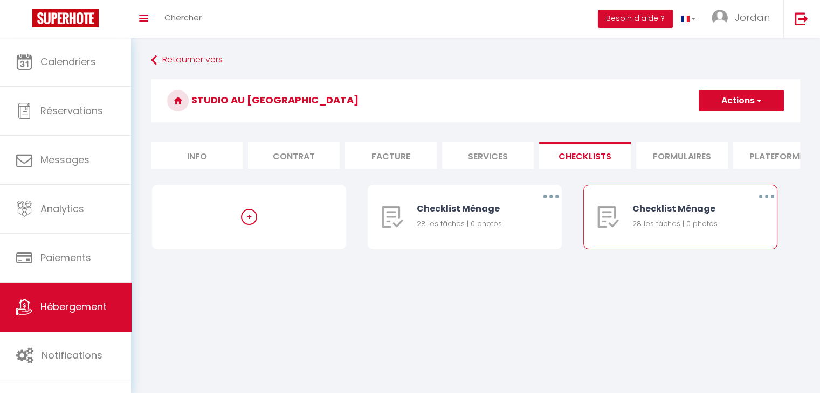
click at [763, 205] on button "button" at bounding box center [766, 196] width 30 height 17
click at [735, 265] on link "Supprimer" at bounding box center [739, 260] width 80 height 18
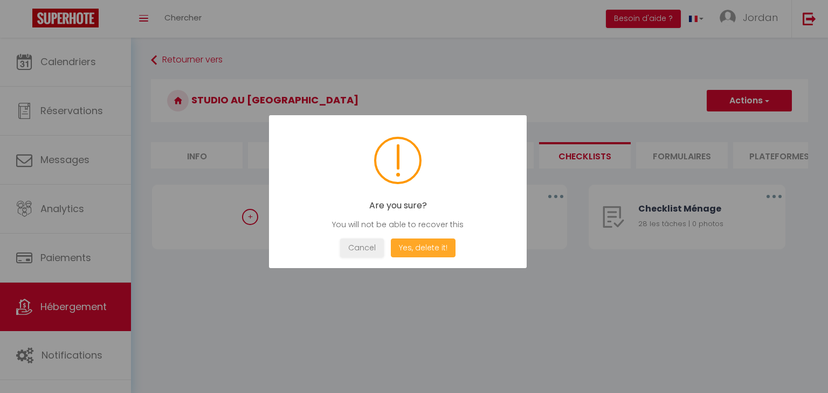
click at [407, 243] on button "Yes, delete it!" at bounding box center [423, 248] width 65 height 19
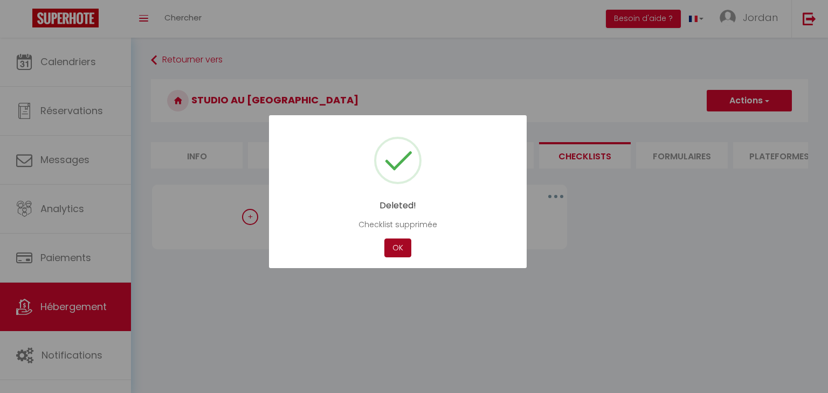
drag, startPoint x: 387, startPoint y: 247, endPoint x: 296, endPoint y: 186, distance: 109.6
click at [387, 246] on button "OK" at bounding box center [397, 248] width 27 height 19
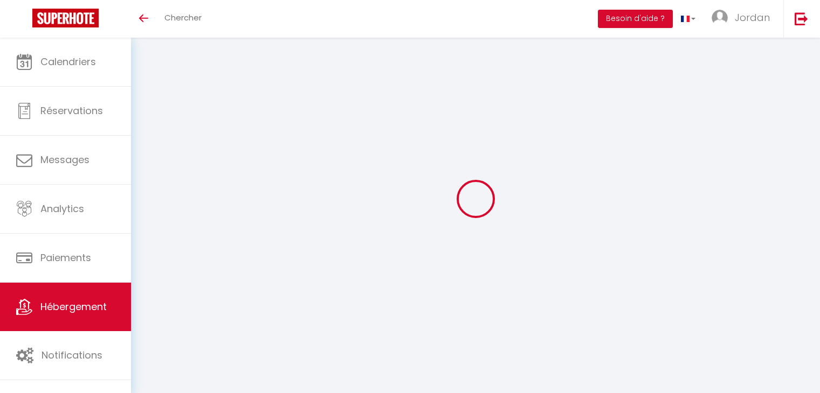
select select "3"
select select "2"
select select "1"
select select
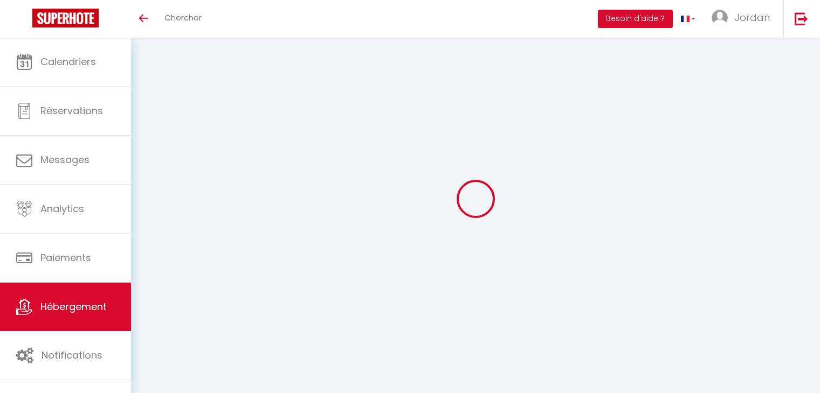
select select "28"
select select
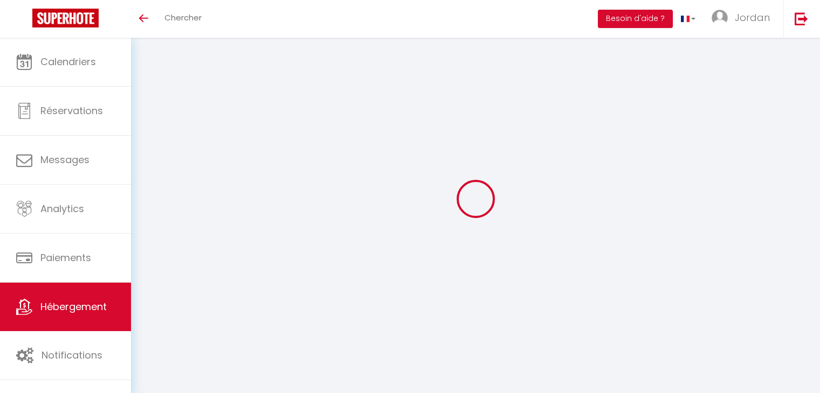
select select
checkbox input "false"
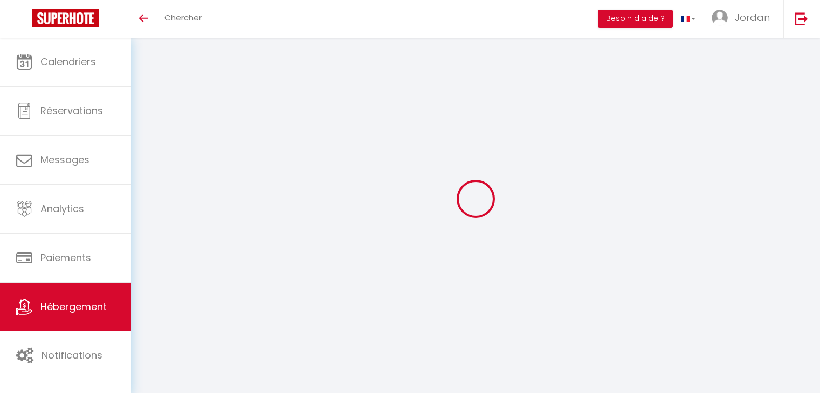
checkbox input "false"
select select
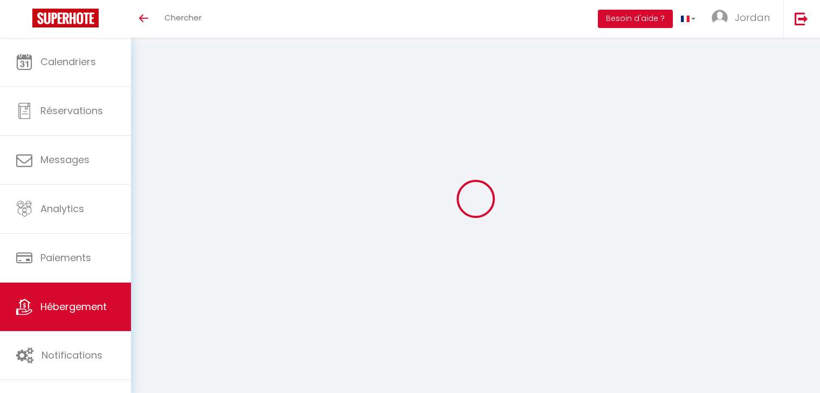
select select
checkbox input "false"
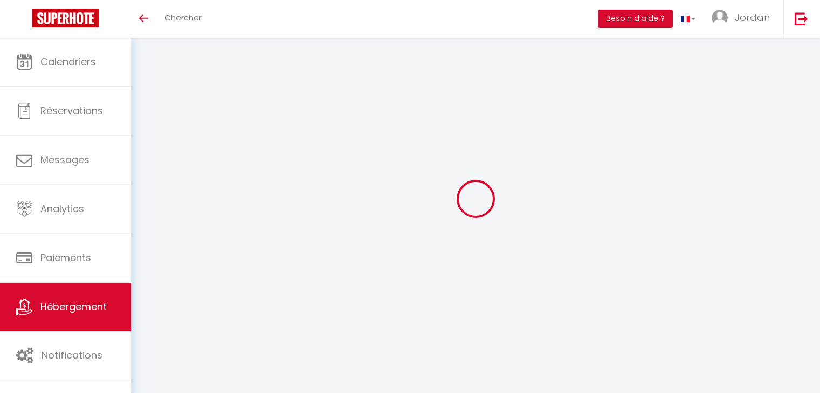
checkbox input "false"
select select
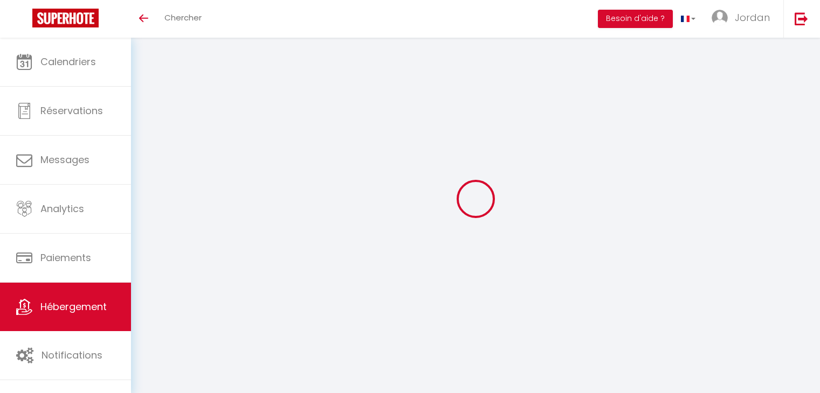
select select
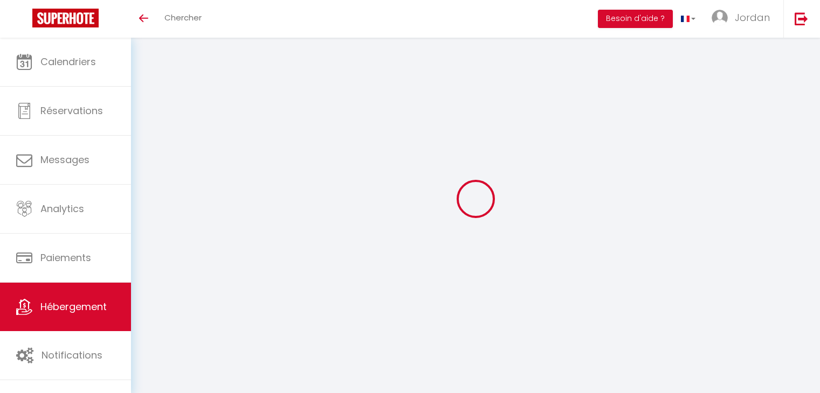
select select
checkbox input "false"
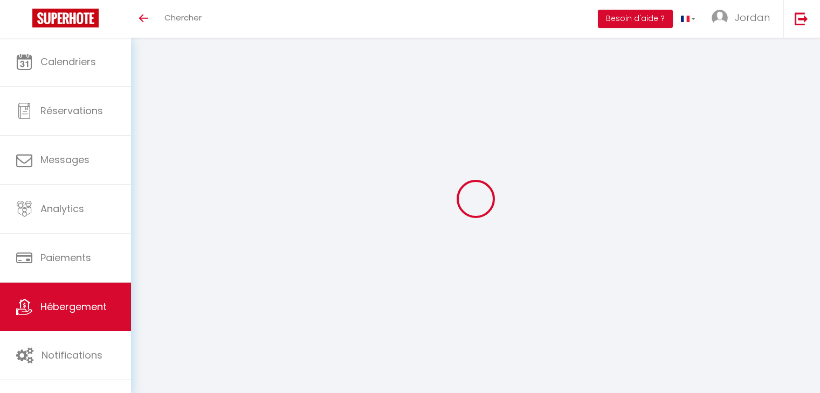
select select
type input "L’Éscale Parisienne"
type input "[PERSON_NAME]"
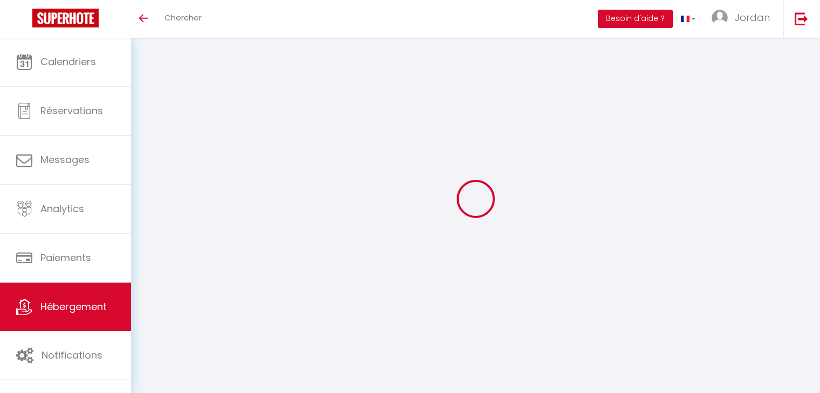
type input "[STREET_ADDRESS]"
type input "93600"
type input "Aulnay-sous-bois"
select select "2"
type input "65"
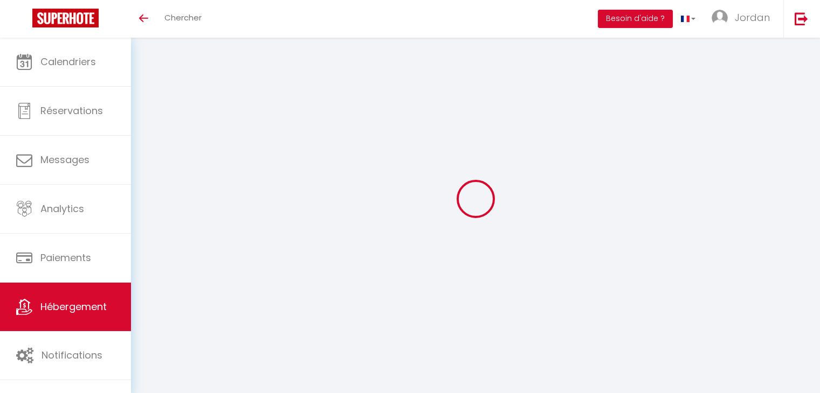
type input "45"
type input "250"
select select
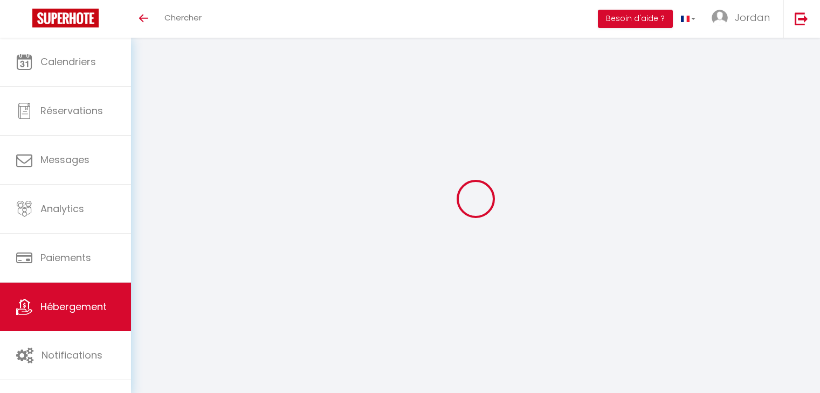
select select
type input "[STREET_ADDRESS][PERSON_NAME]"
type input "93150"
type input "Le blanc mesnil"
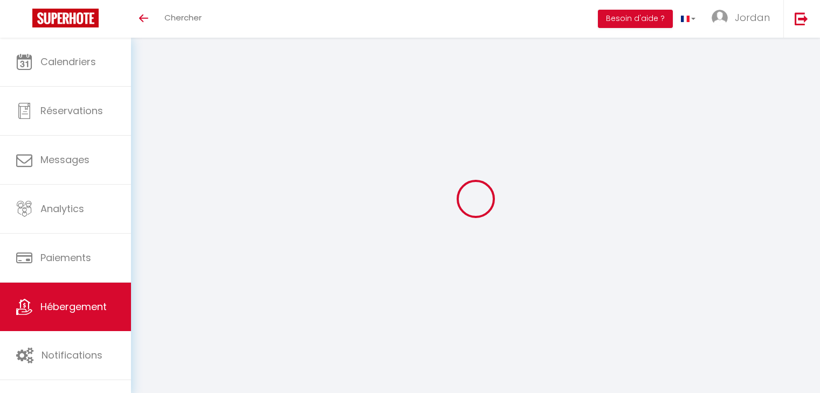
type input "[EMAIL_ADDRESS][DOMAIN_NAME]"
select select
checkbox input "false"
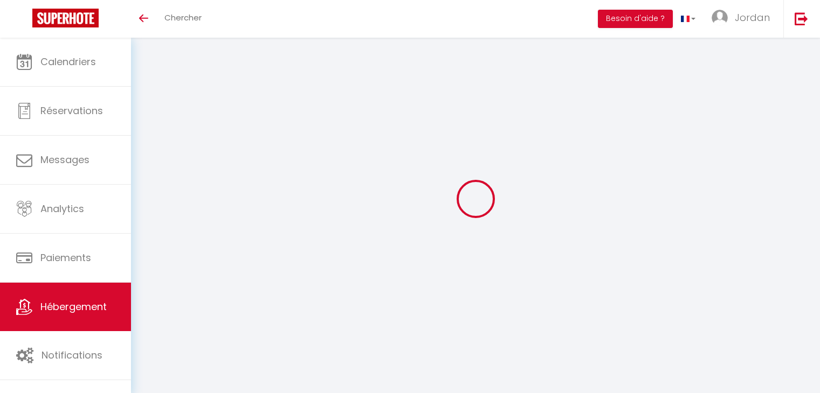
checkbox input "false"
type input "16.8"
type input "35"
type input "0"
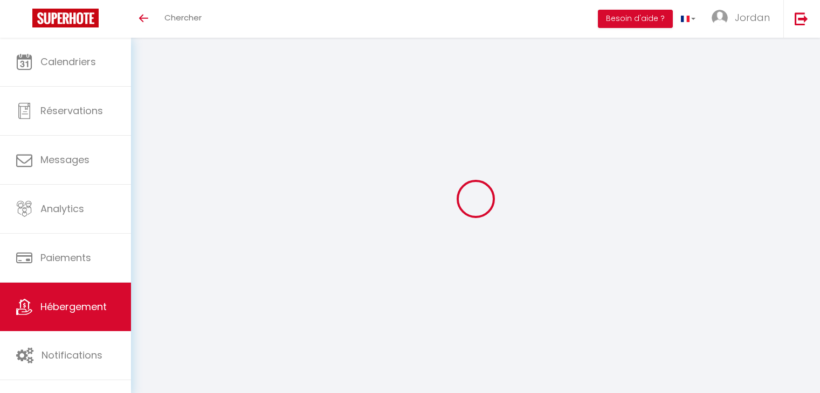
select select
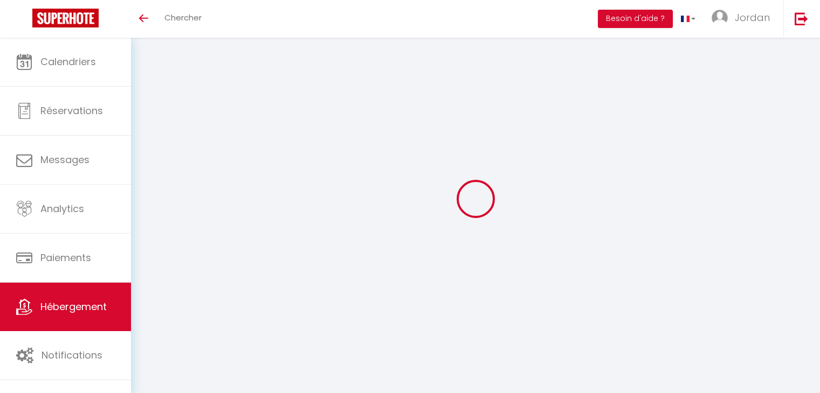
select select
checkbox input "false"
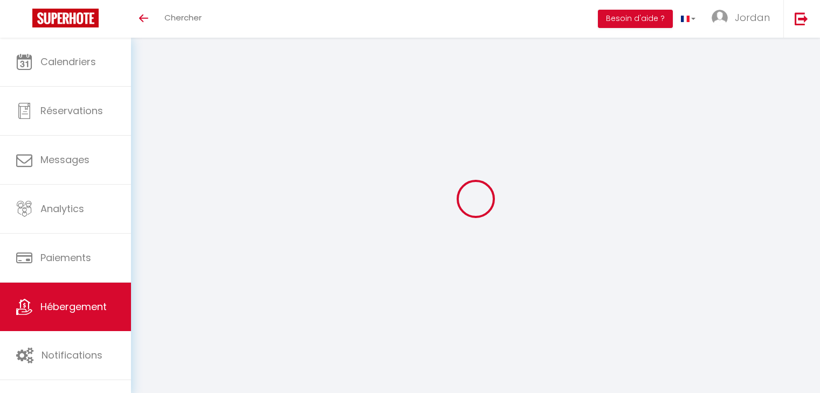
select select
checkbox input "false"
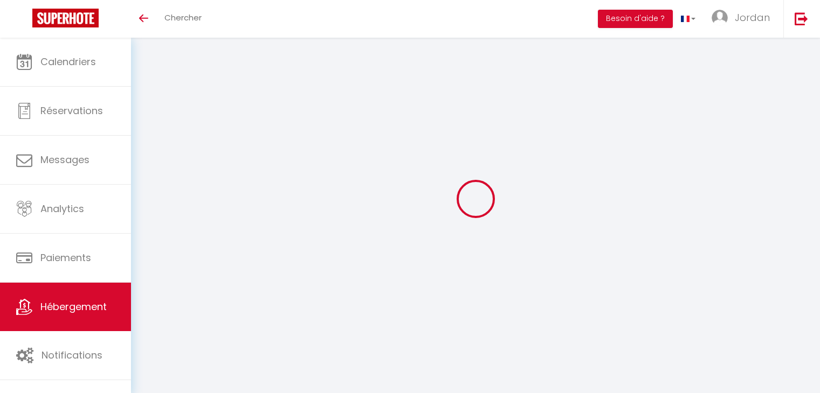
select select "15:00"
select select "23:00"
select select "11:00"
select select "30"
select select "120"
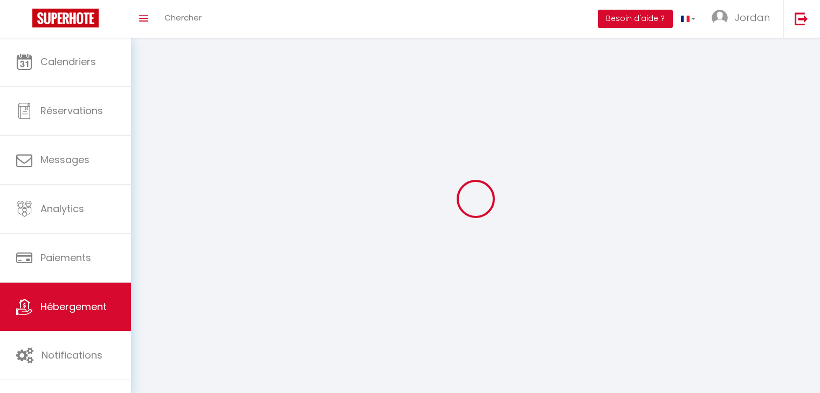
select select
checkbox input "false"
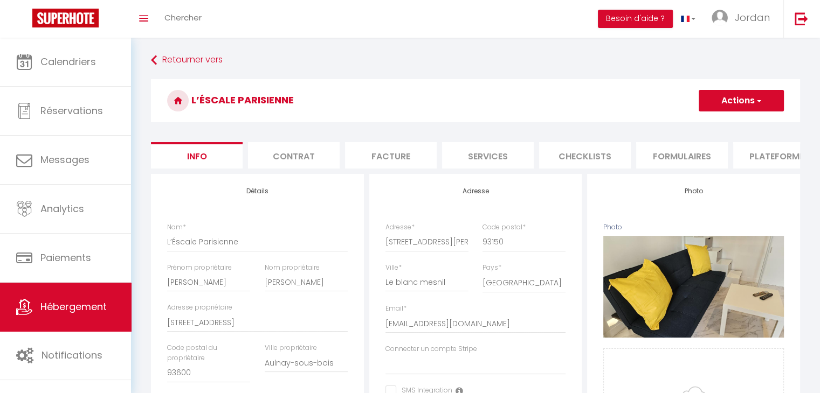
click at [582, 154] on li "Checklists" at bounding box center [585, 155] width 92 height 26
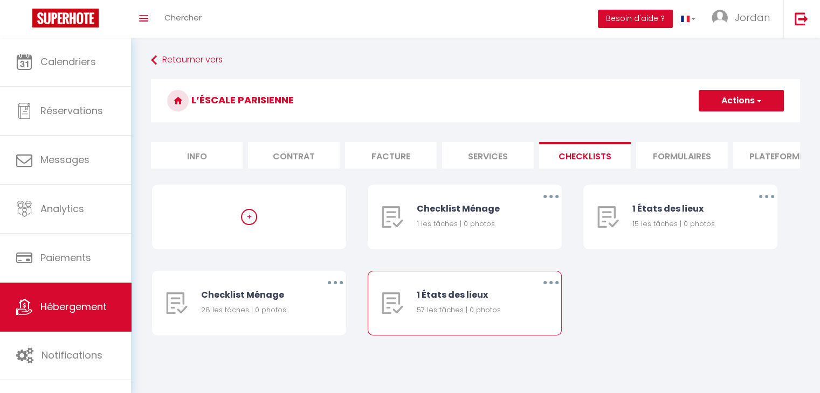
click at [543, 289] on button "button" at bounding box center [551, 282] width 30 height 17
click at [517, 336] on link "Dupliquer" at bounding box center [523, 327] width 80 height 18
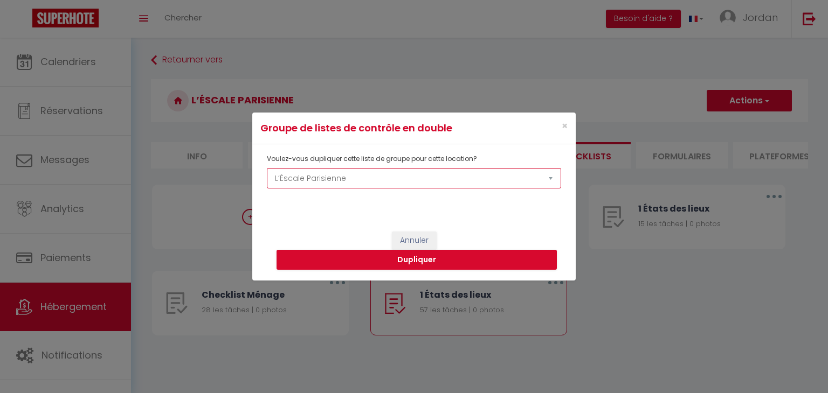
click at [358, 182] on select "Appartement à 150m du [GEOGRAPHIC_DATA] Aux portes de [GEOGRAPHIC_DATA], bel ap…" at bounding box center [414, 178] width 294 height 20
select select "55090"
click at [267, 168] on select "Appartement à 150m du [GEOGRAPHIC_DATA] Aux portes de [GEOGRAPHIC_DATA], bel ap…" at bounding box center [414, 178] width 294 height 20
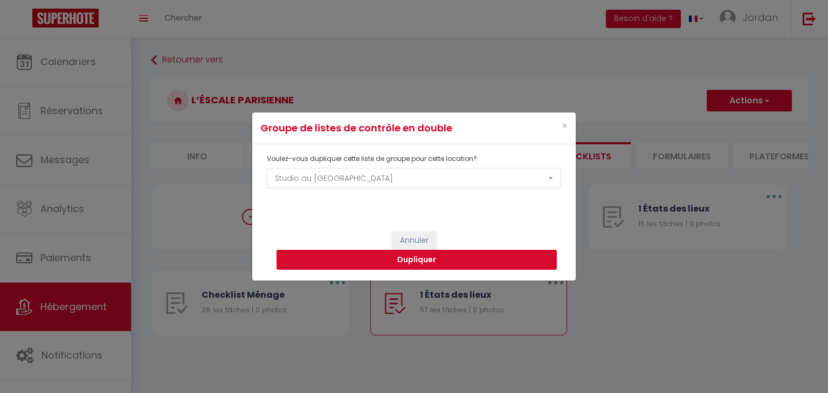
click at [302, 257] on button "Dupliquer" at bounding box center [416, 260] width 280 height 20
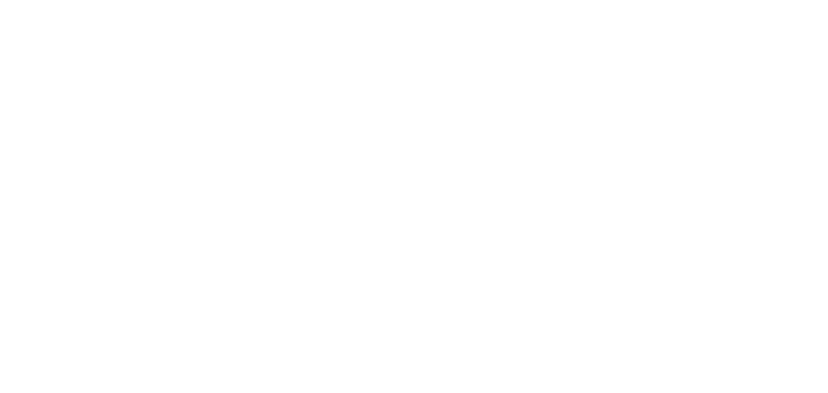
select select "3"
select select "2"
select select "1"
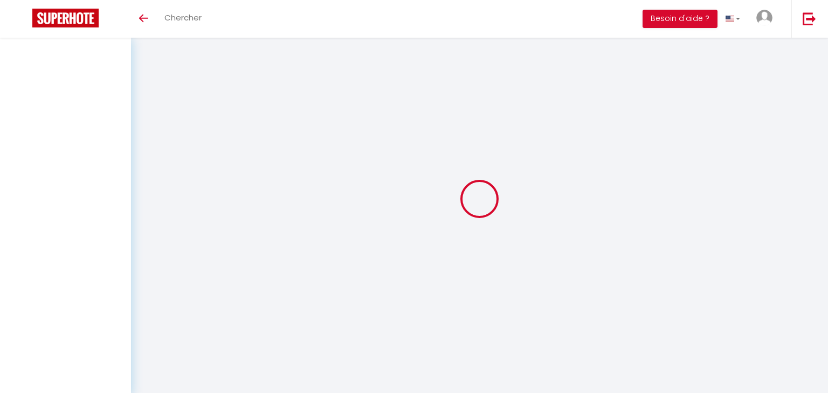
select select
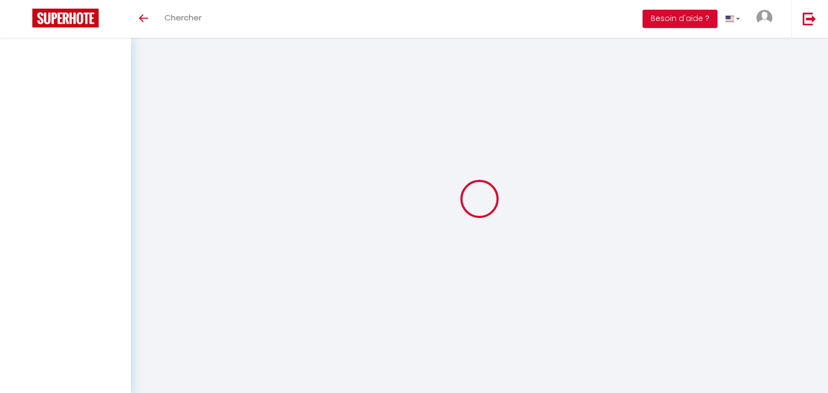
select select "1"
select select
checkbox input "false"
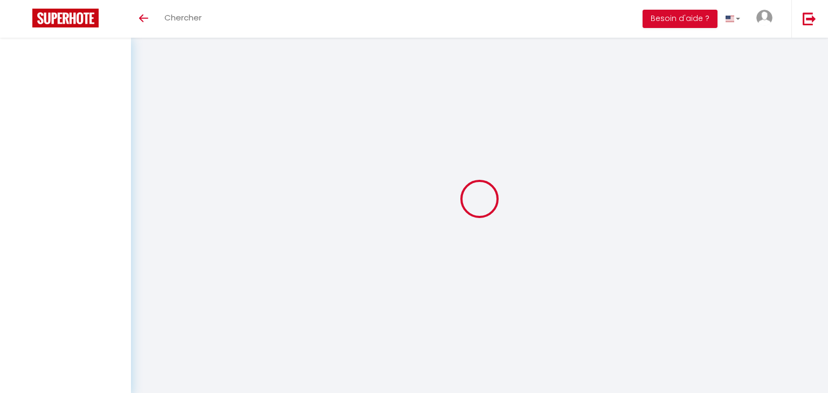
checkbox input "false"
select select "28"
select select
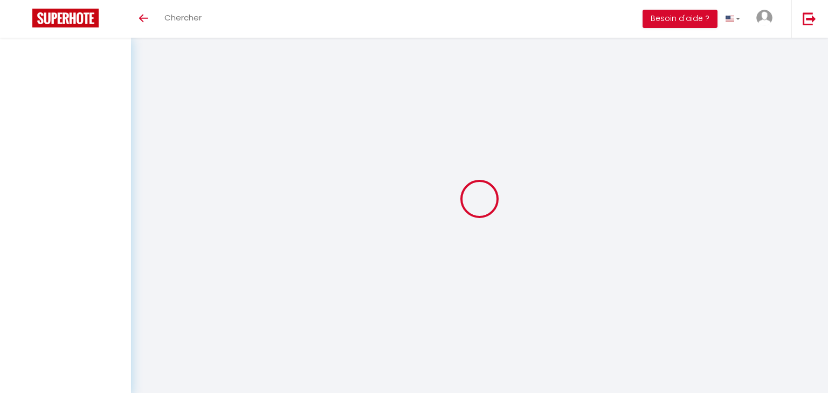
select select
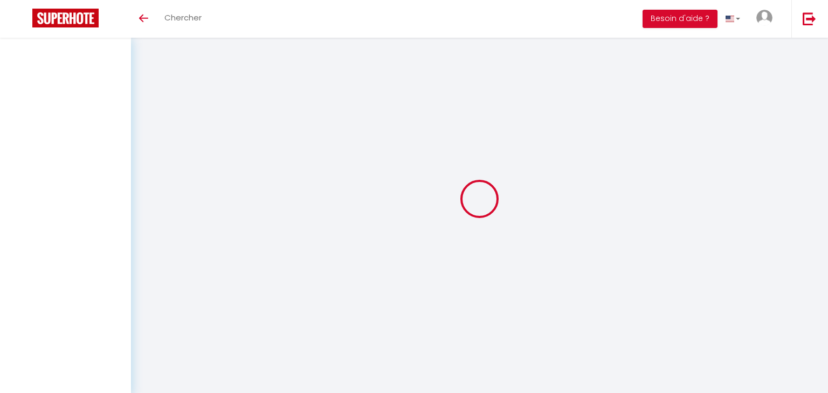
checkbox input "false"
select select
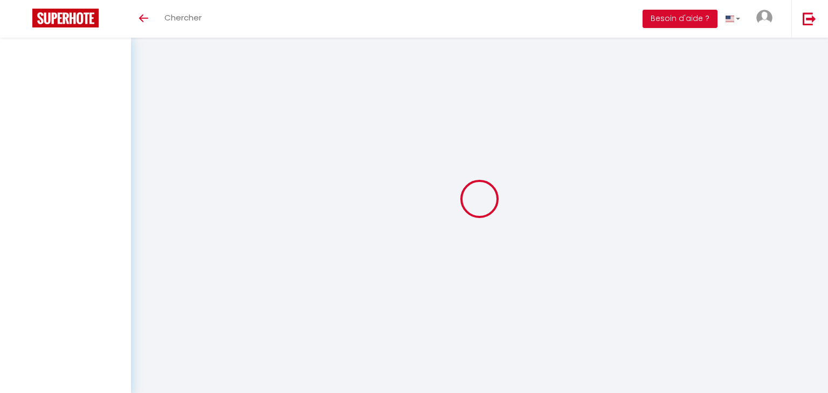
select select
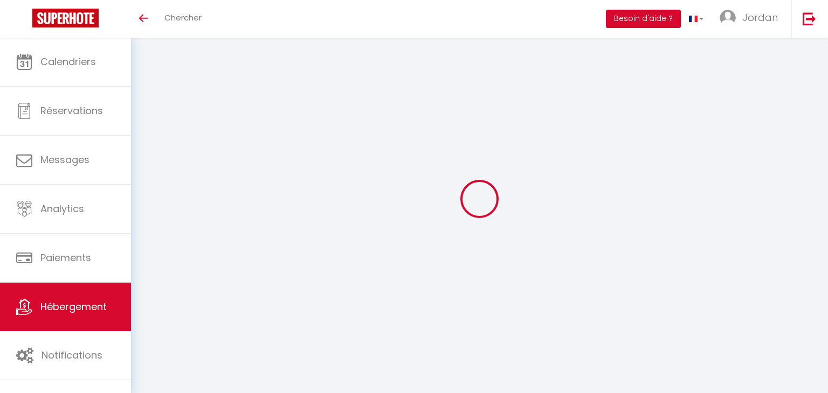
select select
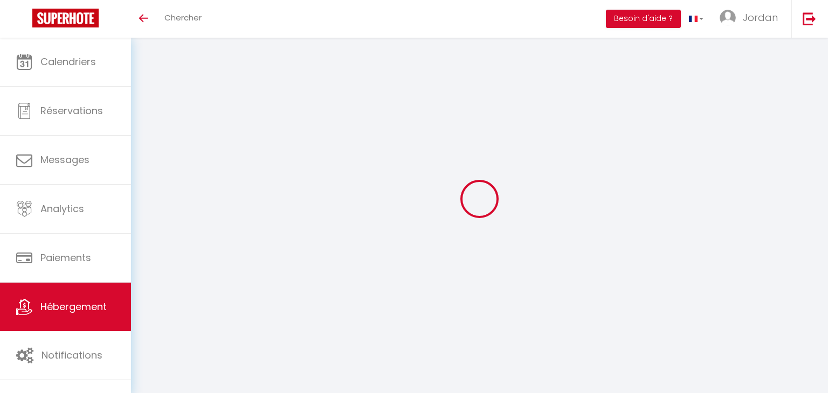
select select
checkbox input "false"
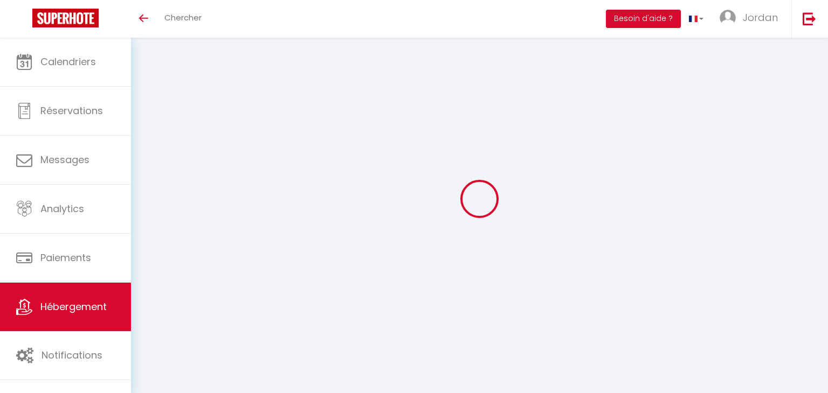
select select
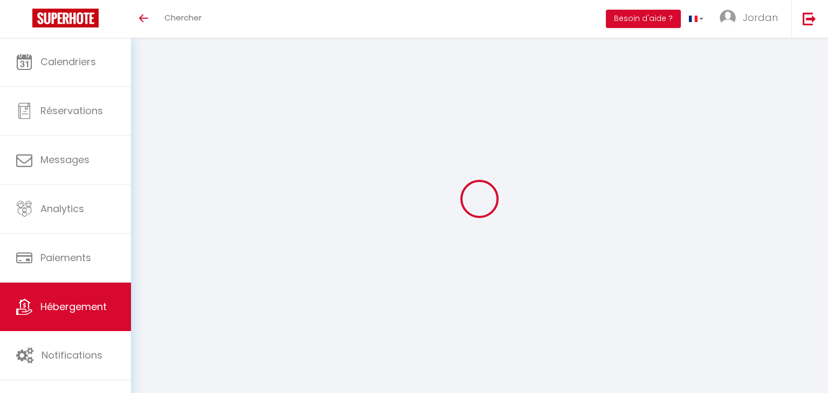
select select
checkbox input "false"
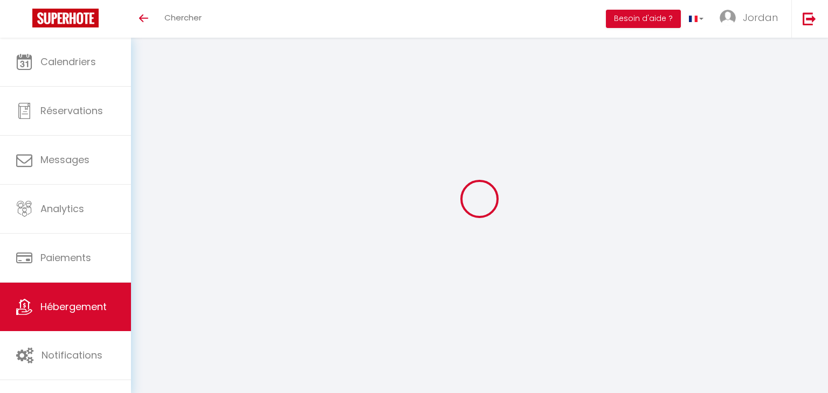
checkbox input "false"
select select
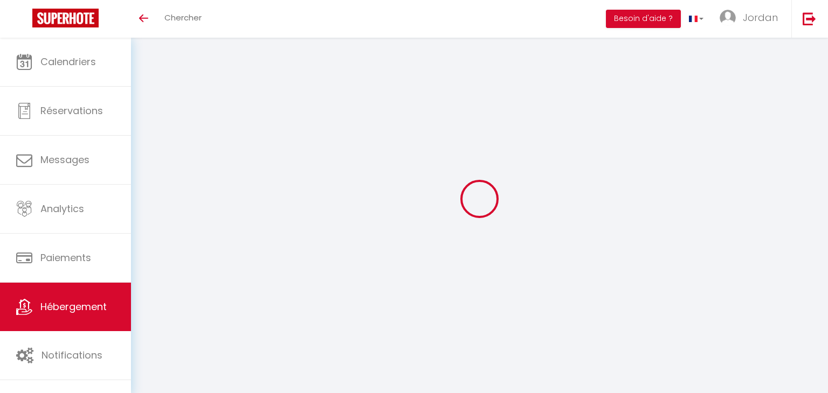
select select
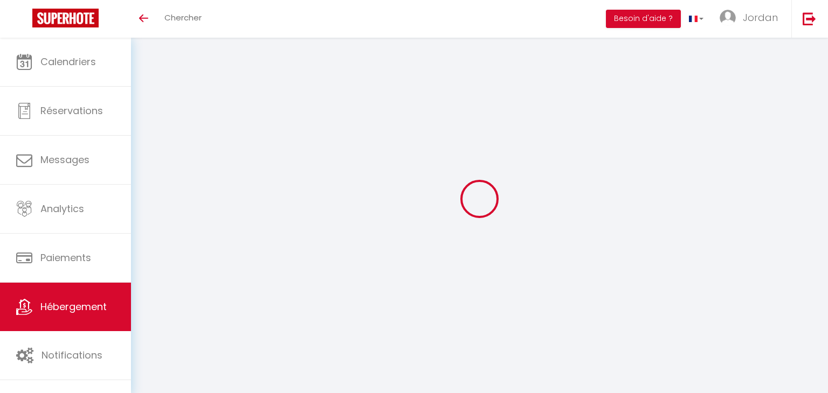
checkbox input "false"
select select
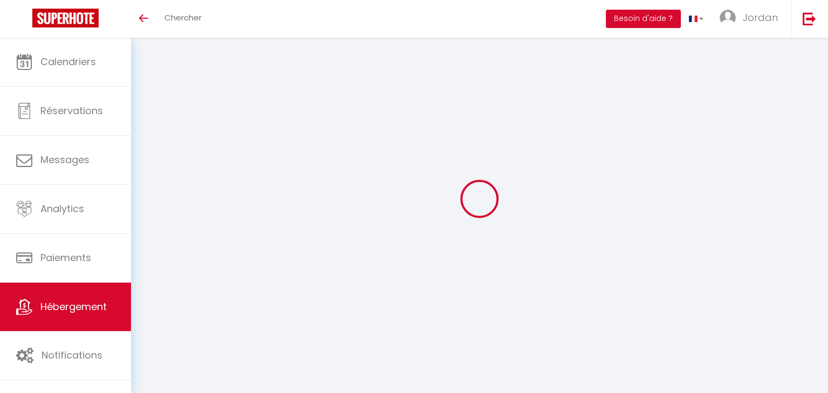
select select
type input "Livry charmant"
type input "Christophe"
type input "Da Silva"
type input "3 rue des hauts soleils"
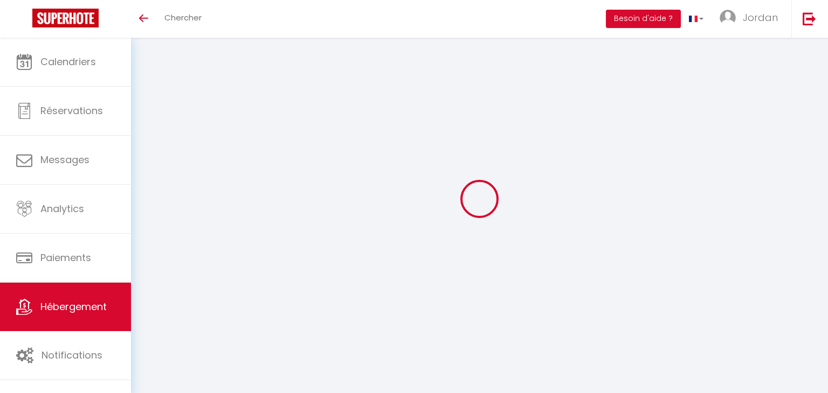
type input "77580"
type input "Crécy la Chapelle"
select select "4"
type input "50"
select select
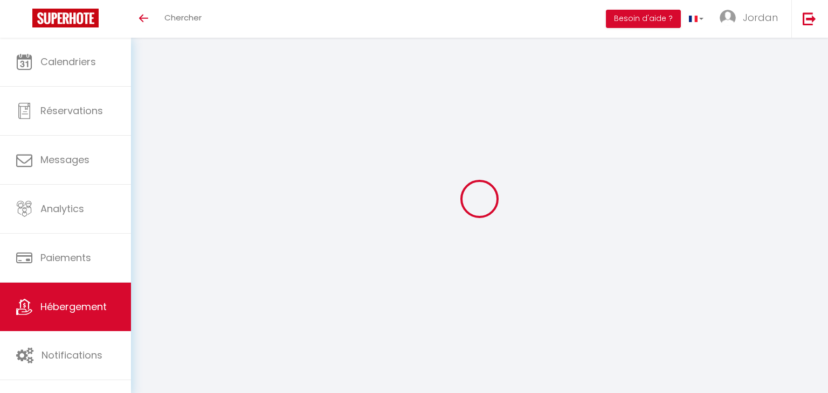
select select
type input "48 allée des charmilles"
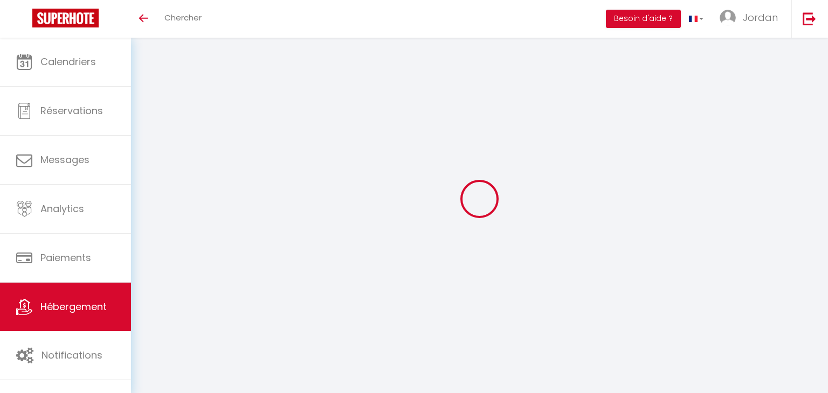
type input "93190"
type input "Livry Gargan"
type input "[EMAIL_ADDRESS][DOMAIN_NAME]"
select select
checkbox input "false"
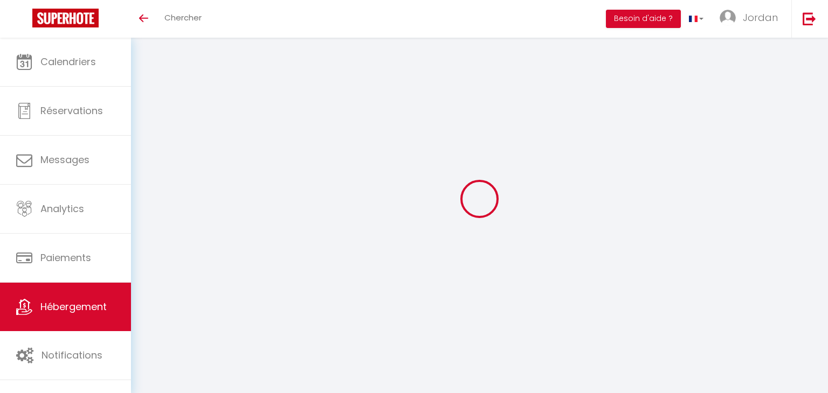
checkbox input "false"
type input "16.8"
type input "50"
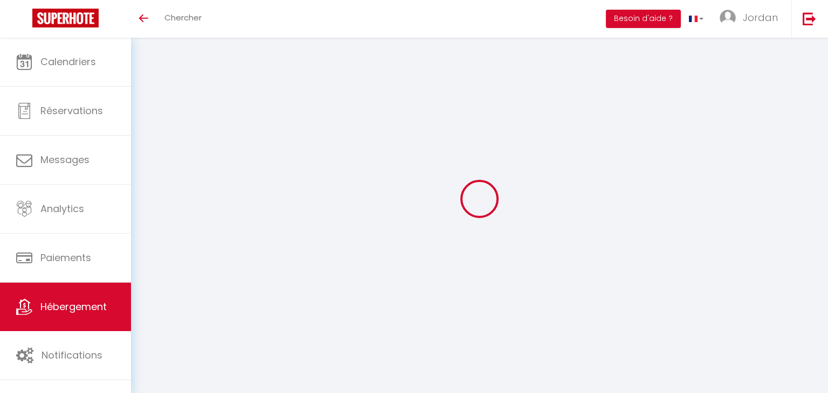
type input "20"
type input "0"
select select
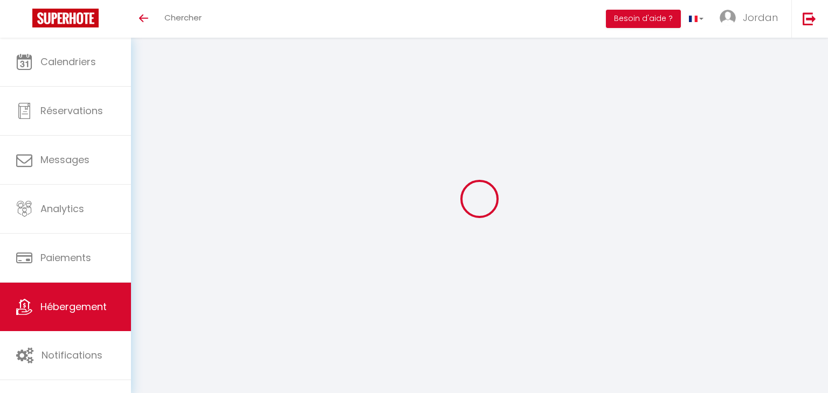
select select
checkbox input "false"
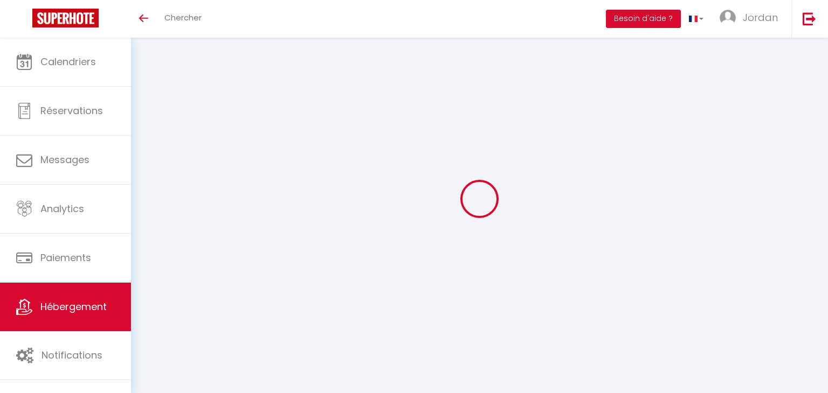
checkbox input "false"
select select "15:00"
select select "23:45"
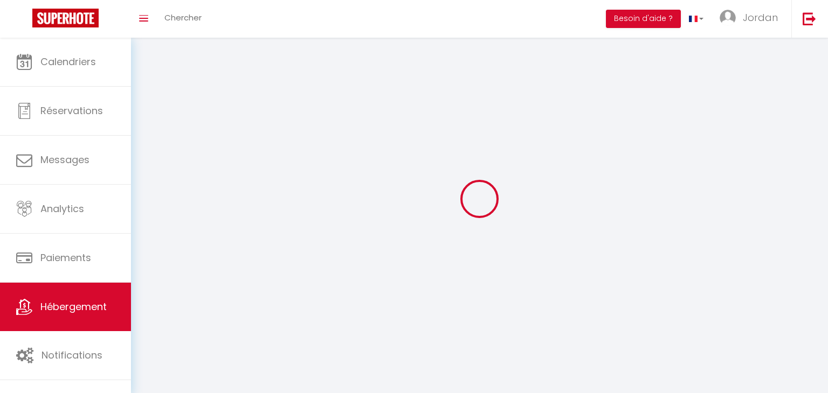
select select "11:00"
select select "30"
select select "120"
select select
checkbox input "false"
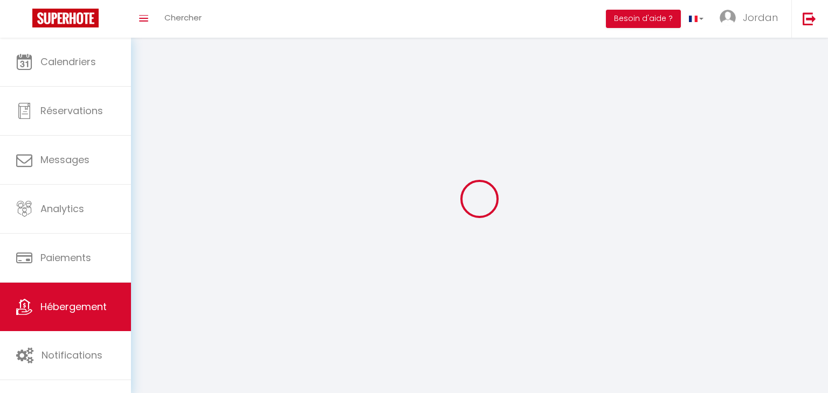
checkbox input "false"
select select
checkbox input "false"
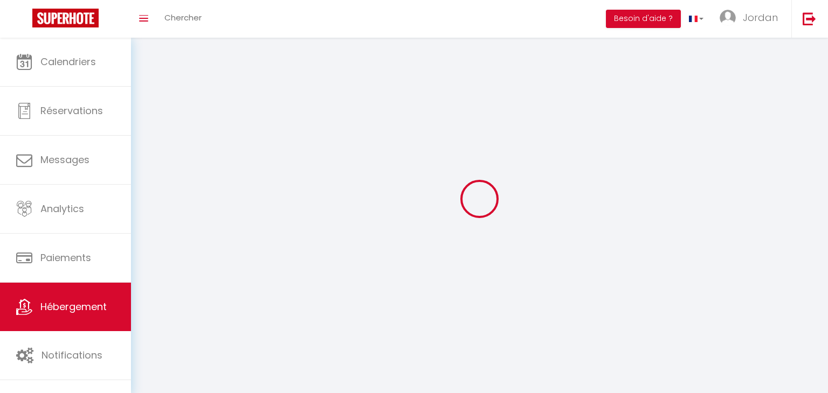
checkbox input "false"
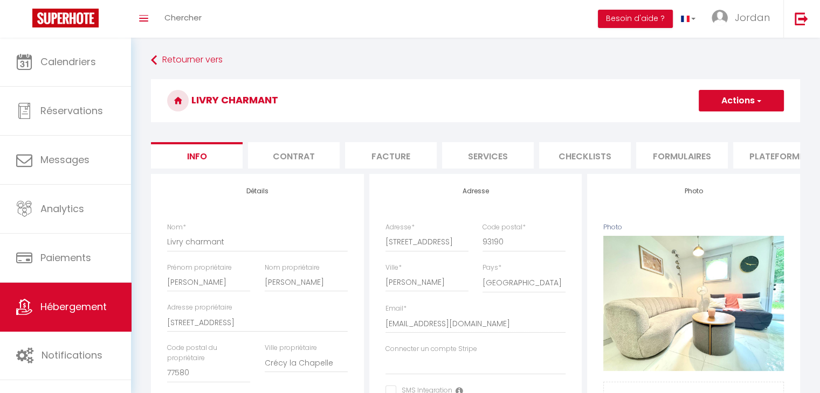
click at [605, 158] on li "Checklists" at bounding box center [585, 155] width 92 height 26
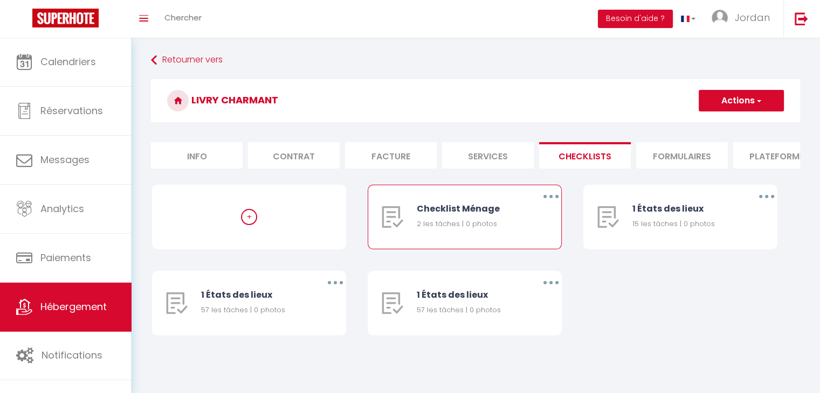
click at [551, 205] on button "button" at bounding box center [551, 196] width 30 height 17
click at [532, 269] on link "Supprimer" at bounding box center [523, 260] width 80 height 18
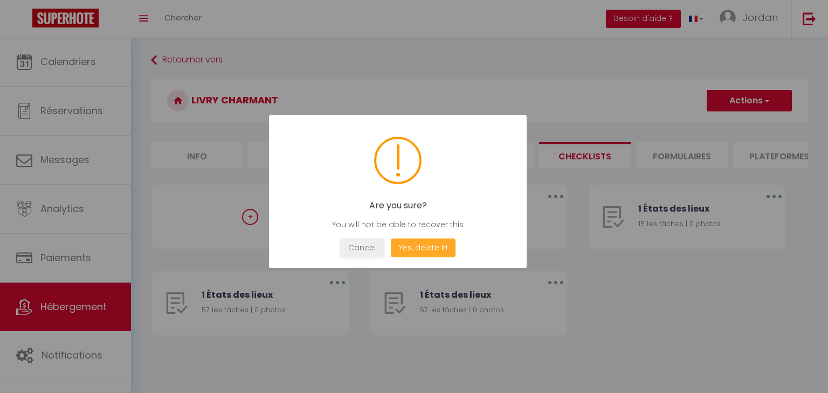
click at [425, 243] on button "Yes, delete it!" at bounding box center [423, 248] width 65 height 19
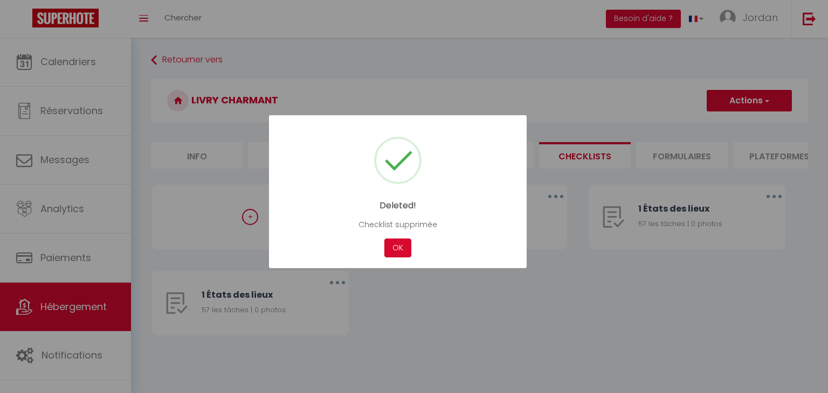
click at [376, 245] on div "Cancel OK" at bounding box center [397, 248] width 225 height 19
click at [393, 245] on button "OK" at bounding box center [397, 248] width 27 height 19
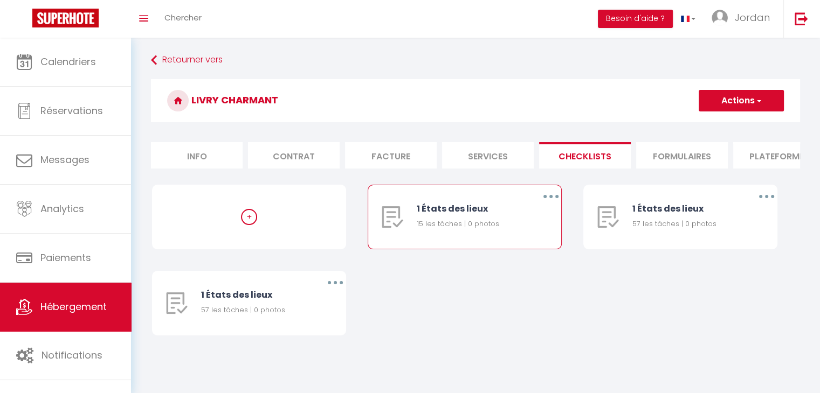
click at [547, 205] on button "button" at bounding box center [551, 196] width 30 height 17
click at [533, 268] on link "Supprimer" at bounding box center [523, 260] width 80 height 18
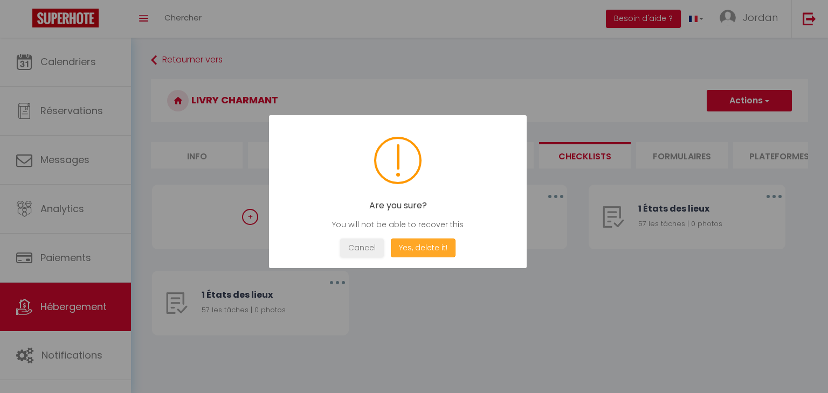
click at [407, 246] on button "Yes, delete it!" at bounding box center [423, 248] width 65 height 19
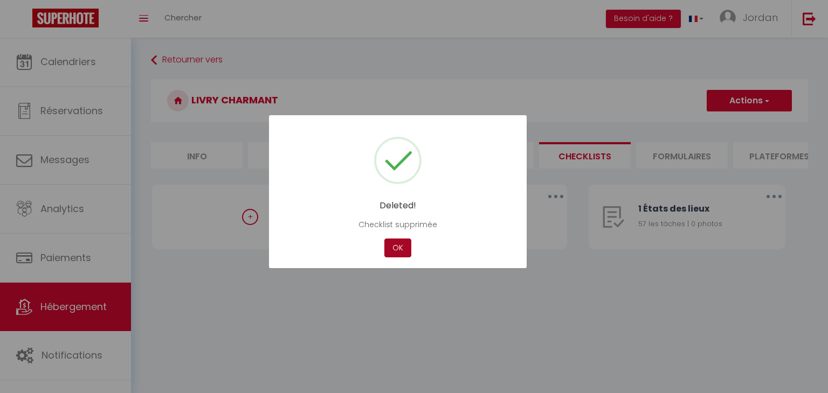
click at [392, 244] on button "OK" at bounding box center [397, 248] width 27 height 19
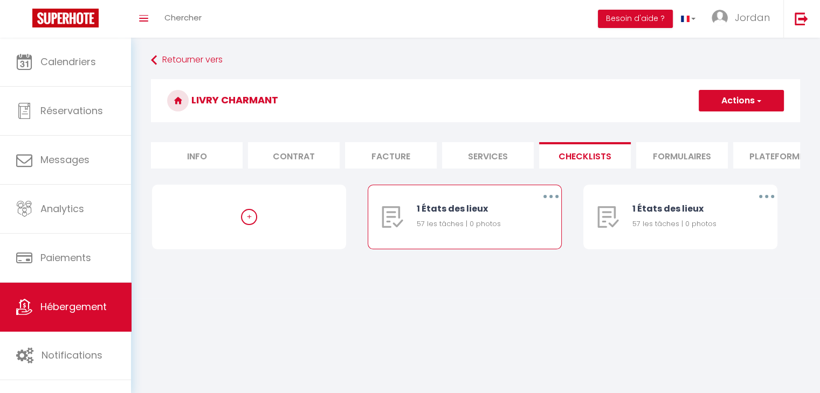
click at [550, 198] on icon "button" at bounding box center [550, 196] width 3 height 3
click at [514, 267] on link "Supprimer" at bounding box center [523, 260] width 80 height 18
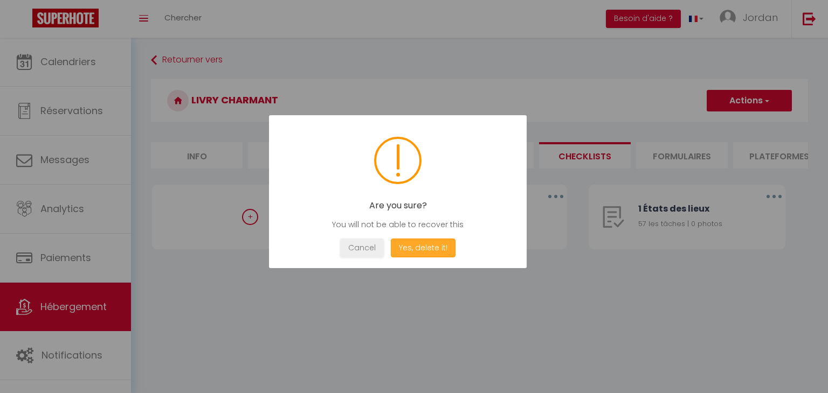
click at [433, 251] on button "Yes, delete it!" at bounding box center [423, 248] width 65 height 19
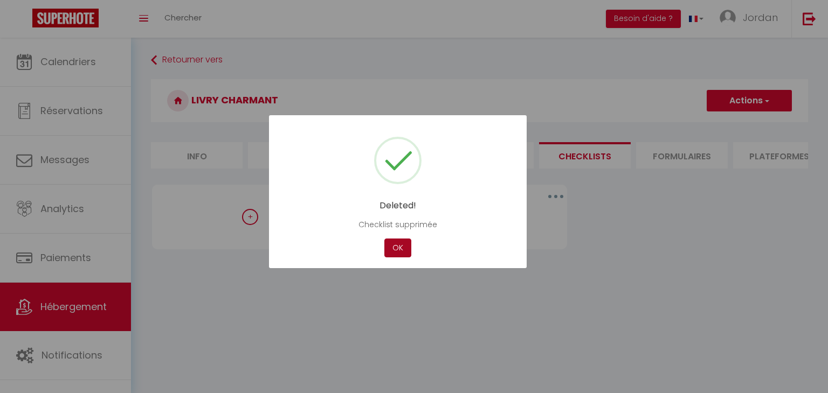
drag, startPoint x: 399, startPoint y: 244, endPoint x: 412, endPoint y: 220, distance: 27.3
click at [399, 245] on button "OK" at bounding box center [397, 248] width 27 height 19
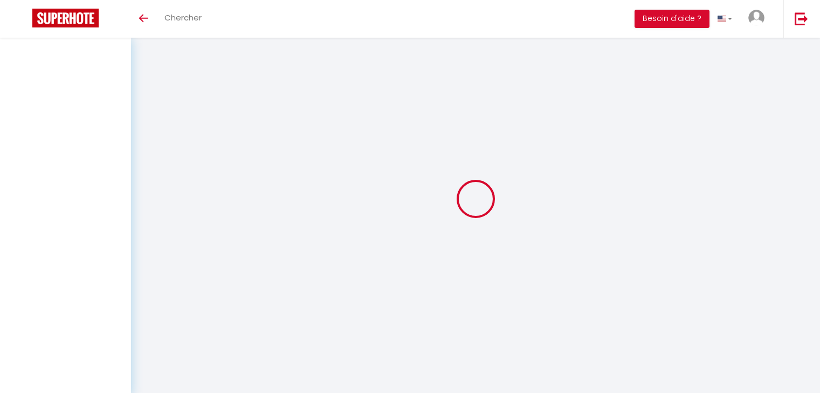
select select "3"
select select "2"
select select "1"
select select
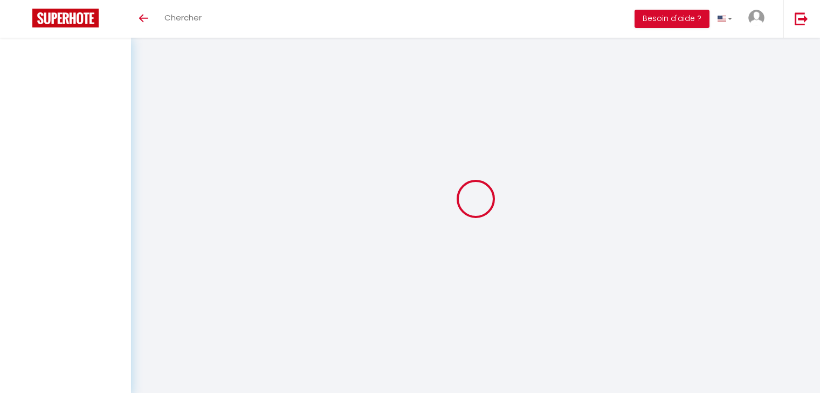
select select "28"
select select
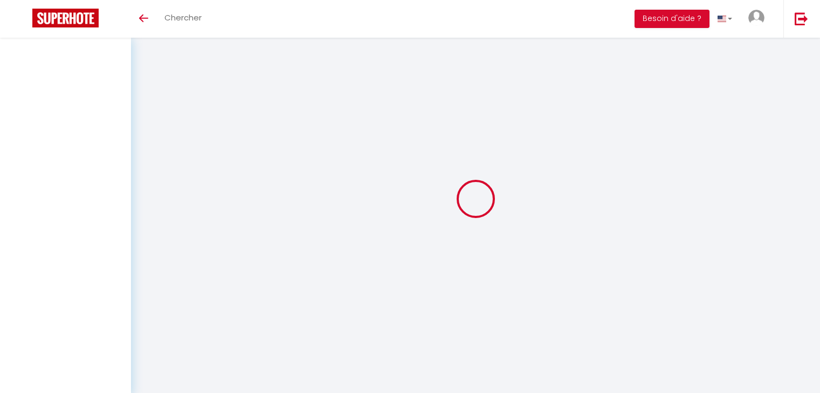
select select
checkbox input "false"
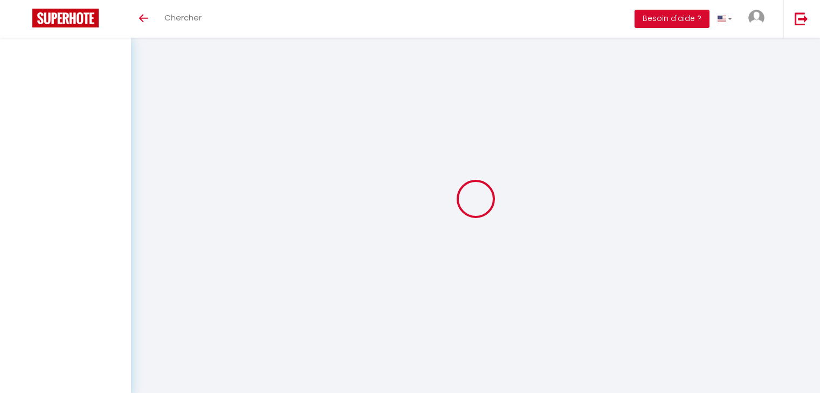
checkbox input "false"
select select
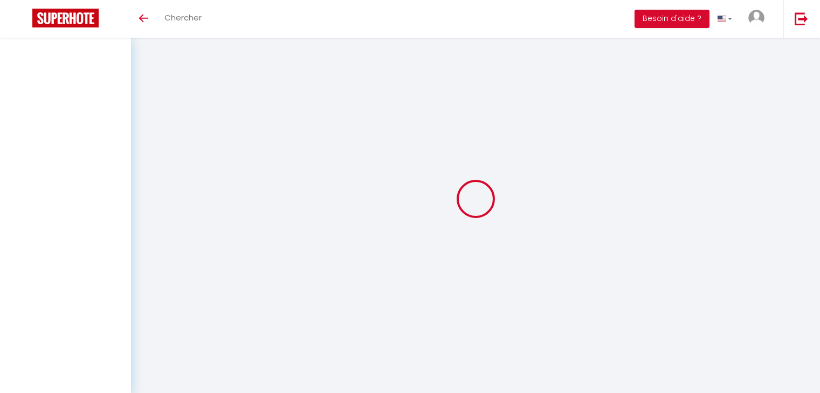
select select
checkbox input "false"
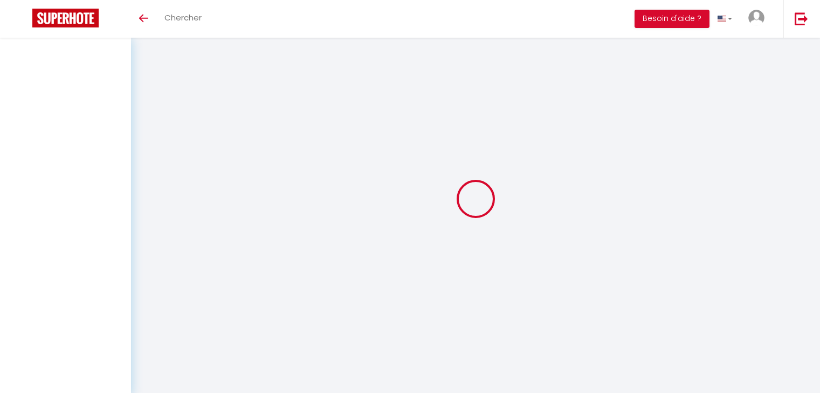
checkbox input "false"
select select
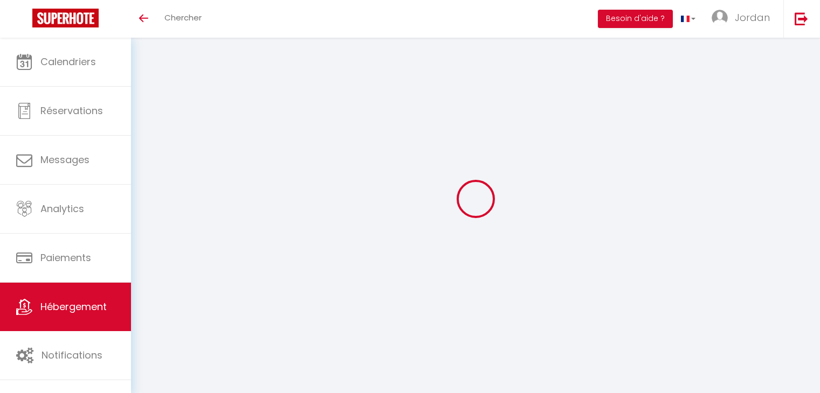
select select
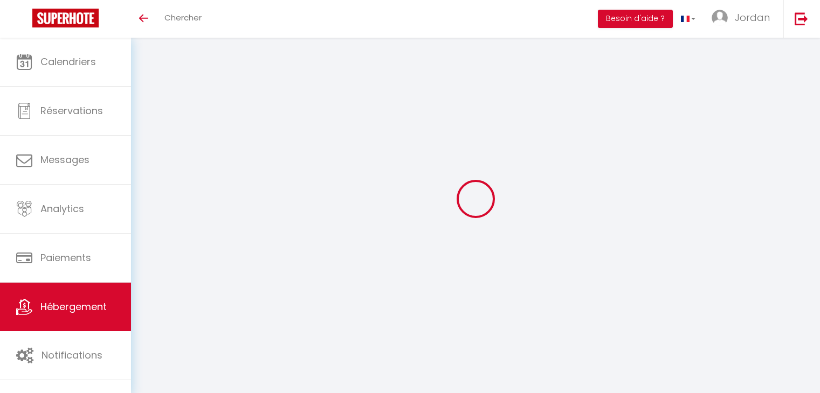
select select
checkbox input "false"
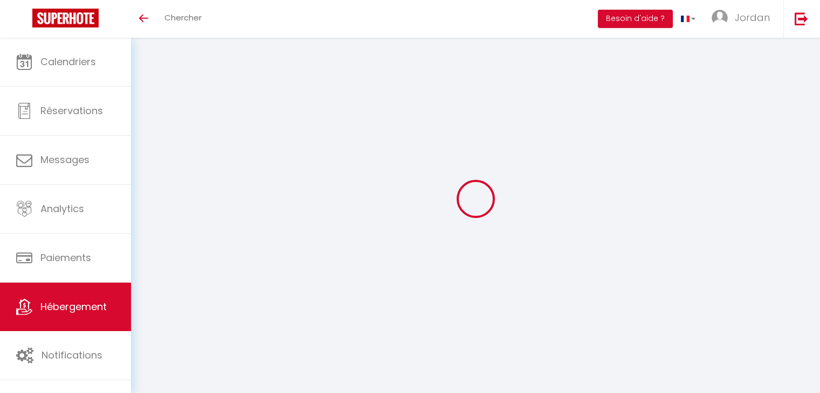
select select
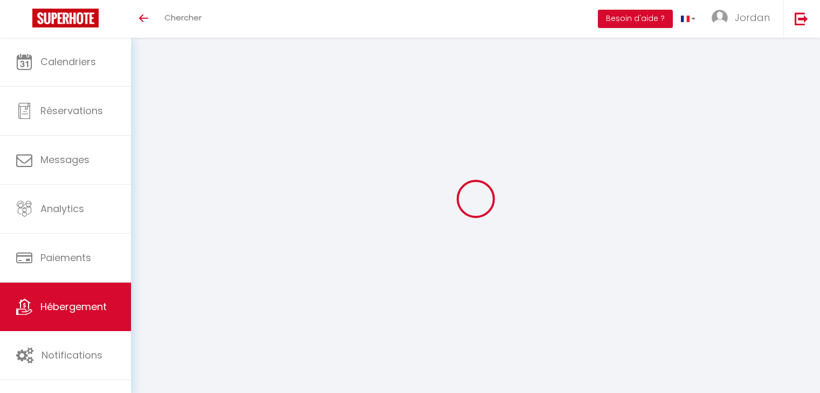
select select
checkbox input "false"
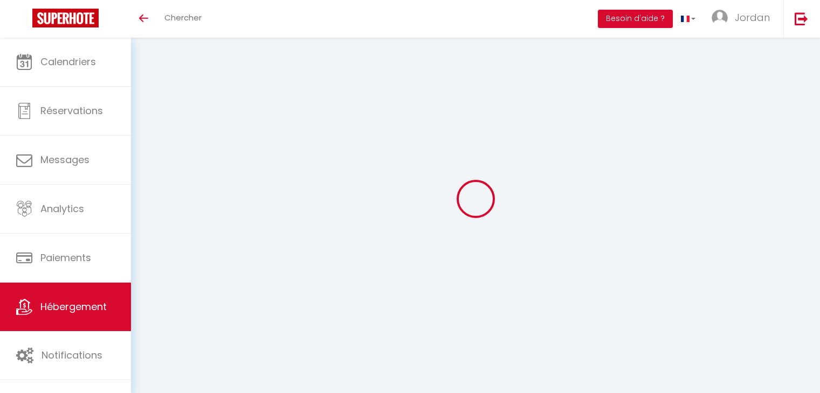
checkbox input "false"
select select
type input "Urban Nest Sevran"
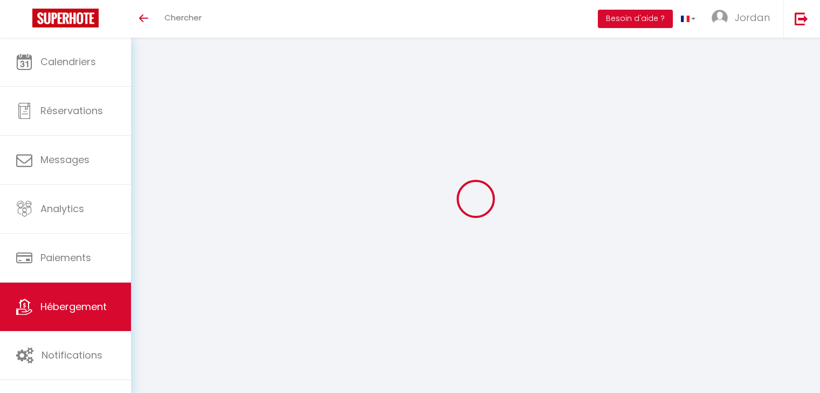
type input "Anissa"
type input "BELKEDAH"
type input "6 rue Anatole France"
type input "93370"
type input "Montfermeil"
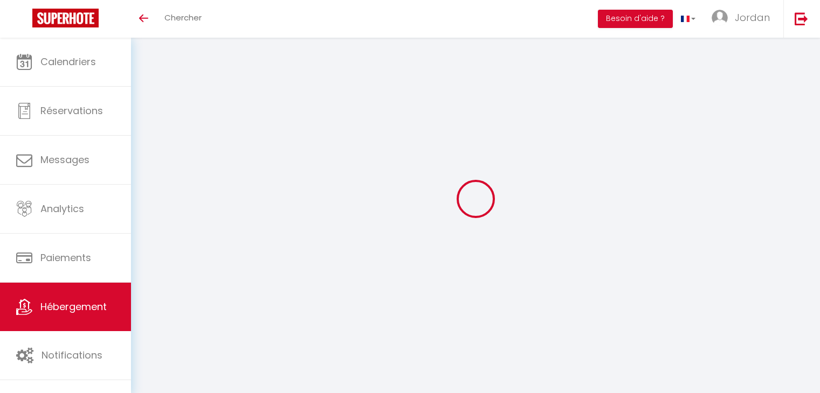
type input "50"
type input "35"
type input "600"
select select
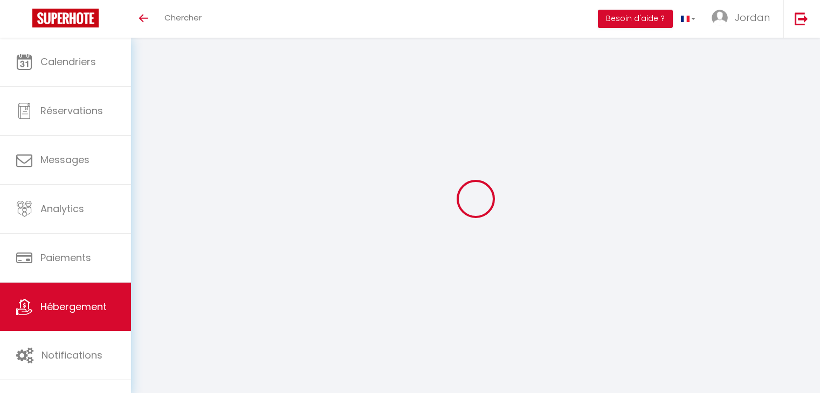
select select
type input "23 Rue Lucien Sportiss"
type input "93270"
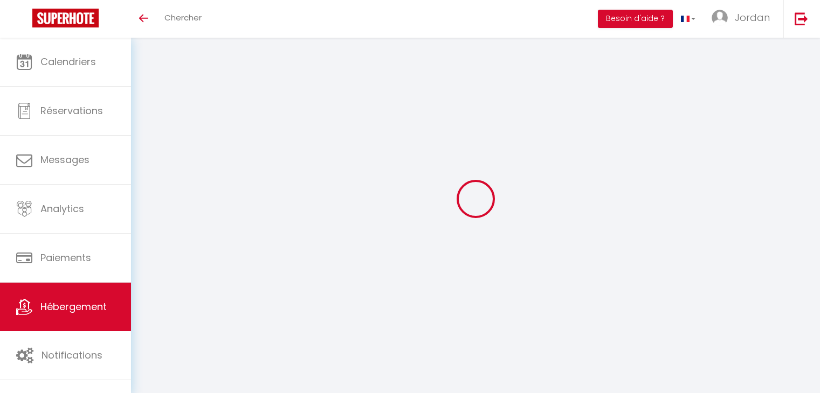
type input "Sevran"
type input "[EMAIL_ADDRESS][DOMAIN_NAME]"
select select
checkbox input "false"
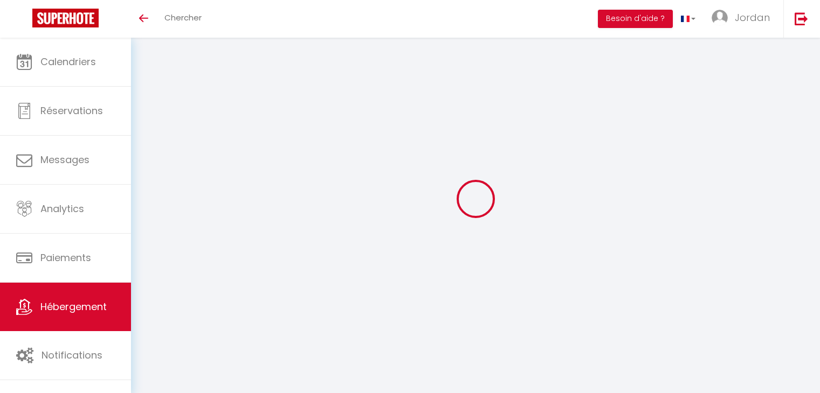
checkbox input "false"
type input "16.8"
type input "50"
type input "20"
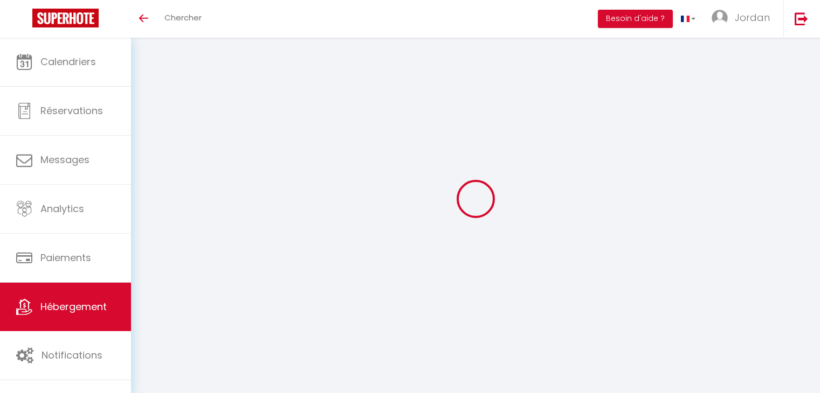
type input "0"
select select "50529"
select select
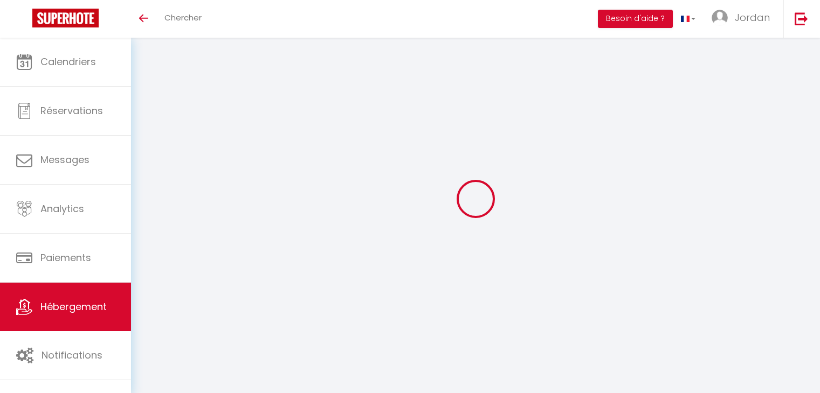
select select
checkbox input "false"
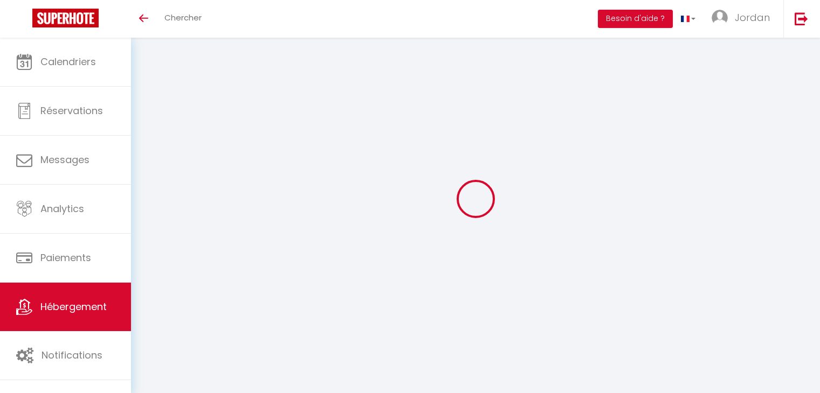
checkbox input "false"
select select "15:00"
select select "23:45"
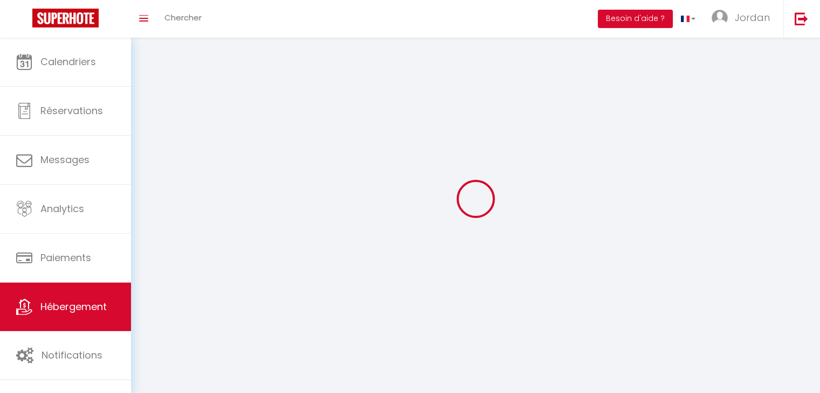
select select "11:00"
select select "30"
select select "120"
select select
checkbox input "false"
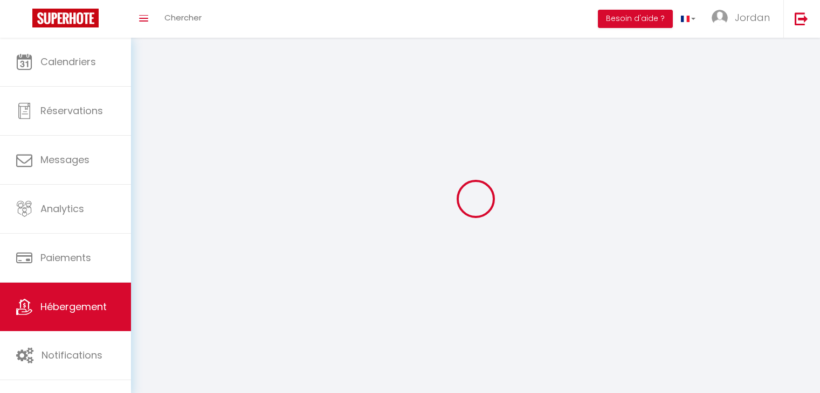
checkbox input "false"
select select
checkbox input "false"
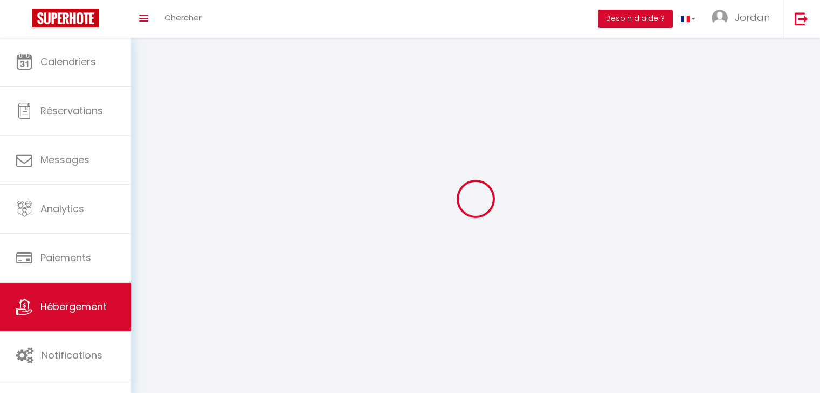
checkbox input "false"
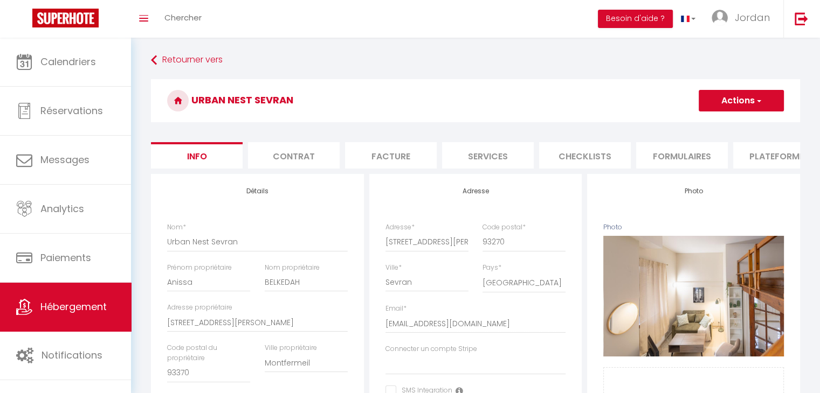
click at [595, 160] on li "Checklists" at bounding box center [585, 155] width 92 height 26
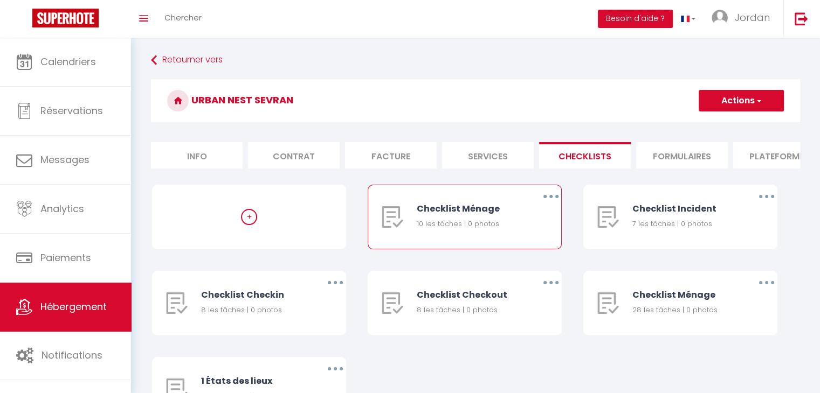
click at [547, 204] on button "button" at bounding box center [551, 196] width 30 height 17
click at [516, 269] on link "Supprimer" at bounding box center [523, 260] width 80 height 18
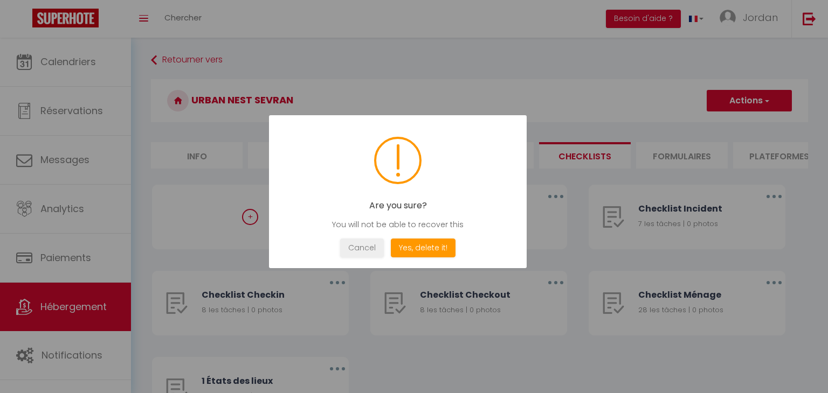
click at [409, 255] on button "Yes, delete it!" at bounding box center [423, 248] width 65 height 19
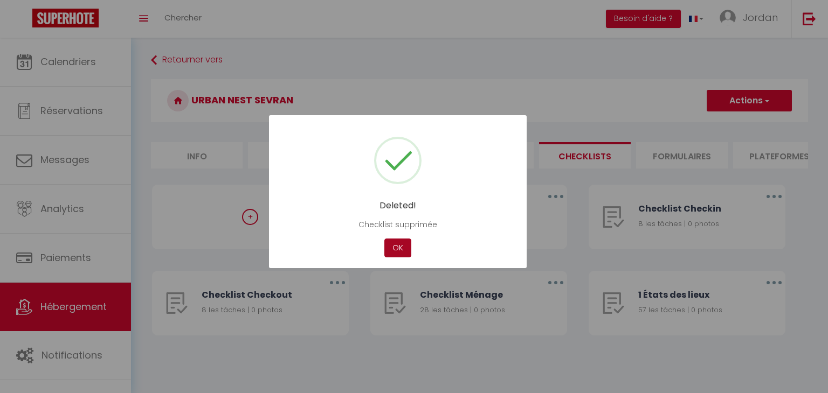
click at [404, 254] on button "OK" at bounding box center [397, 248] width 27 height 19
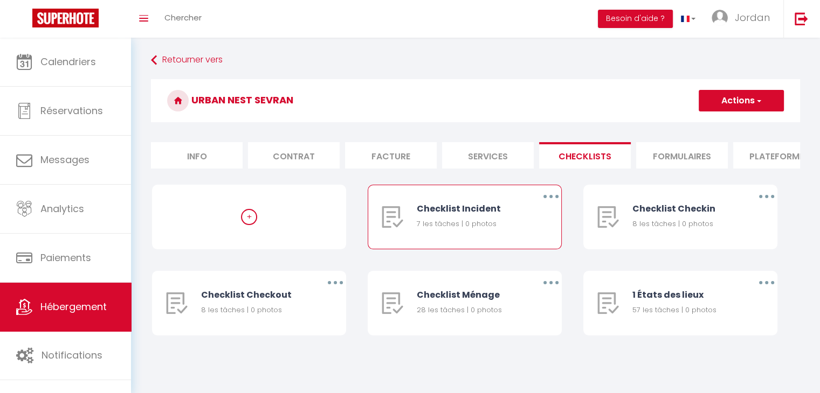
drag, startPoint x: 545, startPoint y: 206, endPoint x: 539, endPoint y: 206, distance: 5.9
click at [543, 205] on button "button" at bounding box center [551, 196] width 30 height 17
click at [496, 268] on link "Supprimer" at bounding box center [523, 260] width 80 height 18
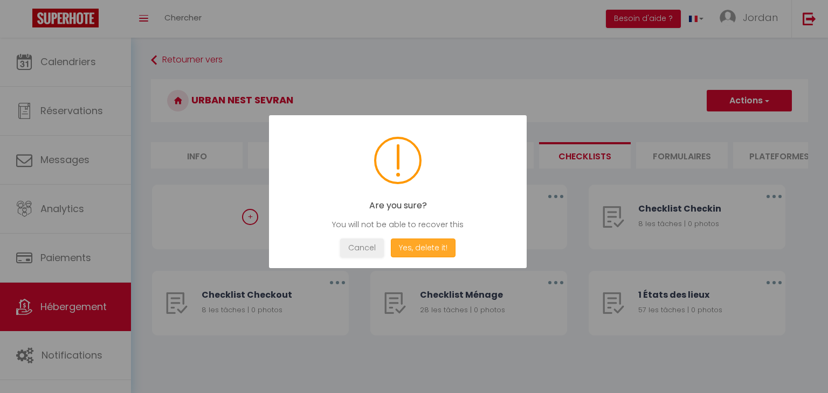
click at [421, 250] on button "Yes, delete it!" at bounding box center [423, 248] width 65 height 19
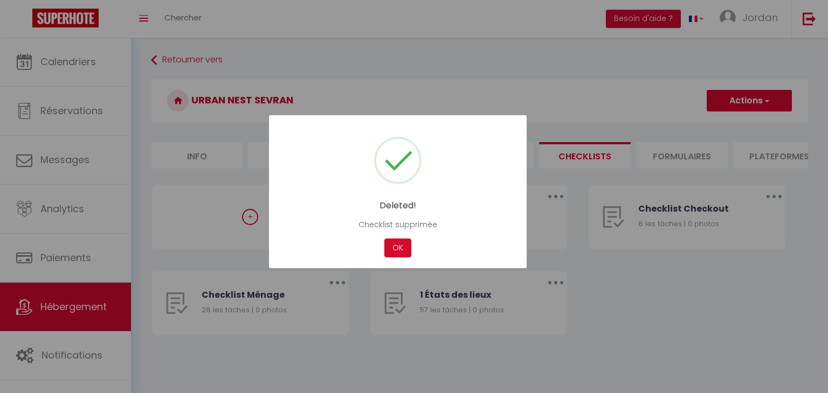
click at [383, 244] on div "OK" at bounding box center [398, 248] width 32 height 19
click at [402, 248] on button "OK" at bounding box center [397, 248] width 27 height 19
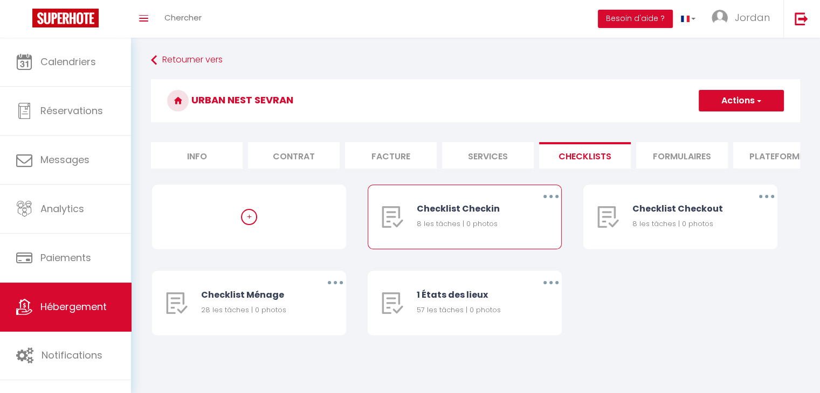
drag, startPoint x: 547, startPoint y: 205, endPoint x: 511, endPoint y: 220, distance: 38.1
click at [547, 205] on button "button" at bounding box center [551, 196] width 30 height 17
click at [504, 269] on link "Supprimer" at bounding box center [523, 260] width 80 height 18
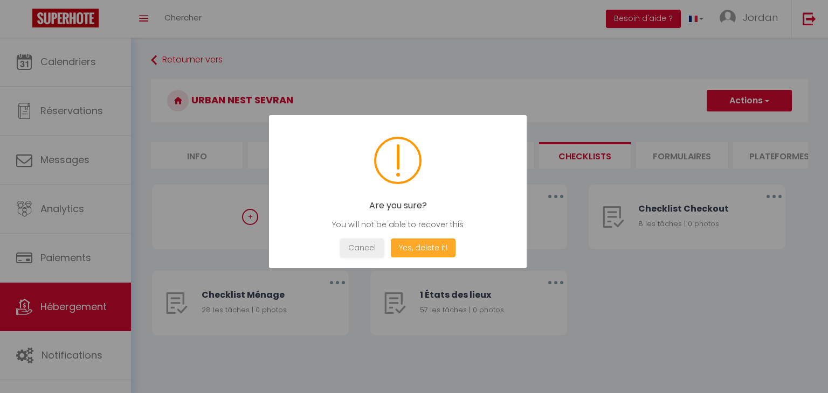
click at [427, 243] on button "Yes, delete it!" at bounding box center [423, 248] width 65 height 19
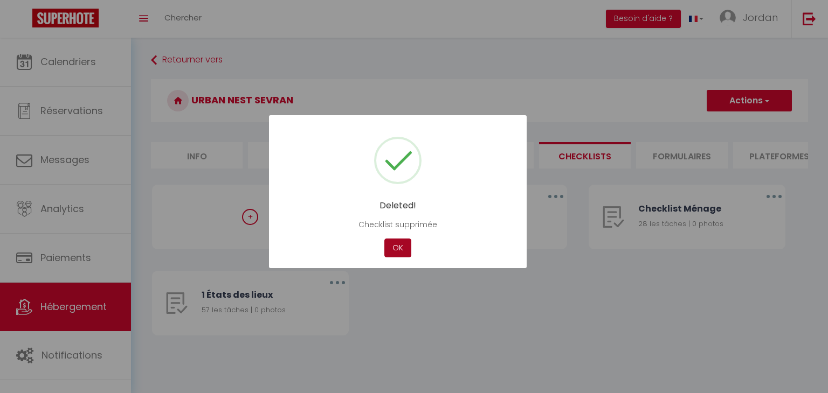
click at [392, 246] on button "OK" at bounding box center [397, 248] width 27 height 19
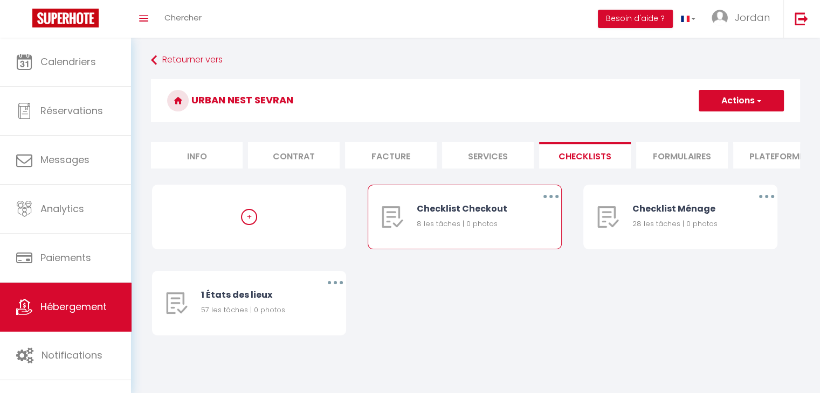
click at [545, 201] on button "button" at bounding box center [551, 196] width 30 height 17
click at [518, 267] on link "Supprimer" at bounding box center [523, 260] width 80 height 18
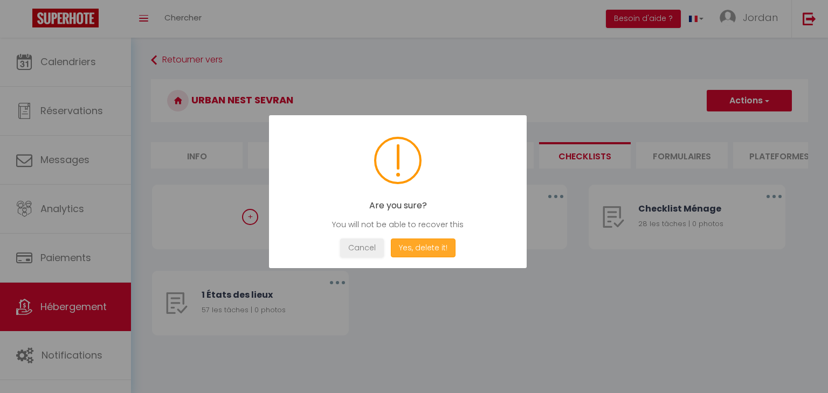
click at [440, 248] on button "Yes, delete it!" at bounding box center [423, 248] width 65 height 19
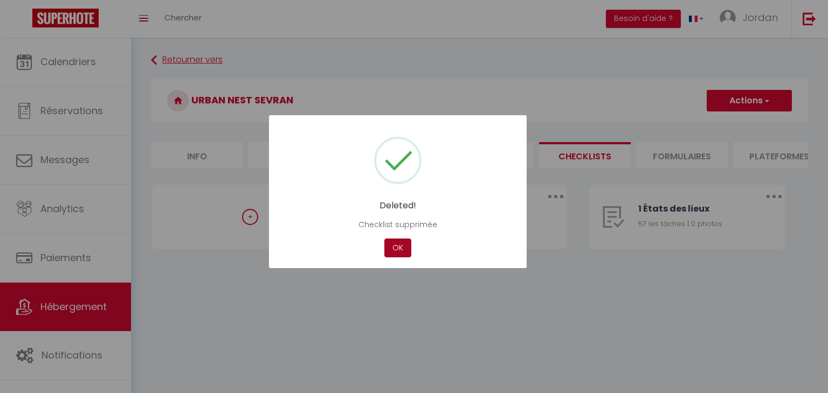
drag, startPoint x: 403, startPoint y: 251, endPoint x: 326, endPoint y: 64, distance: 201.8
click at [402, 251] on button "OK" at bounding box center [397, 248] width 27 height 19
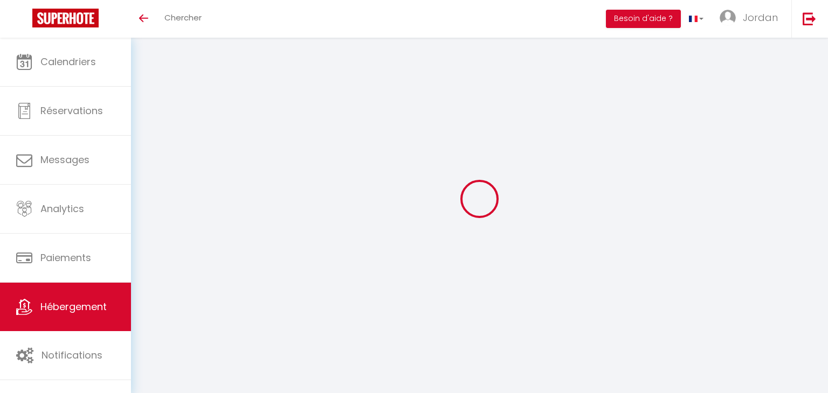
select select "3"
select select "2"
select select "1"
select select
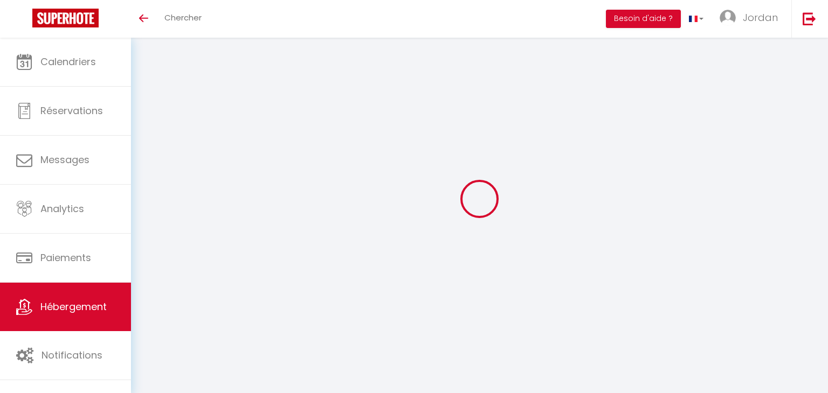
select select "28"
select select
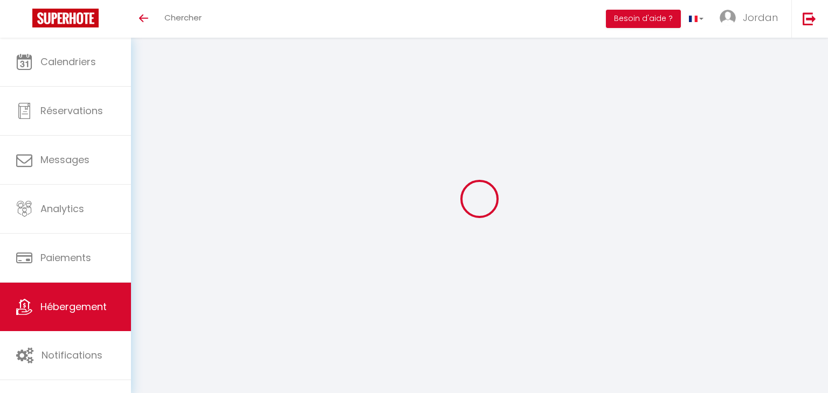
select select
checkbox input "false"
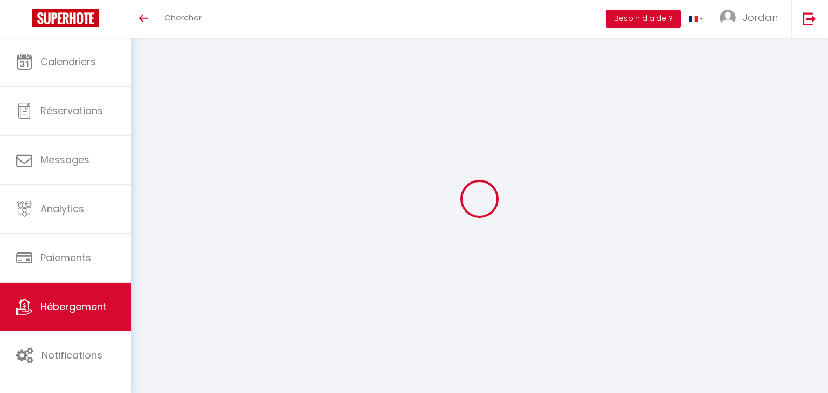
checkbox input "false"
select select
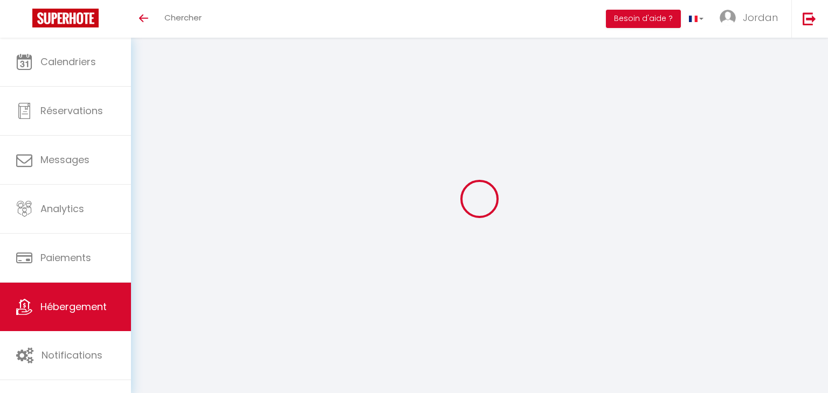
select select
checkbox input "false"
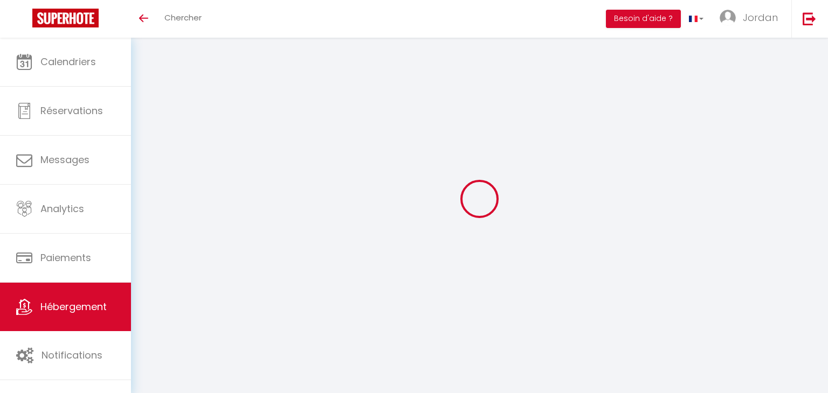
checkbox input "false"
select select
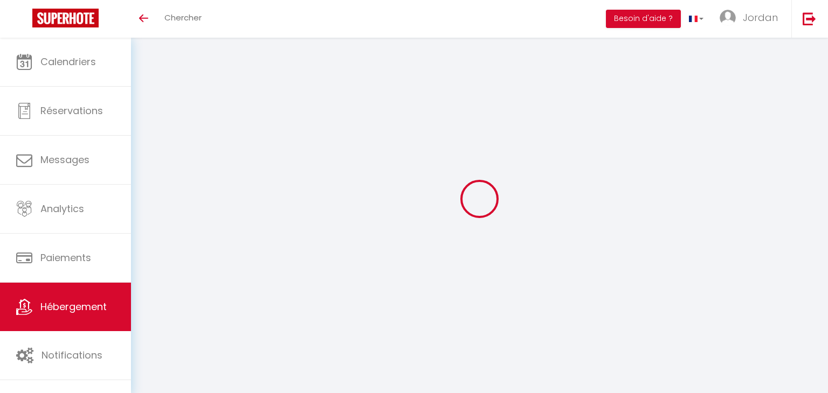
select select
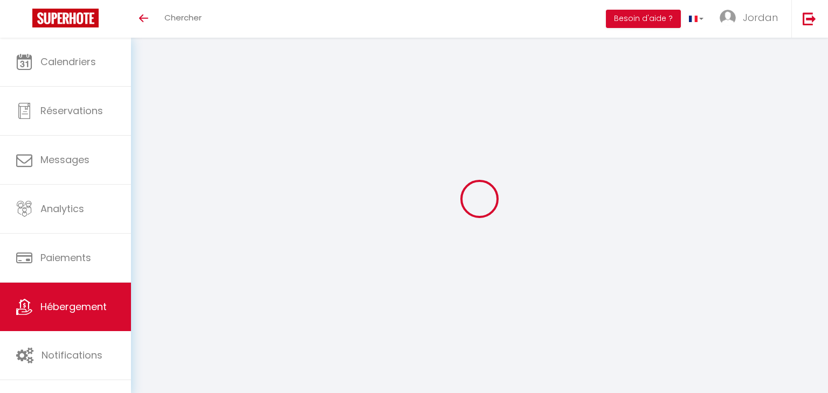
select select
checkbox input "false"
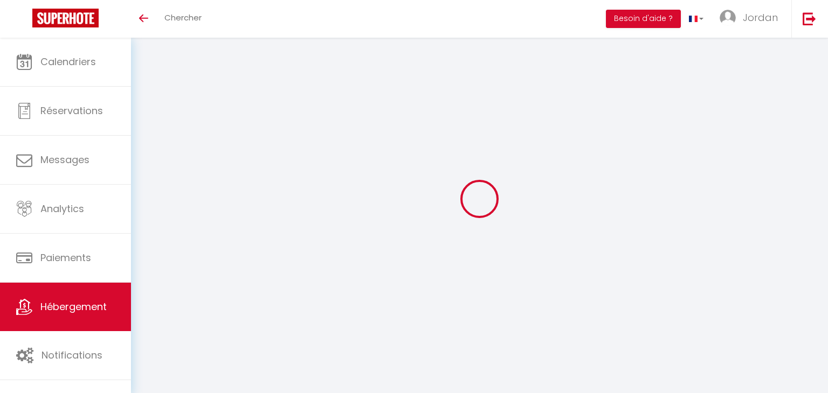
select select
type input "Le studio Parisien"
type input "Mickaël"
type input "Boiron"
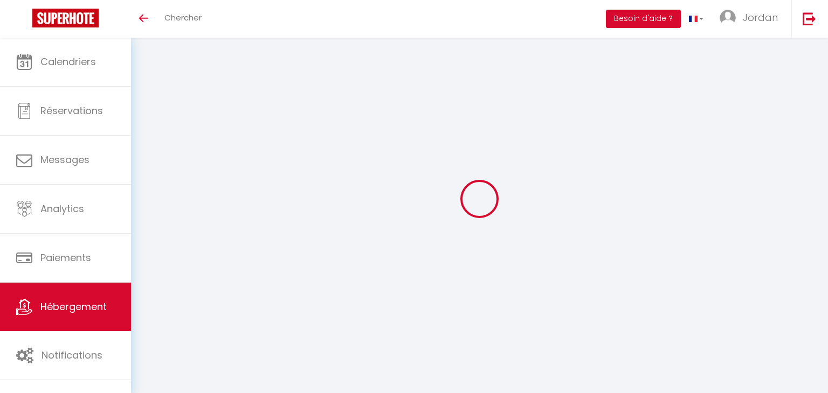
type input "12 rue dora Maar"
type input "93400"
type input "Saint-ouen"
select select "2"
type input "50"
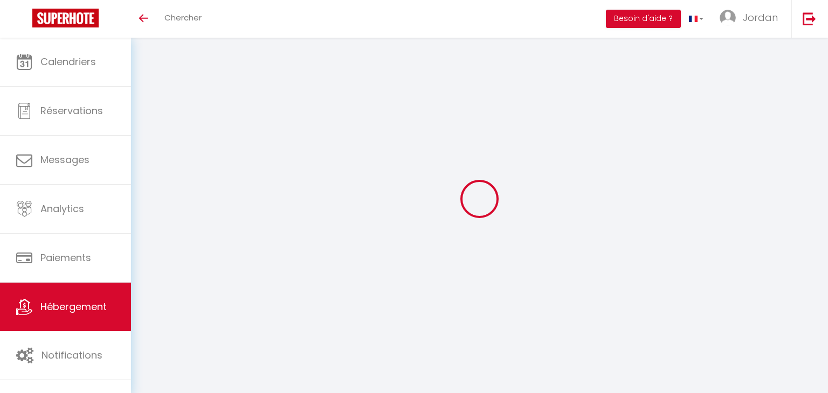
select select
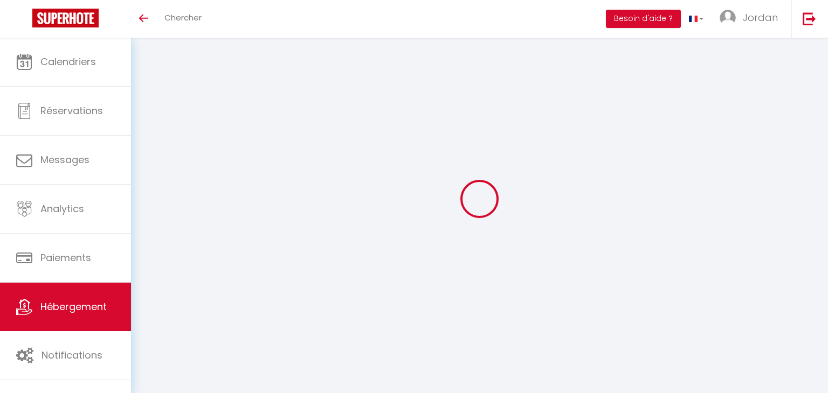
type input "12 rue dora Maar"
type input "93400"
type input "Saint-ouen"
type input "[PERSON_NAME][EMAIL_ADDRESS][DOMAIN_NAME]"
select select
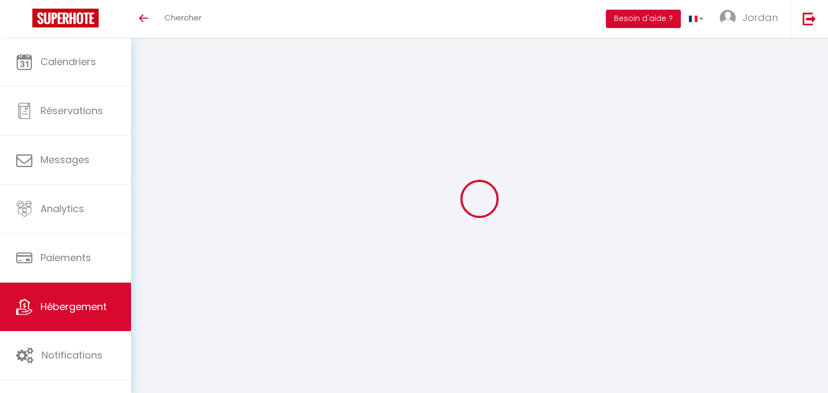
checkbox input "false"
type input "16.8"
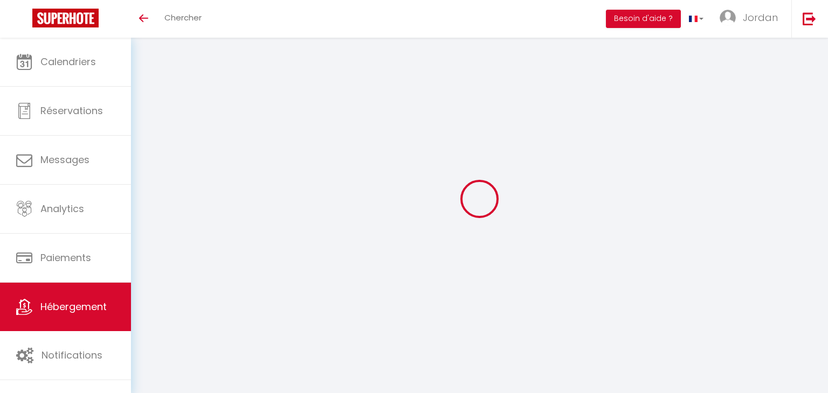
type input "35"
type input "15"
type input "0"
select select
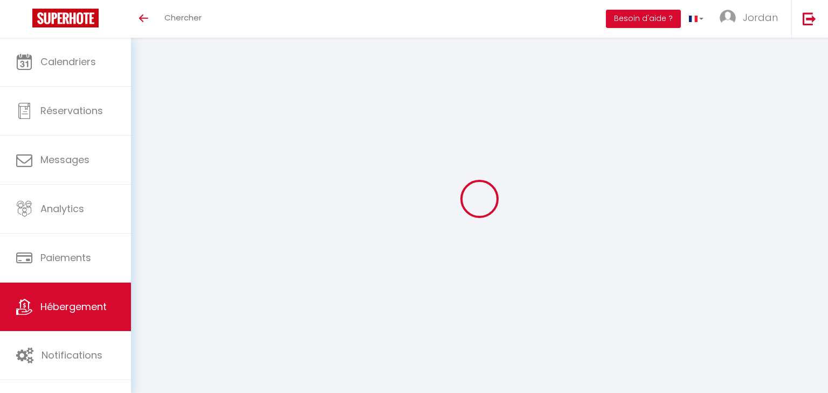
select select
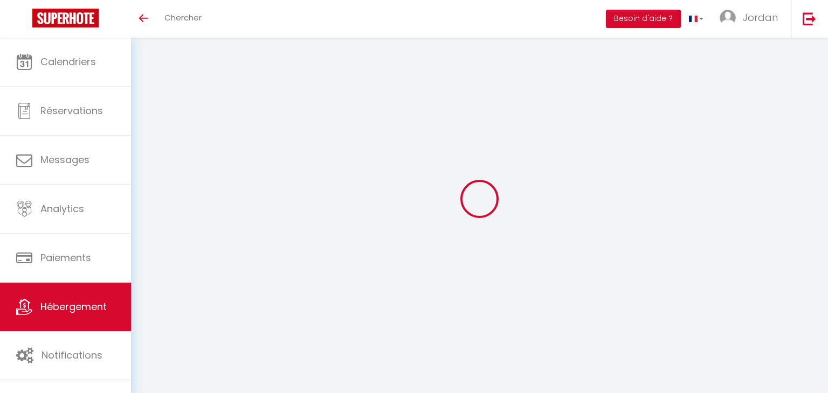
checkbox input "false"
select select "15:00"
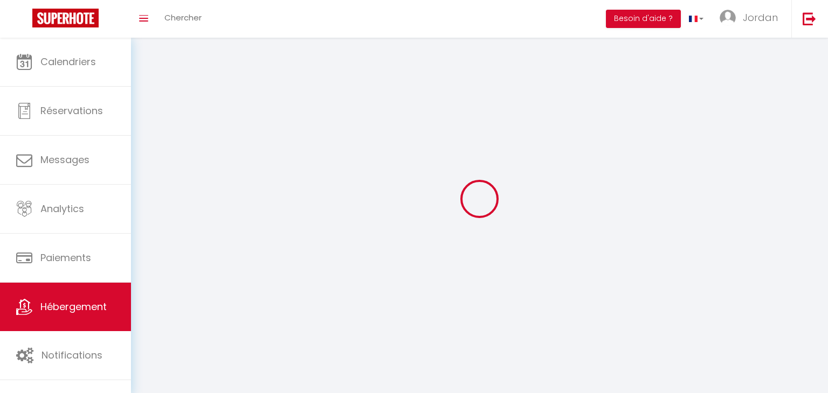
select select "23:45"
select select "11:00"
select select "30"
select select "120"
select select
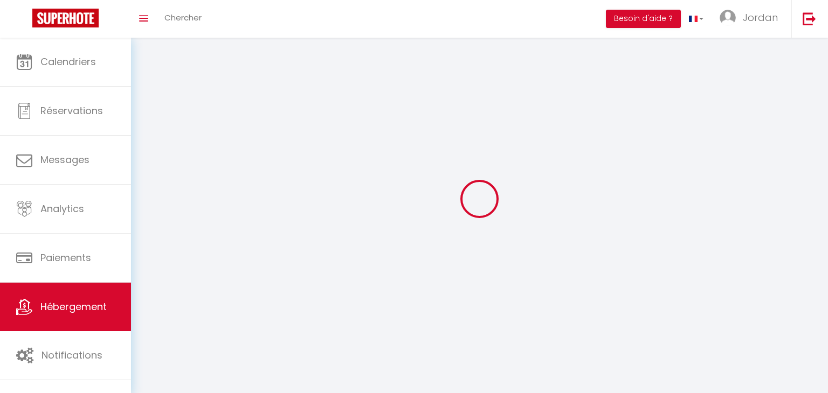
checkbox input "false"
select select
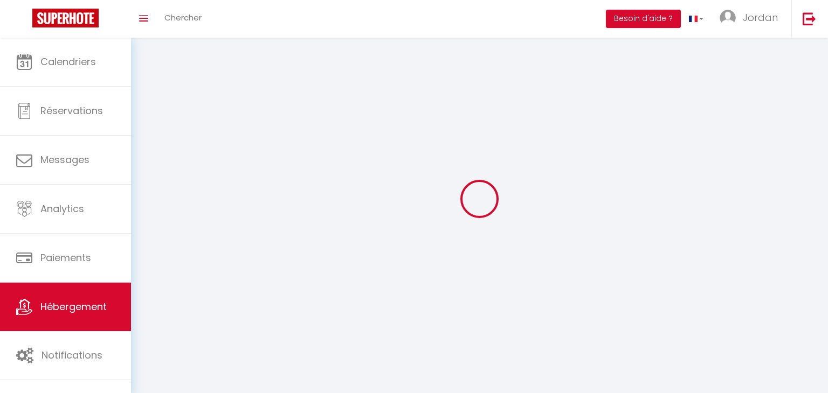
checkbox input "false"
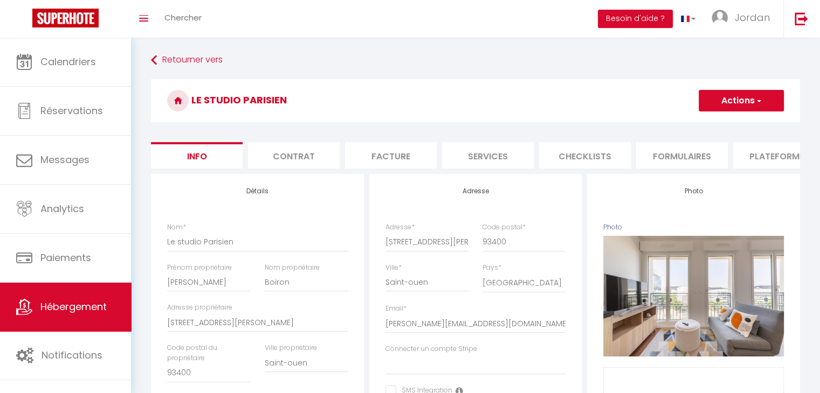
click at [582, 156] on li "Checklists" at bounding box center [585, 155] width 92 height 26
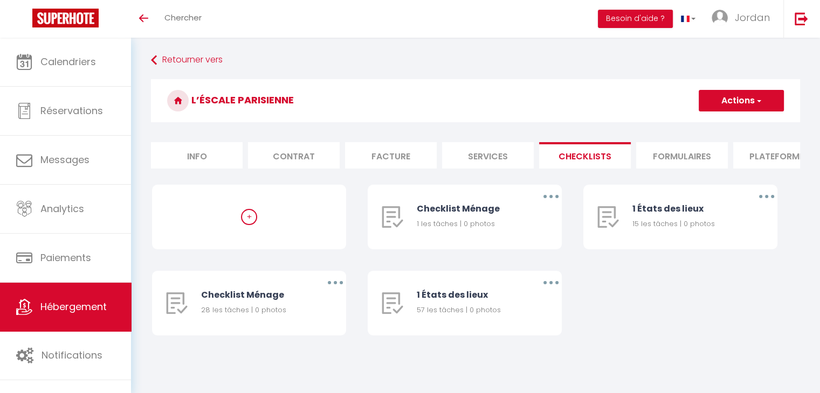
click at [617, 326] on div "+ Checklist Ménage 1 les tâches | 0 photos Editer Dupliquer Supprimer 1 États d…" at bounding box center [475, 271] width 647 height 172
click at [545, 205] on button "button" at bounding box center [551, 196] width 30 height 17
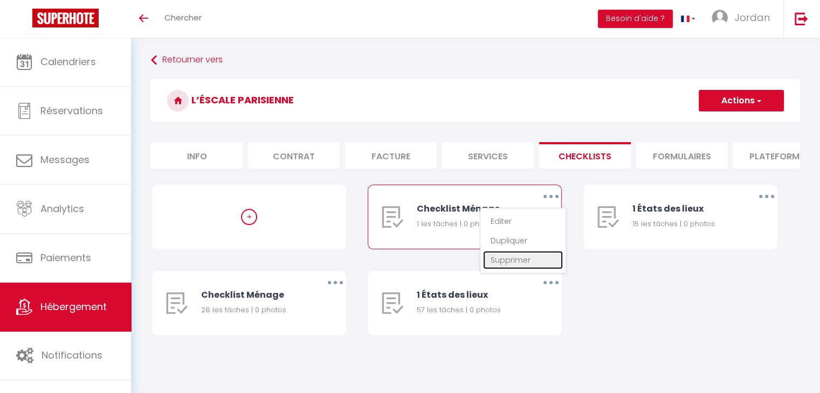
click at [542, 263] on link "Supprimer" at bounding box center [523, 260] width 80 height 18
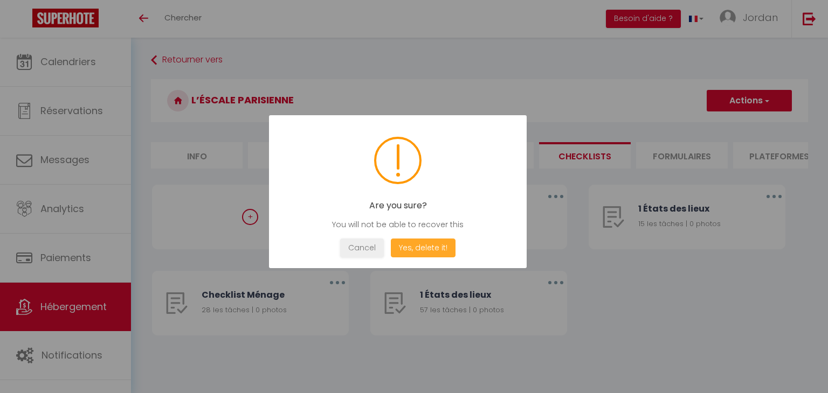
click at [433, 248] on button "Yes, delete it!" at bounding box center [423, 248] width 65 height 19
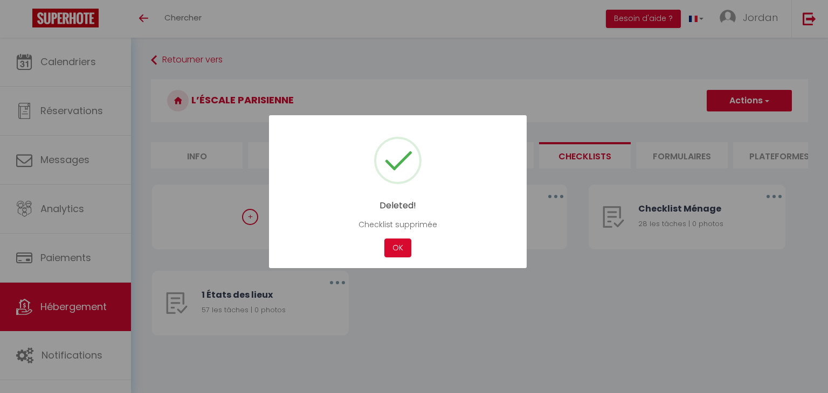
click at [412, 243] on div "OK" at bounding box center [398, 248] width 32 height 19
click at [407, 254] on button "OK" at bounding box center [397, 248] width 27 height 19
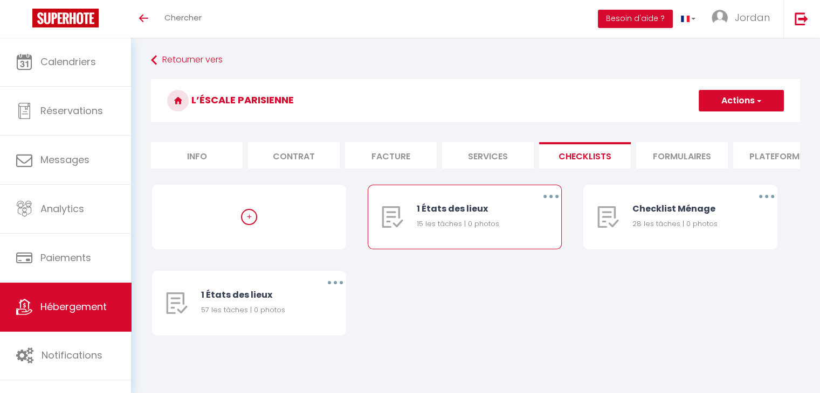
click at [554, 201] on button "button" at bounding box center [551, 196] width 30 height 17
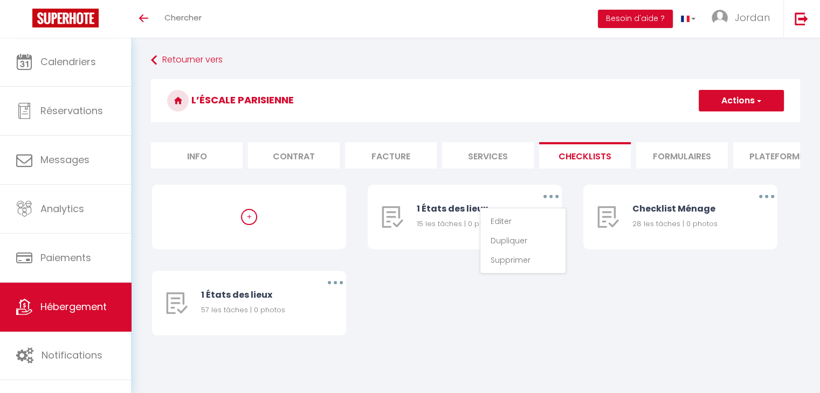
click at [507, 289] on div "+ 1 États des lieux 15 les tâches | 0 photos Editer Dupliquer Supprimer Checkli…" at bounding box center [475, 271] width 647 height 172
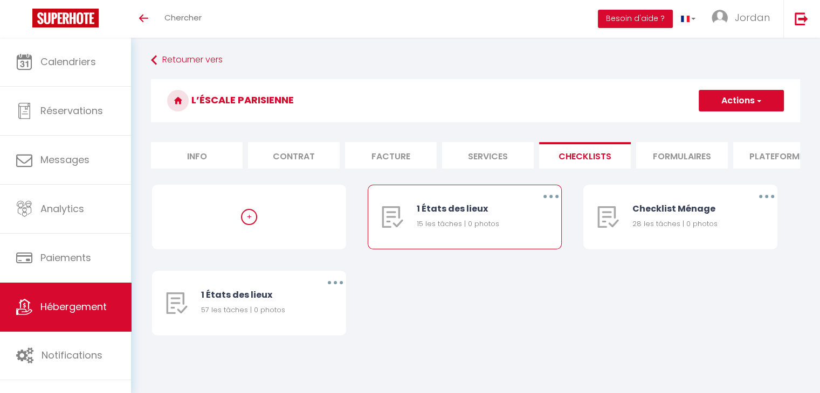
click at [552, 201] on button "button" at bounding box center [551, 196] width 30 height 17
click at [527, 267] on link "Supprimer" at bounding box center [523, 260] width 80 height 18
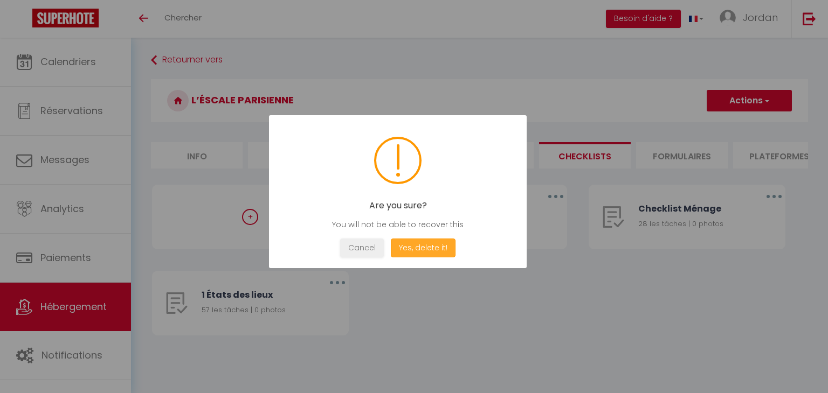
click at [423, 254] on button "Yes, delete it!" at bounding box center [423, 248] width 65 height 19
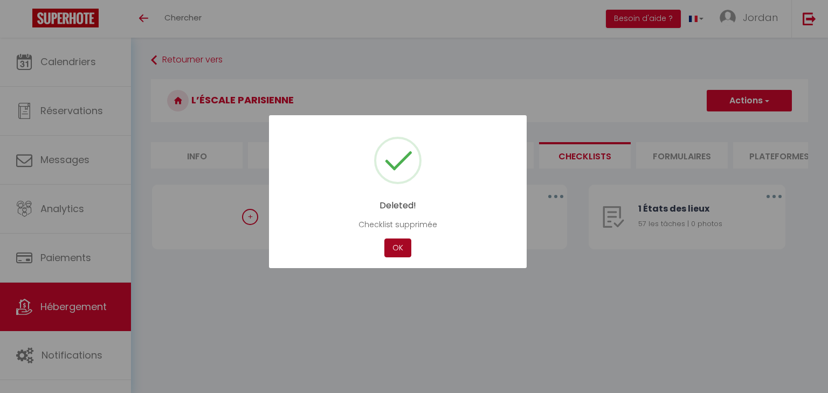
click at [390, 242] on button "OK" at bounding box center [397, 248] width 27 height 19
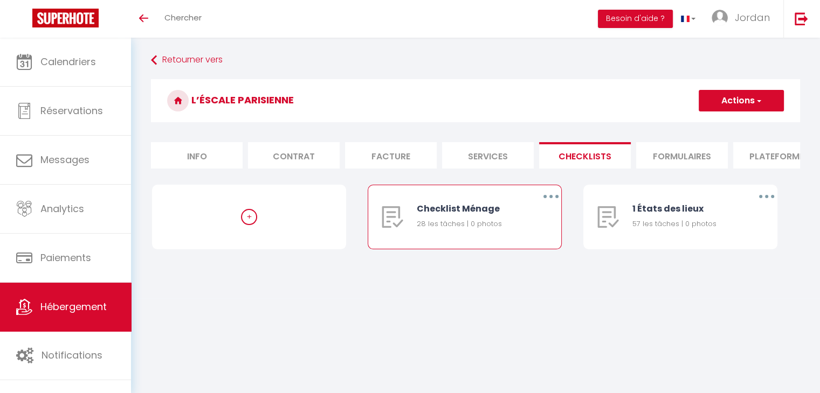
click at [545, 201] on button "button" at bounding box center [551, 196] width 30 height 17
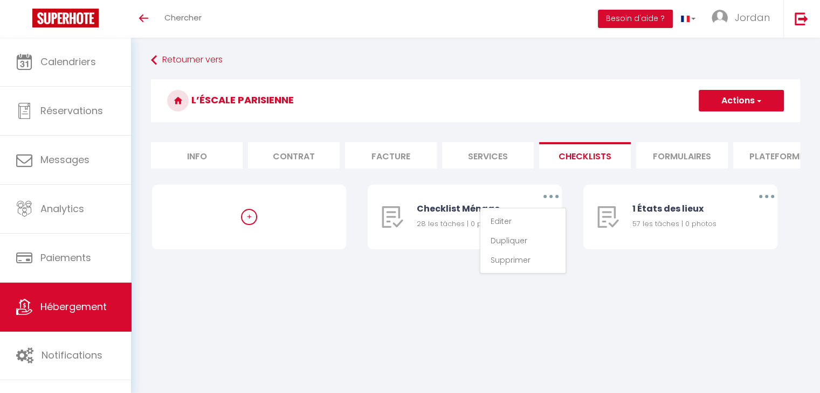
click at [597, 265] on div "+ Checklist Ménage 28 les tâches | 0 photos Editer Dupliquer Supprimer 1 États …" at bounding box center [475, 228] width 647 height 86
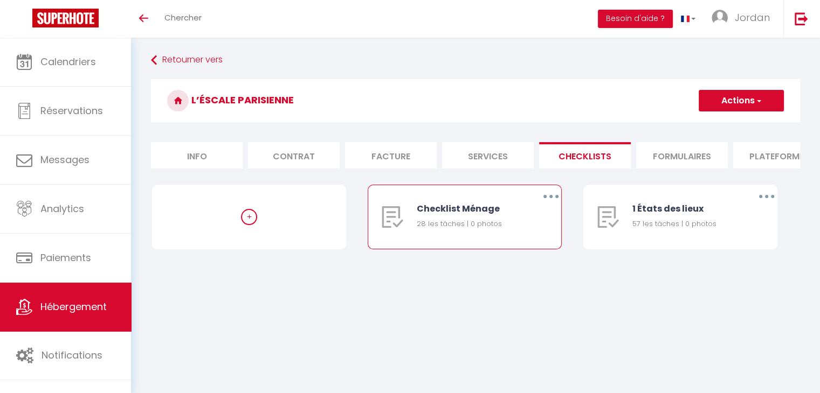
click at [543, 205] on button "button" at bounding box center [551, 196] width 30 height 17
click at [539, 250] on link "Dupliquer" at bounding box center [523, 241] width 80 height 18
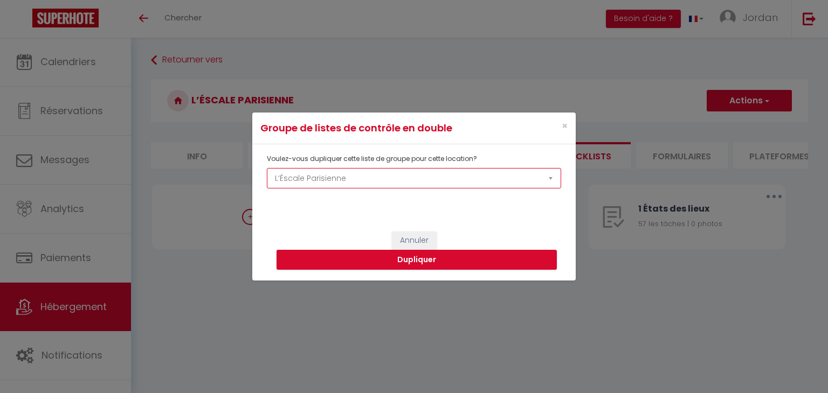
click at [336, 179] on select "Appartement à 150m du Stade de France Aux portes de Paris, bel appart. moderne …" at bounding box center [414, 178] width 294 height 20
select select "54002"
click at [267, 168] on select "Appartement à 150m du Stade de France Aux portes de Paris, bel appart. moderne …" at bounding box center [414, 178] width 294 height 20
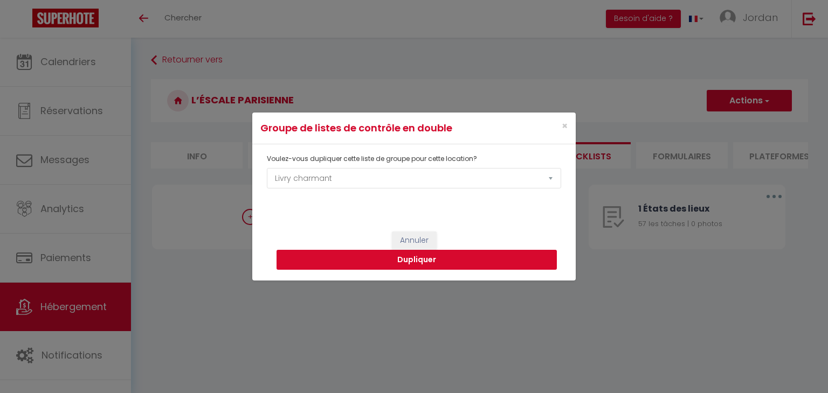
click at [330, 255] on button "Dupliquer" at bounding box center [416, 260] width 280 height 20
